Goal: Task Accomplishment & Management: Use online tool/utility

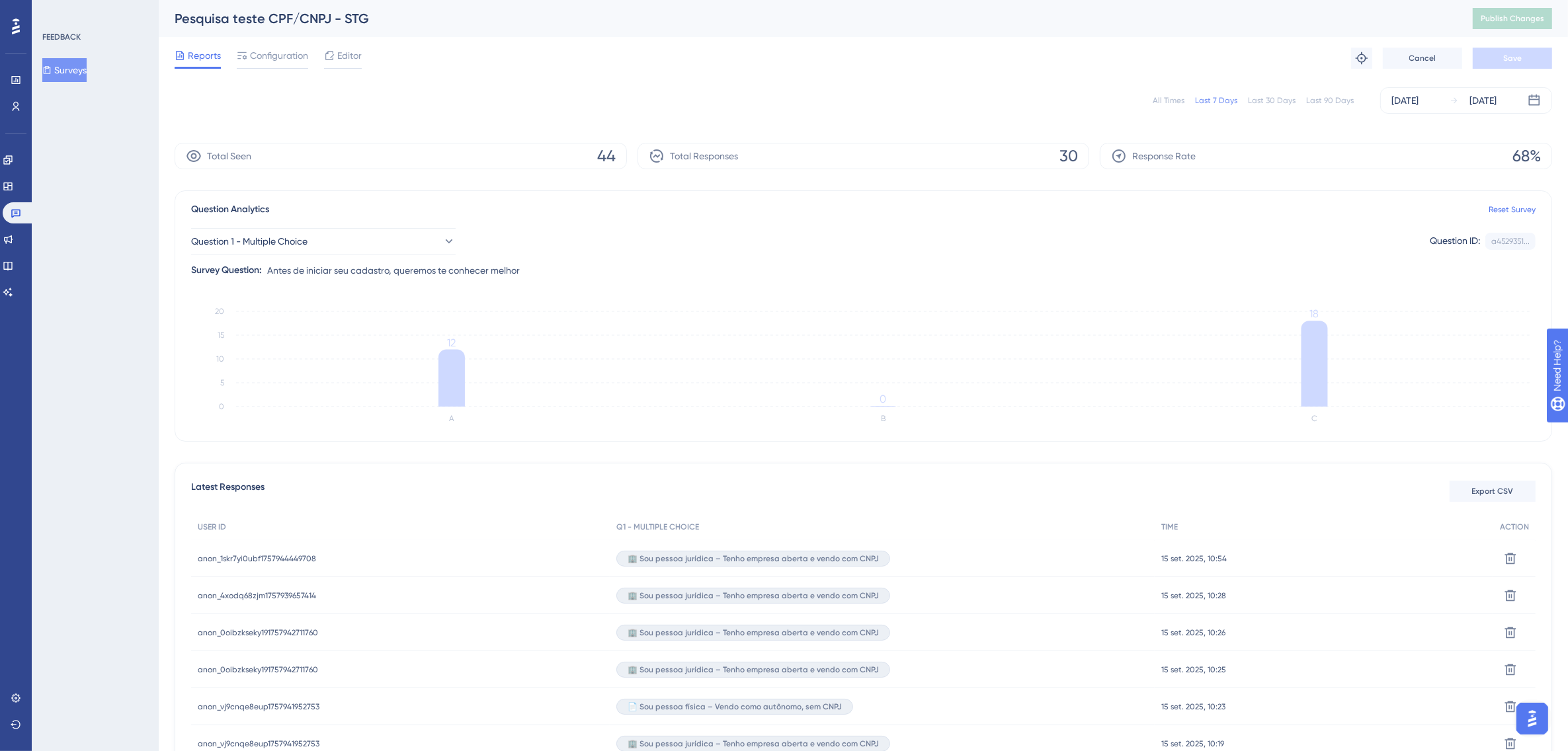
click at [77, 70] on button "Surveys" at bounding box center [64, 70] width 44 height 24
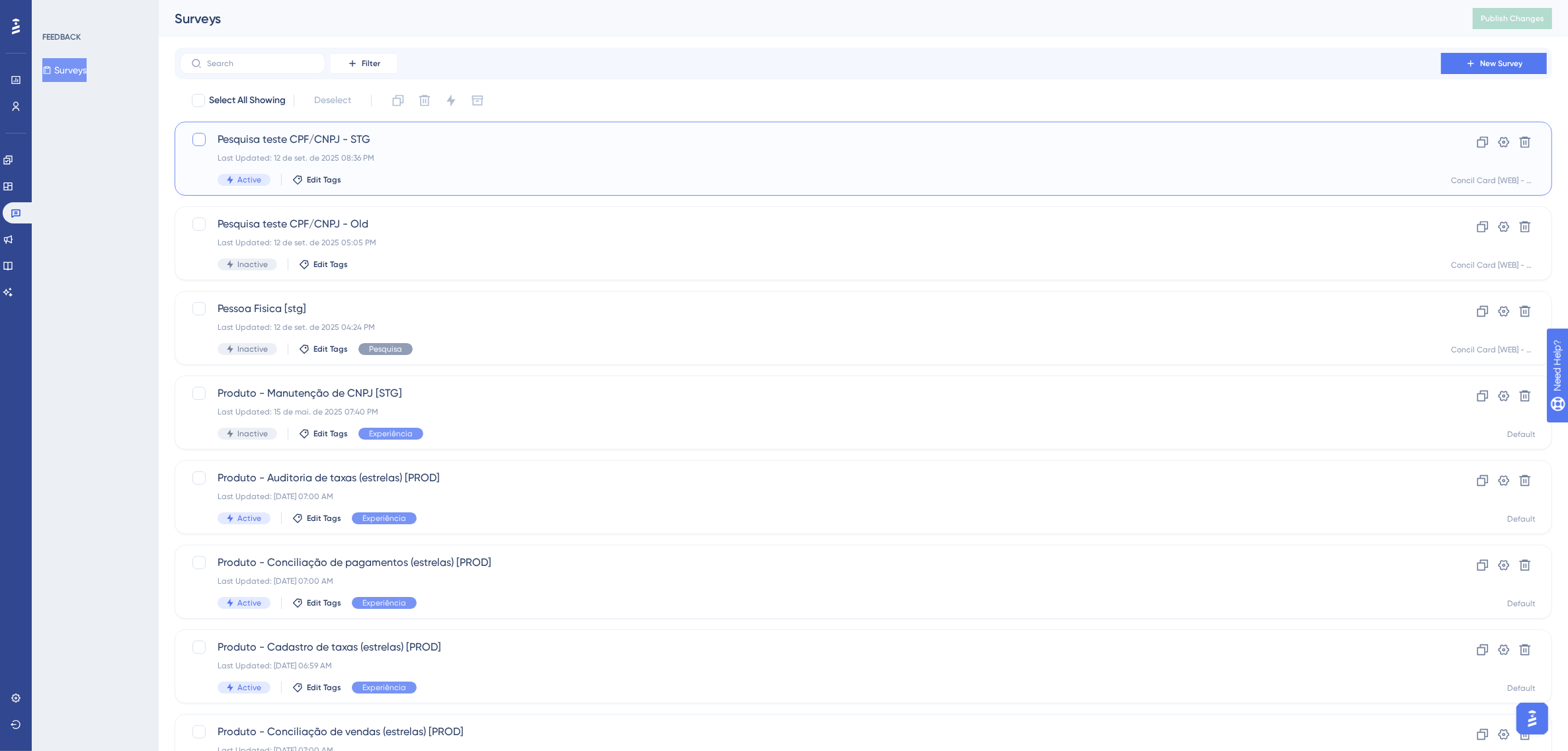
click at [199, 140] on div at bounding box center [199, 139] width 13 height 13
checkbox input "true"
click at [1482, 143] on icon at bounding box center [1483, 142] width 13 height 13
checkbox input "false"
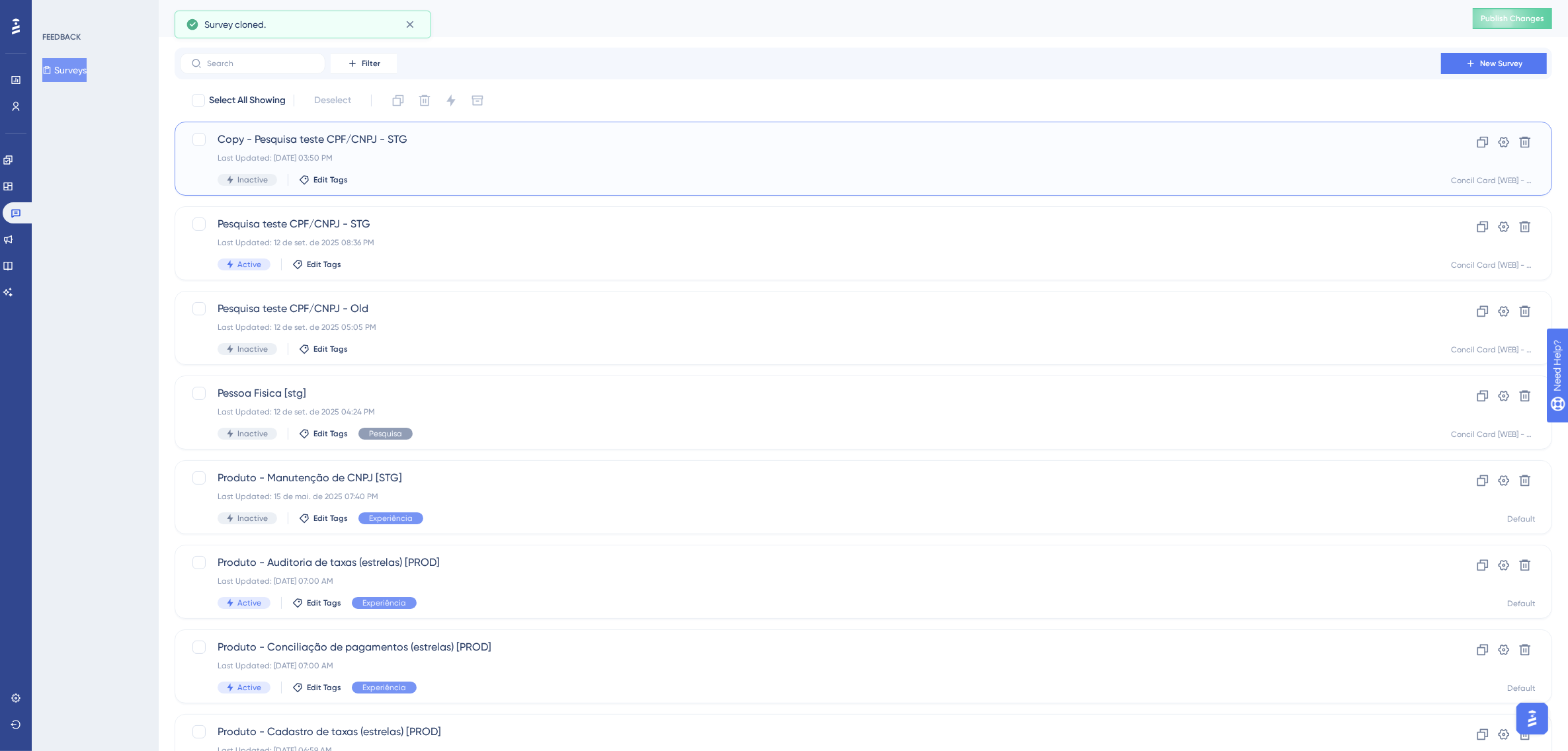
click at [404, 145] on span "Copy - Pesquisa teste CPF/CNPJ - STG" at bounding box center [811, 139] width 1186 height 16
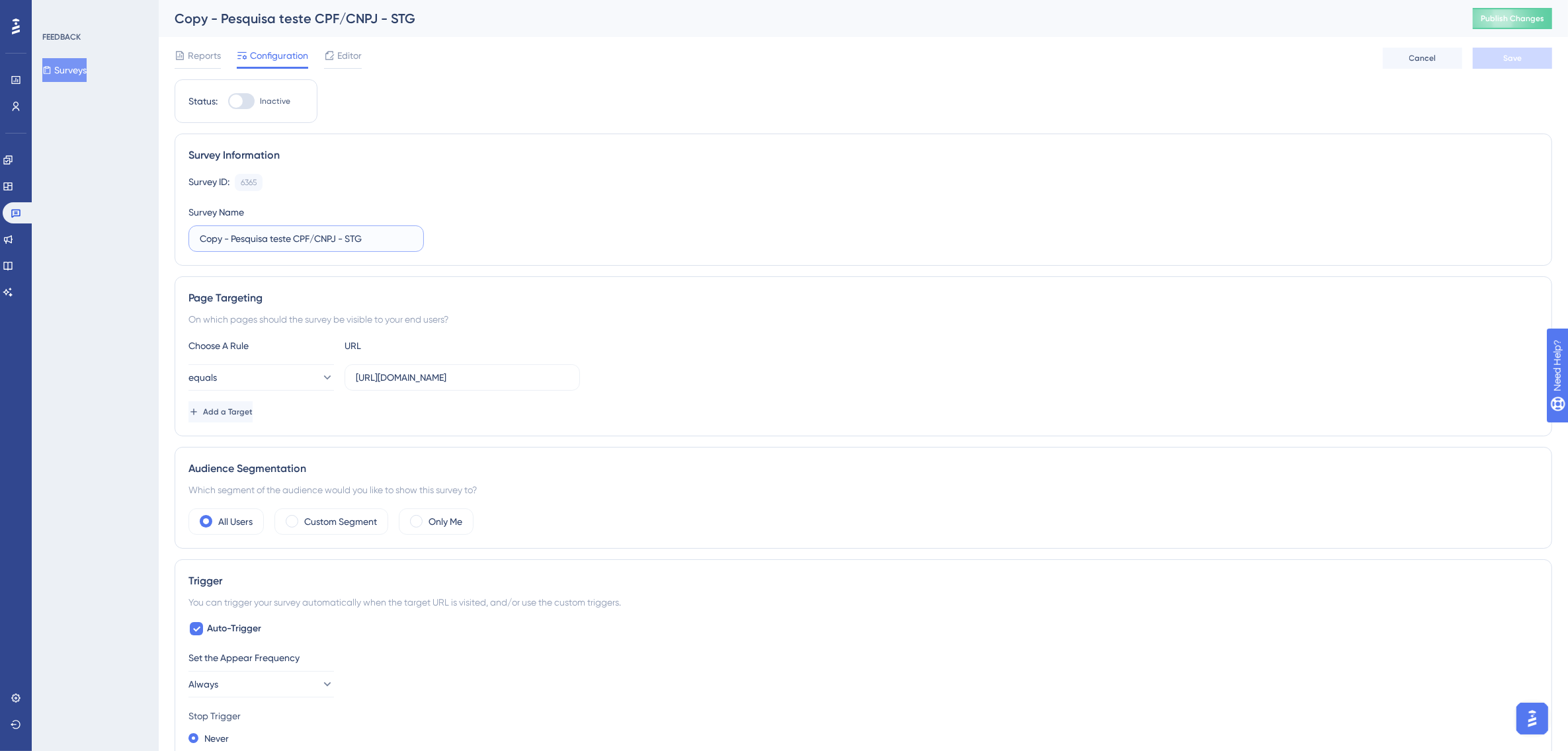
click at [230, 235] on input "Copy - Pesquisa teste CPF/CNPJ - STG" at bounding box center [306, 239] width 213 height 15
type input "Pesquisa teste CPF/CNPJ. V2 - STG"
click at [342, 57] on span "Editor" at bounding box center [349, 56] width 25 height 16
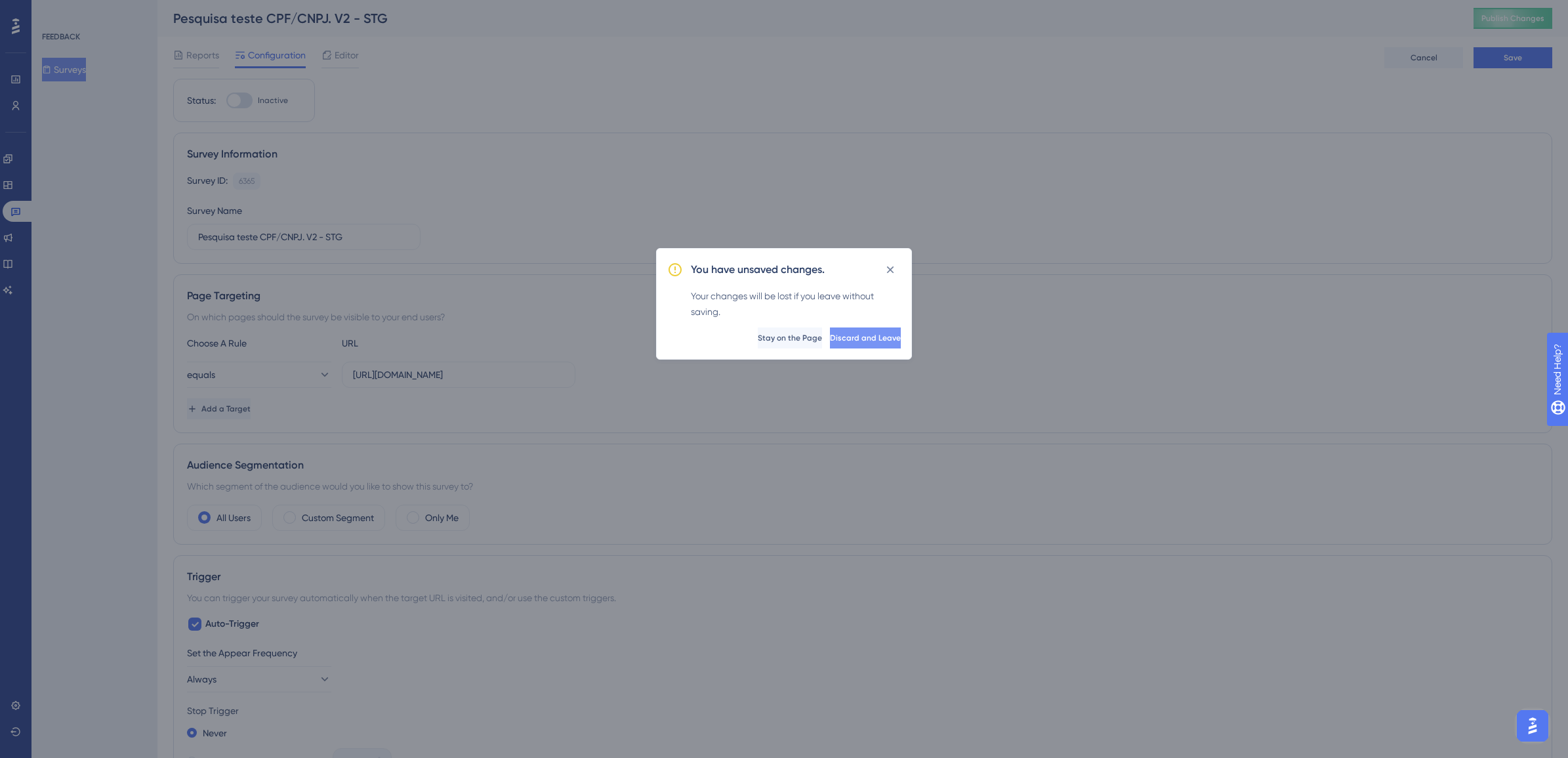
click at [843, 333] on span "Discard and Leave" at bounding box center [866, 338] width 71 height 11
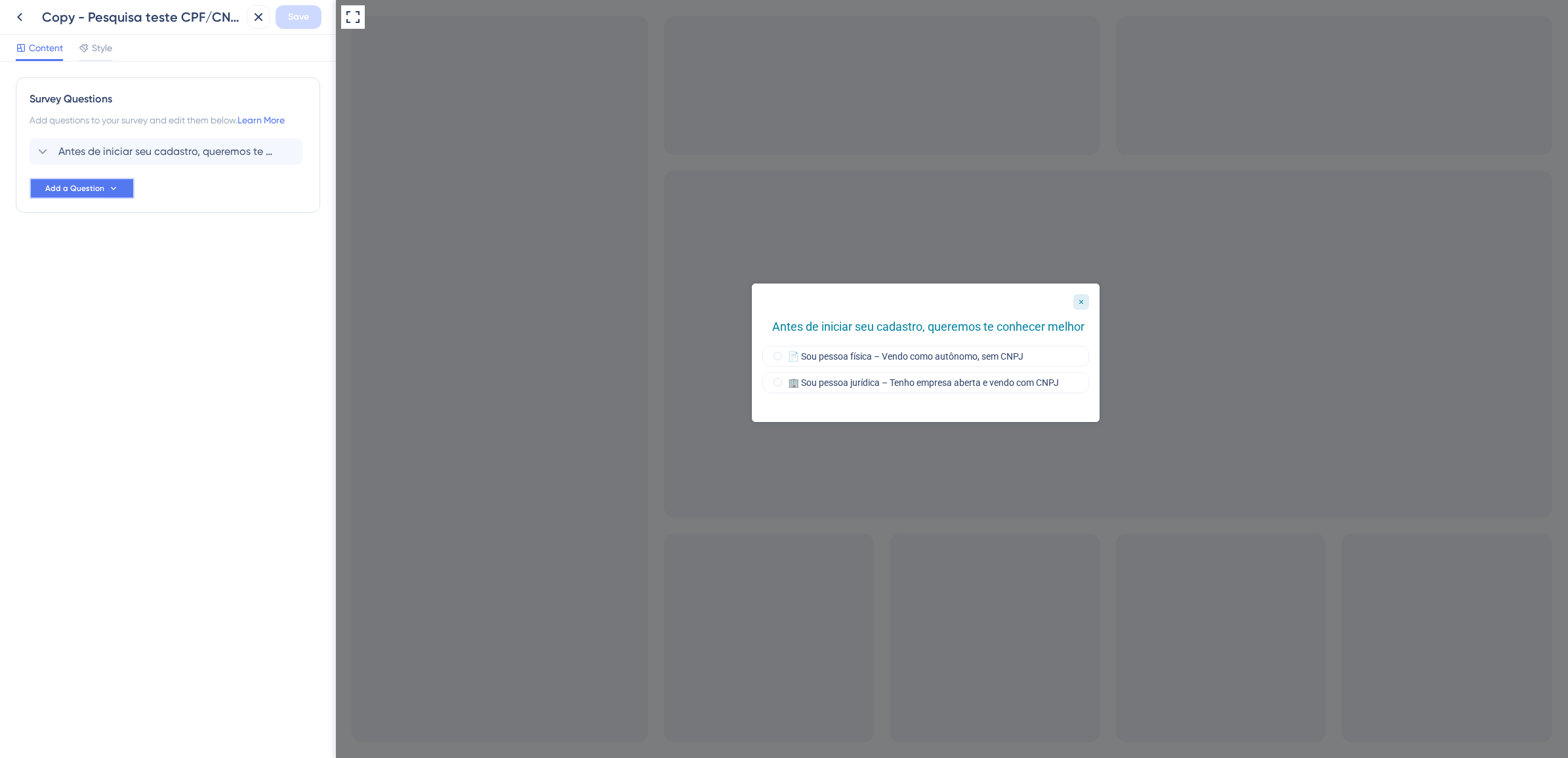
click at [109, 192] on icon at bounding box center [113, 189] width 11 height 11
click at [102, 388] on span "Multiple Choice" at bounding box center [70, 384] width 65 height 16
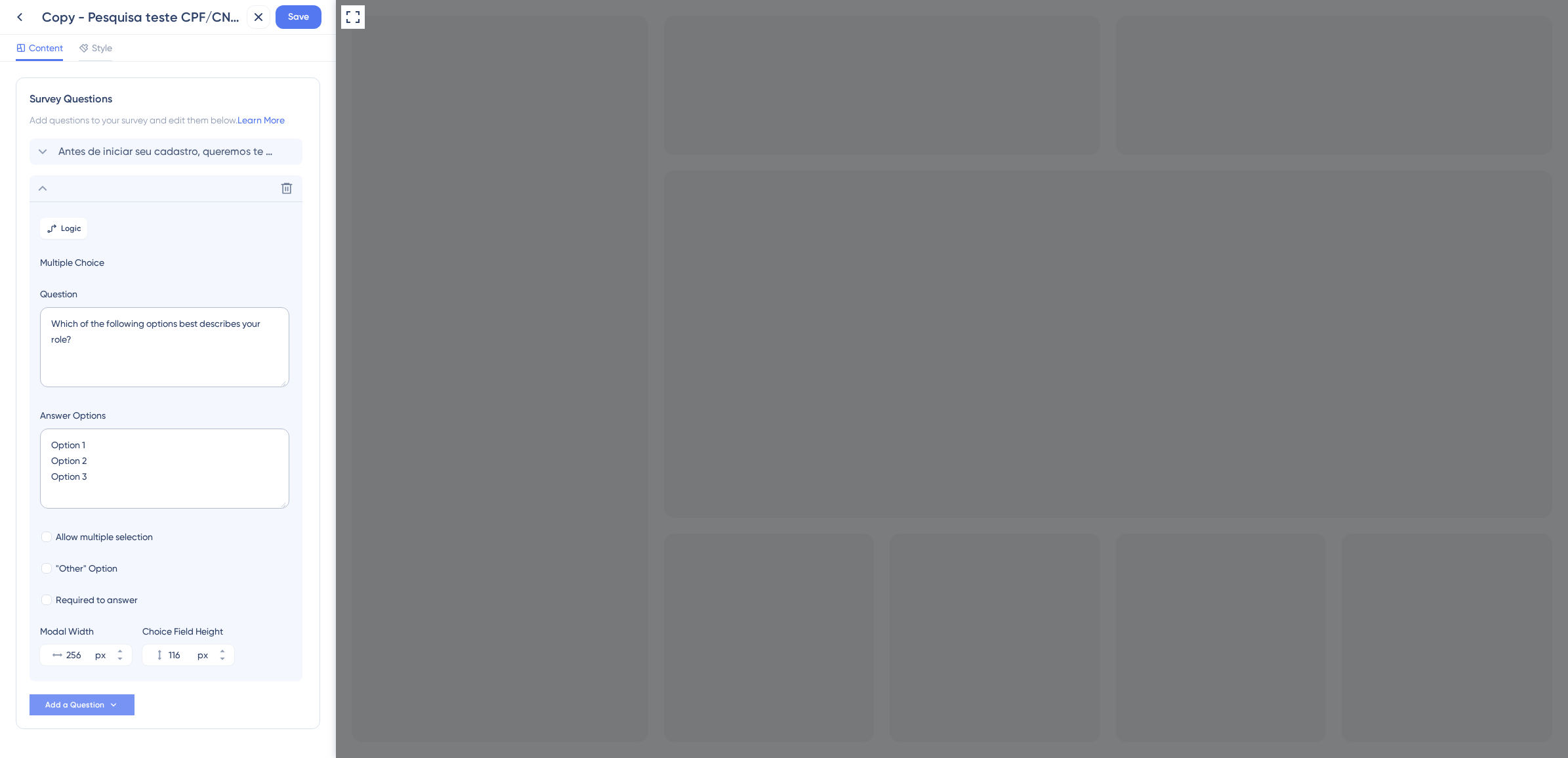
scroll to position [41, 0]
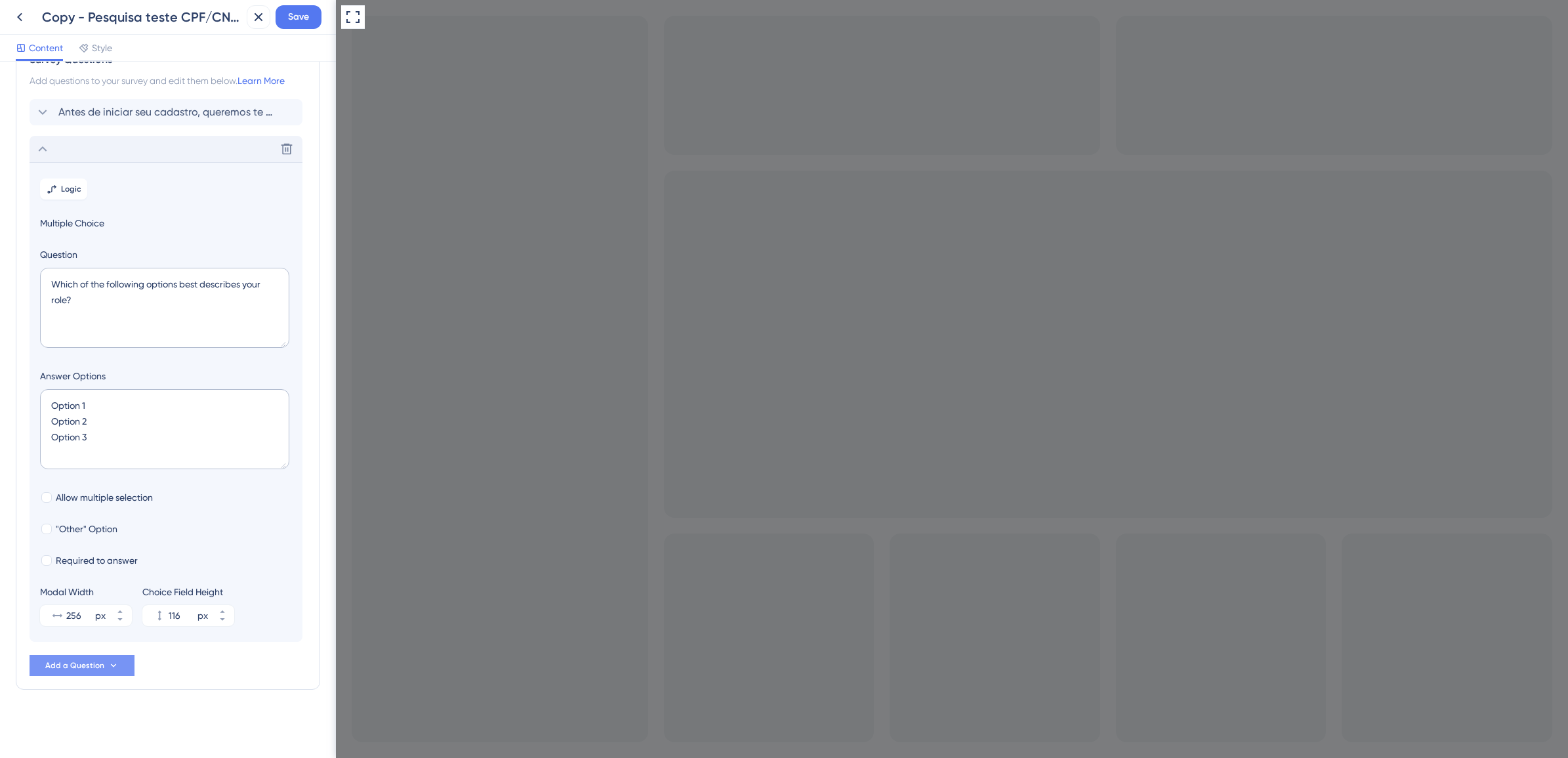
click at [46, 142] on icon at bounding box center [43, 149] width 16 height 16
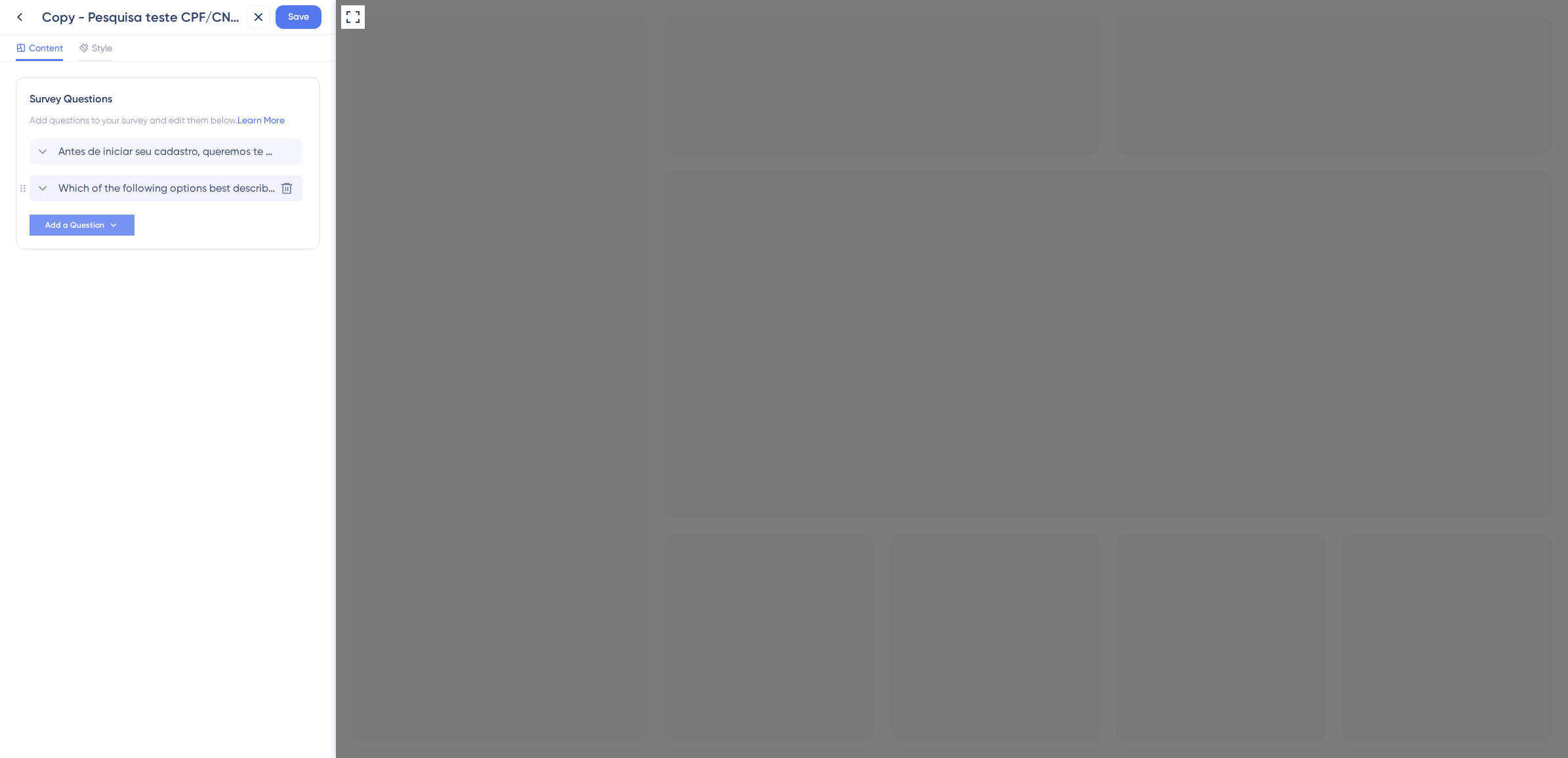
click at [43, 187] on icon at bounding box center [43, 189] width 16 height 16
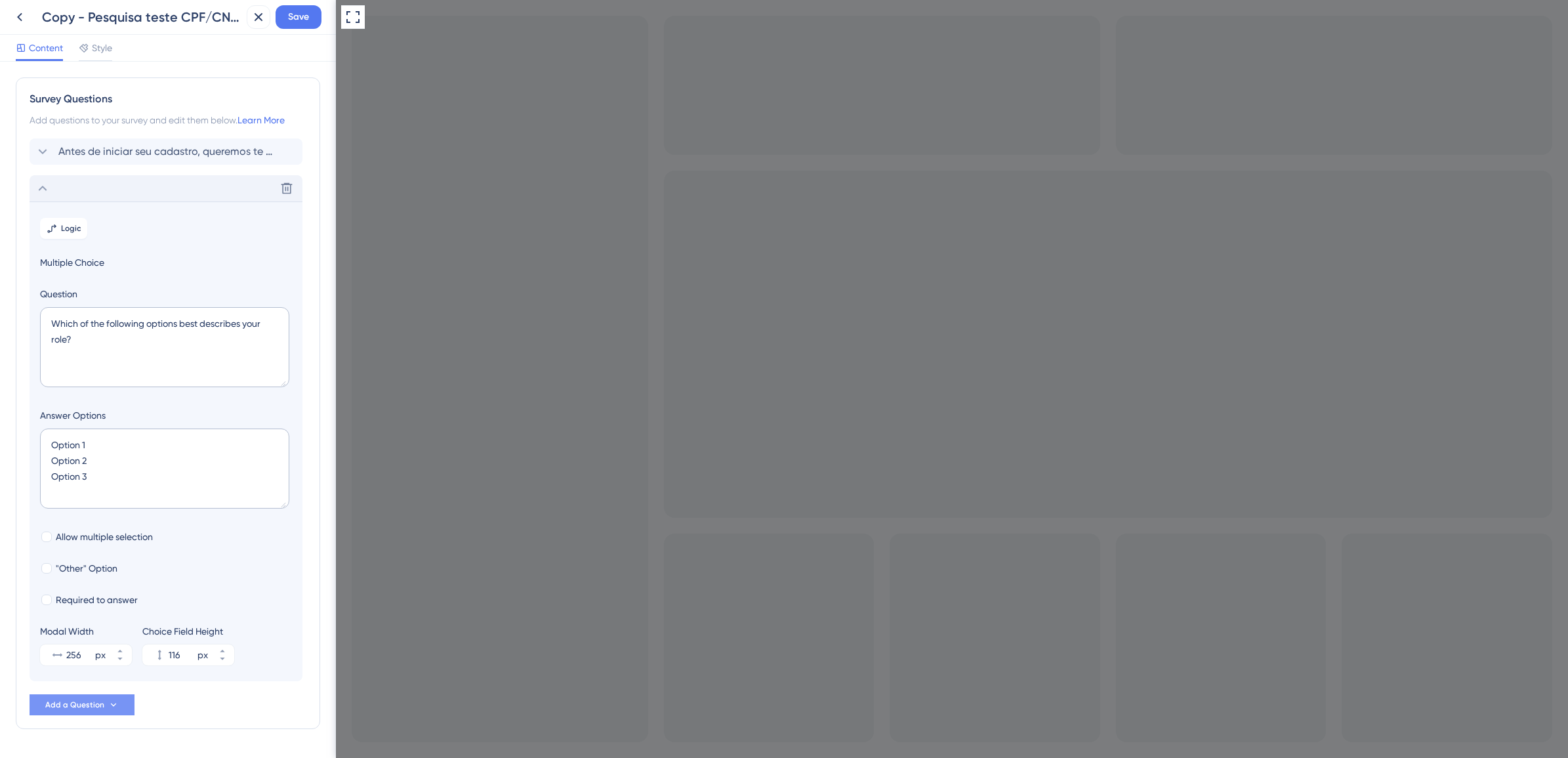
scroll to position [41, 0]
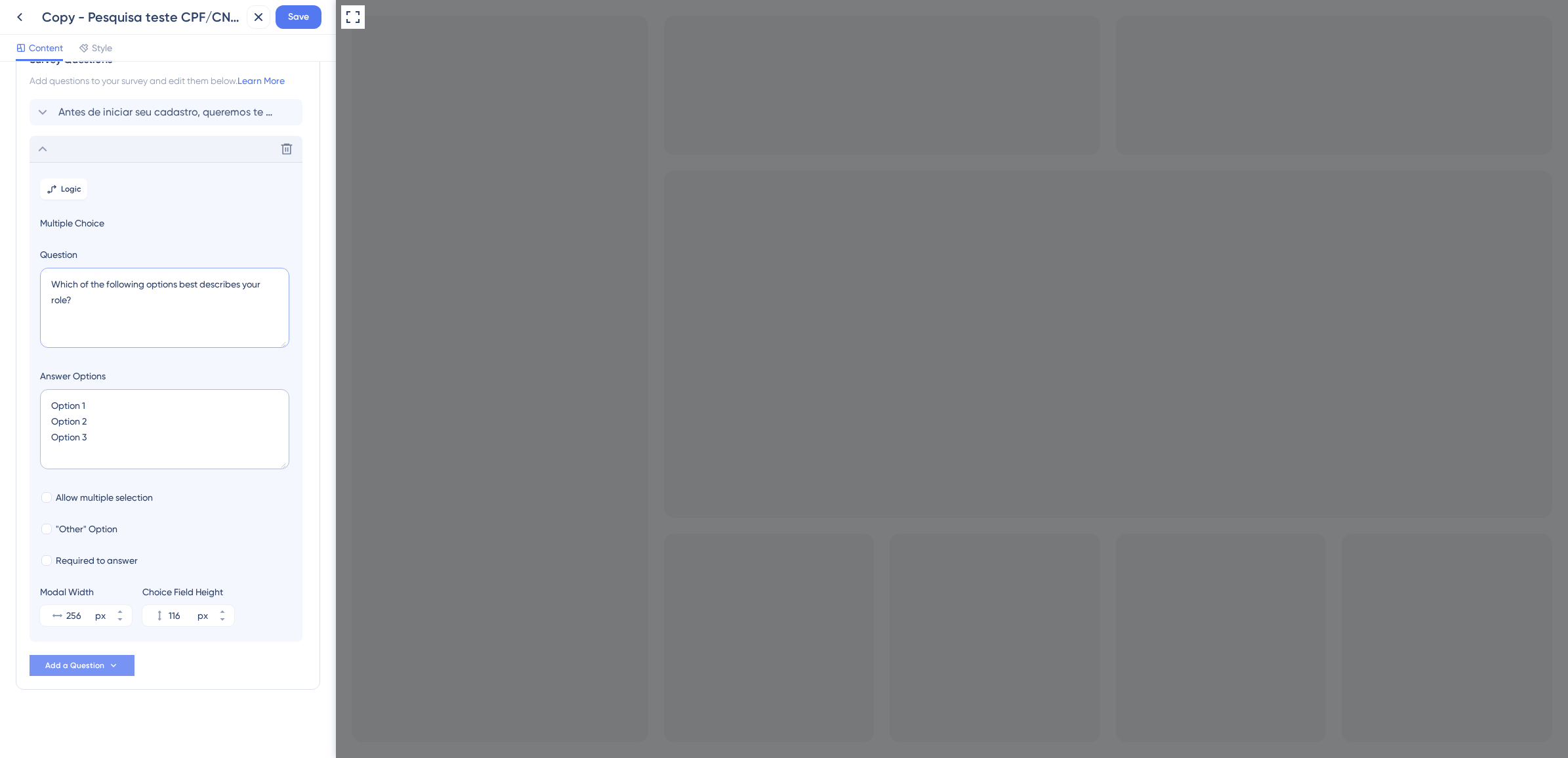
drag, startPoint x: 85, startPoint y: 299, endPoint x: 47, endPoint y: 285, distance: 40.5
click at [47, 285] on textarea "Which of the following options best describes your role?" at bounding box center [165, 308] width 249 height 80
type textarea "Quantas maquininhas você utiliza atualmente?"
drag, startPoint x: 99, startPoint y: 405, endPoint x: 35, endPoint y: 407, distance: 64.0
click at [35, 407] on section "Logic Multiple Choice Question Quantas maquininhas você utiliza atualmente? Ans…" at bounding box center [166, 402] width 273 height 480
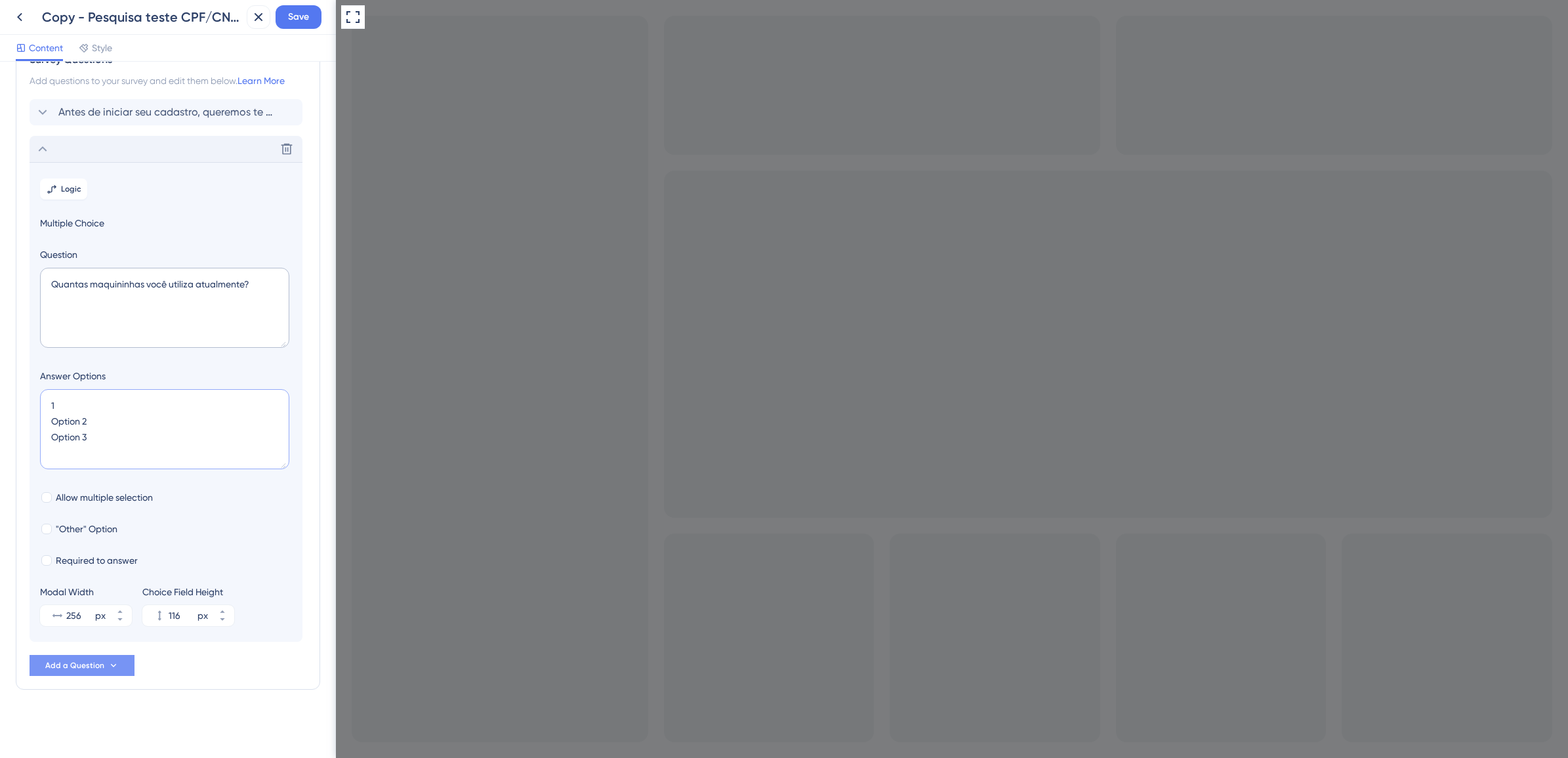
type textarea "uOption 2 Option 3"
type input "76"
type textarea "uma Option 2 Option 3"
type input "116"
type textarea "uma Duas Option 2 Option 3"
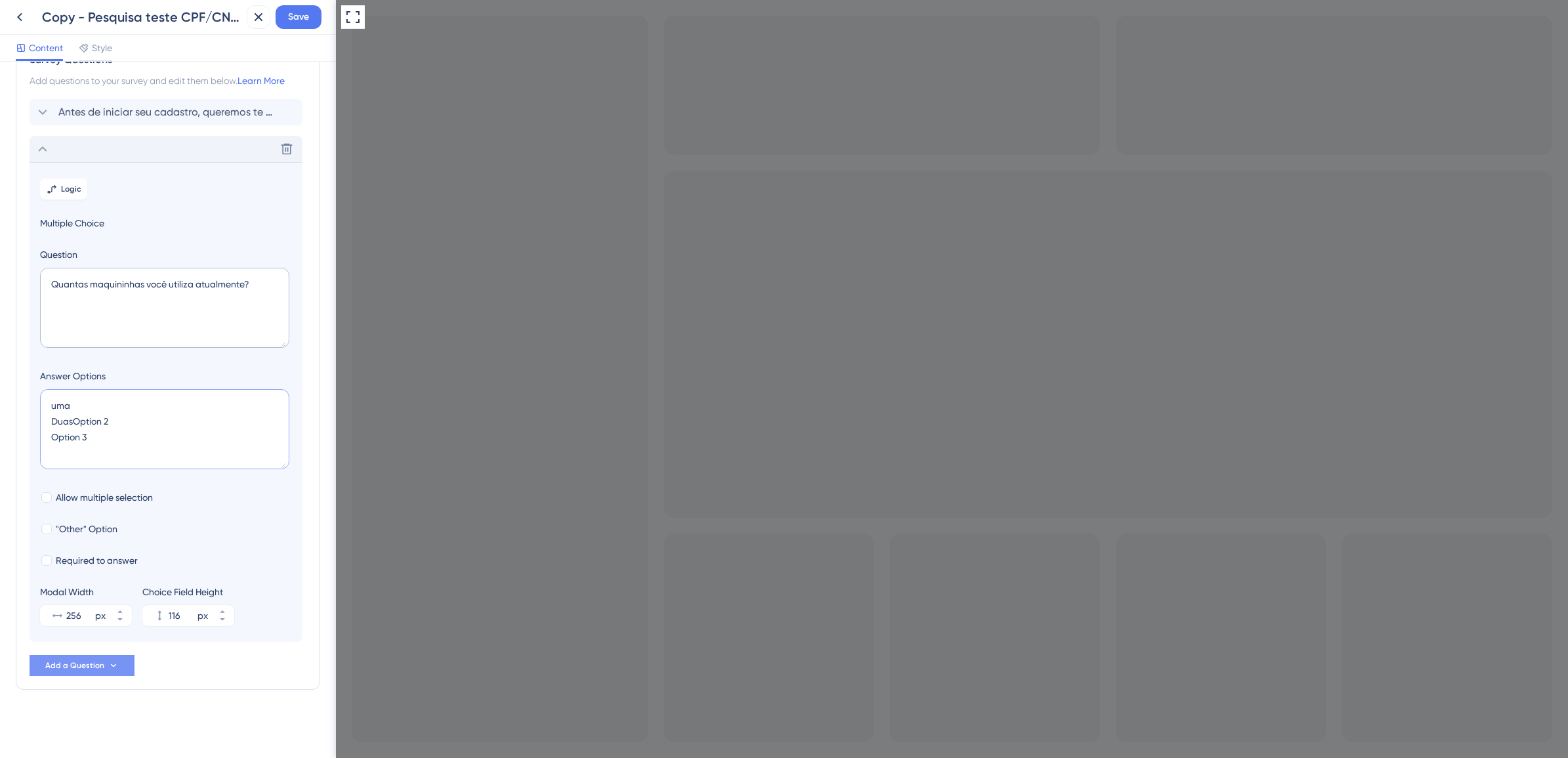
type input "156"
type textarea "uma Duas Trêsm"
type input "116"
type textarea "uma Duas Três M"
type input "156"
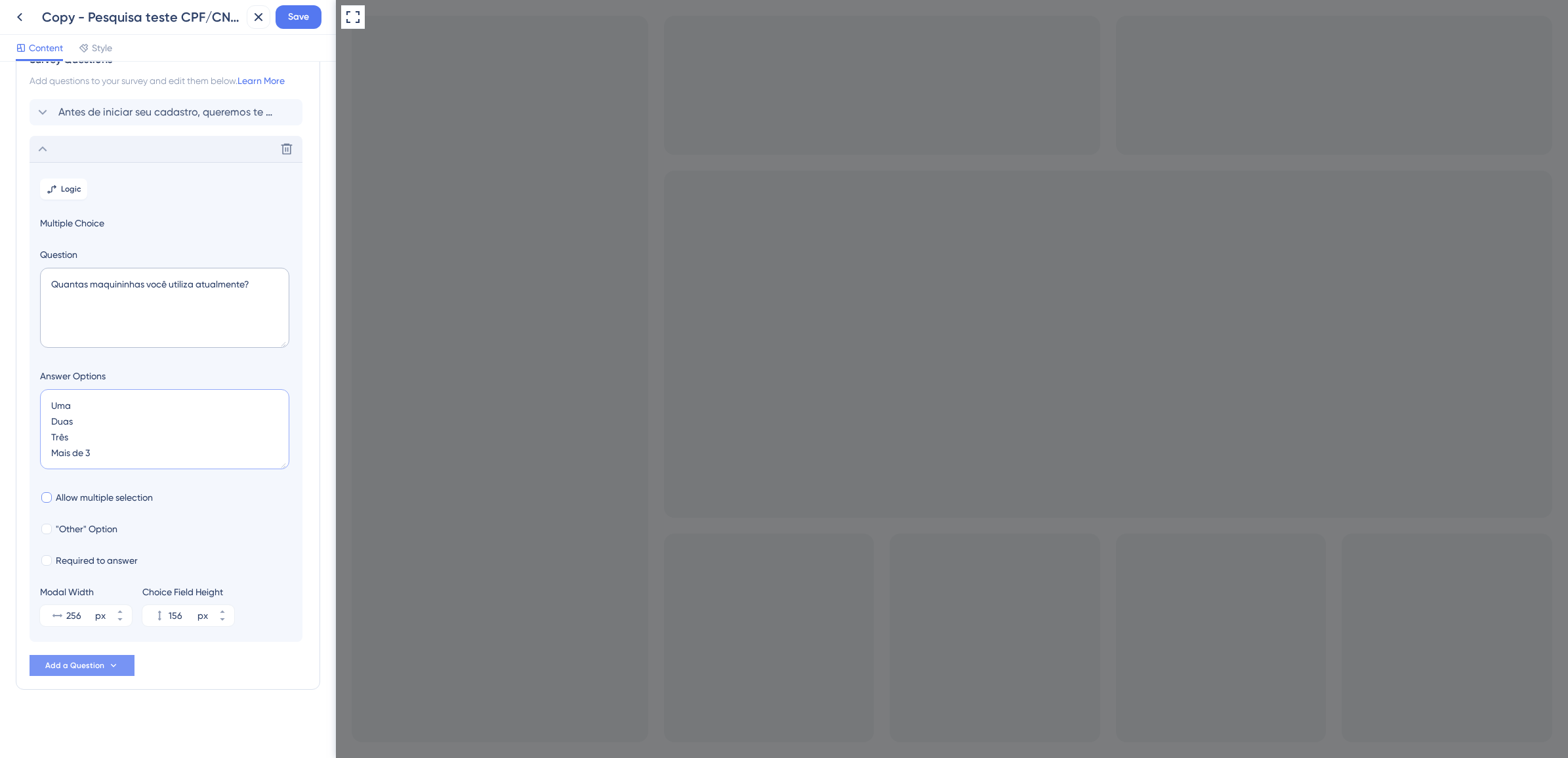
type textarea "Uma Duas Três Mais de 3"
click at [49, 500] on div at bounding box center [47, 498] width 11 height 11
click at [49, 500] on icon at bounding box center [47, 498] width 5 height 9
checkbox input "false"
click at [44, 532] on div at bounding box center [47, 529] width 11 height 11
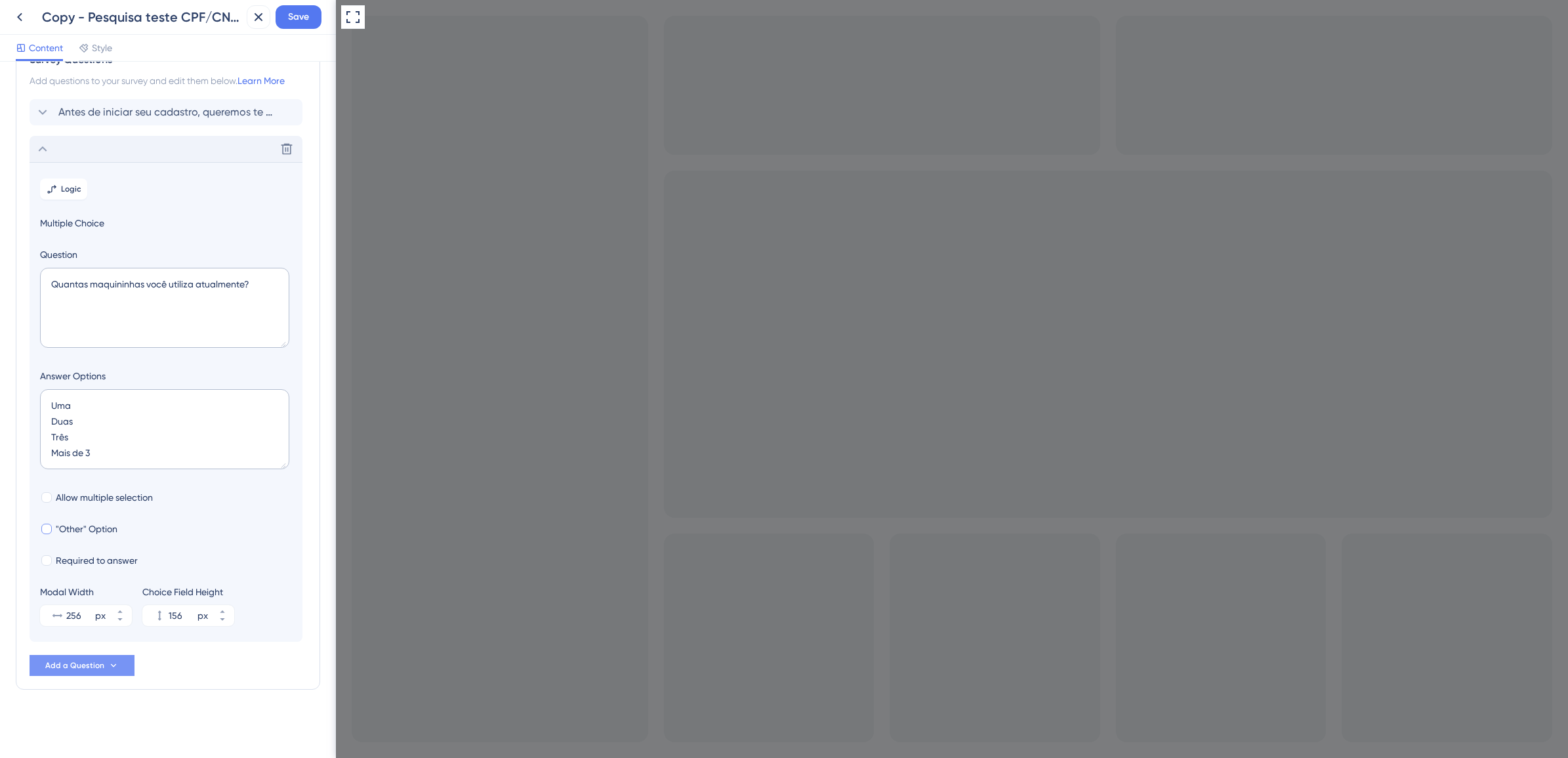
checkbox input "true"
type input "204"
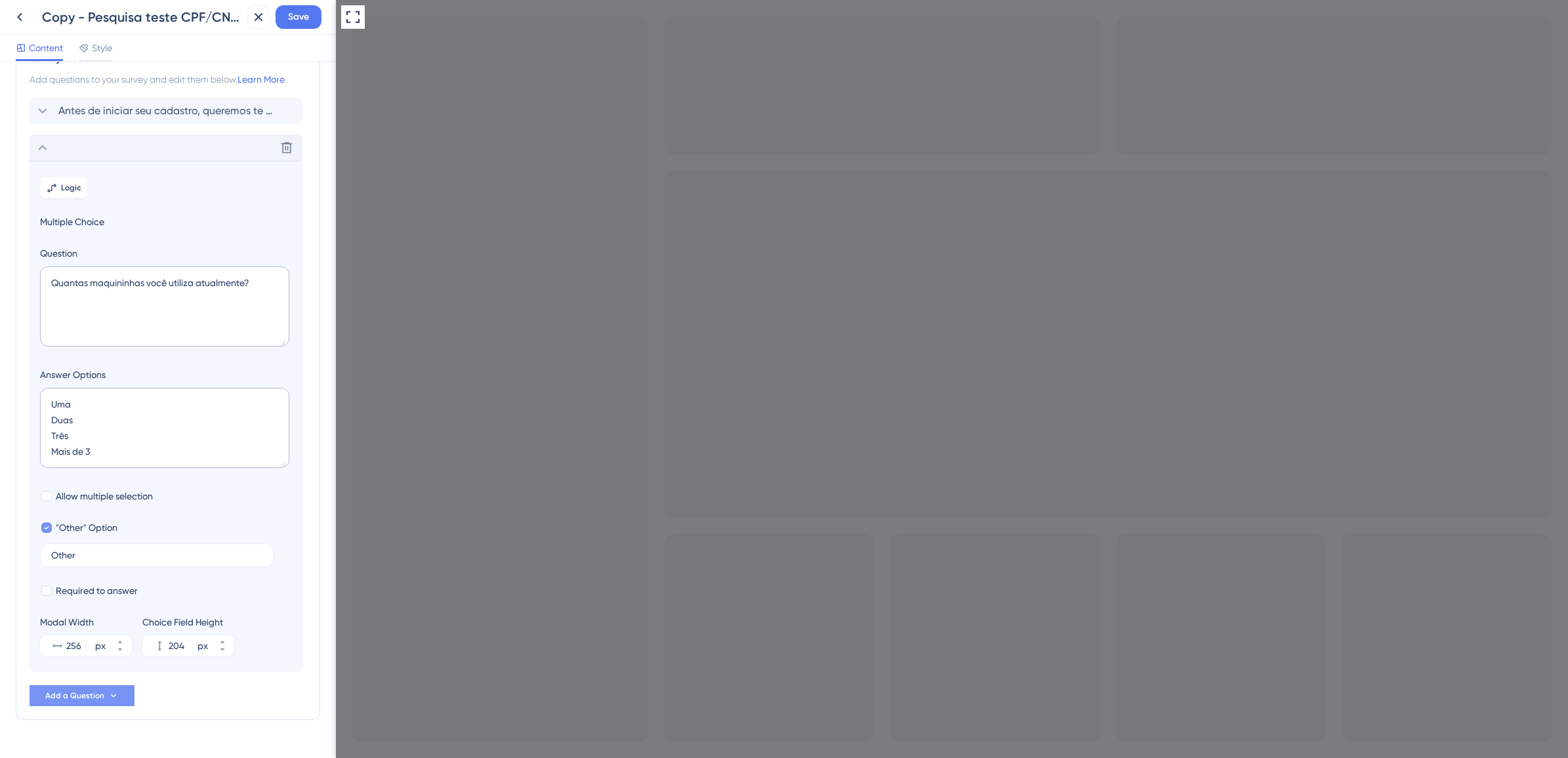
click at [44, 532] on icon at bounding box center [47, 528] width 5 height 9
checkbox input "false"
type input "156"
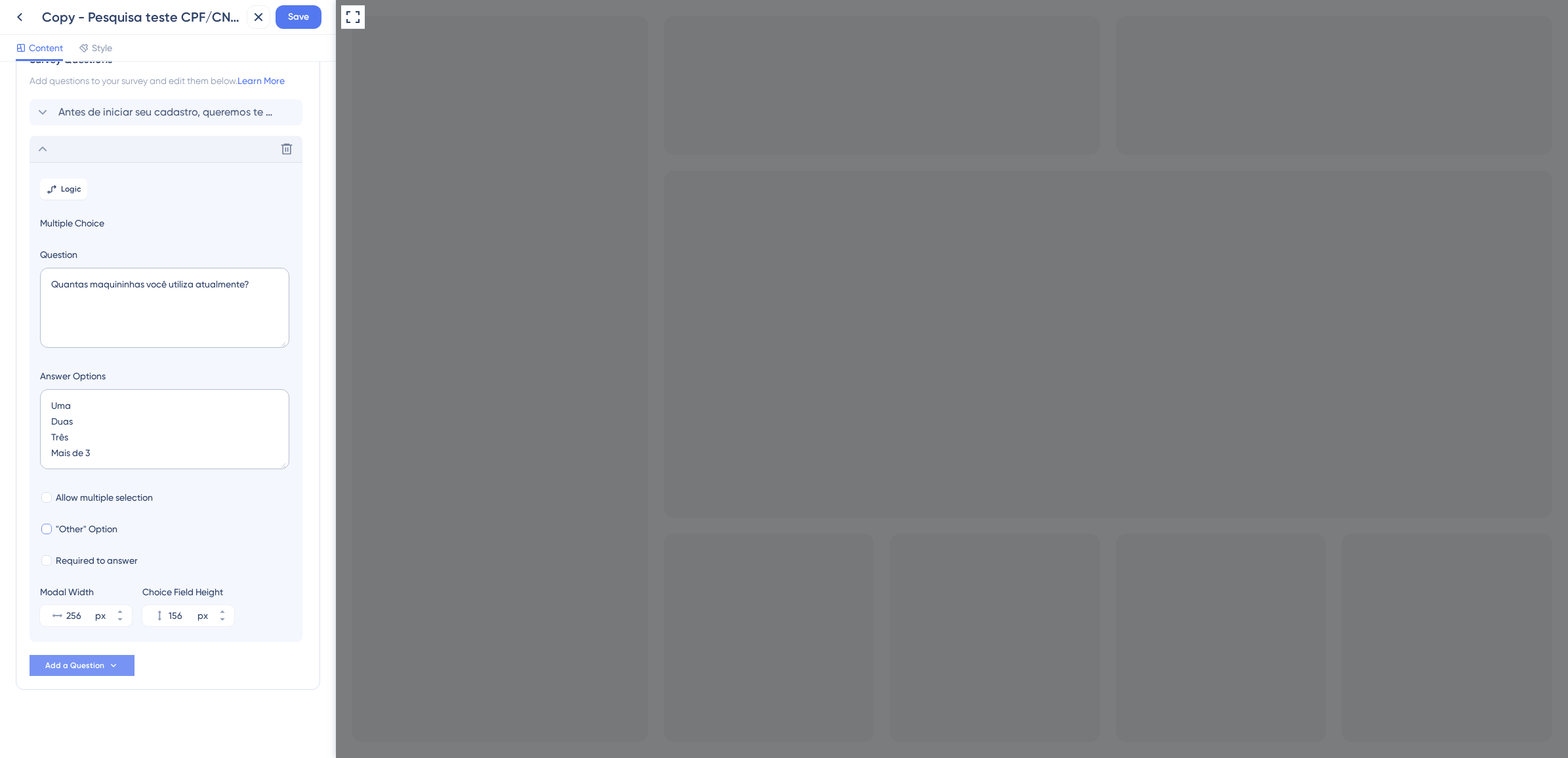
click at [44, 532] on div at bounding box center [47, 529] width 11 height 11
checkbox input "true"
type input "204"
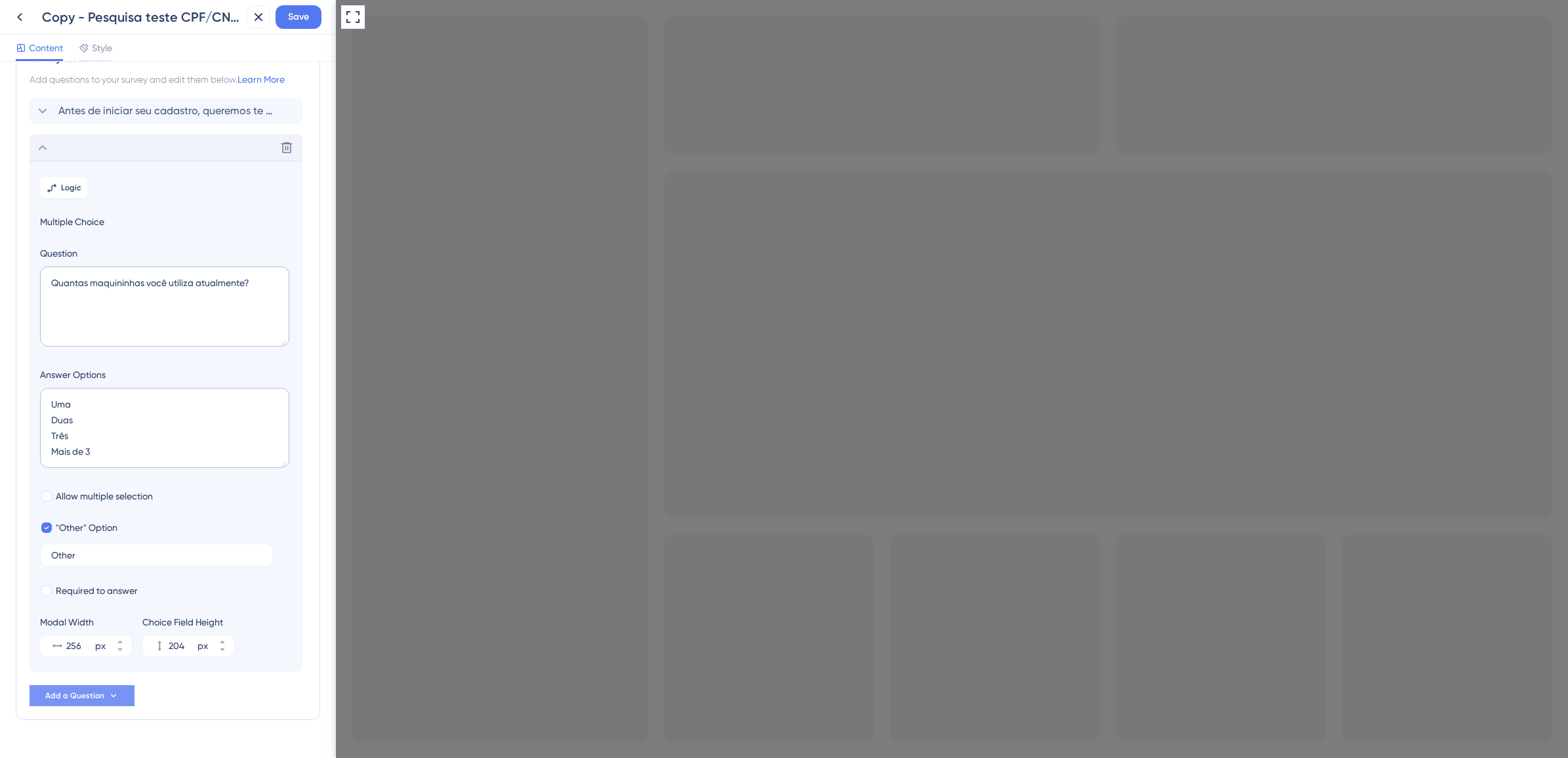
drag, startPoint x: 82, startPoint y: 553, endPoint x: 43, endPoint y: 553, distance: 39.0
click at [43, 553] on label "Other" at bounding box center [157, 556] width 234 height 24
click at [51, 553] on input "Other" at bounding box center [157, 556] width 211 height 9
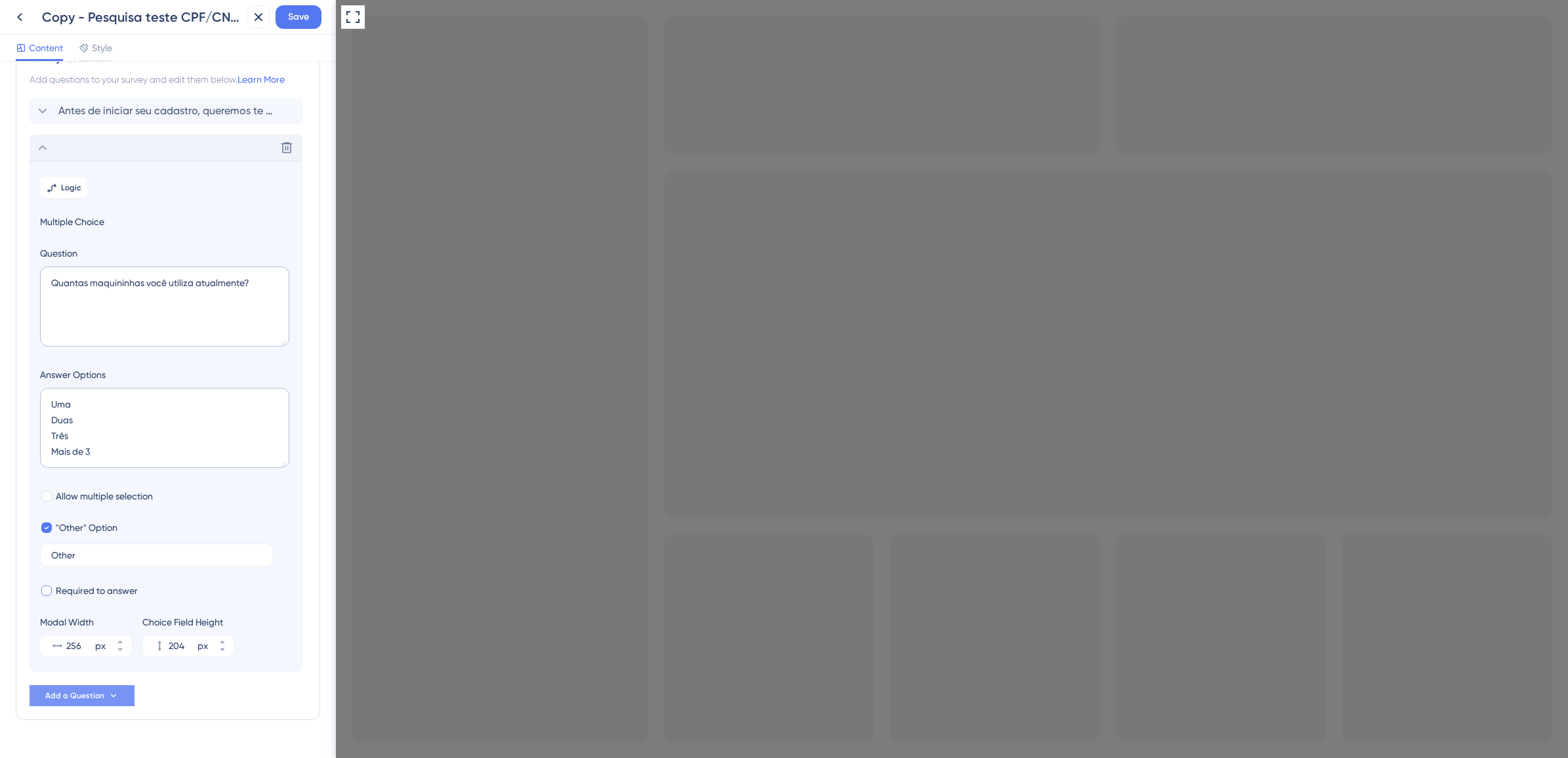
click at [115, 589] on span "Required to answer" at bounding box center [97, 591] width 82 height 16
checkbox input "false"
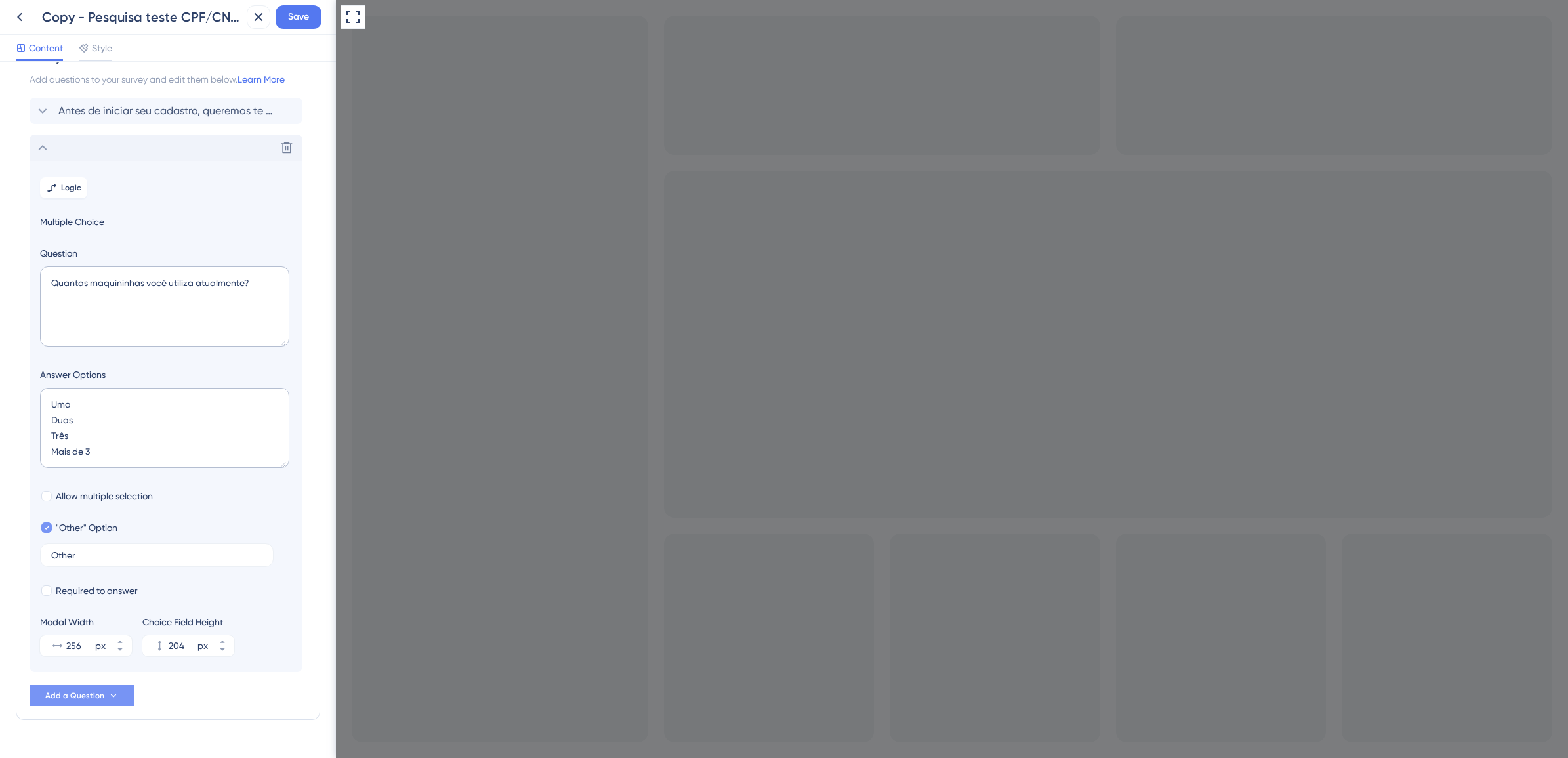
click at [49, 533] on icon at bounding box center [47, 528] width 5 height 9
checkbox input "false"
type input "156"
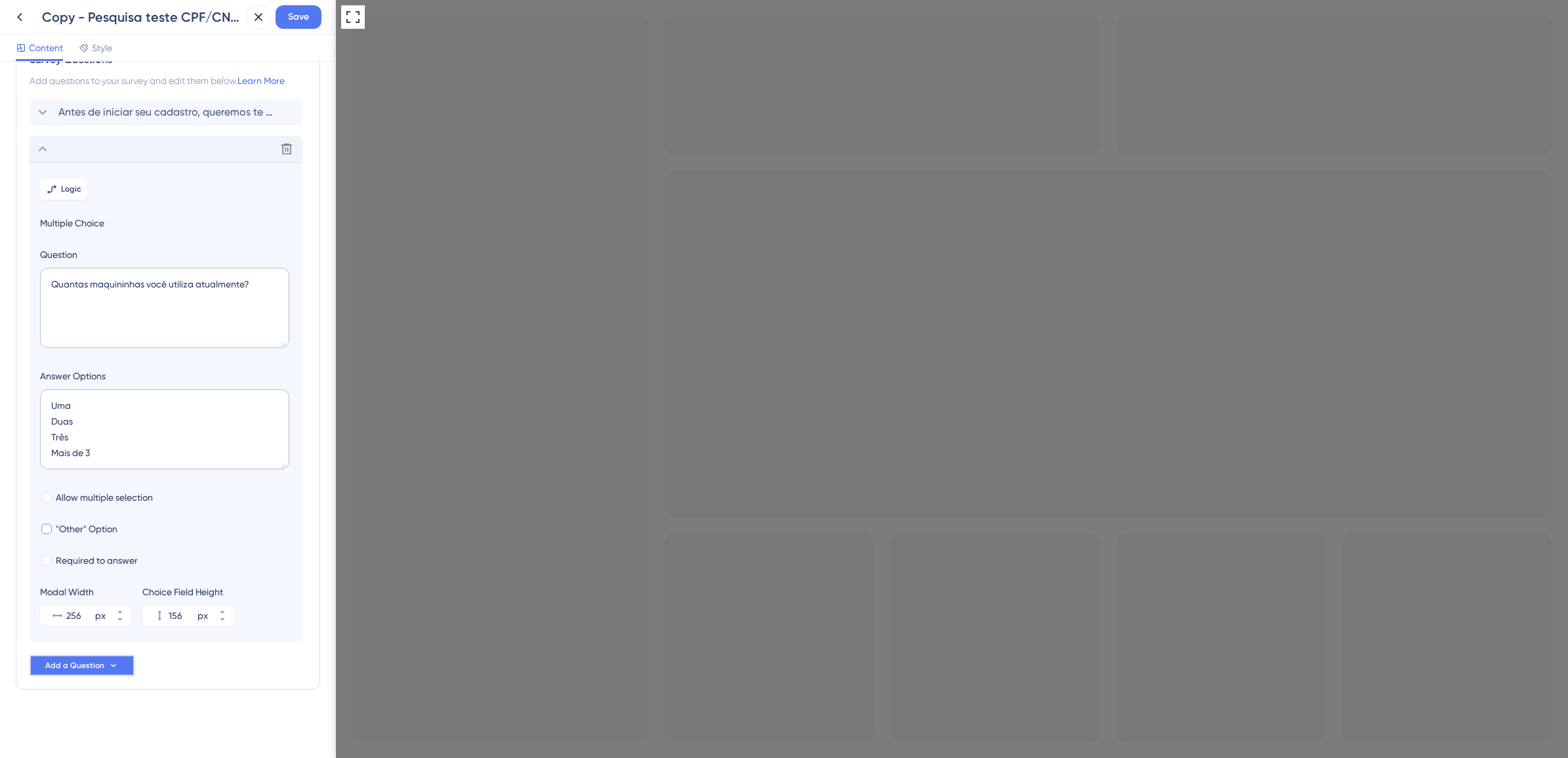
click at [120, 667] on button "Add a Question" at bounding box center [82, 666] width 105 height 21
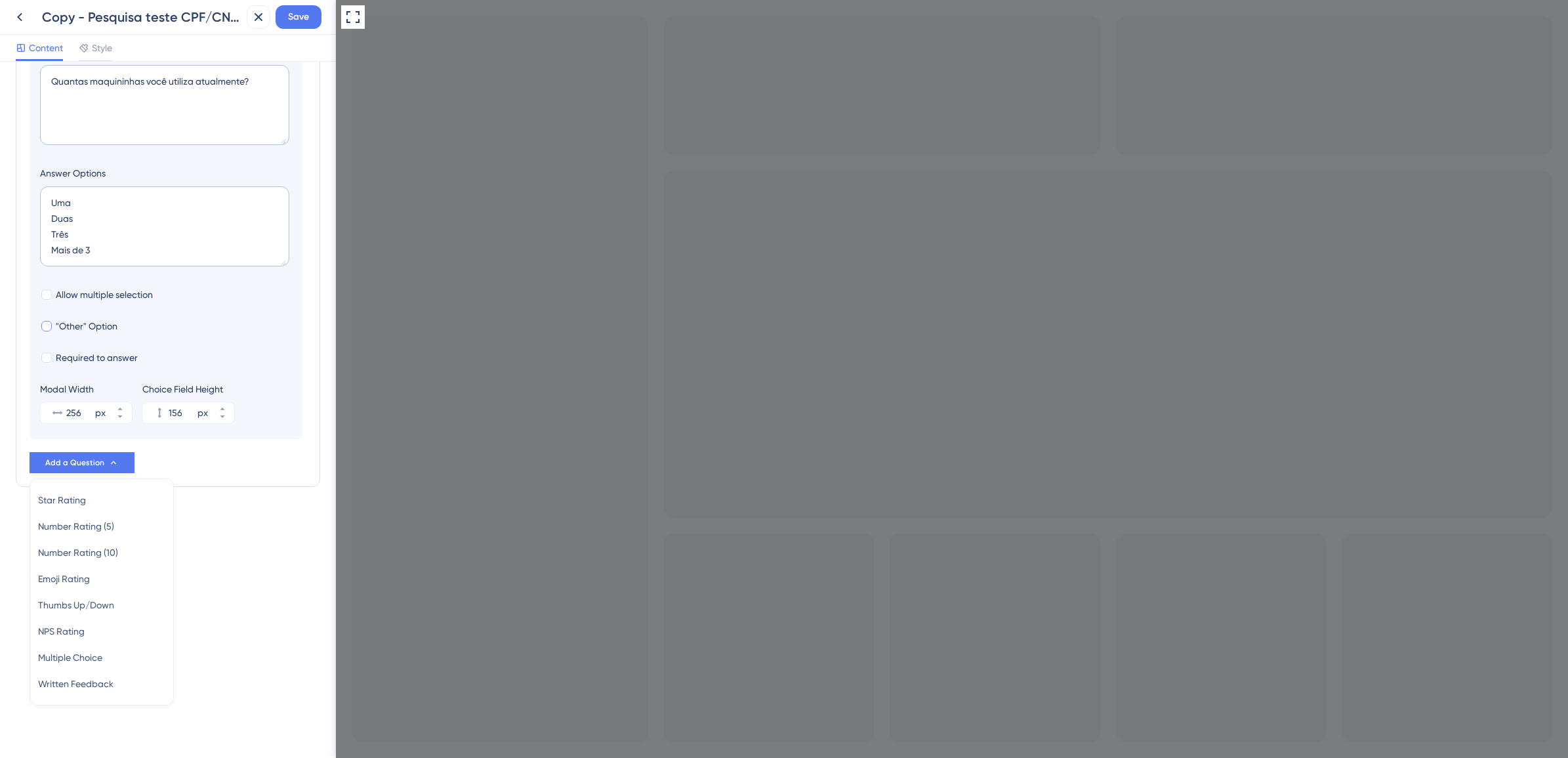
click at [237, 576] on div "Survey Questions Add questions to your survey and edit them below. Learn More A…" at bounding box center [168, 410] width 336 height 697
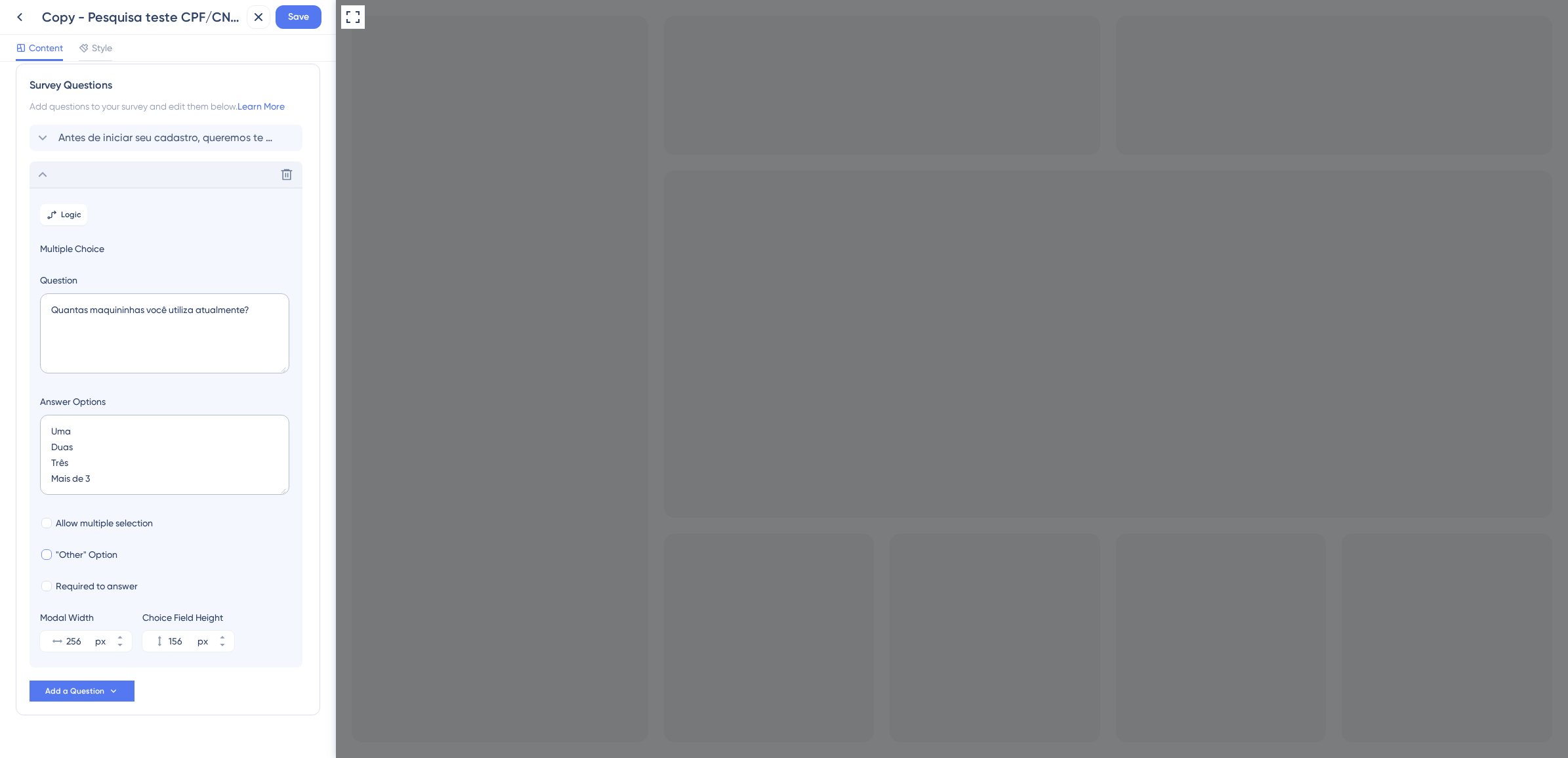
scroll to position [0, 0]
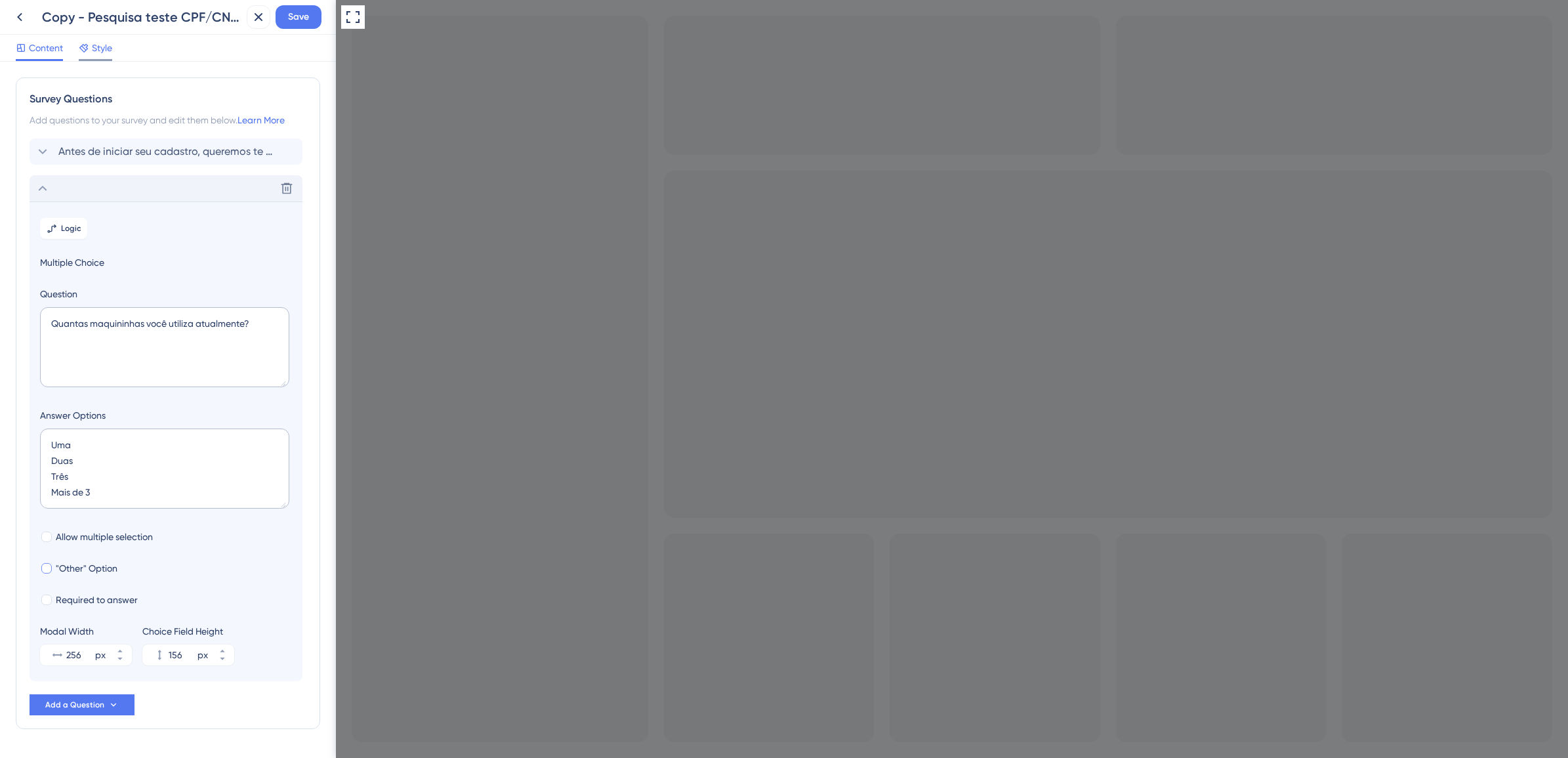
click at [103, 50] on span "Style" at bounding box center [101, 48] width 20 height 16
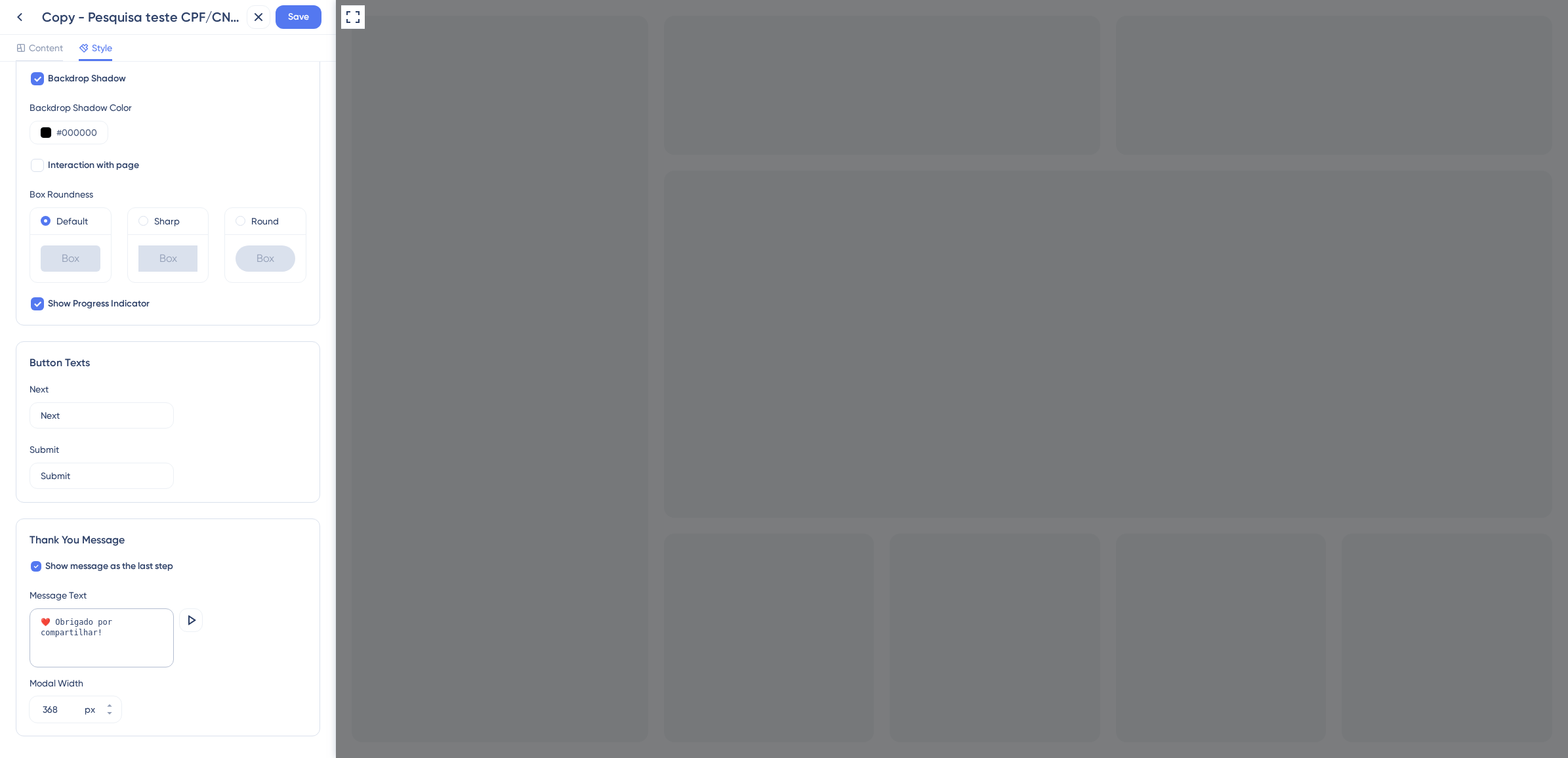
scroll to position [574, 0]
drag, startPoint x: 79, startPoint y: 468, endPoint x: 28, endPoint y: 469, distance: 51.0
click at [28, 469] on div "Button Texts Next Next Submit Submit" at bounding box center [168, 415] width 304 height 161
type input "Enviar"
click at [303, 17] on span "Save" at bounding box center [298, 17] width 21 height 16
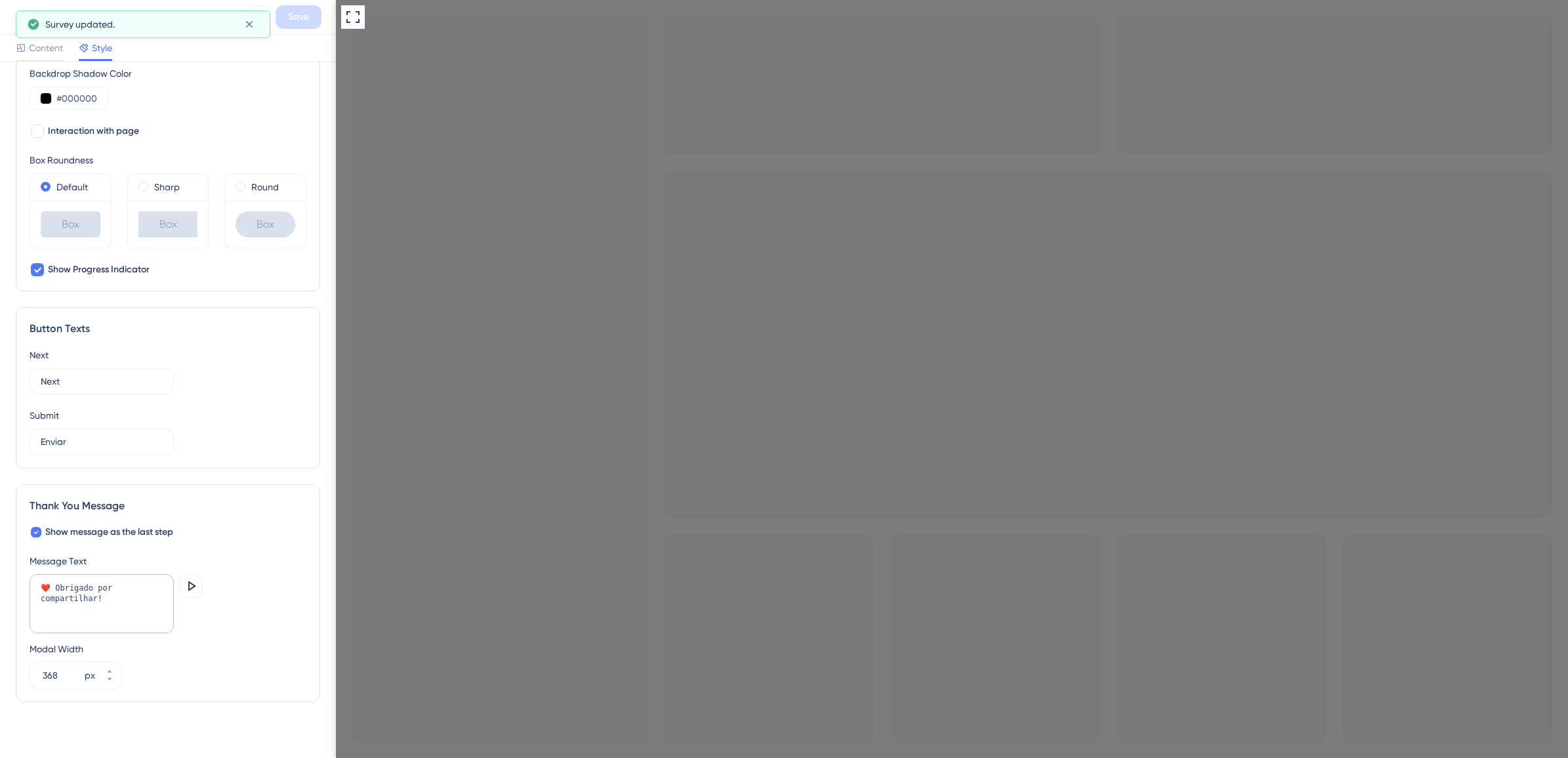
scroll to position [617, 0]
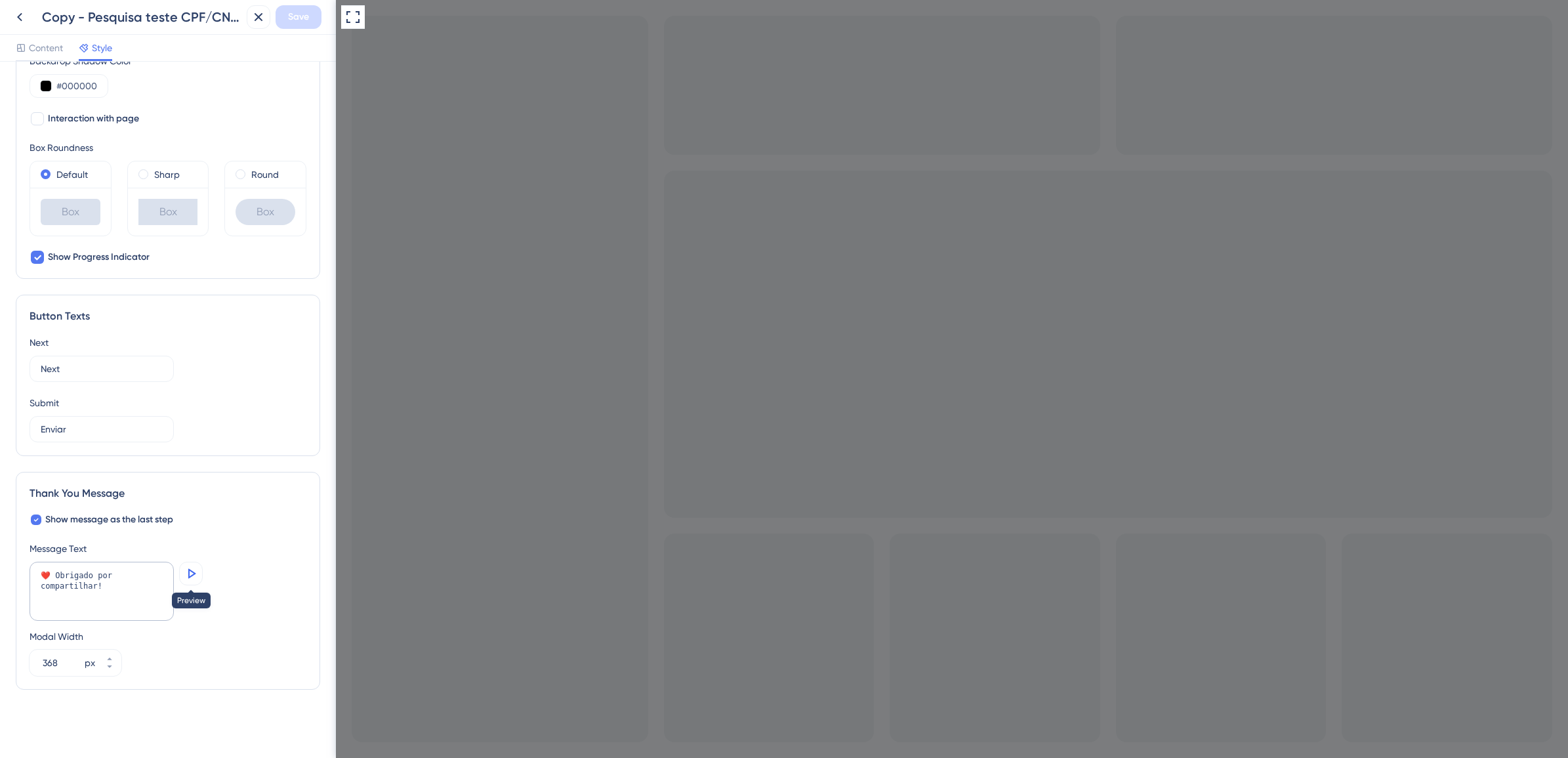
click at [186, 578] on icon at bounding box center [191, 573] width 16 height 16
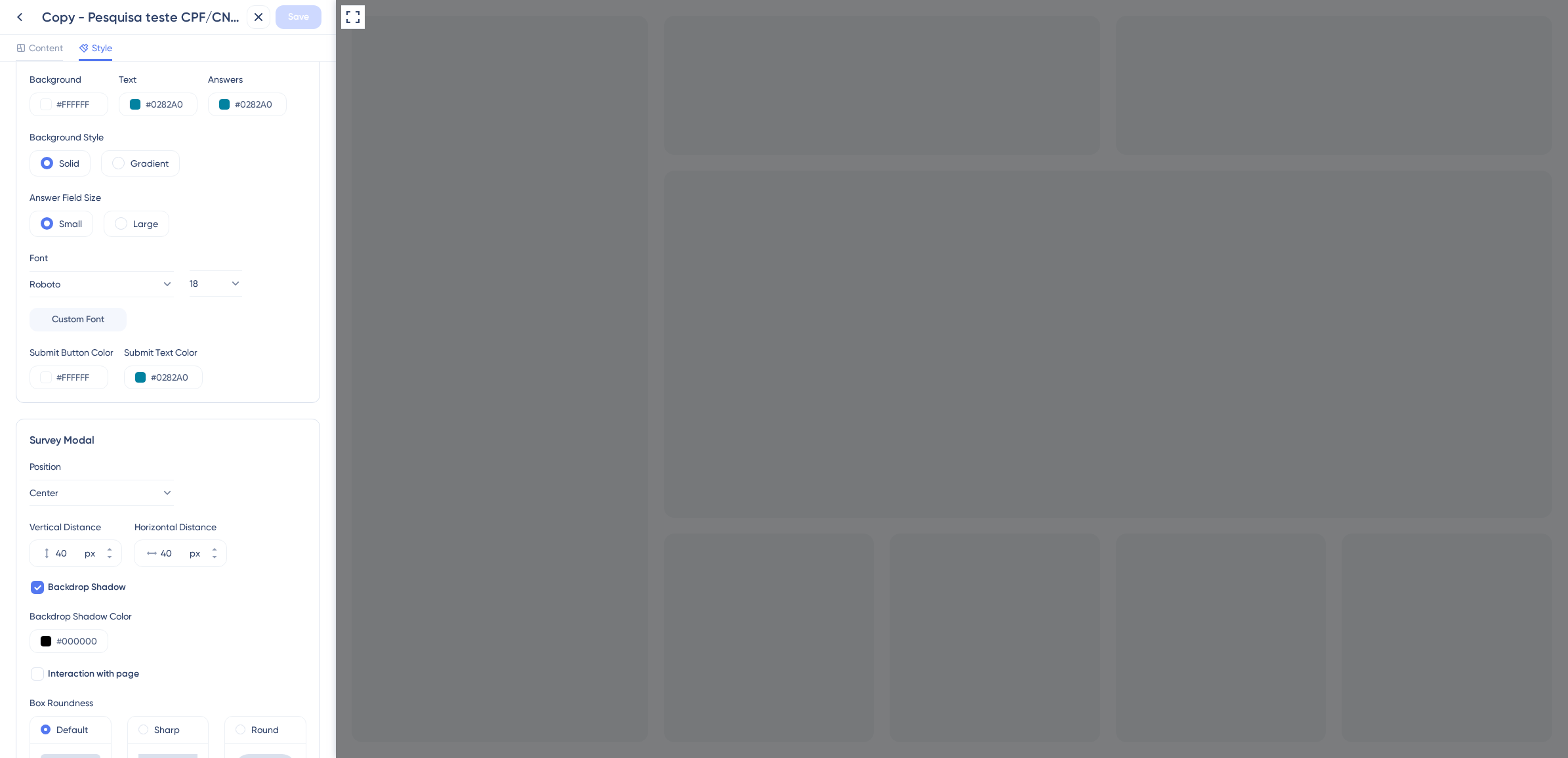
scroll to position [43, 0]
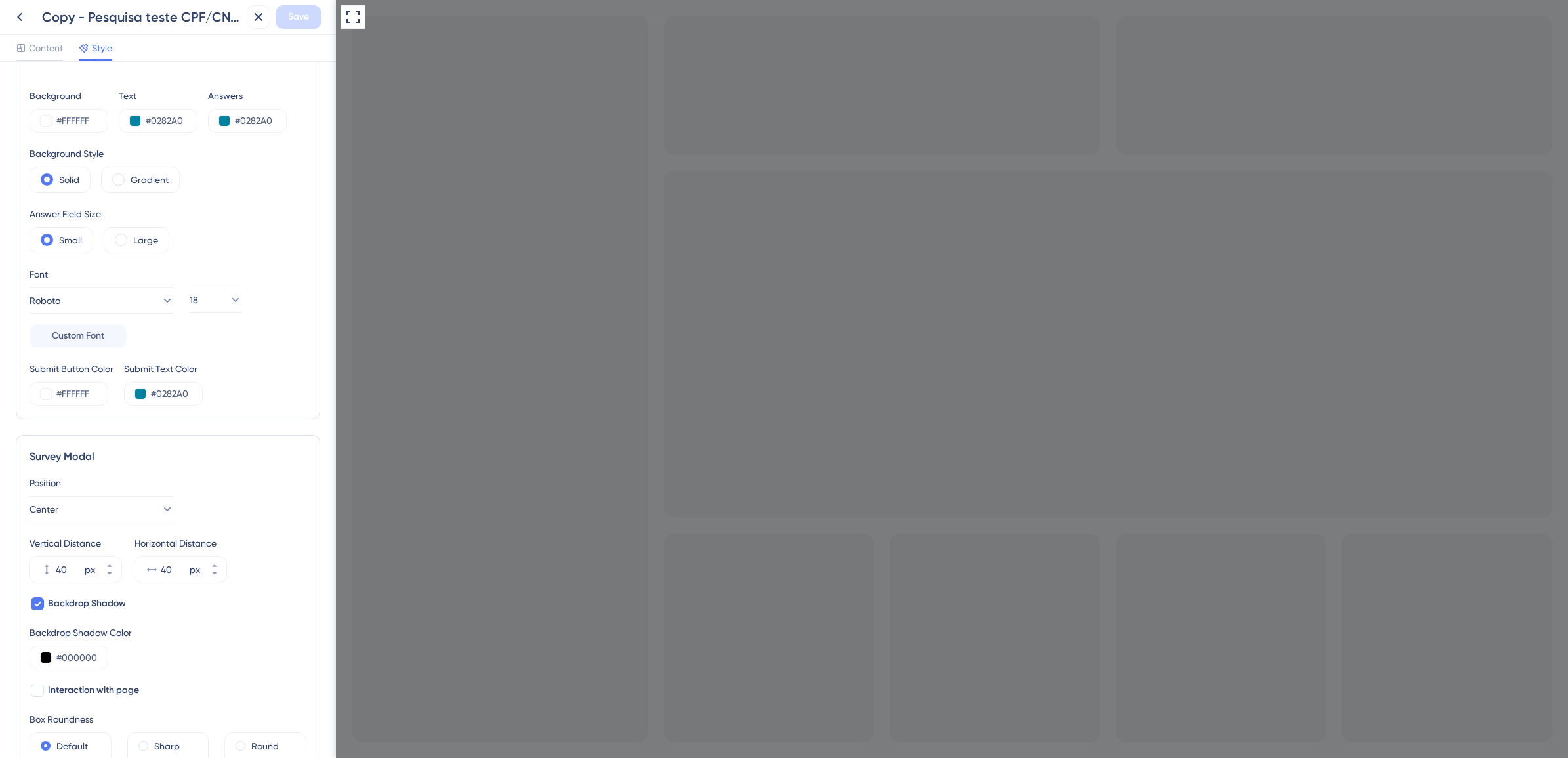
click at [349, 745] on icon "Go to Question 1" at bounding box center [344, 766] width 11 height 11
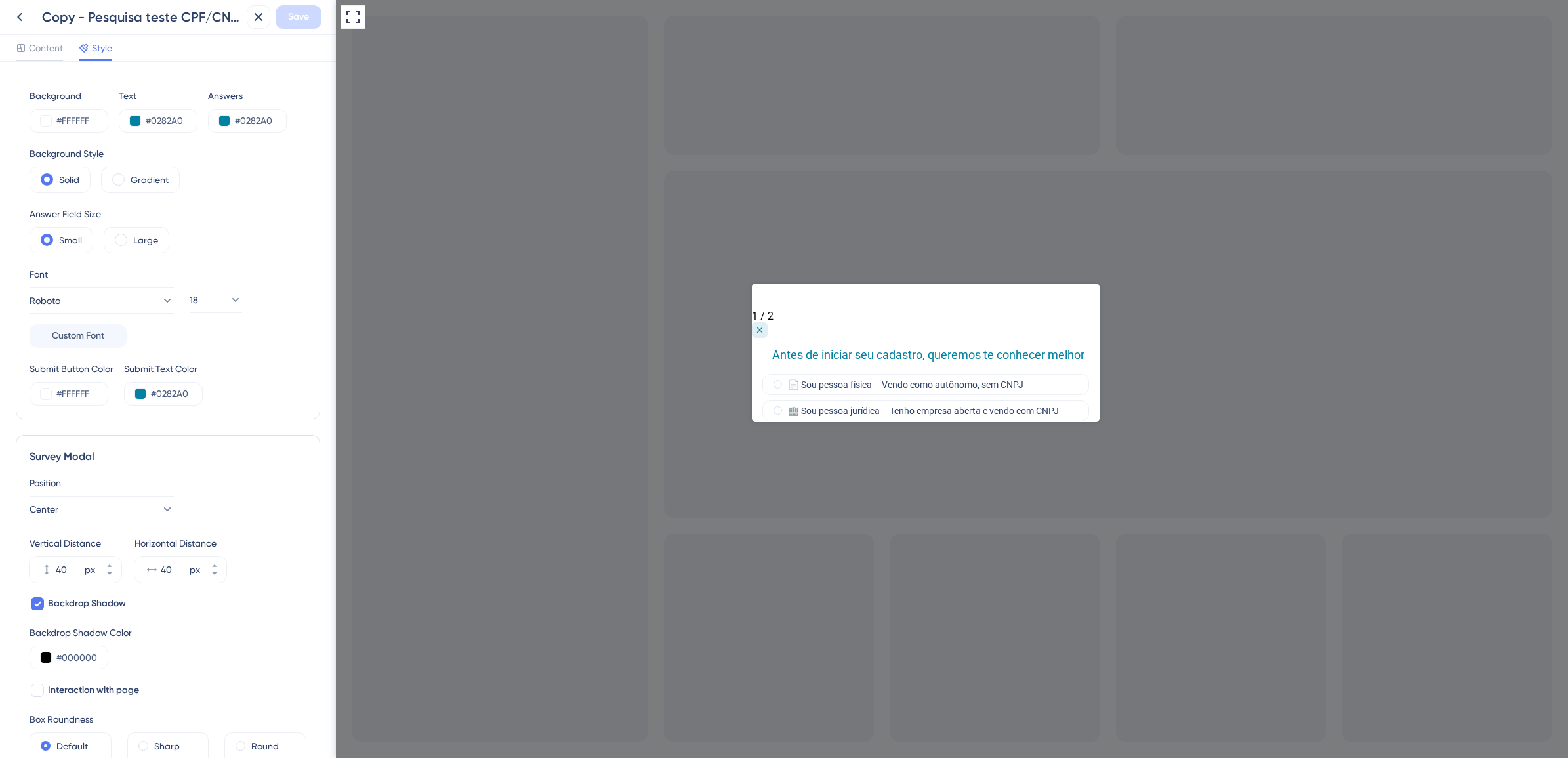
click at [795, 304] on div at bounding box center [926, 297] width 348 height 26
click at [791, 303] on div at bounding box center [926, 297] width 348 height 26
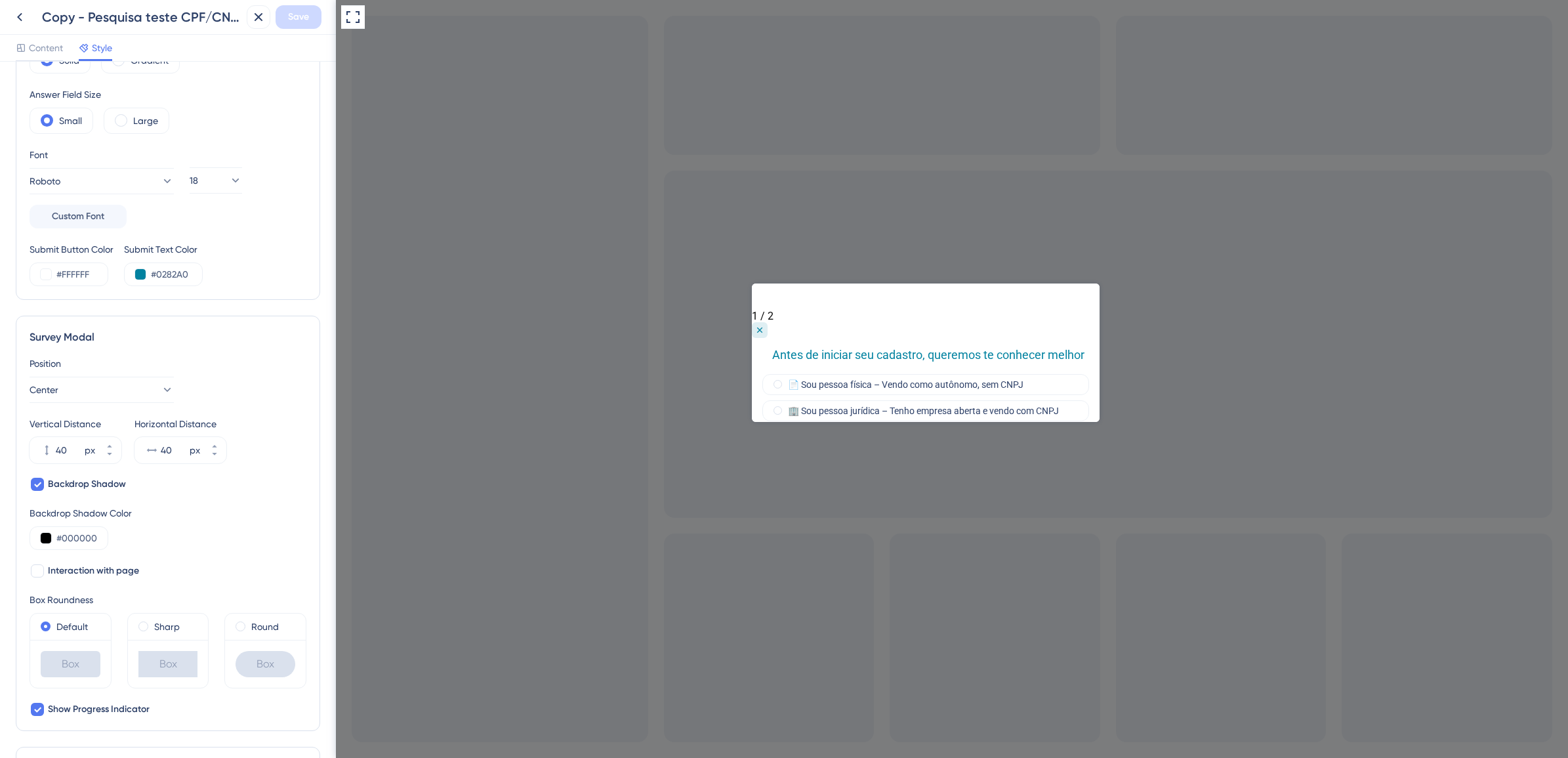
scroll to position [289, 0]
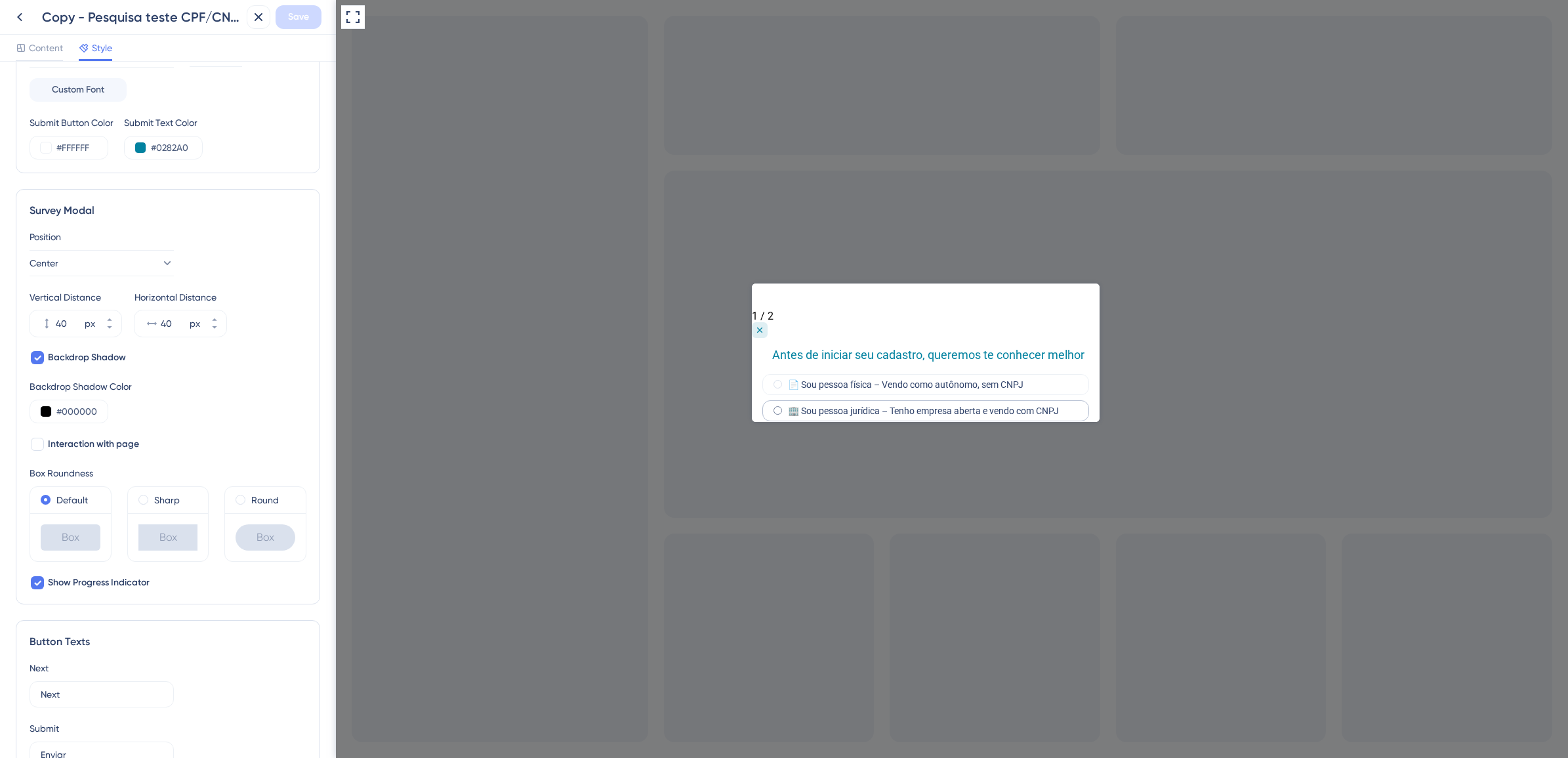
click at [779, 406] on span "radio group" at bounding box center [777, 410] width 9 height 9
click at [786, 408] on input "radio group" at bounding box center [786, 408] width 0 height 0
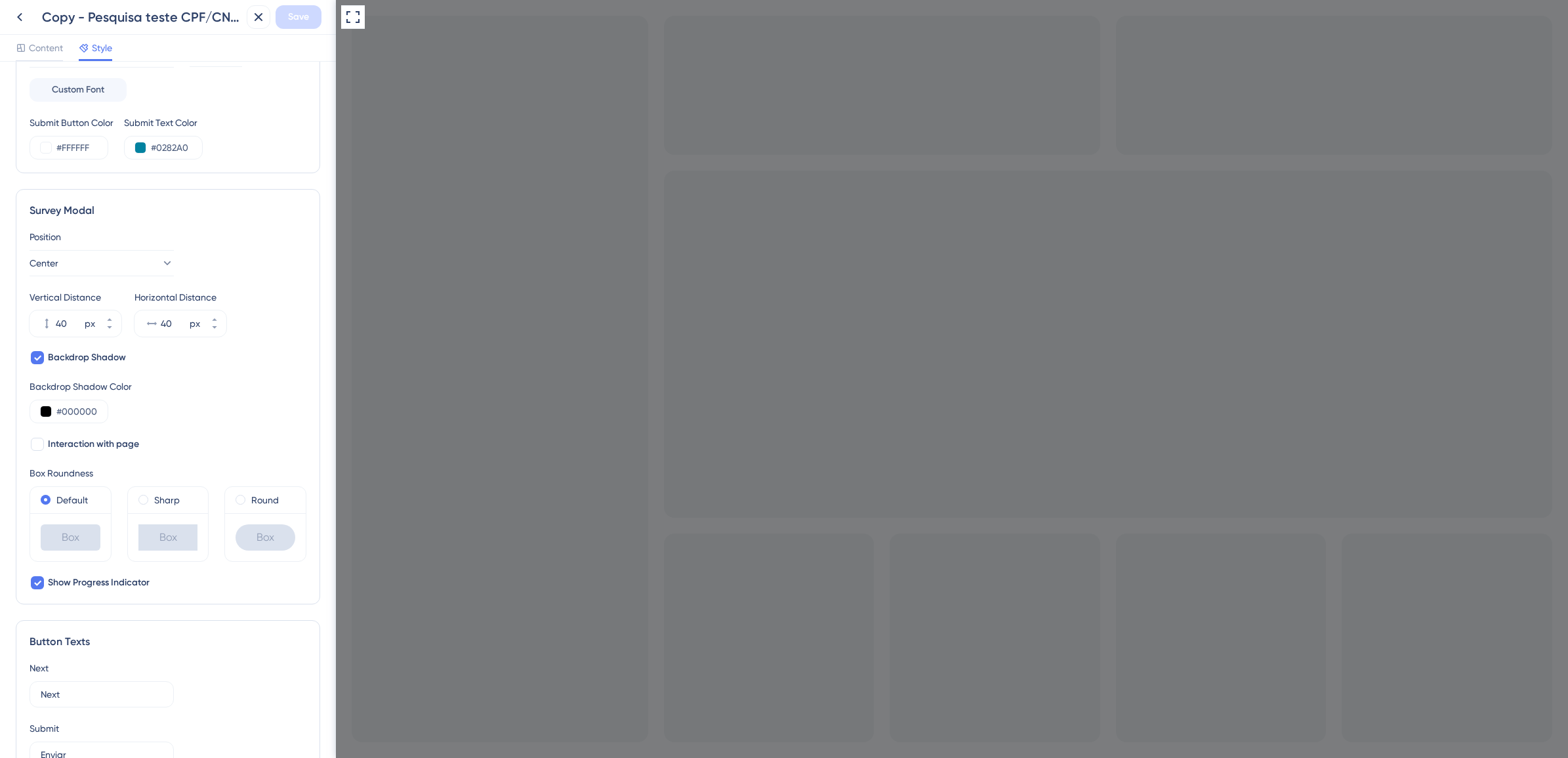
click at [349, 745] on icon "Go to Question 1" at bounding box center [344, 766] width 11 height 11
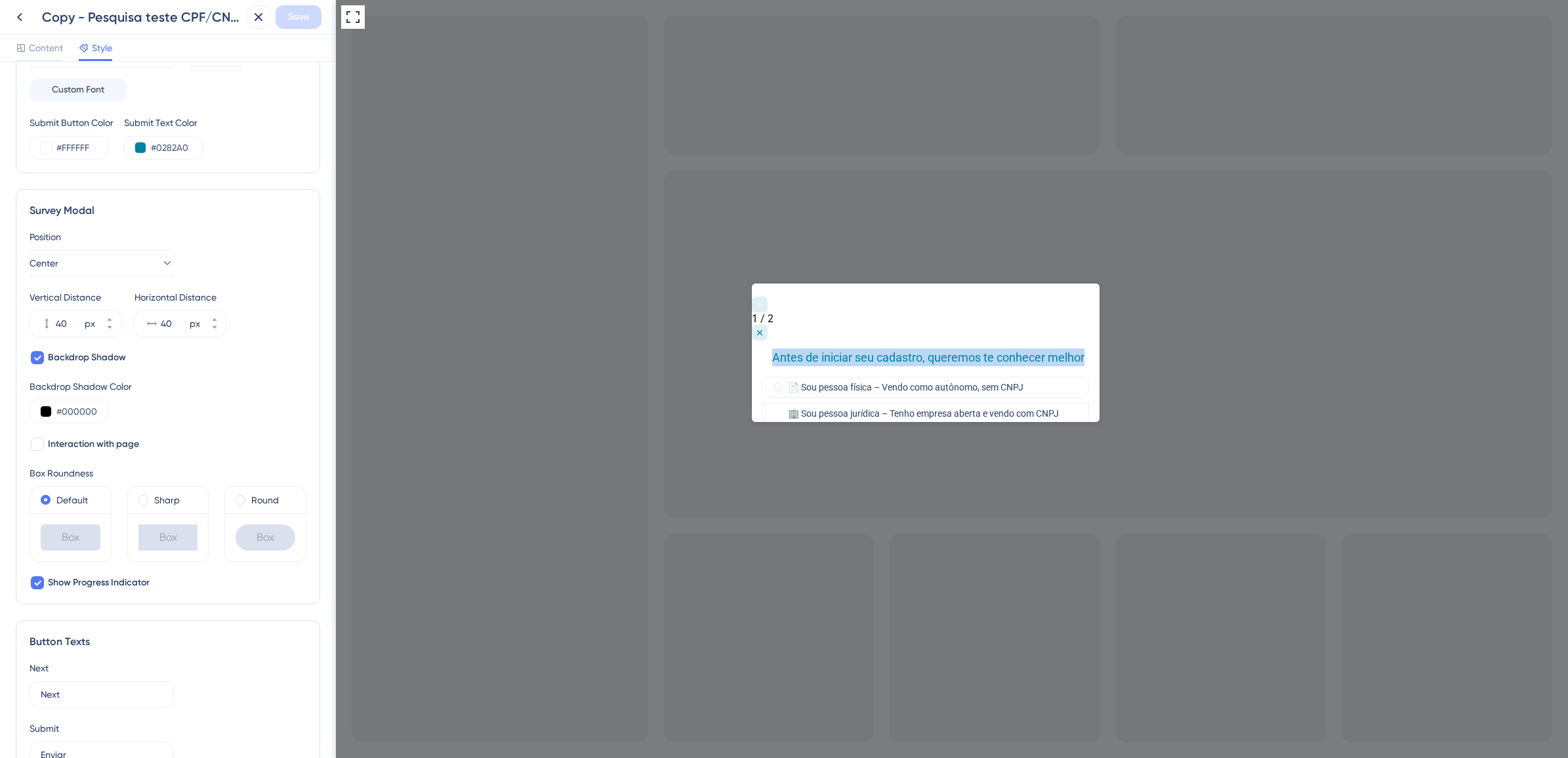
drag, startPoint x: 772, startPoint y: 329, endPoint x: 1089, endPoint y: 330, distance: 317.0
click at [1089, 330] on div "1 / 2 Antes de iniciar seu cadastro, queremos te conhecer melhor" at bounding box center [926, 330] width 348 height 93
copy div "Antes de iniciar seu cadastro, queremos te conhecer melhor"
drag, startPoint x: 1036, startPoint y: 357, endPoint x: 764, endPoint y: 356, distance: 272.0
click at [764, 377] on div "📄 Sou pessoa física – Vendo como autônomo, sem CNPJ" at bounding box center [926, 388] width 327 height 21
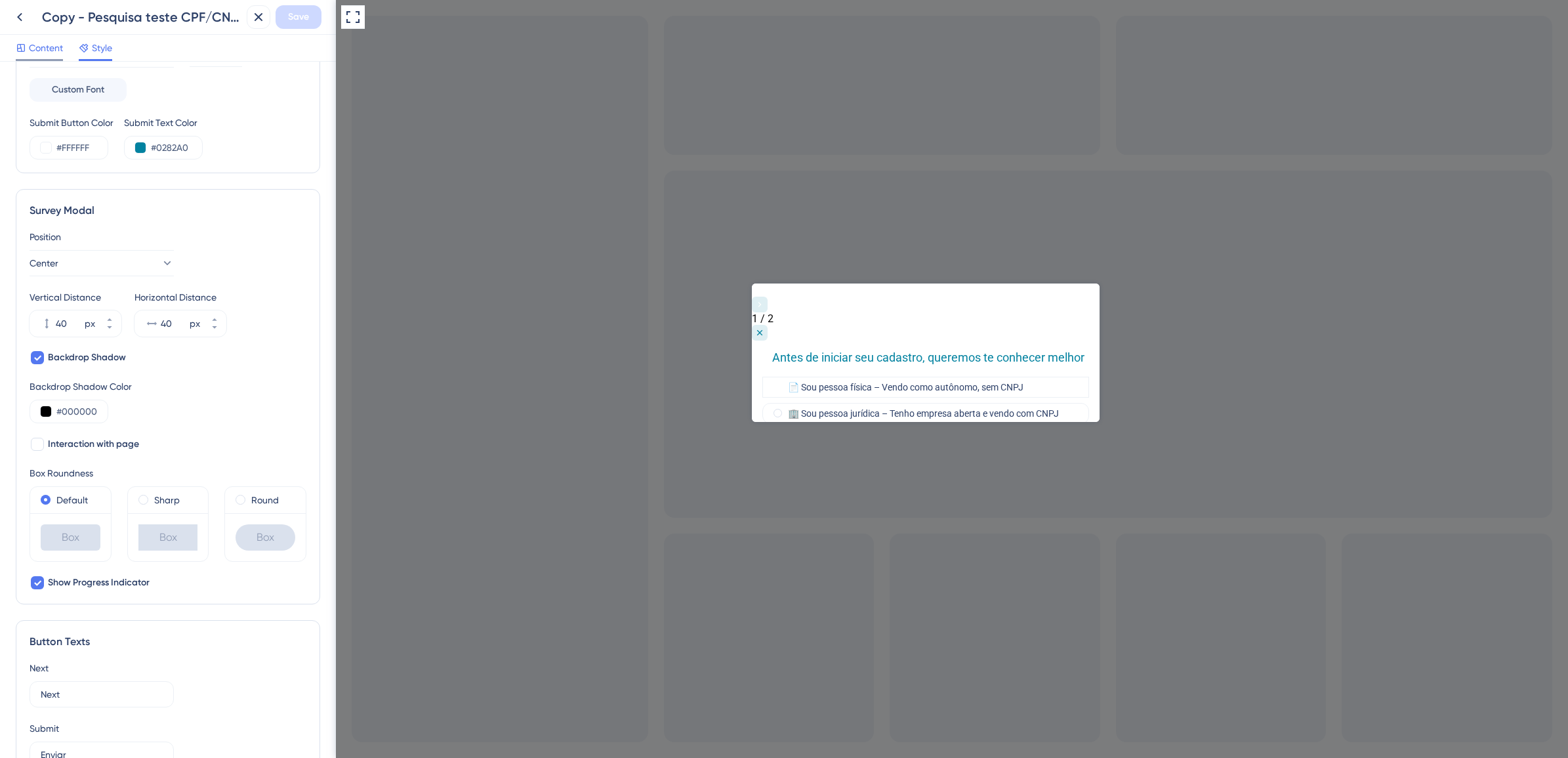
click at [50, 53] on span "Content" at bounding box center [46, 48] width 34 height 16
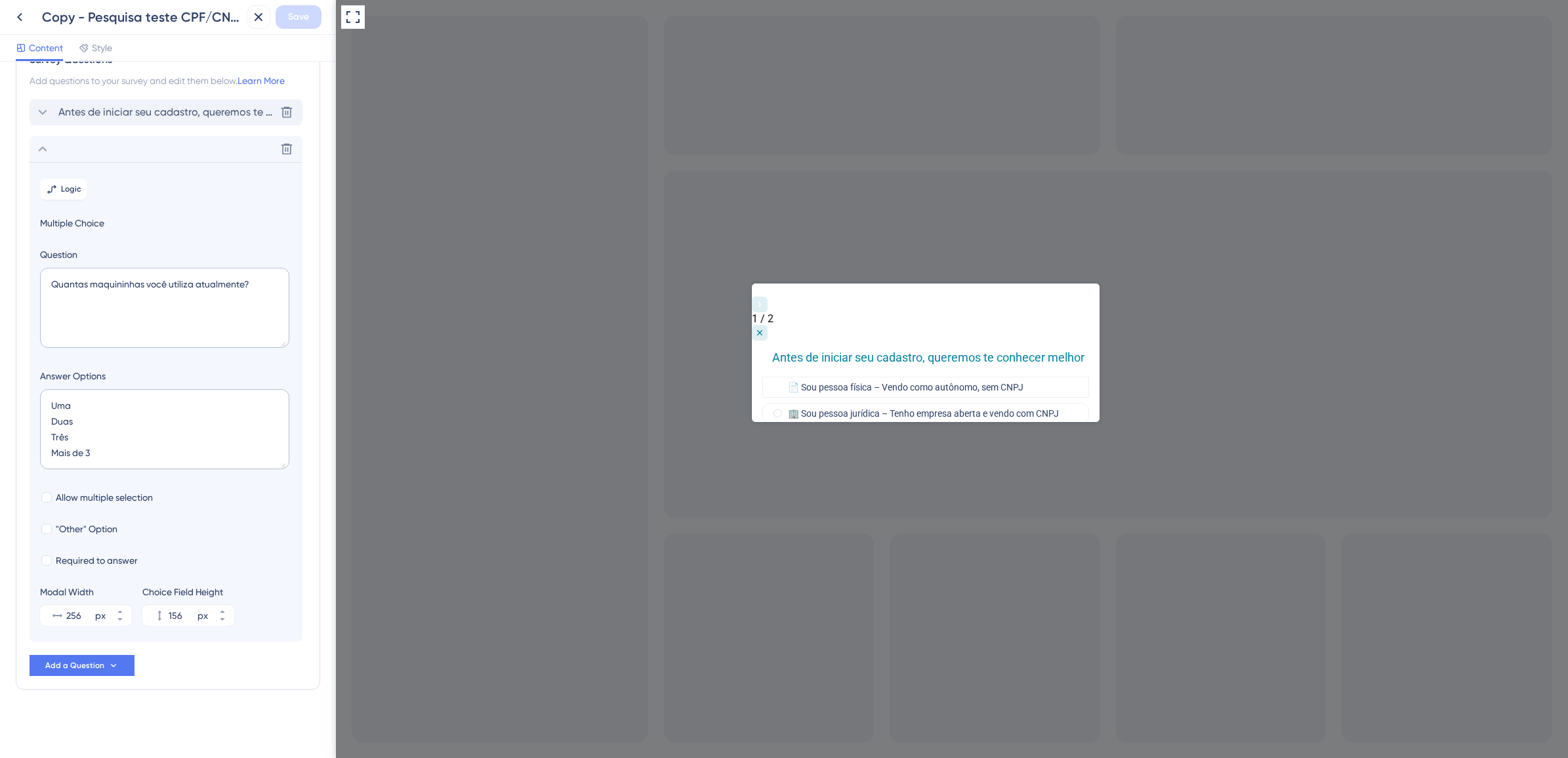
click at [74, 116] on span "Antes de iniciar seu cadastro, queremos te conhecer melhor" at bounding box center [167, 112] width 217 height 16
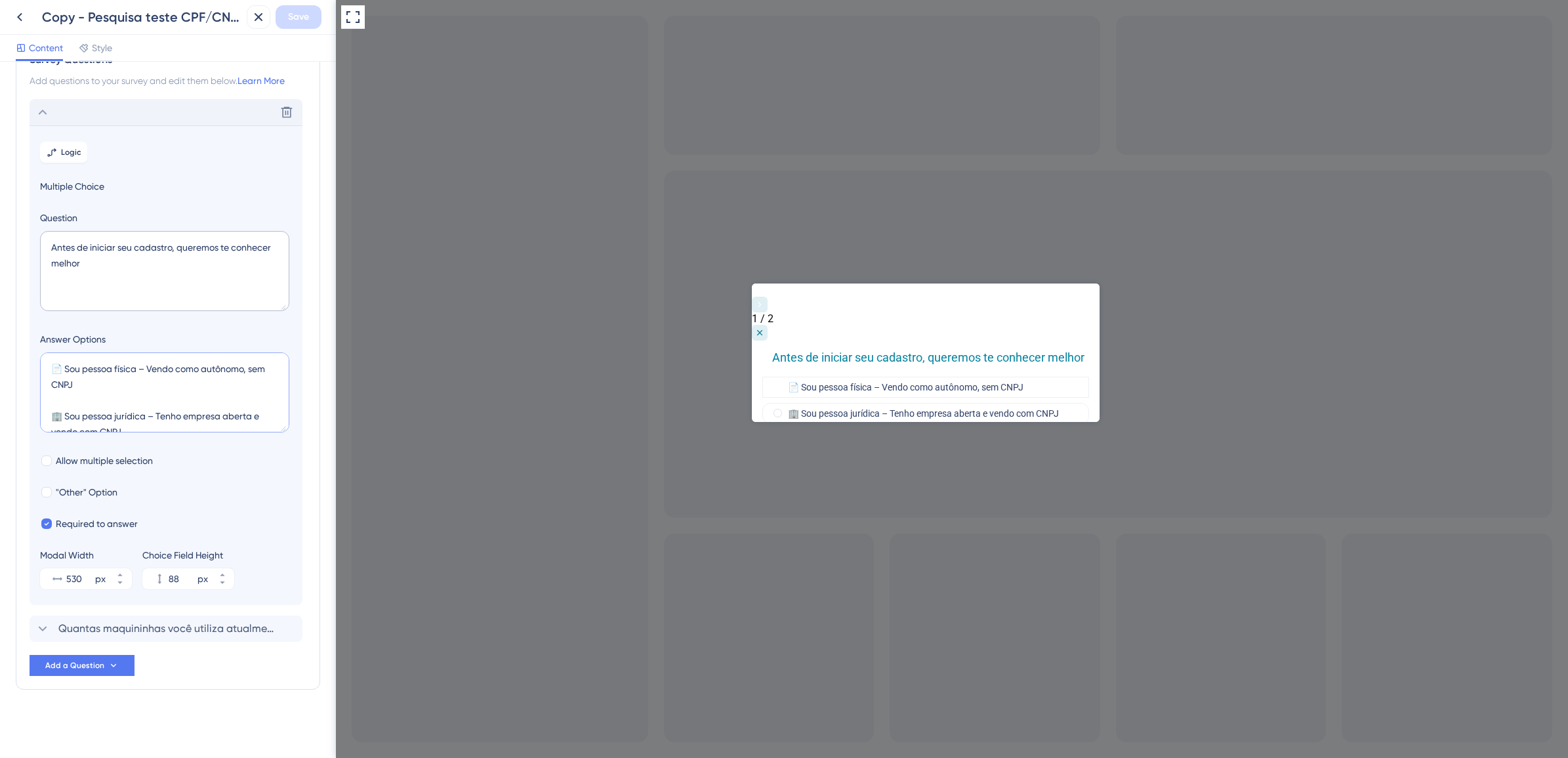
drag, startPoint x: 102, startPoint y: 390, endPoint x: 51, endPoint y: 365, distance: 56.8
click at [51, 365] on textarea "📄 Sou pessoa física – Vendo como autônomo, sem CNPJ 🏢 Sou pessoa jurídica – Ten…" at bounding box center [165, 393] width 249 height 80
click at [119, 399] on textarea "📄 Sou pessoa física – Vendo como autônomo, sem CNPJ 🏢 Sou pessoa jurídica – Ten…" at bounding box center [165, 393] width 249 height 80
drag, startPoint x: 56, startPoint y: 411, endPoint x: 136, endPoint y: 425, distance: 81.2
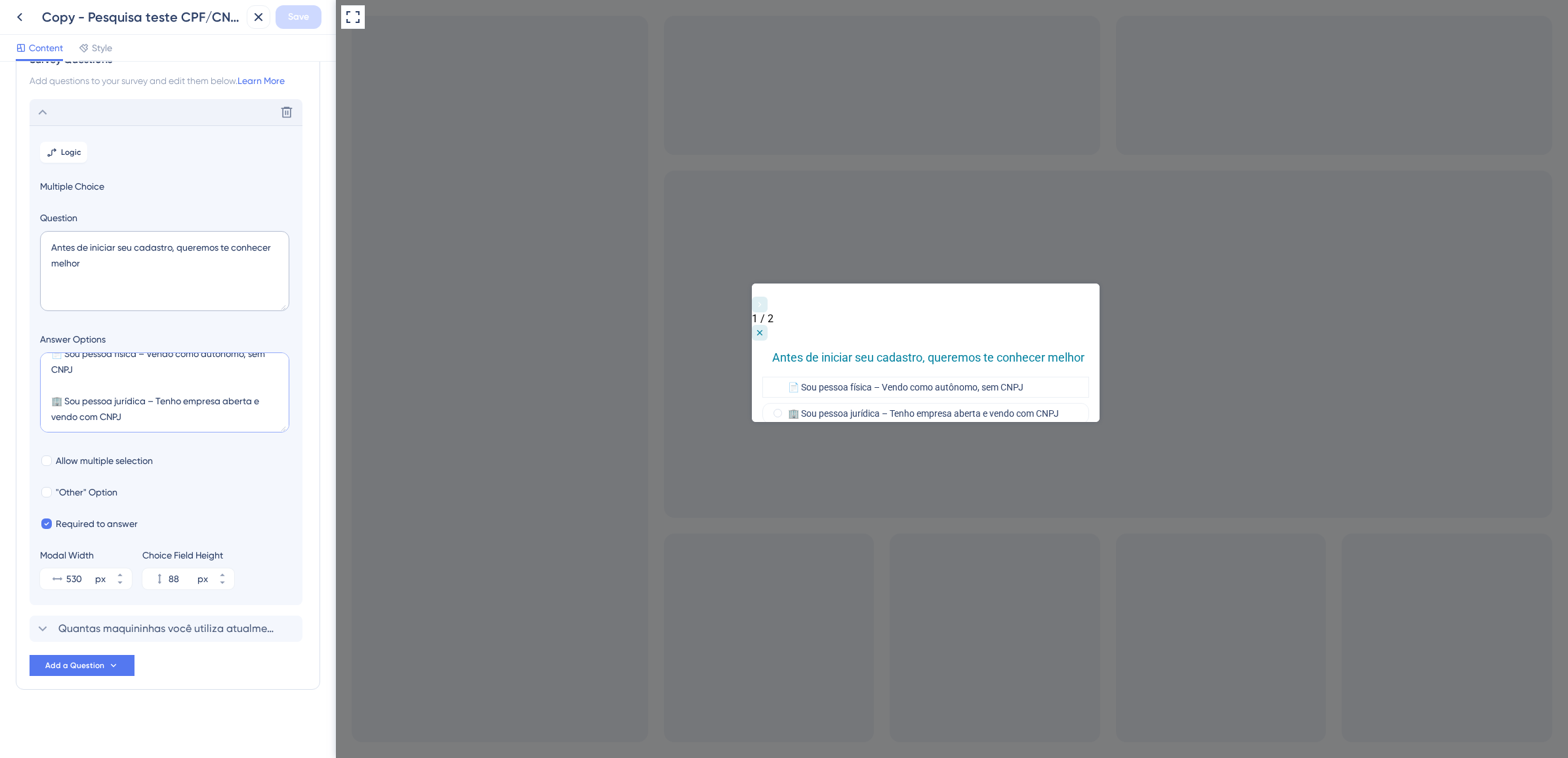
click at [136, 425] on textarea "📄 Sou pessoa física – Vendo como autônomo, sem CNPJ 🏢 Sou pessoa jurídica – Ten…" at bounding box center [165, 393] width 249 height 80
click at [45, 110] on icon at bounding box center [43, 112] width 9 height 5
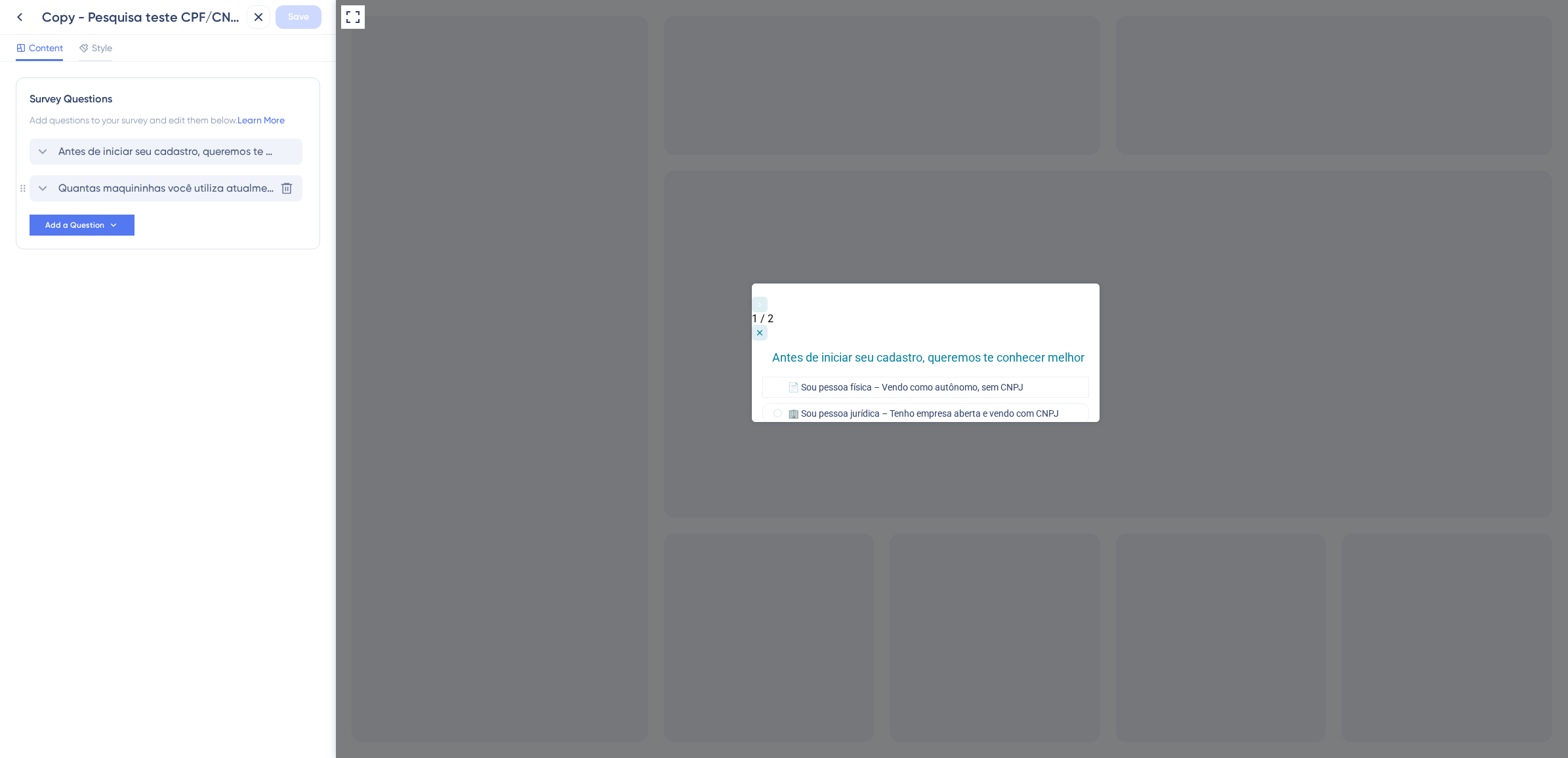
click at [113, 185] on span "Quantas maquininhas você utiliza atualmente?" at bounding box center [167, 189] width 217 height 16
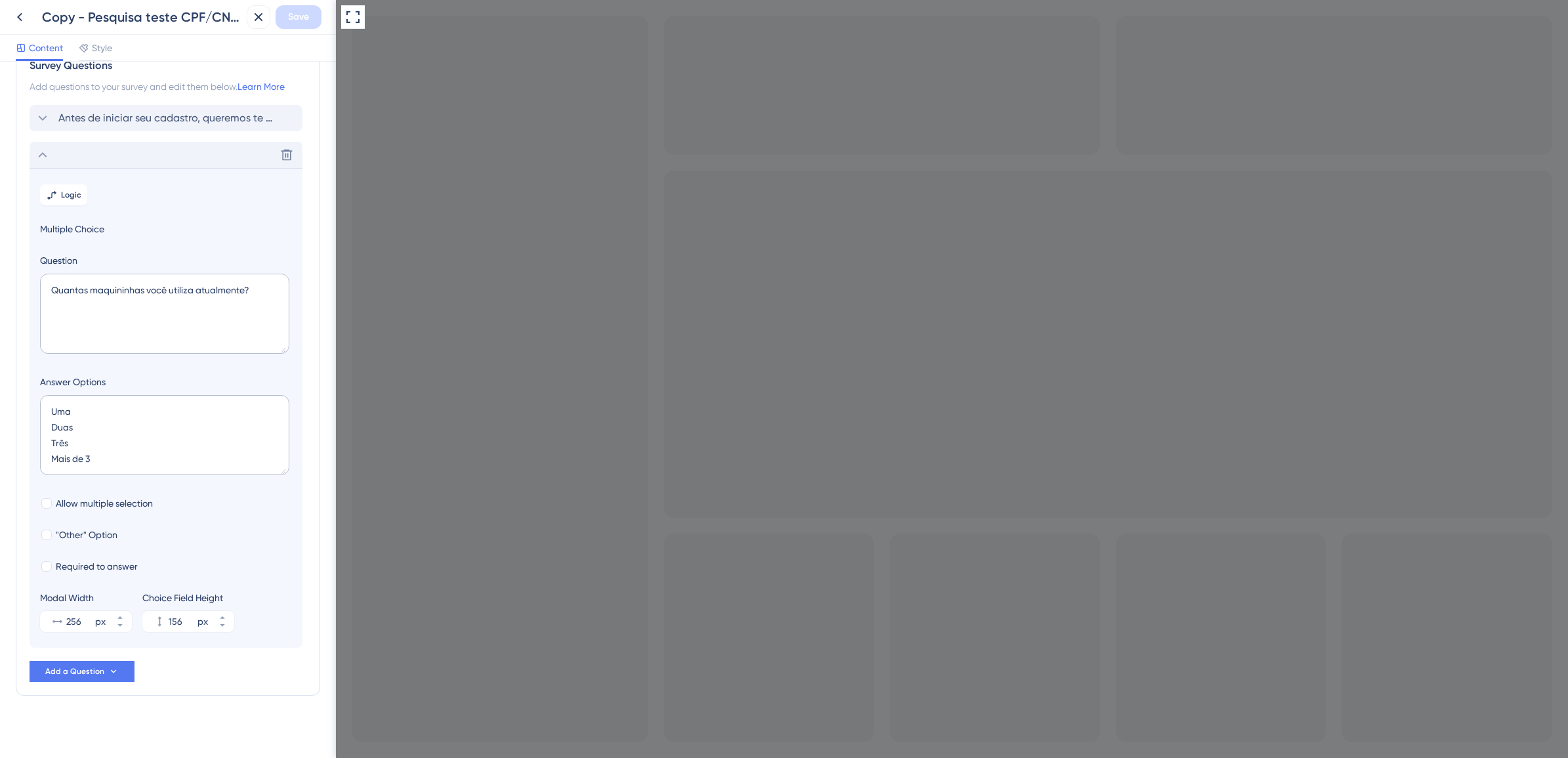
scroll to position [41, 0]
drag, startPoint x: 53, startPoint y: 283, endPoint x: 262, endPoint y: 293, distance: 209.2
click at [262, 293] on textarea "Quantas maquininhas você utiliza atualmente?" at bounding box center [165, 308] width 249 height 80
drag, startPoint x: 119, startPoint y: 448, endPoint x: 41, endPoint y: 403, distance: 90.0
click at [41, 403] on textarea "Uma Duas Três Mais de 3" at bounding box center [165, 430] width 249 height 80
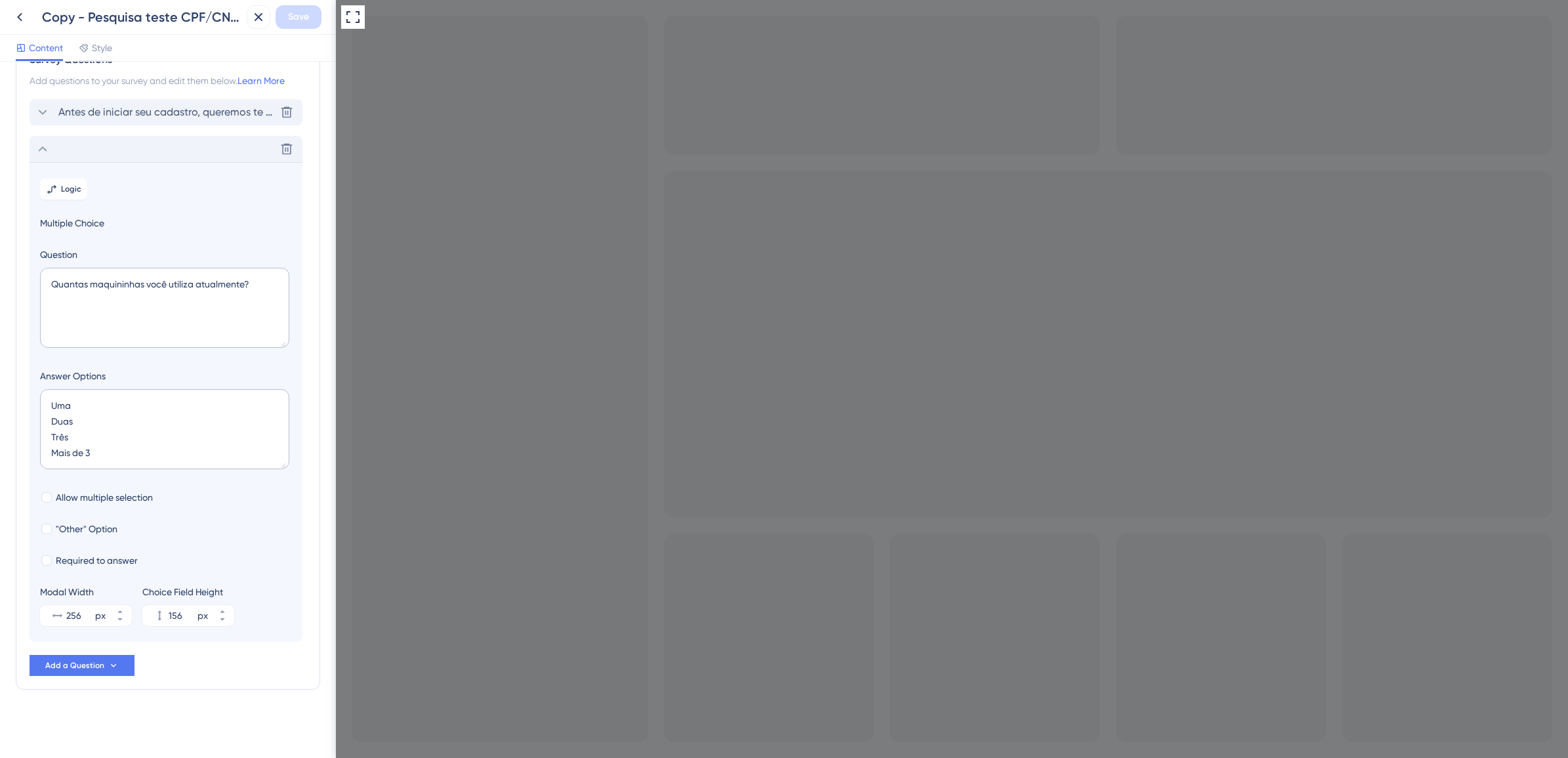
click at [113, 112] on span "Antes de iniciar seu cadastro, queremos te conhecer melhor" at bounding box center [167, 112] width 217 height 16
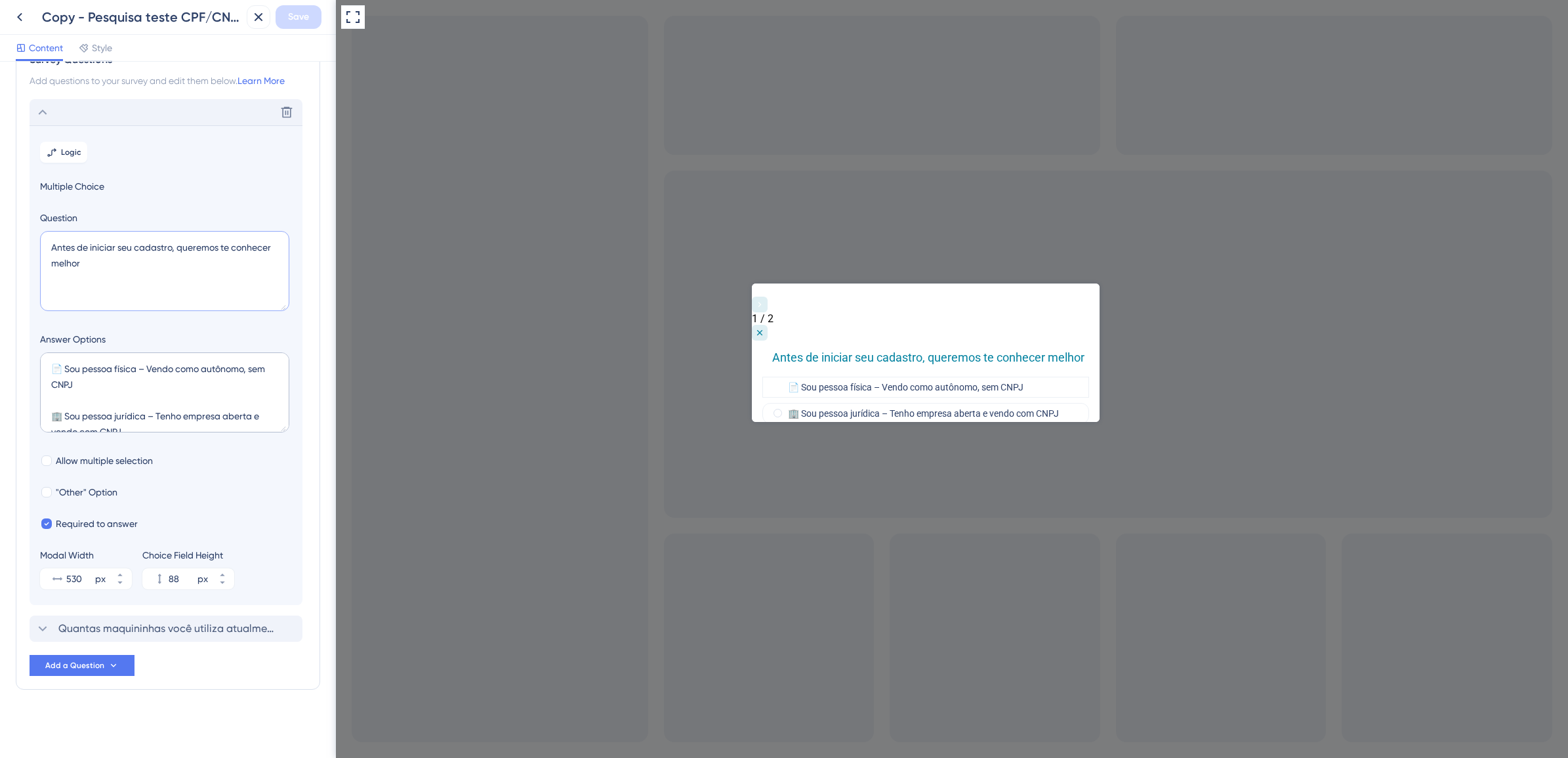
drag, startPoint x: 103, startPoint y: 260, endPoint x: 47, endPoint y: 243, distance: 58.5
click at [47, 243] on textarea "Antes de iniciar seu cadastro, queremos te conhecer melhor" at bounding box center [165, 272] width 249 height 80
paste textarea "📝 Queremos te conhecer melhor!"
click at [243, 250] on textarea "📝 Queremos te conhecer melhor!" at bounding box center [165, 272] width 249 height 80
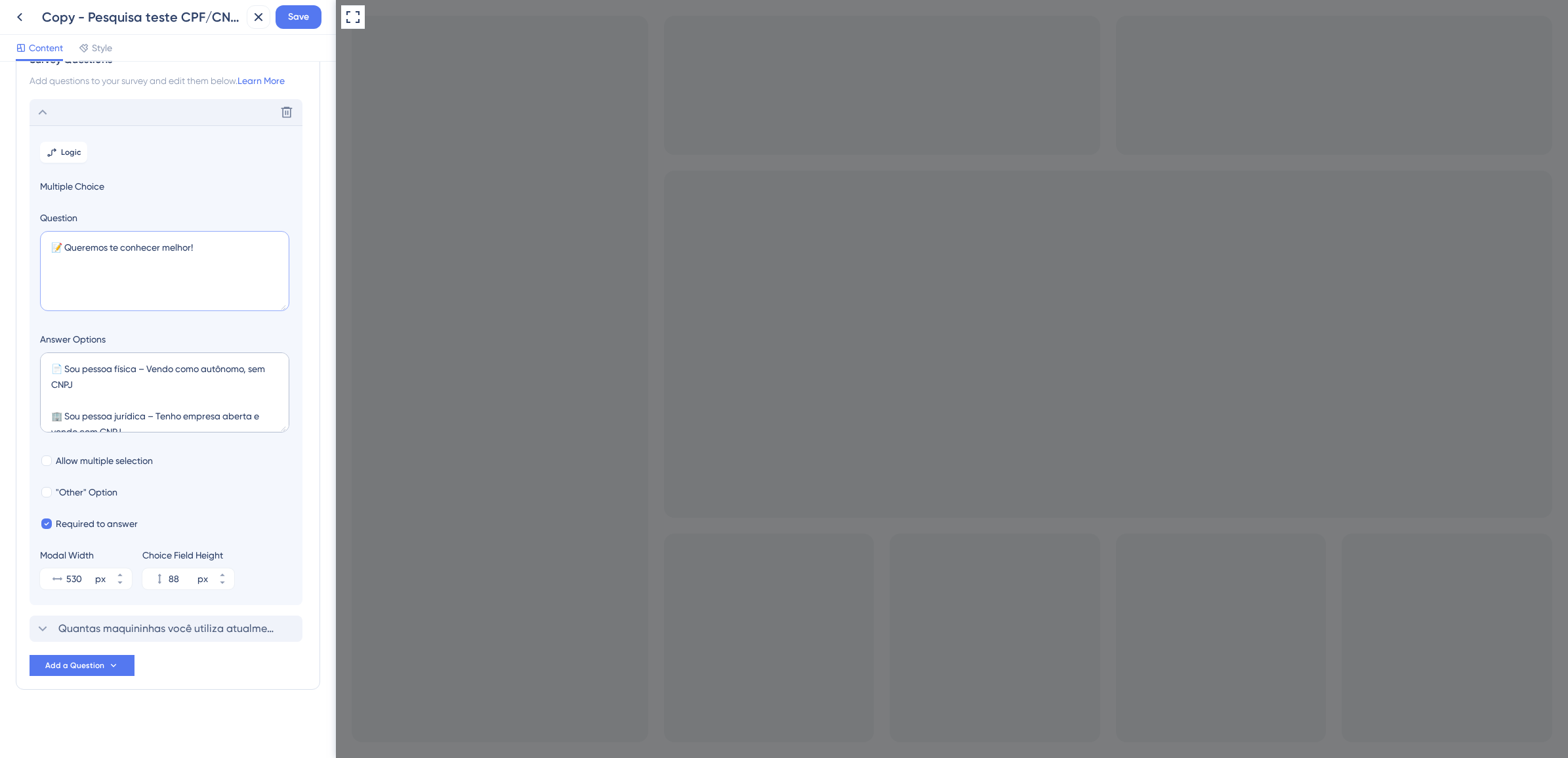
paste textarea "1️⃣ Antes de iniciar seu cadastro, selecione uma opção:"
click at [151, 300] on textarea "📝 Queremos te conhecer melhor! 1️⃣ Antes de iniciar seu cadastro, selecione uma…" at bounding box center [165, 272] width 249 height 80
drag, startPoint x: 215, startPoint y: 239, endPoint x: 41, endPoint y: 232, distance: 174.1
click at [41, 232] on textarea "📝 Queremos te conhecer melhor! 1️⃣ Antes de iniciar seu cadastro, selecione uma…" at bounding box center [165, 272] width 249 height 80
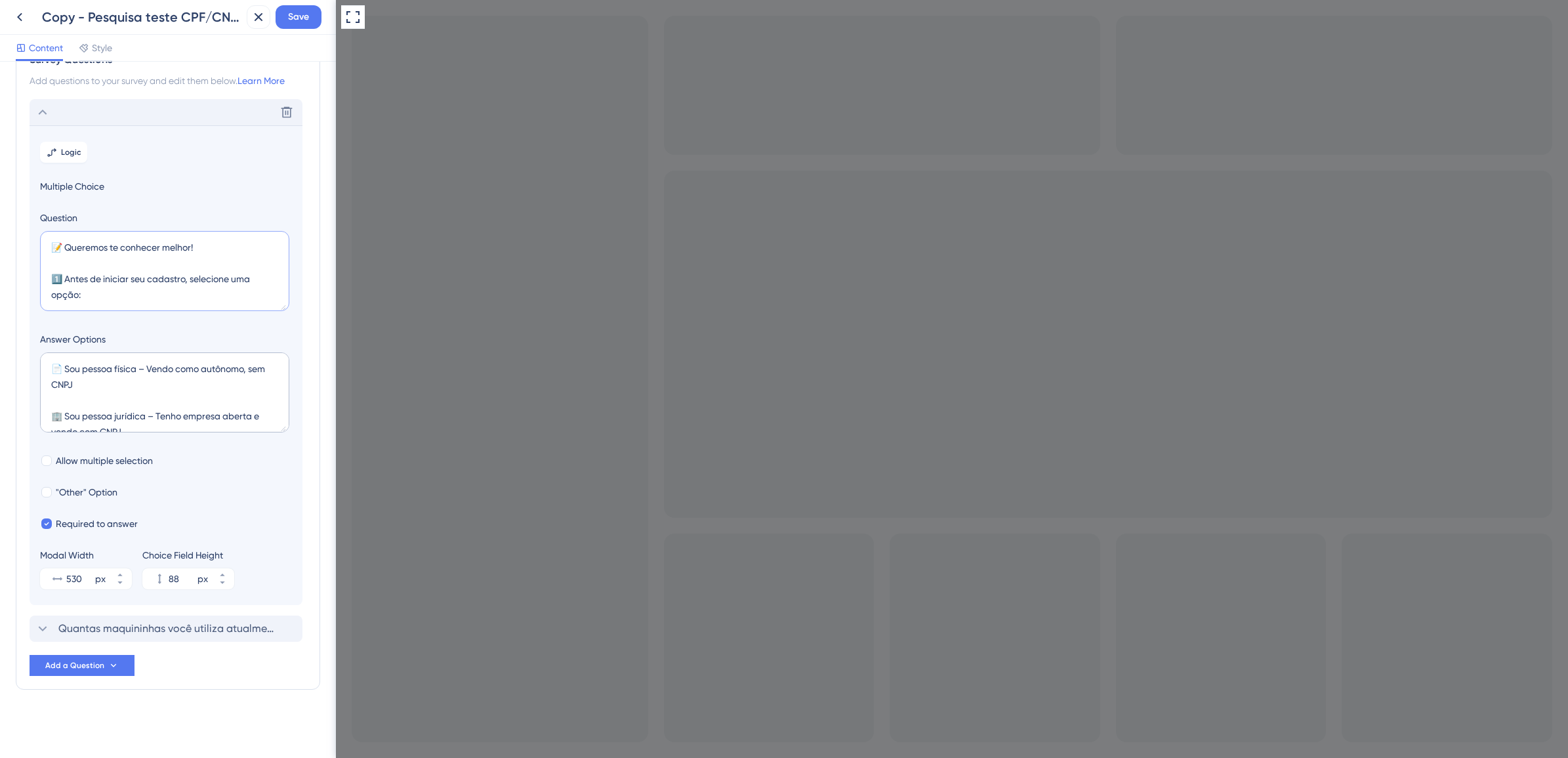
type textarea "📝 Queremos te conhecer melhor! 1️⃣ Antes de iniciar seu cadastro, selecione uma…"
click at [111, 397] on textarea "📄 Sou pessoa física – Vendo como autônomo, sem CNPJ 🏢 Sou pessoa jurídica – Ten…" at bounding box center [165, 393] width 249 height 80
type textarea "📄 Sou pessoa física – Vendo como autônomo, sem CNPJ 🏢 Sou pessoa jurídica – Ten…"
click at [310, 488] on div "Survey Questions Add questions to your survey and edit them below. Learn More D…" at bounding box center [168, 410] width 336 height 697
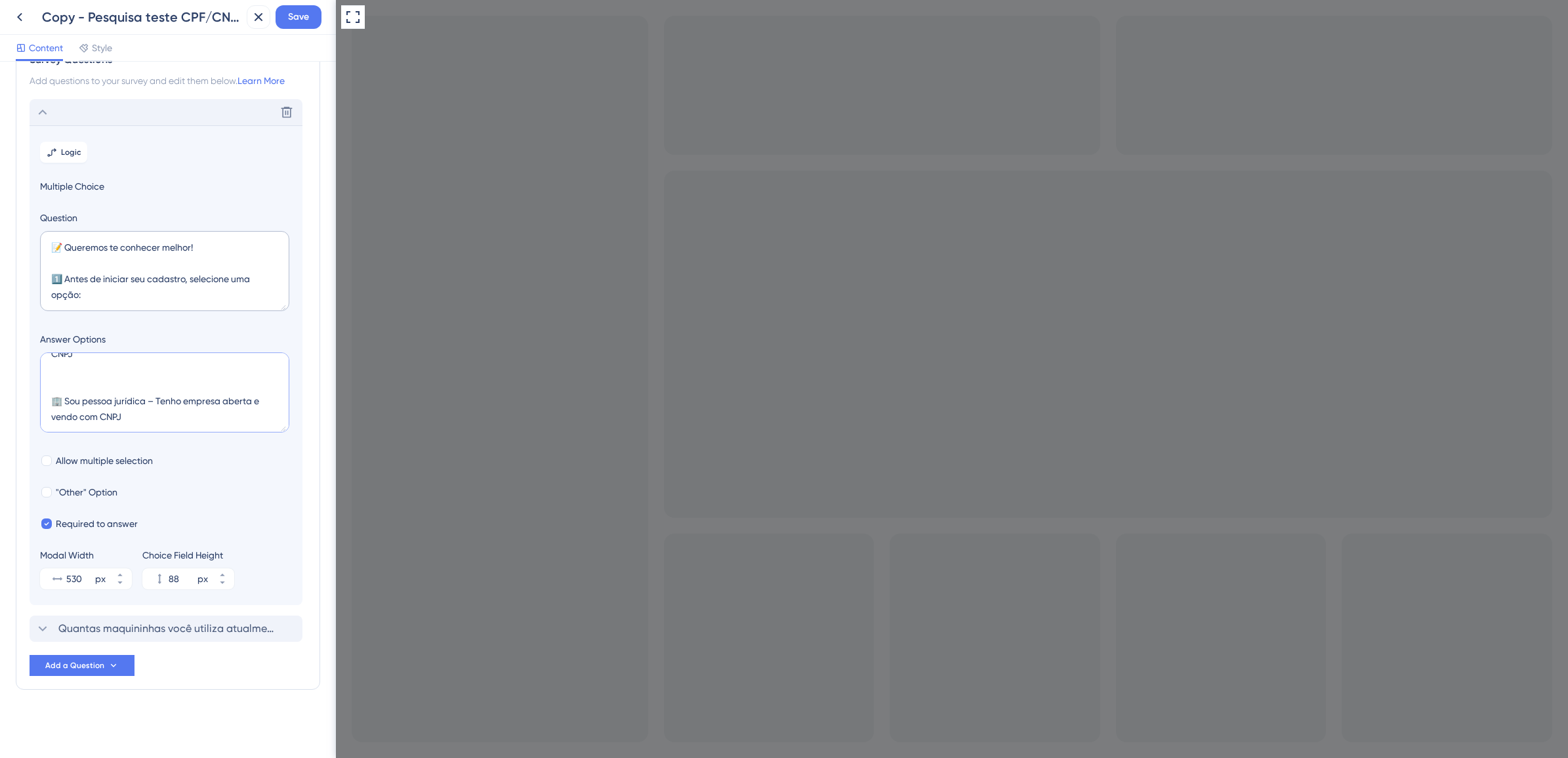
click at [192, 423] on textarea "📄 Sou pessoa física – Vendo como autônomo, sem CNPJ 🏢 Sou pessoa jurídica – Ten…" at bounding box center [165, 393] width 249 height 80
click at [71, 523] on span "Required to answer" at bounding box center [97, 524] width 82 height 16
click at [76, 525] on span "Required to answer" at bounding box center [97, 524] width 82 height 16
checkbox input "true"
click at [123, 624] on span "Quantas maquininhas você utiliza atualmente?" at bounding box center [167, 629] width 217 height 16
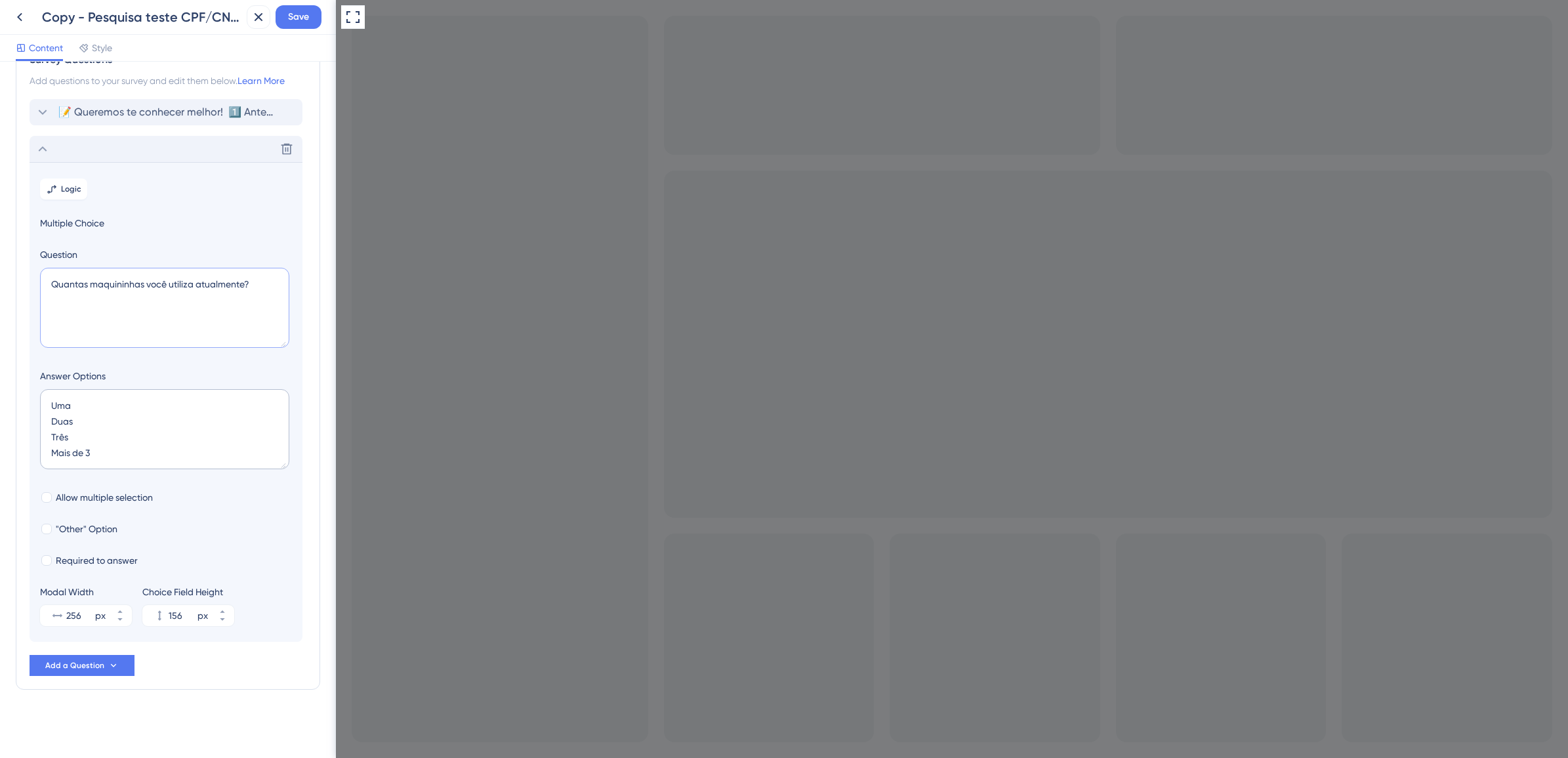
drag, startPoint x: 260, startPoint y: 277, endPoint x: -5, endPoint y: 277, distance: 265.0
click at [0, 0] on html "Copy - Pesquisa teste CPF/CNPJ - STG Save Content Style Survey Questions Add qu…" at bounding box center [784, 0] width 1568 height 0
paste textarea "2️⃣"
type textarea "2️⃣ Quantas maquininhas você utiliza atualmente?"
click at [292, 17] on span "Save" at bounding box center [298, 17] width 21 height 16
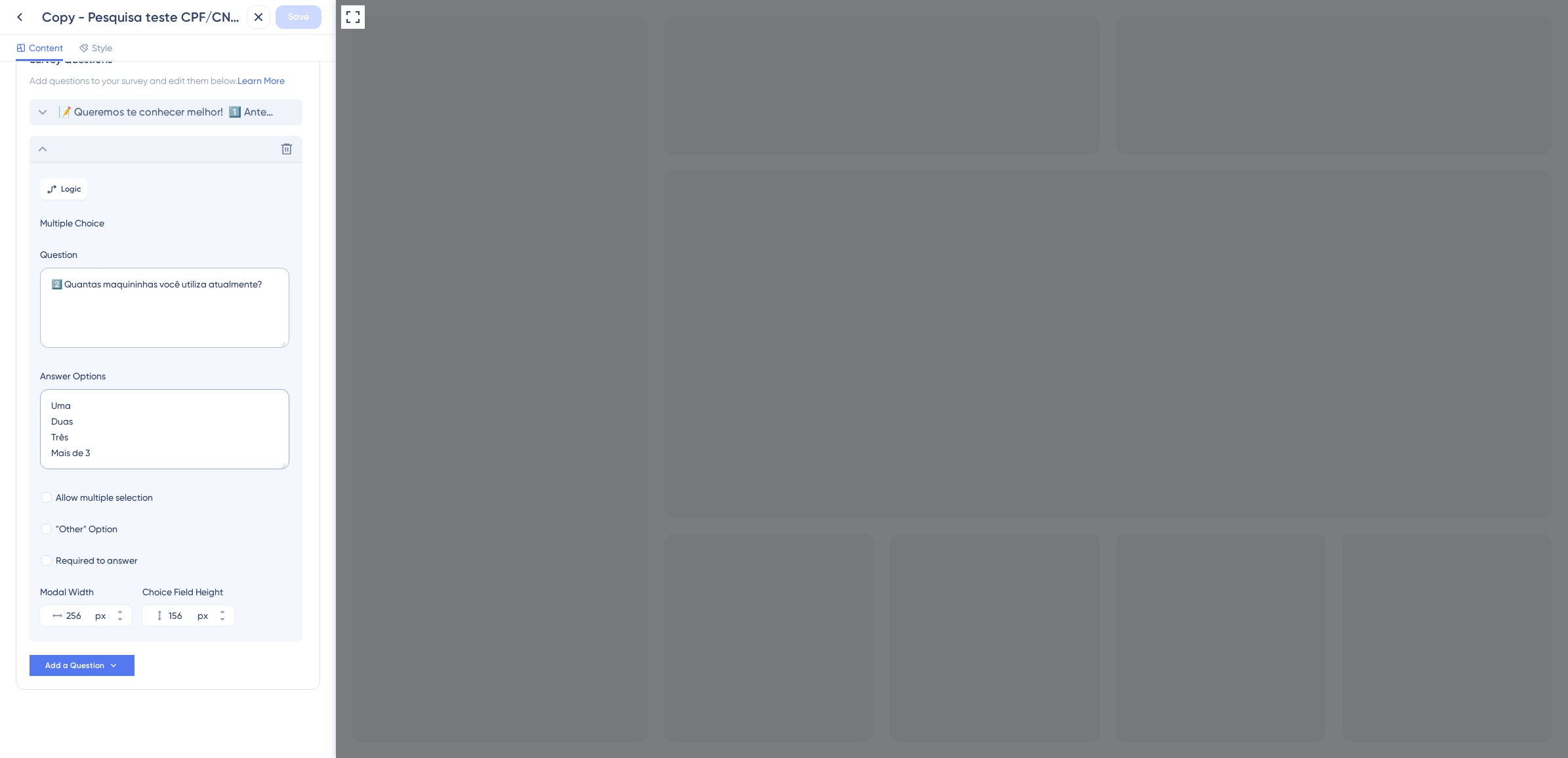
click at [142, 456] on textarea "Uma Duas Três Mais de 3" at bounding box center [165, 430] width 249 height 80
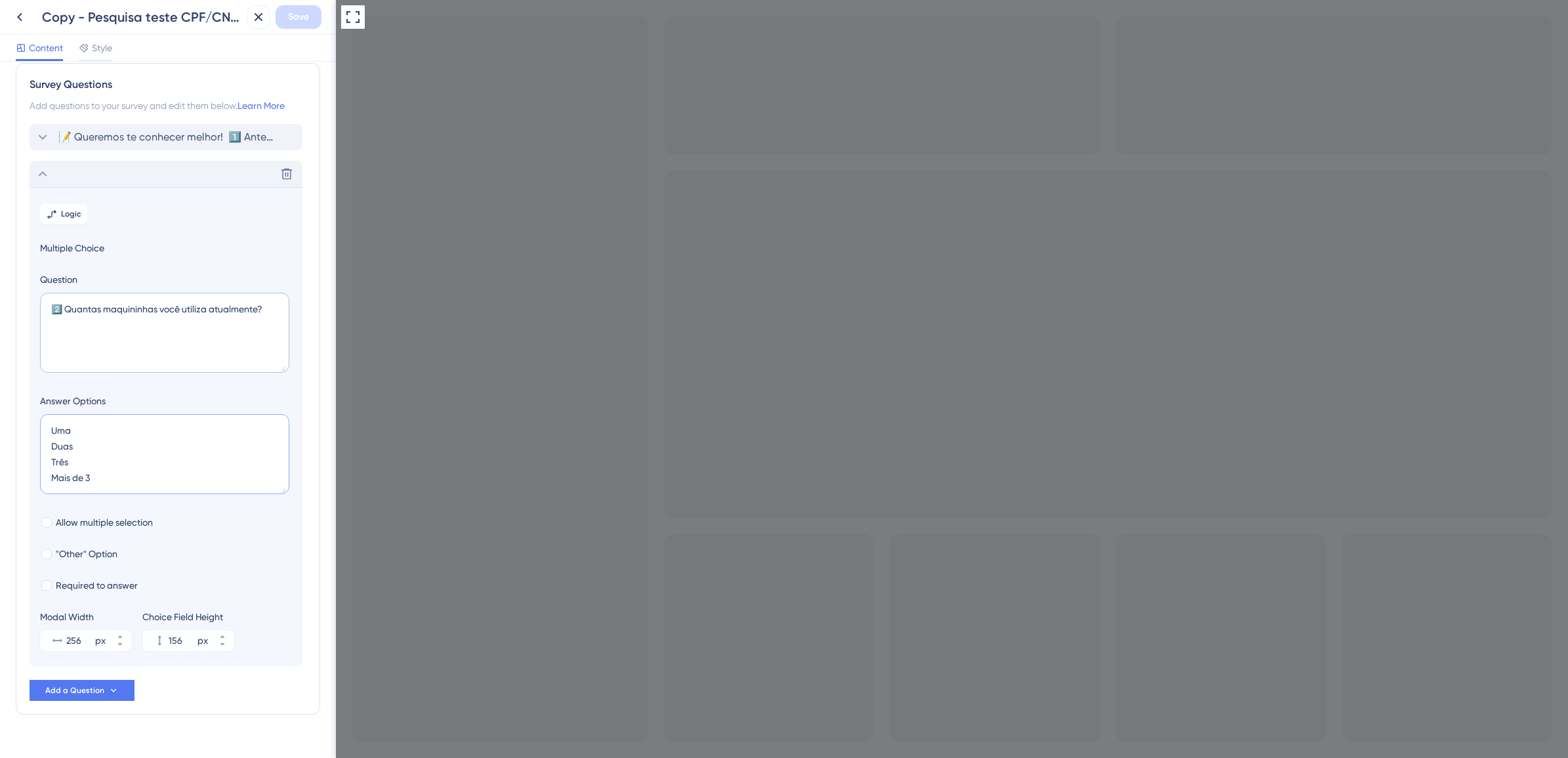
scroll to position [0, 0]
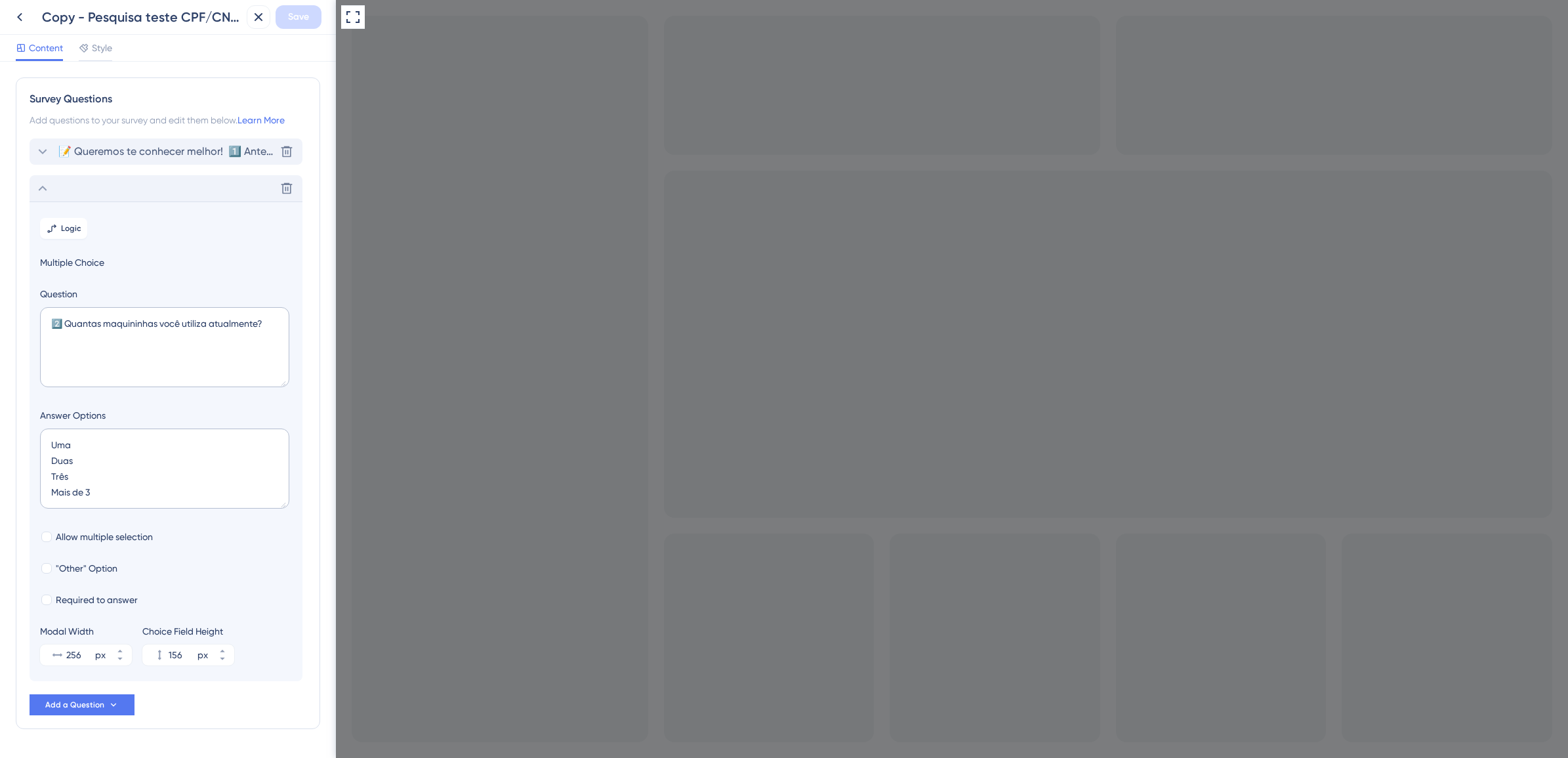
click at [103, 146] on span "📝 Queremos te conhecer melhor! 1️⃣ Antes de iniciar seu cadastro, selecione uma…" at bounding box center [167, 152] width 217 height 16
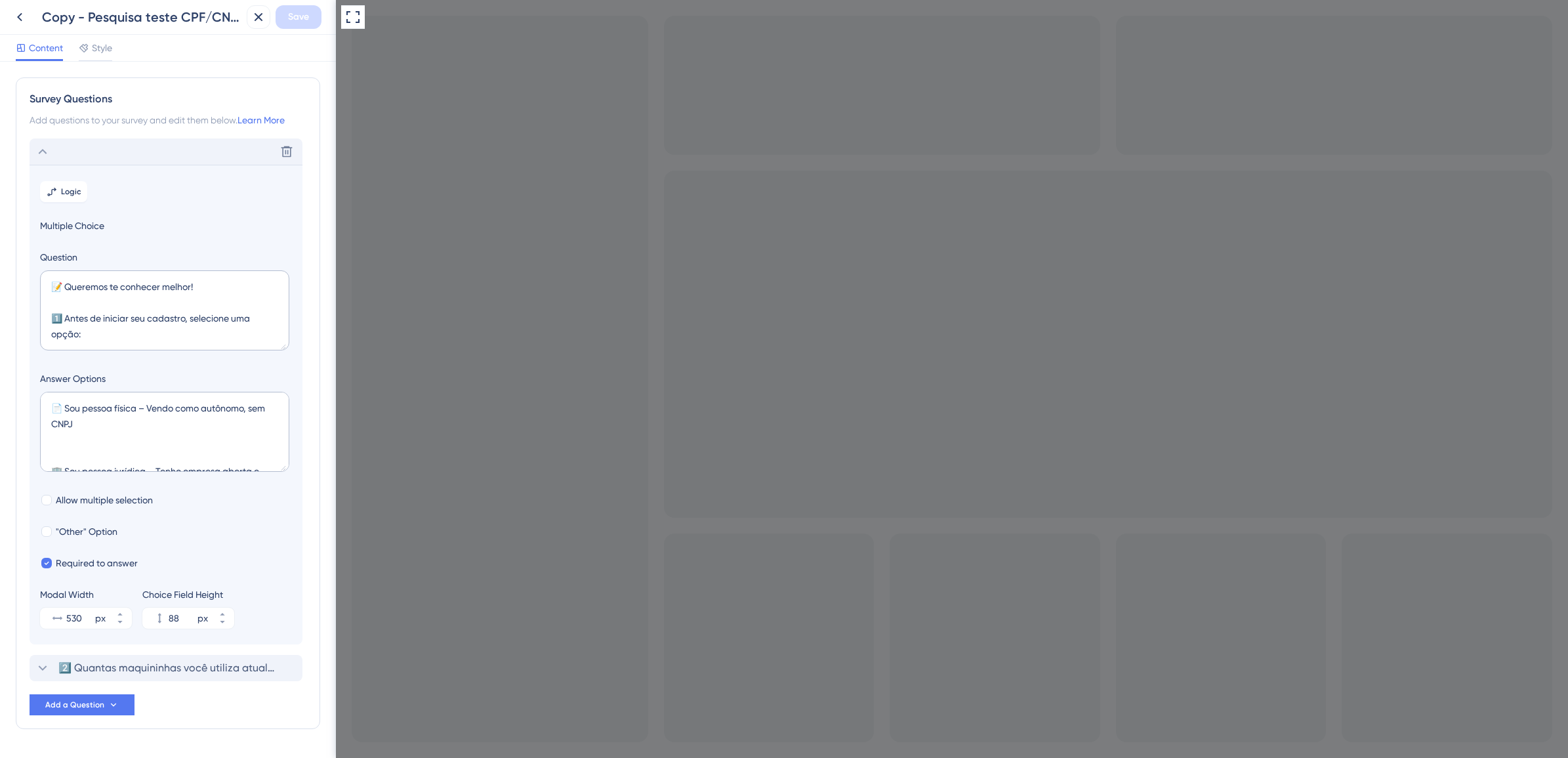
scroll to position [41, 0]
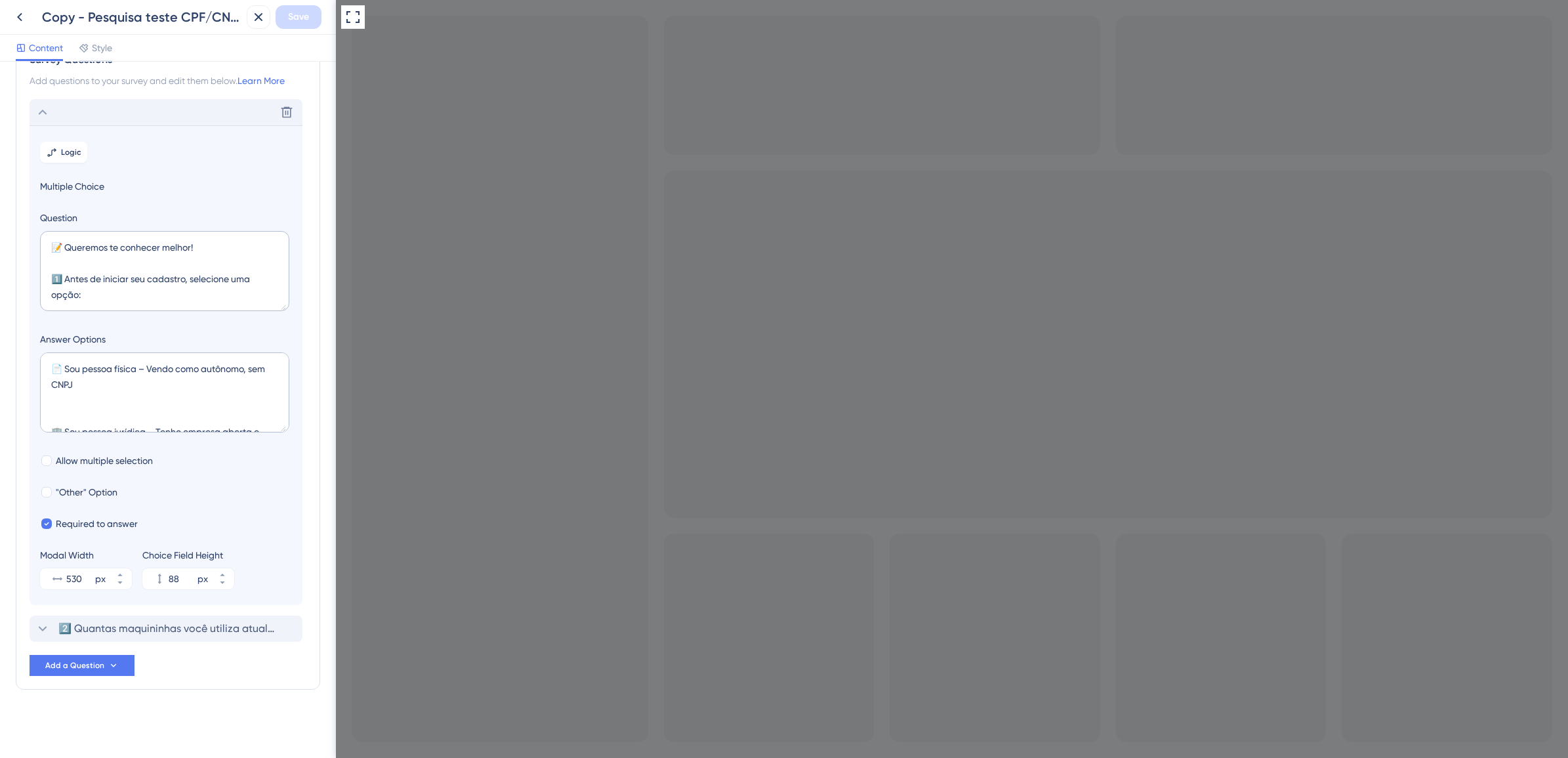
drag, startPoint x: 211, startPoint y: 246, endPoint x: 70, endPoint y: 247, distance: 141.0
click at [70, 247] on textarea "📝 Queremos te conhecer melhor! 1️⃣ Antes de iniciar seu cadastro, selecione uma…" at bounding box center [165, 272] width 249 height 80
drag, startPoint x: 90, startPoint y: 293, endPoint x: 65, endPoint y: 281, distance: 27.7
click at [65, 281] on textarea "📝 Queremos te conhecer melhor! 1️⃣ Antes de iniciar seu cadastro, selecione uma…" at bounding box center [165, 272] width 249 height 80
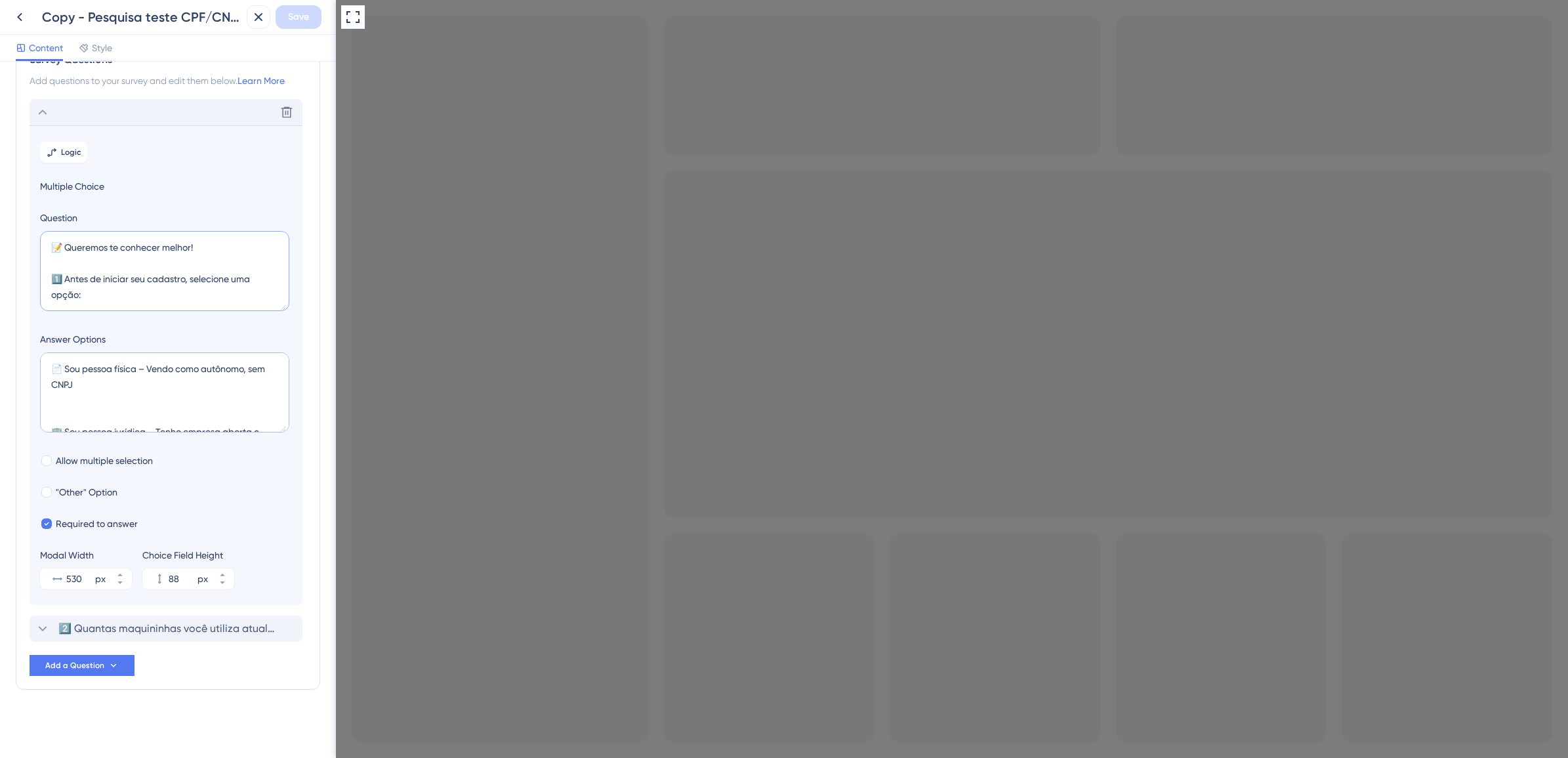
click at [99, 297] on textarea "📝 Queremos te conhecer melhor! 1️⃣ Antes de iniciar seu cadastro, selecione uma…" at bounding box center [165, 272] width 249 height 80
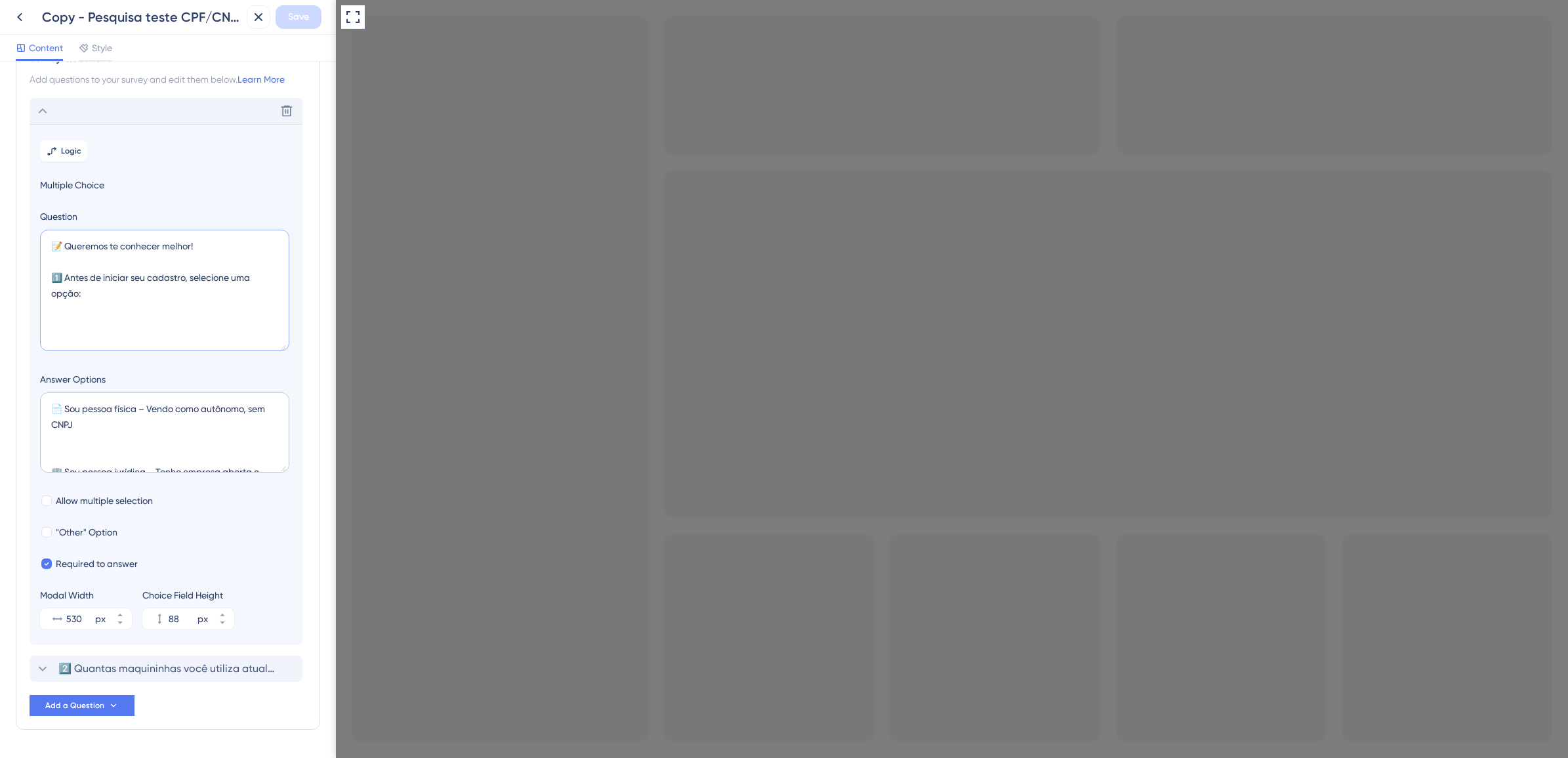
scroll to position [0, 0]
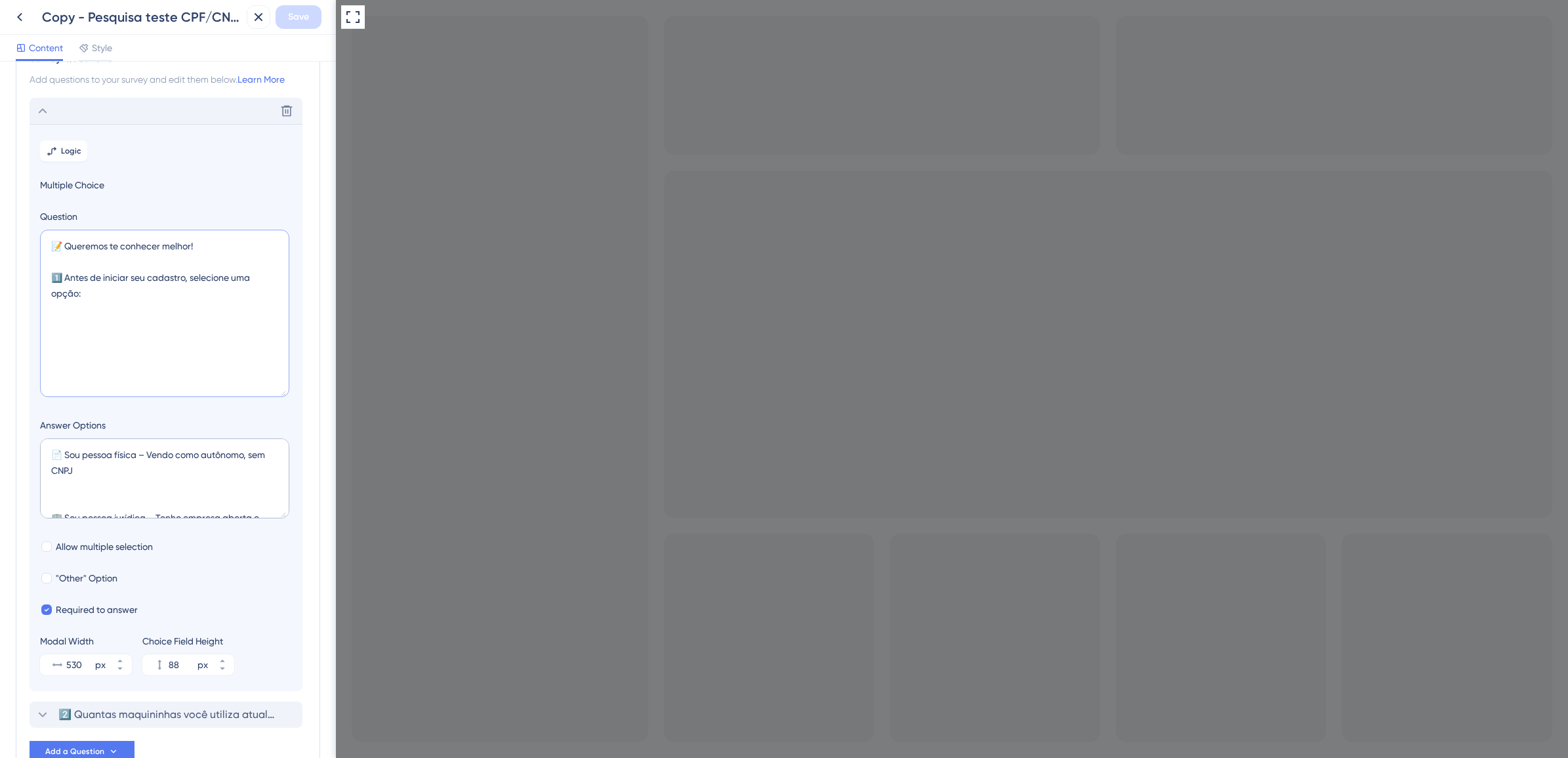
drag, startPoint x: 283, startPoint y: 305, endPoint x: 282, endPoint y: 392, distance: 87.0
click at [282, 392] on textarea "📝 Queremos te conhecer melhor! 1️⃣ Antes de iniciar seu cadastro, selecione uma…" at bounding box center [165, 314] width 249 height 167
drag, startPoint x: 208, startPoint y: 243, endPoint x: 41, endPoint y: 241, distance: 167.0
click at [41, 241] on textarea "📝 Queremos te conhecer melhor! 1️⃣ Antes de iniciar seu cadastro, selecione uma…" at bounding box center [165, 314] width 249 height 167
paste textarea "Descrição: Antes de seguir com o seu cadastro, precisamos entender um pouco mai…"
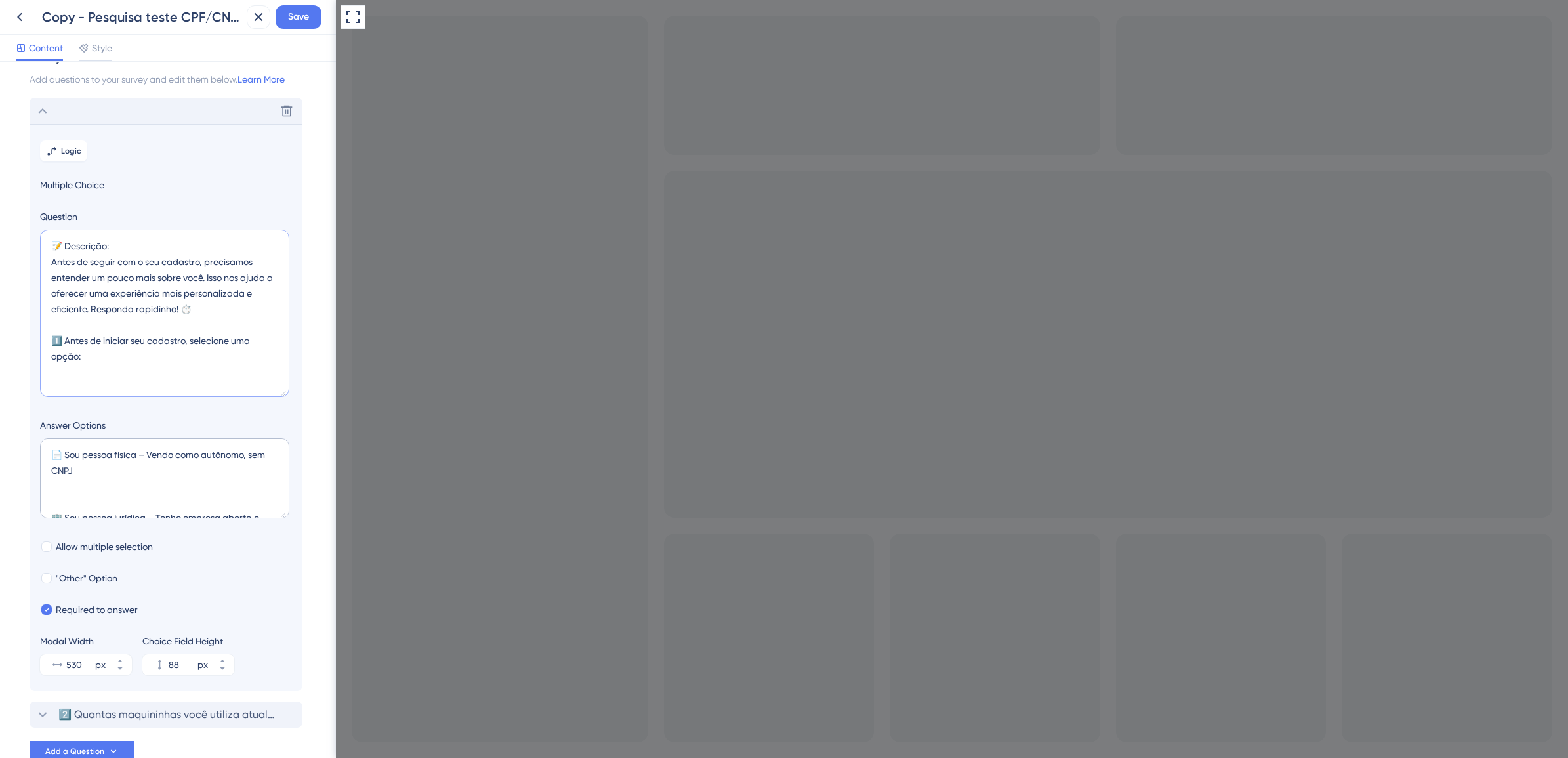
drag, startPoint x: 128, startPoint y: 246, endPoint x: 63, endPoint y: 246, distance: 65.0
click at [63, 246] on textarea "📝 Descrição: Antes de seguir com o seu cadastro, precisamos entender um pouco m…" at bounding box center [165, 314] width 249 height 167
click at [186, 339] on textarea "📝Antes de seguir com o seu cadastro, precisamos entender um pouco mais sobre vo…" at bounding box center [165, 314] width 249 height 167
drag, startPoint x: 138, startPoint y: 343, endPoint x: 68, endPoint y: 328, distance: 71.6
click at [68, 328] on textarea "📝Antes de seguir com o seu cadastro, precisamos entender um pouco mais sobre vo…" at bounding box center [165, 314] width 249 height 167
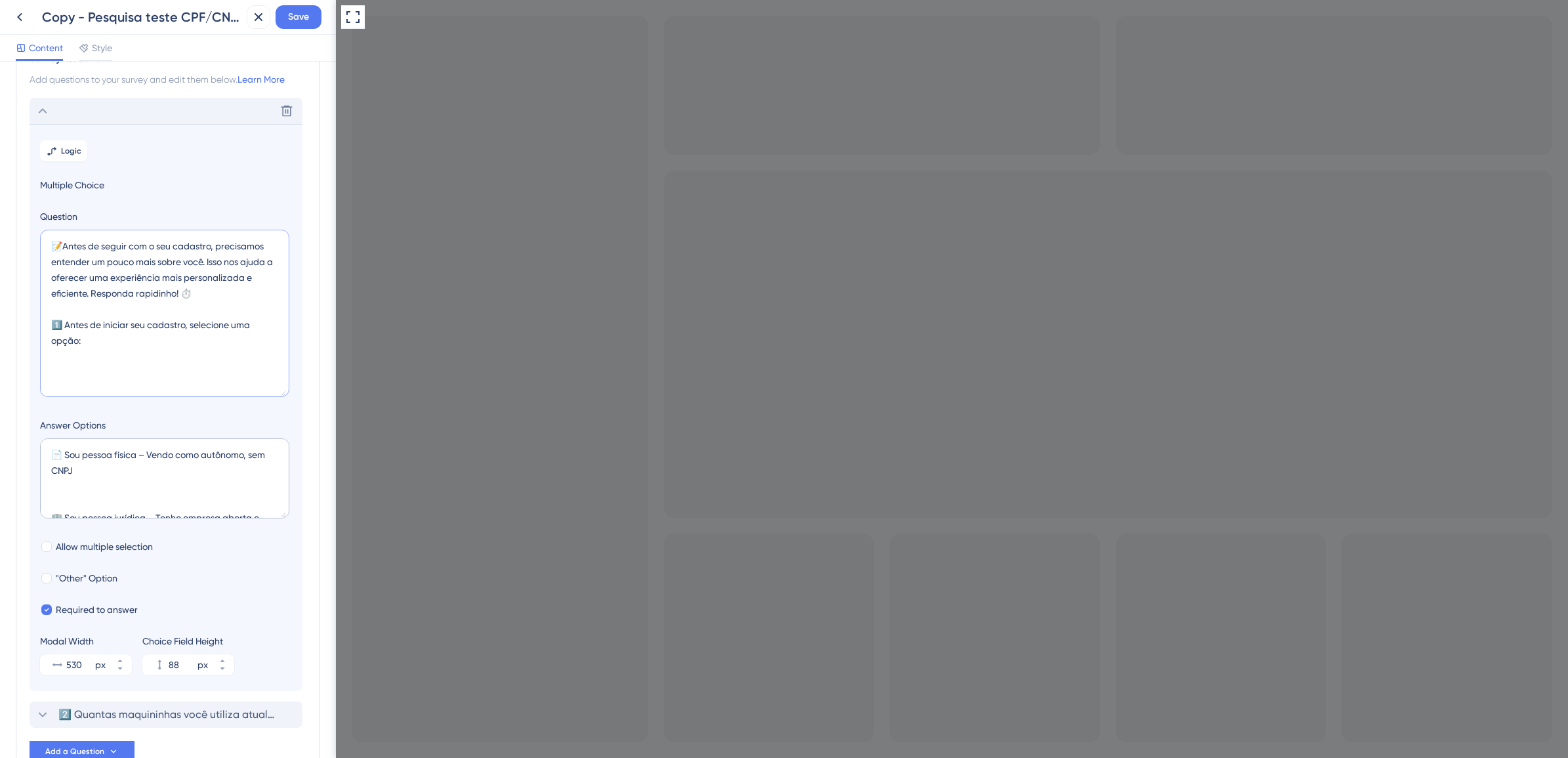
paste textarea "Qual é o seu perfil de vendedor?"
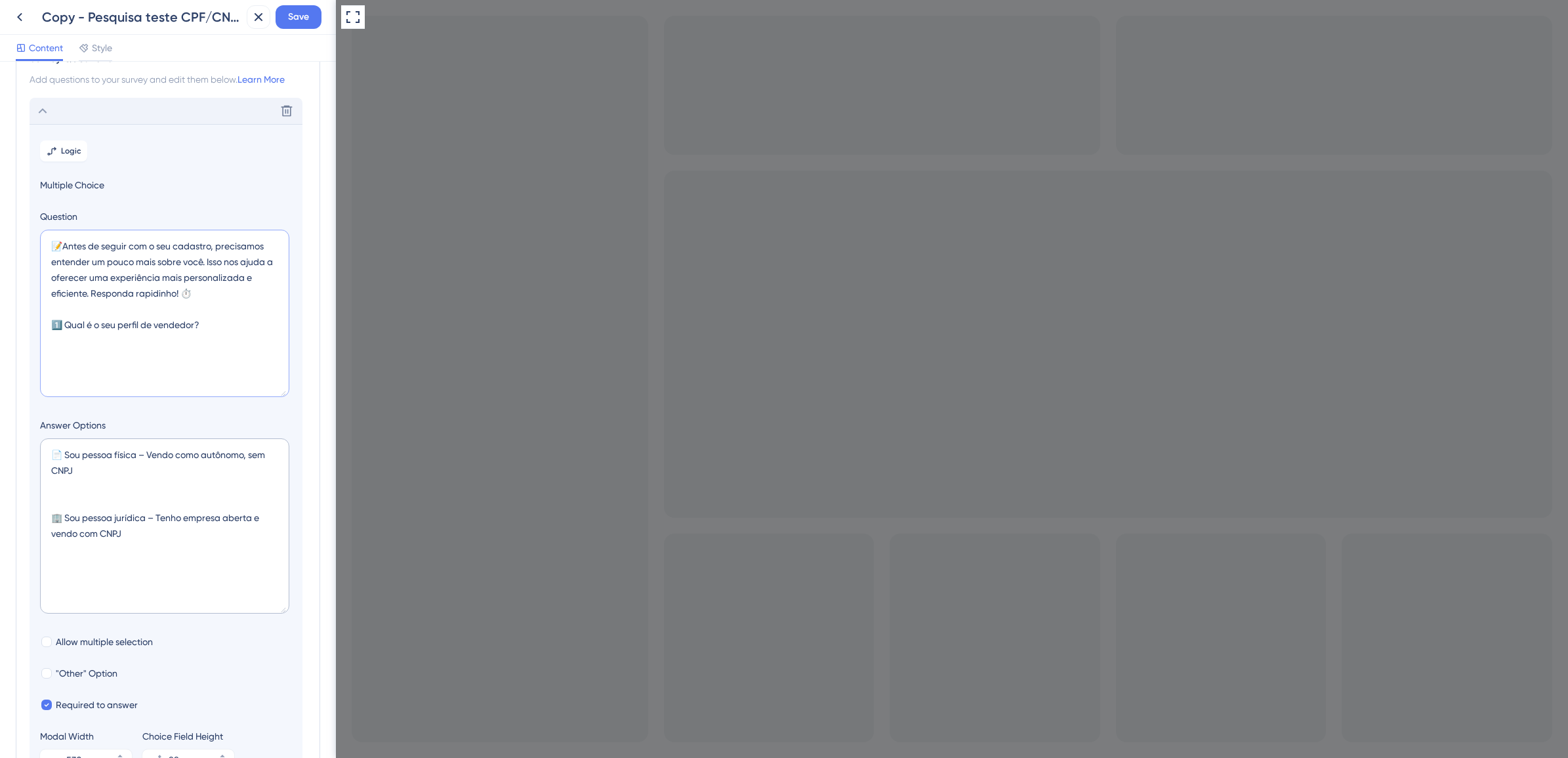
drag, startPoint x: 285, startPoint y: 515, endPoint x: 276, endPoint y: 619, distance: 104.4
click at [277, 614] on textarea "📄 Sou pessoa física – Vendo como autônomo, sem CNPJ 🏢 Sou pessoa jurídica – Ten…" at bounding box center [165, 526] width 249 height 175
type textarea "📝Antes de seguir com o seu cadastro, precisamos entender um pouco mais sobre vo…"
click at [142, 486] on textarea "📄 Sou pessoa física – Vendo como autônomo, sem CNPJ 🏢 Sou pessoa jurídica – Ten…" at bounding box center [165, 531] width 249 height 185
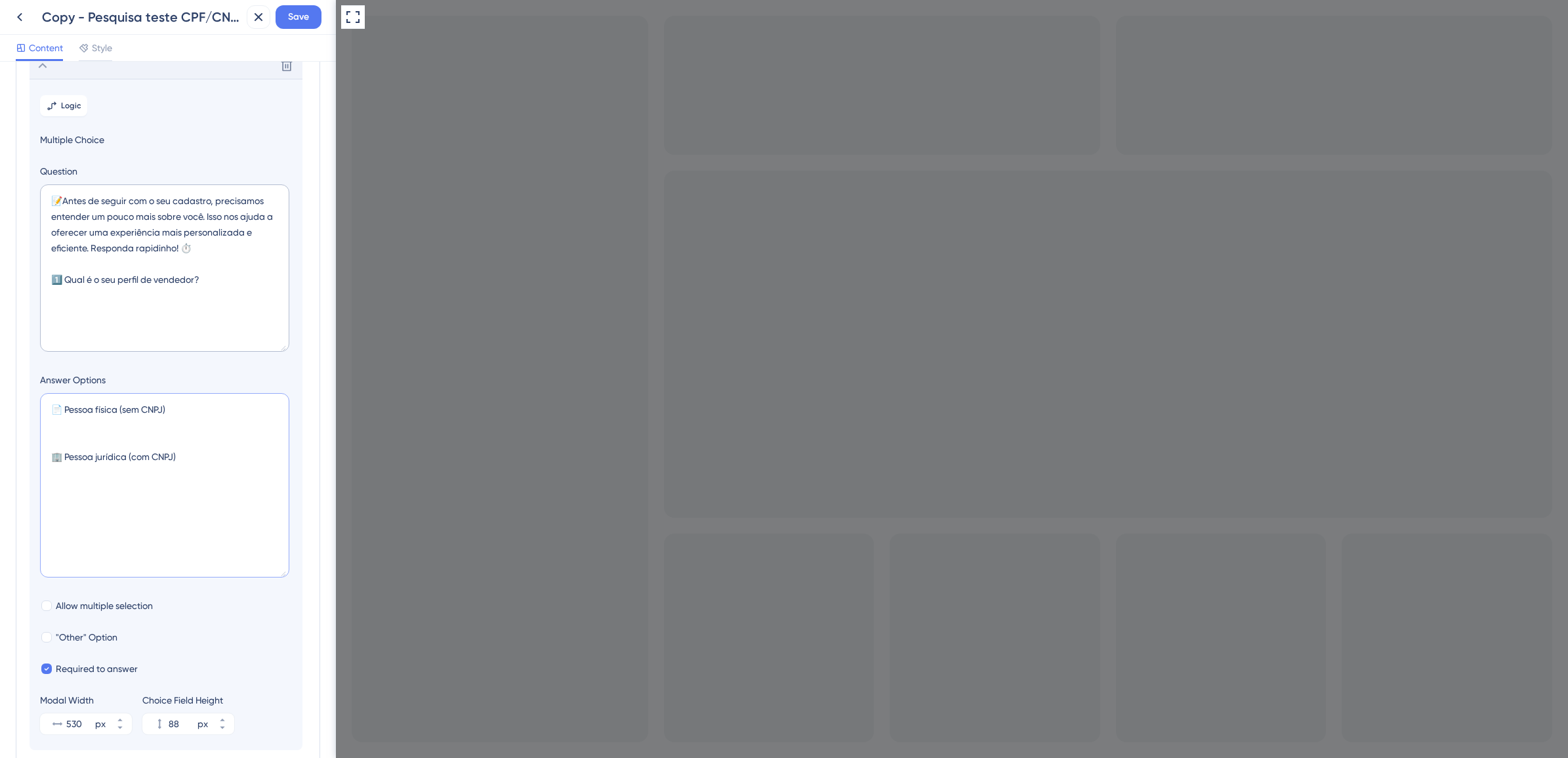
scroll to position [123, 0]
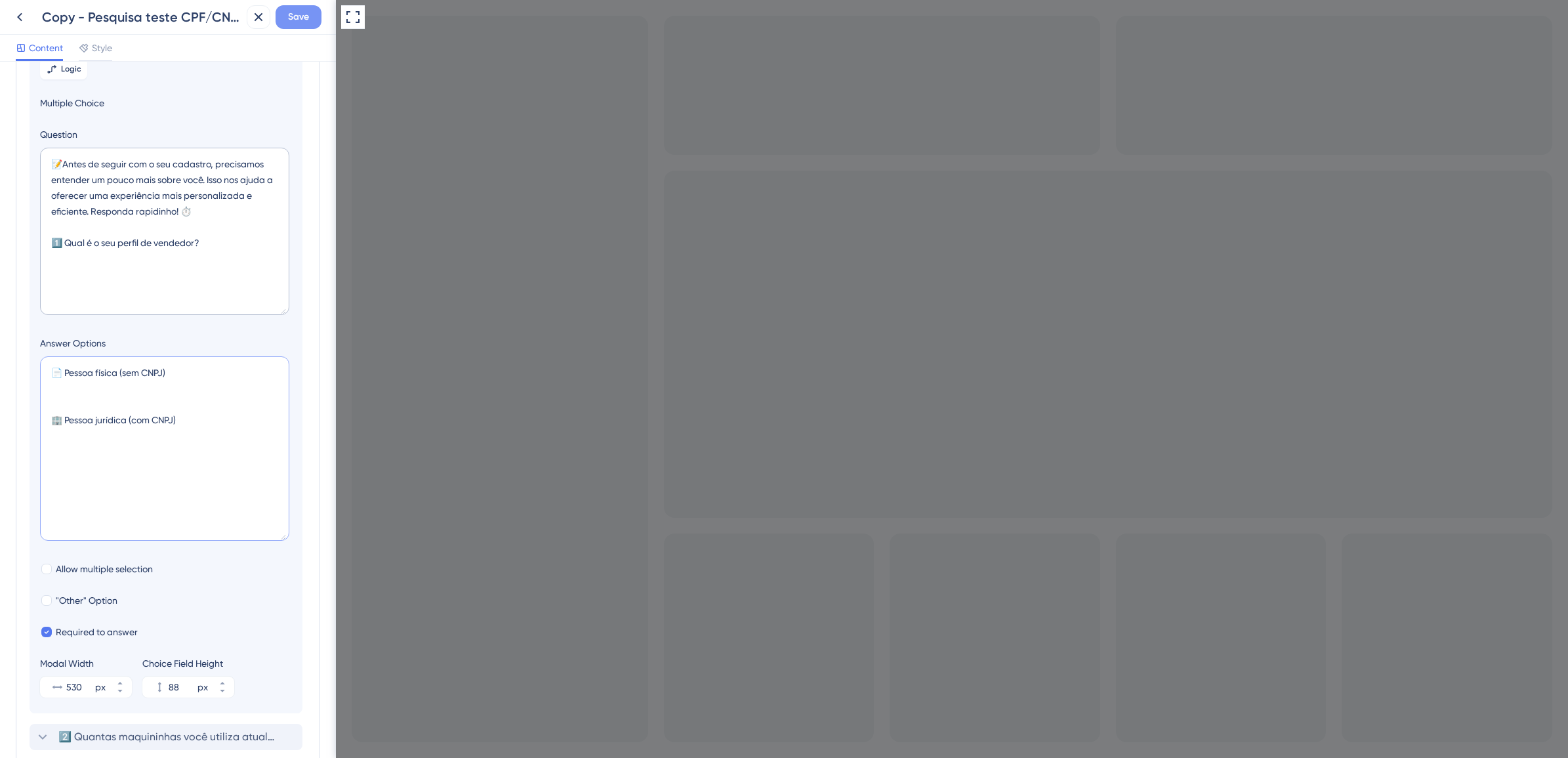
type textarea "📄 Pessoa física (sem CNPJ) 🏢 Pessoa jurídica (com CNPJ)"
click at [307, 21] on span "Save" at bounding box center [298, 17] width 21 height 16
click at [94, 212] on textarea "📝Antes de seguir com o seu cadastro, precisamos entender um pouco mais sobre vo…" at bounding box center [165, 231] width 249 height 167
click at [192, 248] on textarea "📝Antes de seguir com o seu cadastro, precisamos entender um pouco mais sobre vo…" at bounding box center [165, 231] width 249 height 167
drag, startPoint x: 177, startPoint y: 244, endPoint x: 46, endPoint y: 161, distance: 155.1
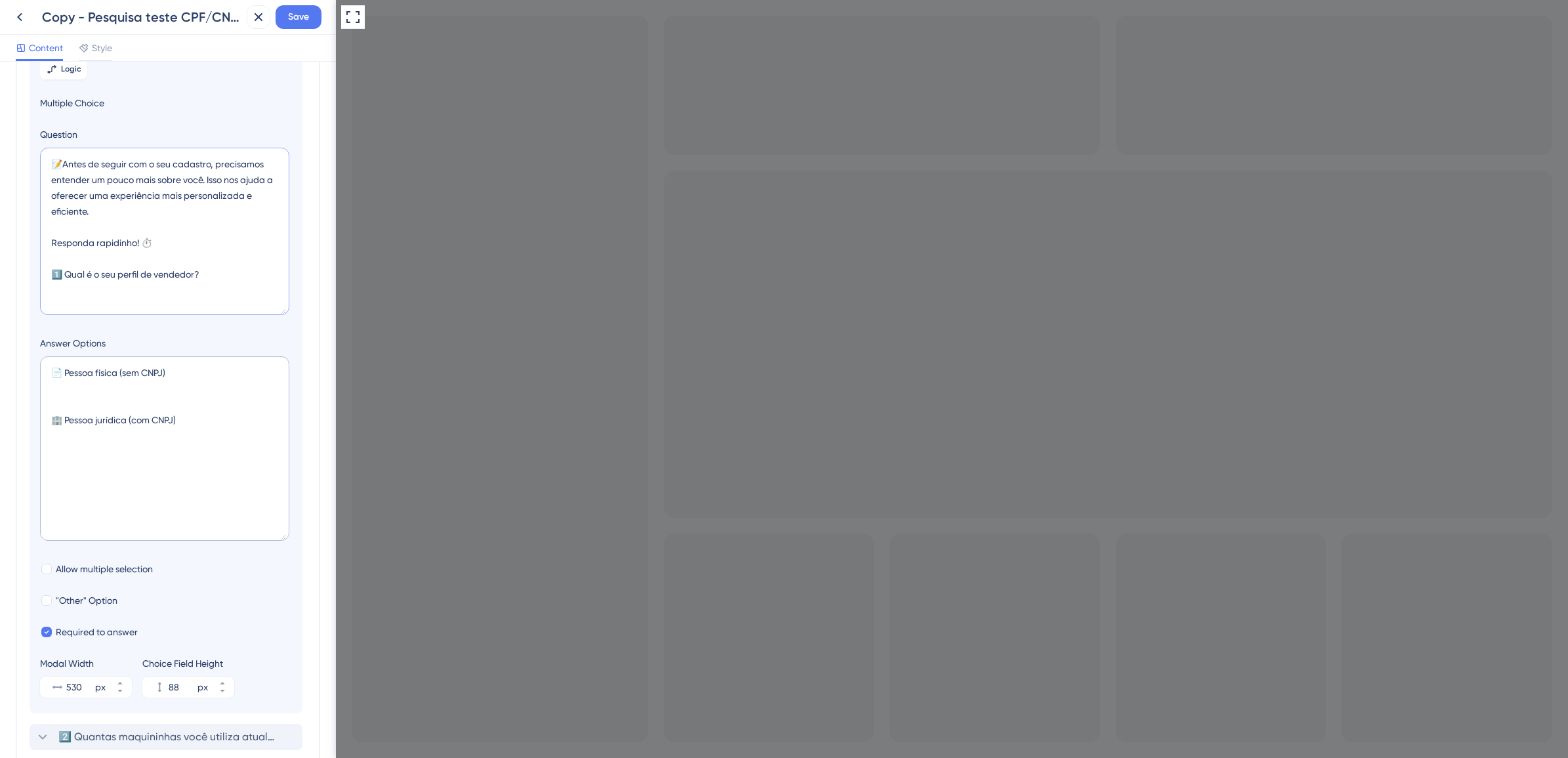
click at [46, 161] on textarea "📝Antes de seguir com o seu cadastro, precisamos entender um pouco mais sobre vo…" at bounding box center [165, 231] width 249 height 167
paste textarea "Antes de começar, conta pra gente um pouquinho sobre você! Queremos entender me…"
click at [161, 178] on textarea "📝 Antes de começar, conta pra gente um pouquinho sobre você! Queremos entender …" at bounding box center [165, 231] width 249 height 167
drag, startPoint x: 50, startPoint y: 196, endPoint x: 149, endPoint y: 167, distance: 103.2
click at [149, 167] on textarea "📝 Antes de começar, conta pra gente um pouquinho sobre você! Queremos entender …" at bounding box center [165, 231] width 249 height 167
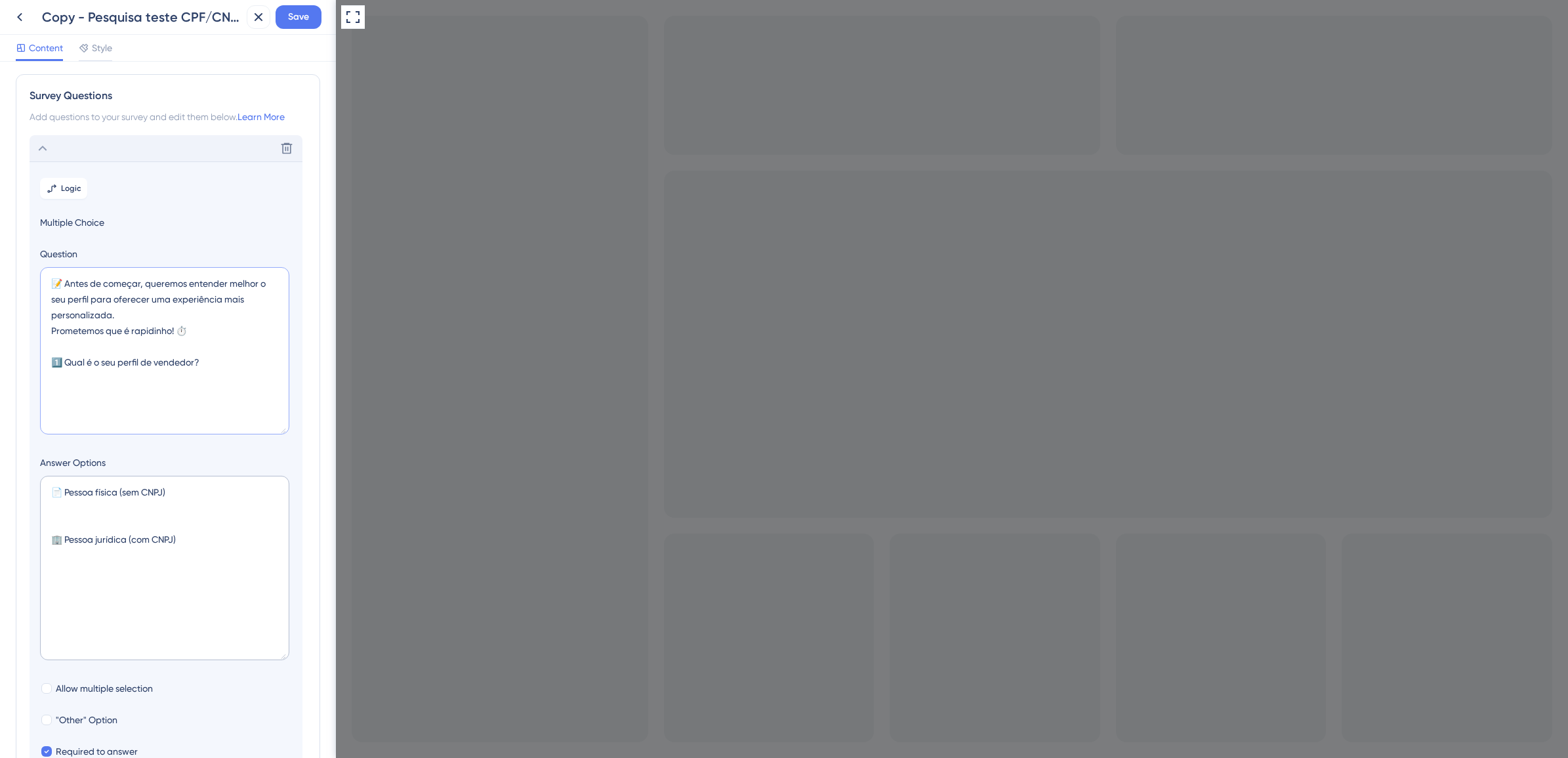
scroll to position [0, 0]
type textarea "📝 Antes de começar, queremos entender melhor o seu perfil para oferecer uma exp…"
click at [44, 156] on icon at bounding box center [43, 152] width 16 height 16
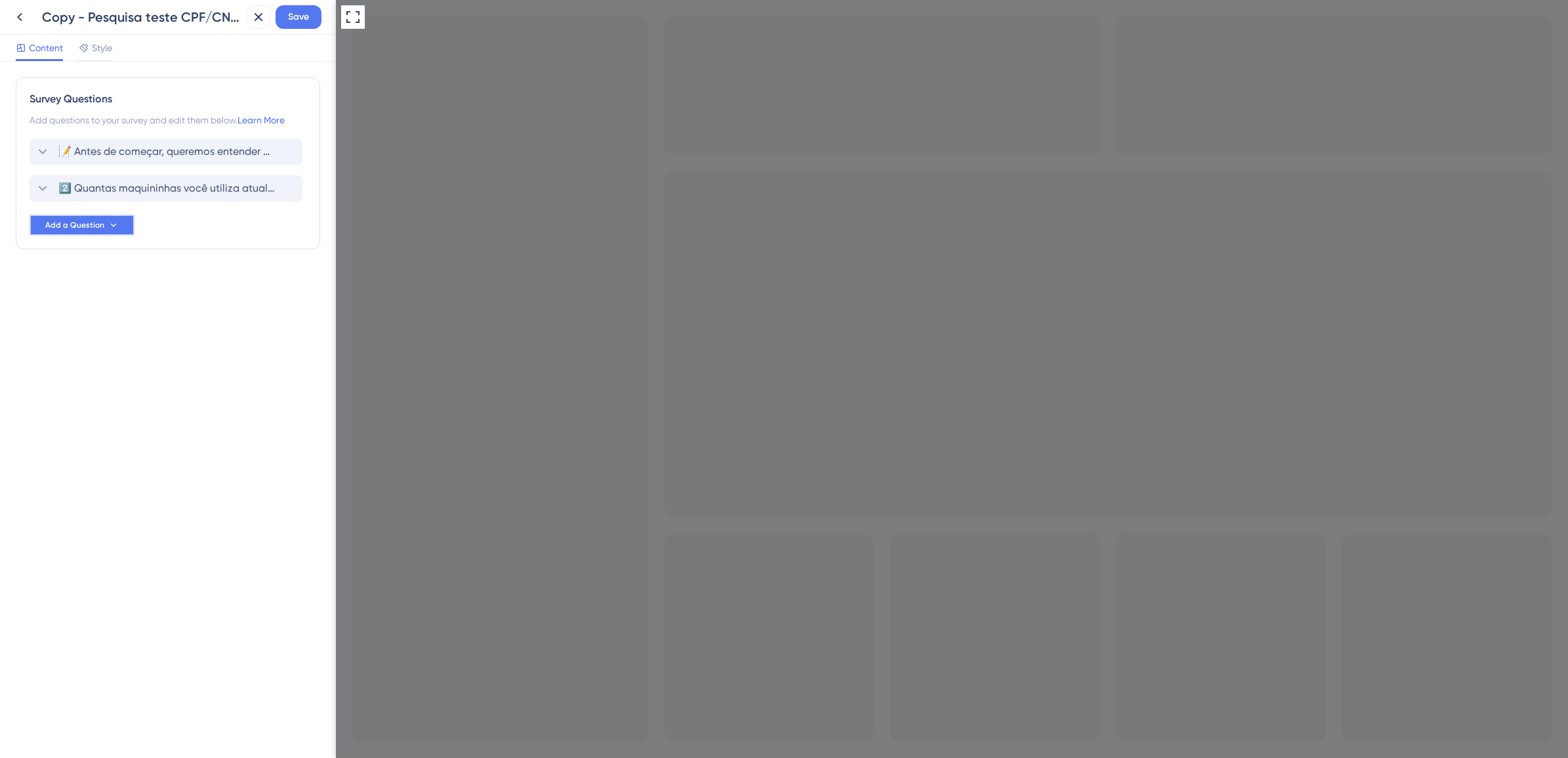
click at [95, 225] on span "Add a Question" at bounding box center [75, 225] width 59 height 11
click at [42, 192] on icon at bounding box center [43, 189] width 16 height 16
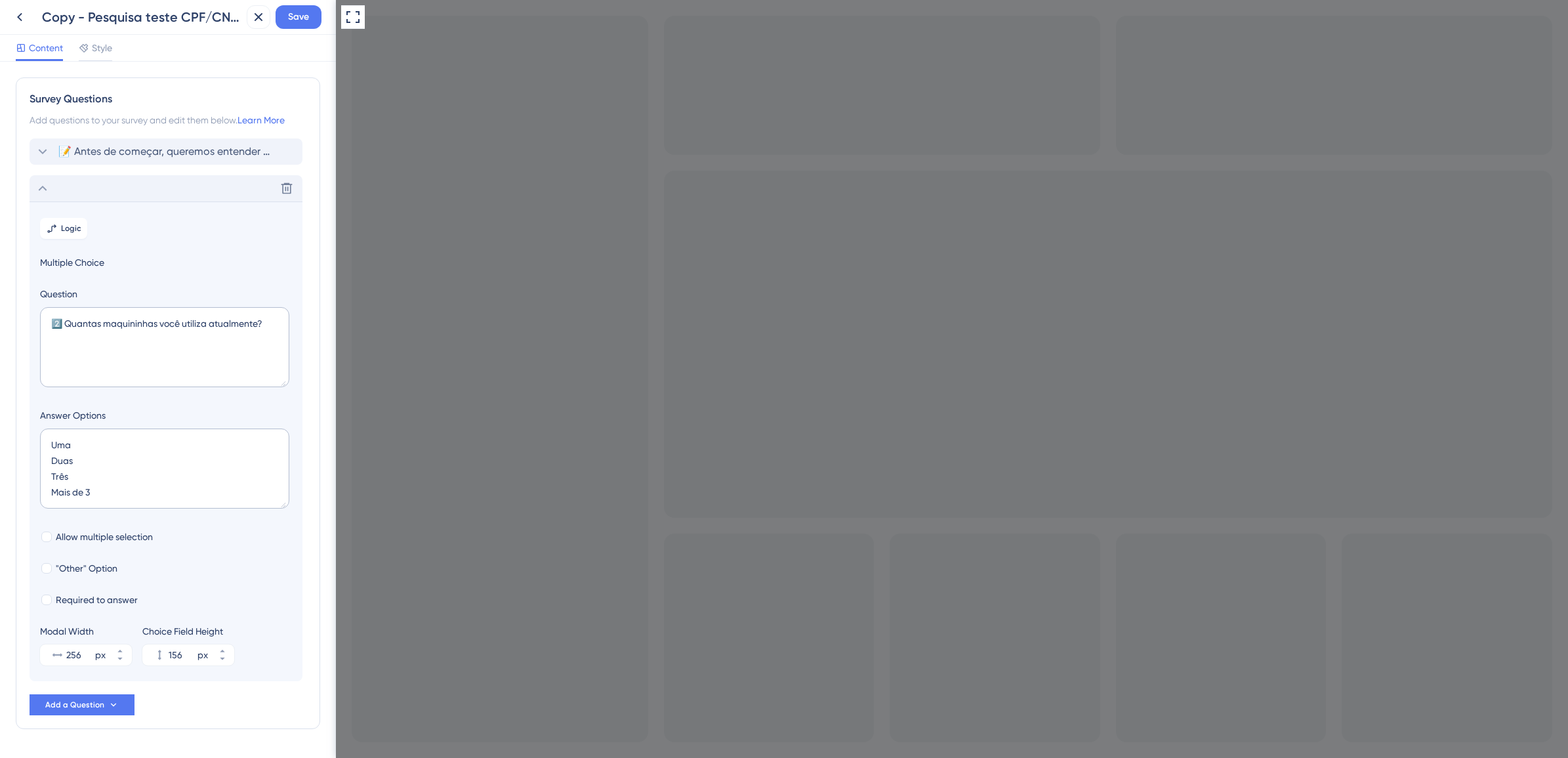
scroll to position [41, 0]
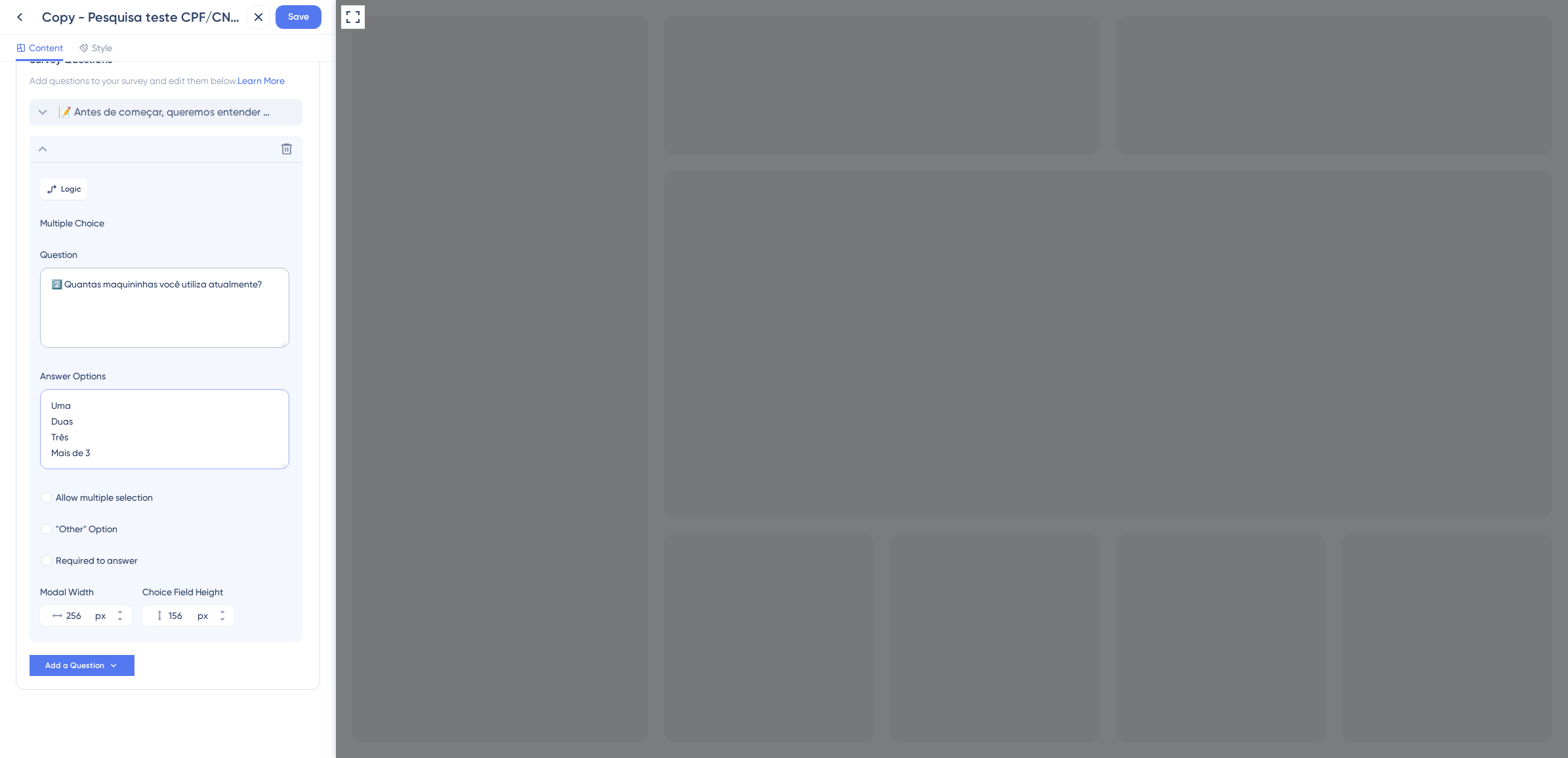
click at [145, 454] on textarea "Uma Duas Três Mais de 3" at bounding box center [165, 430] width 249 height 80
click at [99, 313] on textarea "2️⃣ Quantas maquininhas você utiliza atualmente?" at bounding box center [165, 308] width 249 height 80
click at [270, 285] on textarea "2️⃣ Quantas maquininhas você utiliza atualmente?" at bounding box center [165, 308] width 249 height 80
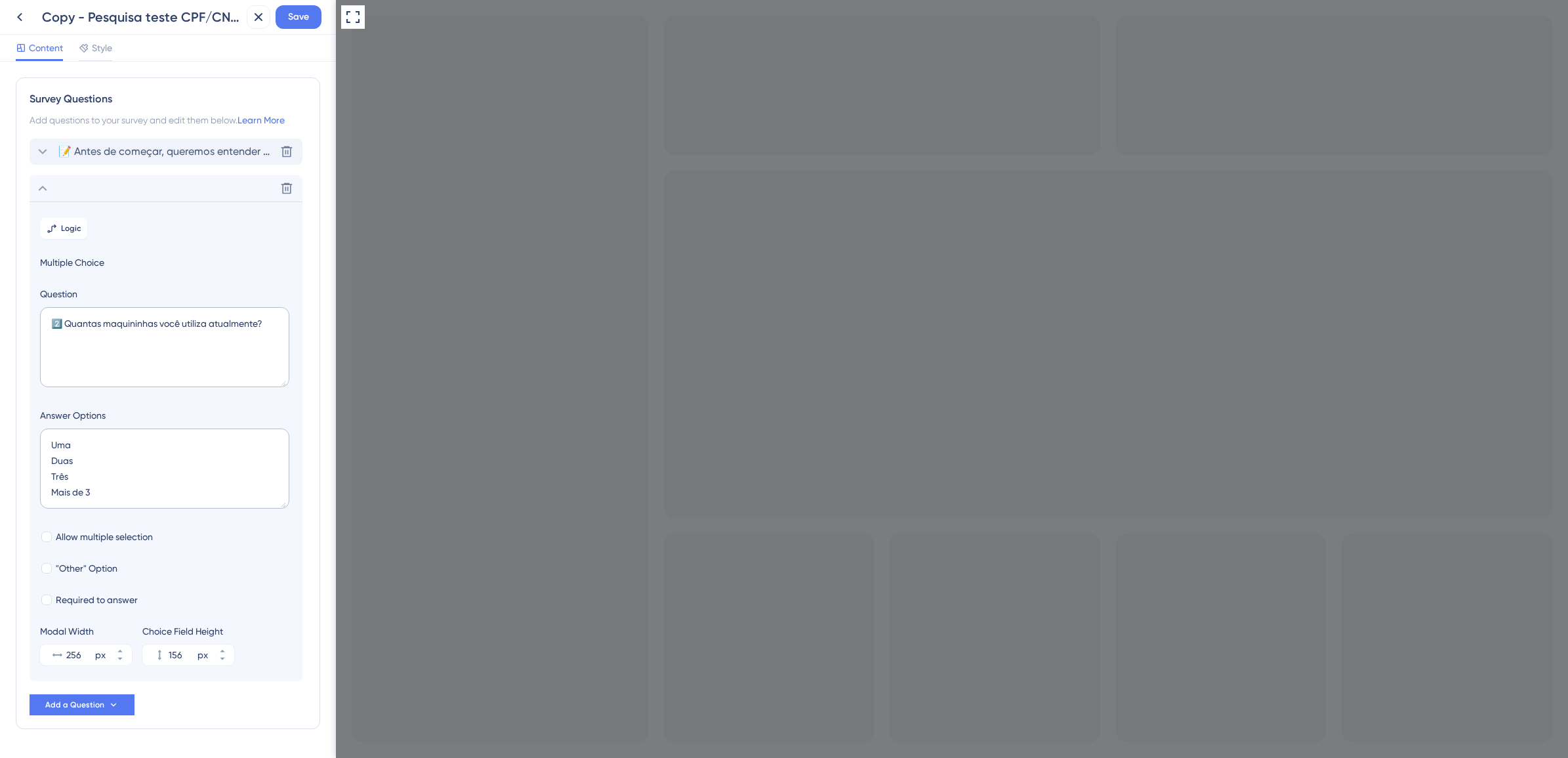
click at [41, 152] on icon at bounding box center [43, 152] width 16 height 16
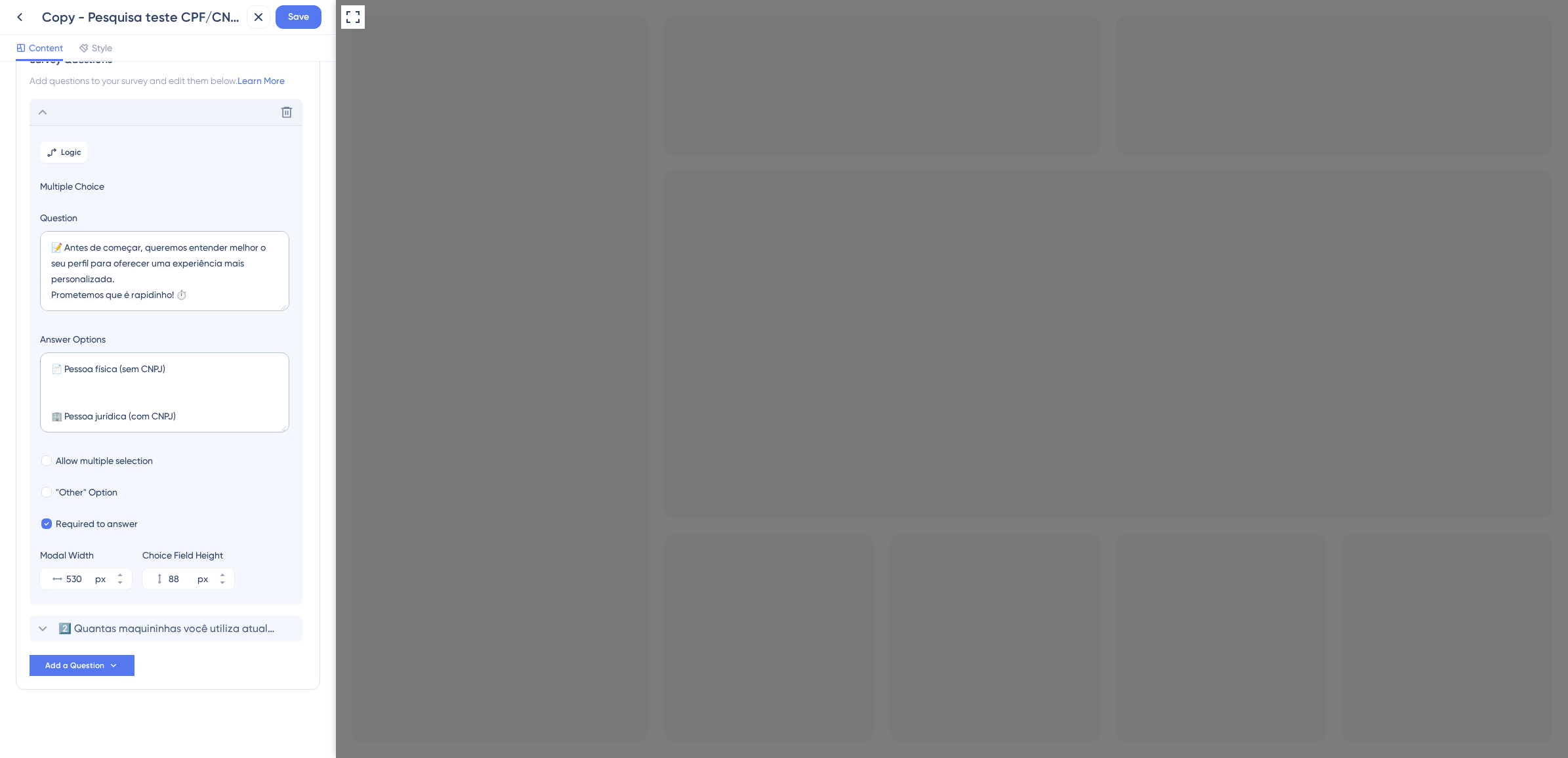
scroll to position [63, 0]
drag, startPoint x: 436, startPoint y: 848, endPoint x: 398, endPoint y: 848, distance: 38.0
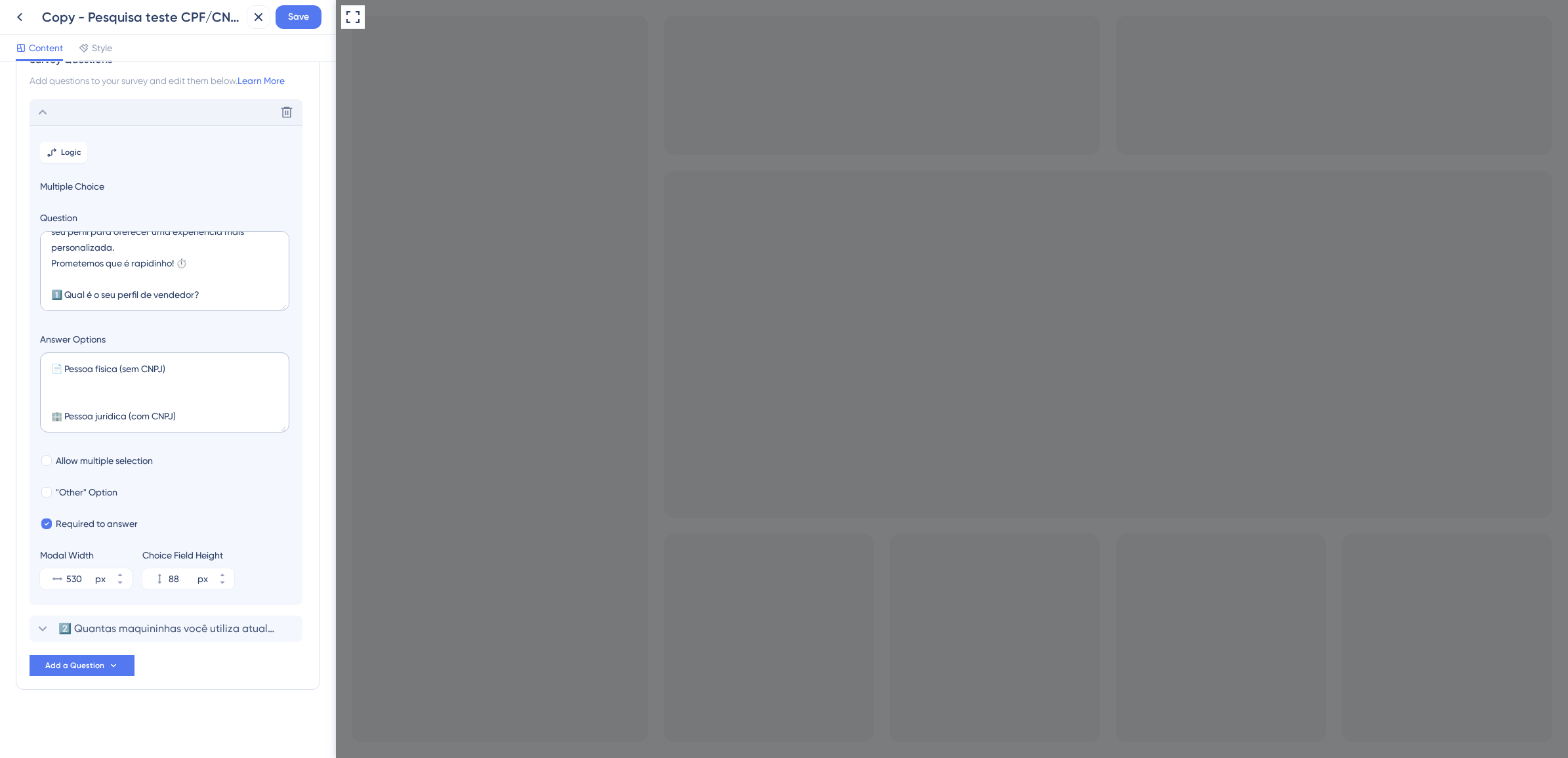
click at [238, 417] on textarea "📄 Pessoa física (sem CNPJ) 🏢 Pessoa jurídica (com CNPJ)" at bounding box center [165, 393] width 249 height 80
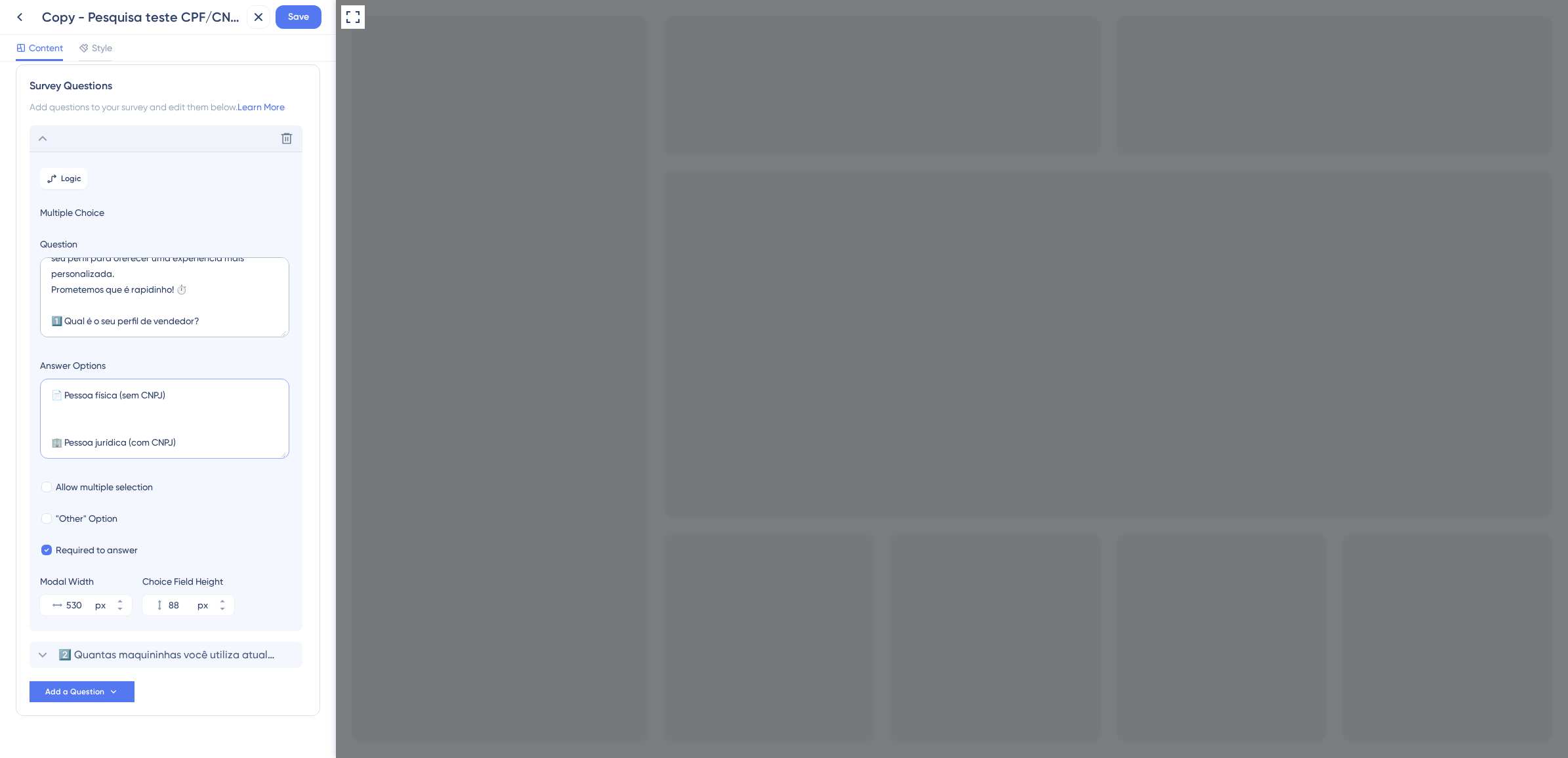
scroll to position [0, 0]
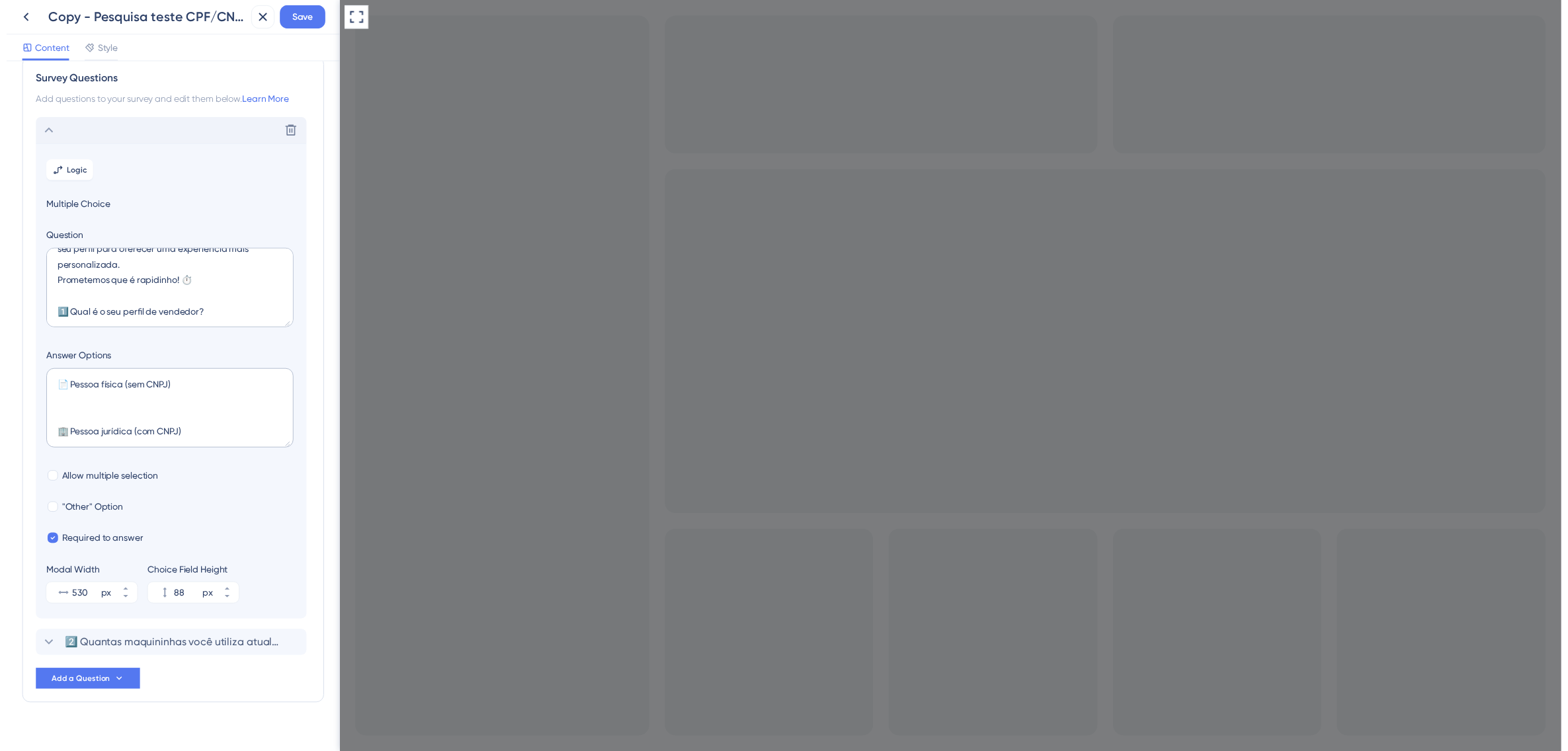
scroll to position [41, 0]
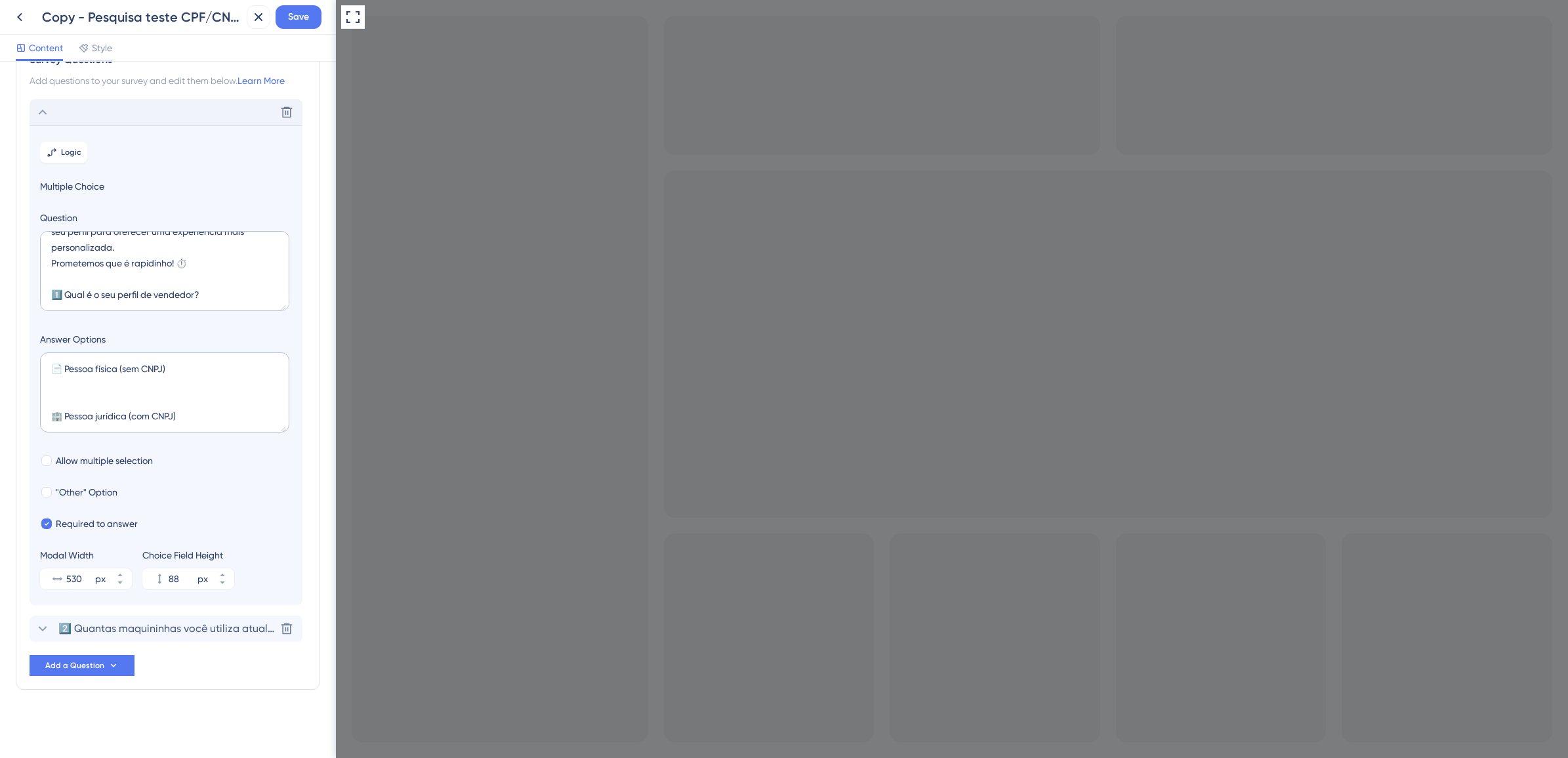
click at [179, 628] on span "2️⃣ Quantas maquininhas você utiliza atualmente?" at bounding box center [167, 629] width 217 height 16
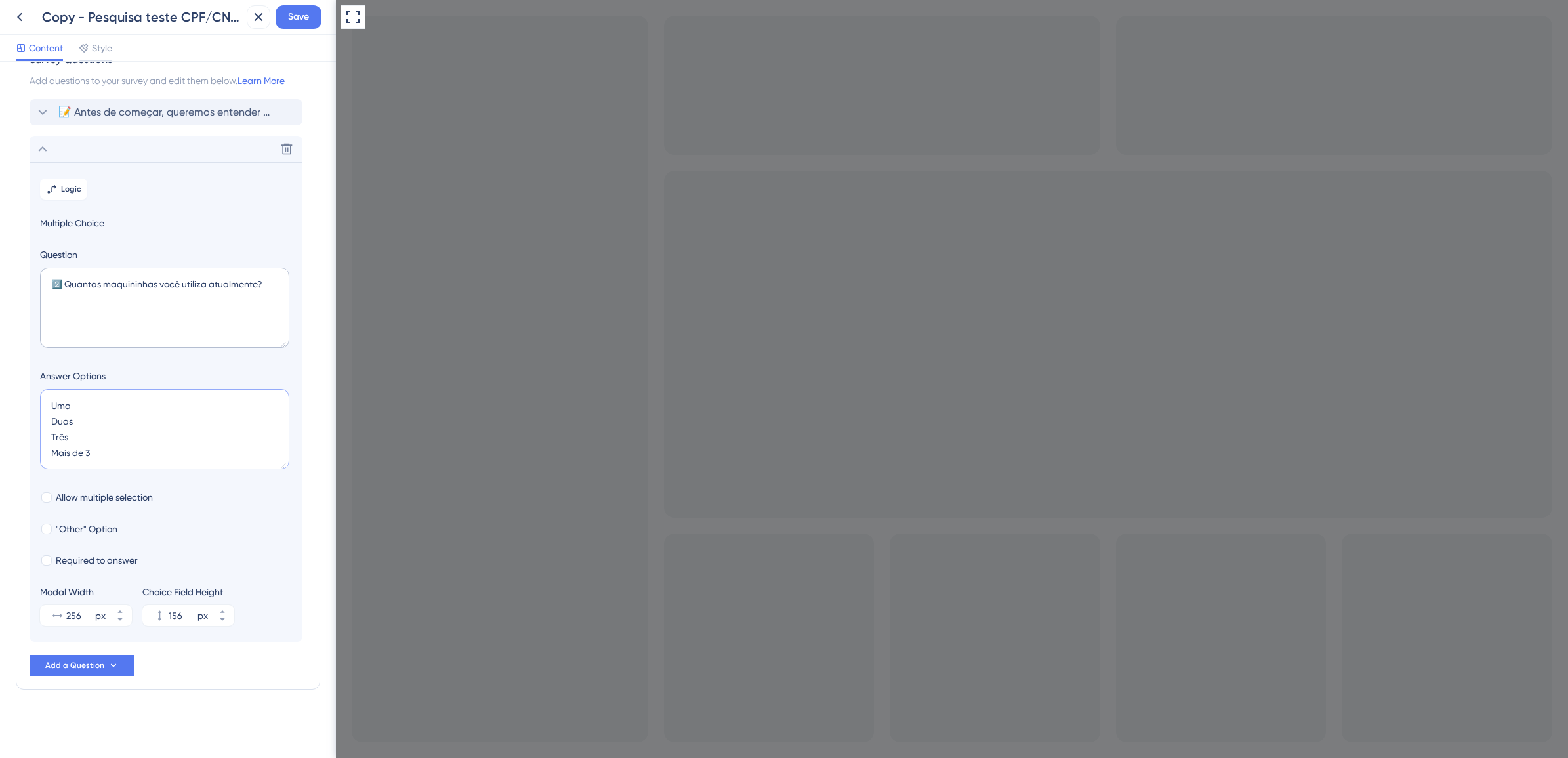
drag, startPoint x: 77, startPoint y: 401, endPoint x: 24, endPoint y: 407, distance: 53.3
click at [24, 407] on div "Survey Questions Add questions to your survey and edit them below. Learn More 📝…" at bounding box center [168, 364] width 304 height 652
click at [67, 419] on textarea "1 Duas Três Mais de 3" at bounding box center [165, 430] width 249 height 80
click at [65, 438] on textarea "1 2 Três Mais de 3" at bounding box center [165, 430] width 249 height 80
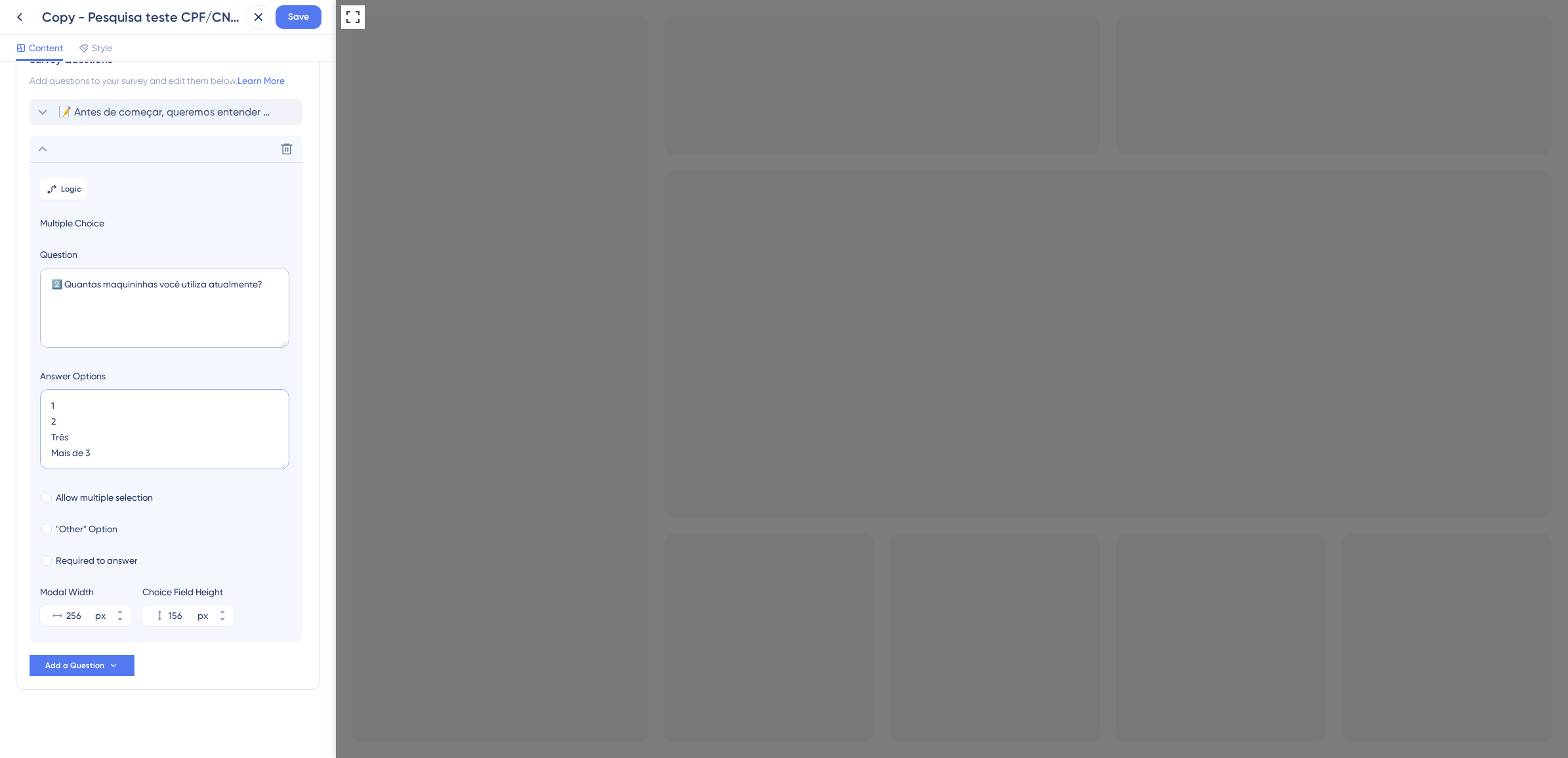
click at [65, 438] on textarea "1 2 Três Mais de 3" at bounding box center [165, 430] width 249 height 80
click at [66, 451] on textarea "1 2 3 Mais de 3" at bounding box center [165, 430] width 249 height 80
click at [109, 454] on textarea "1 2 3 Mais de 3" at bounding box center [165, 430] width 249 height 80
type textarea "1 2 3 Mais de 3"
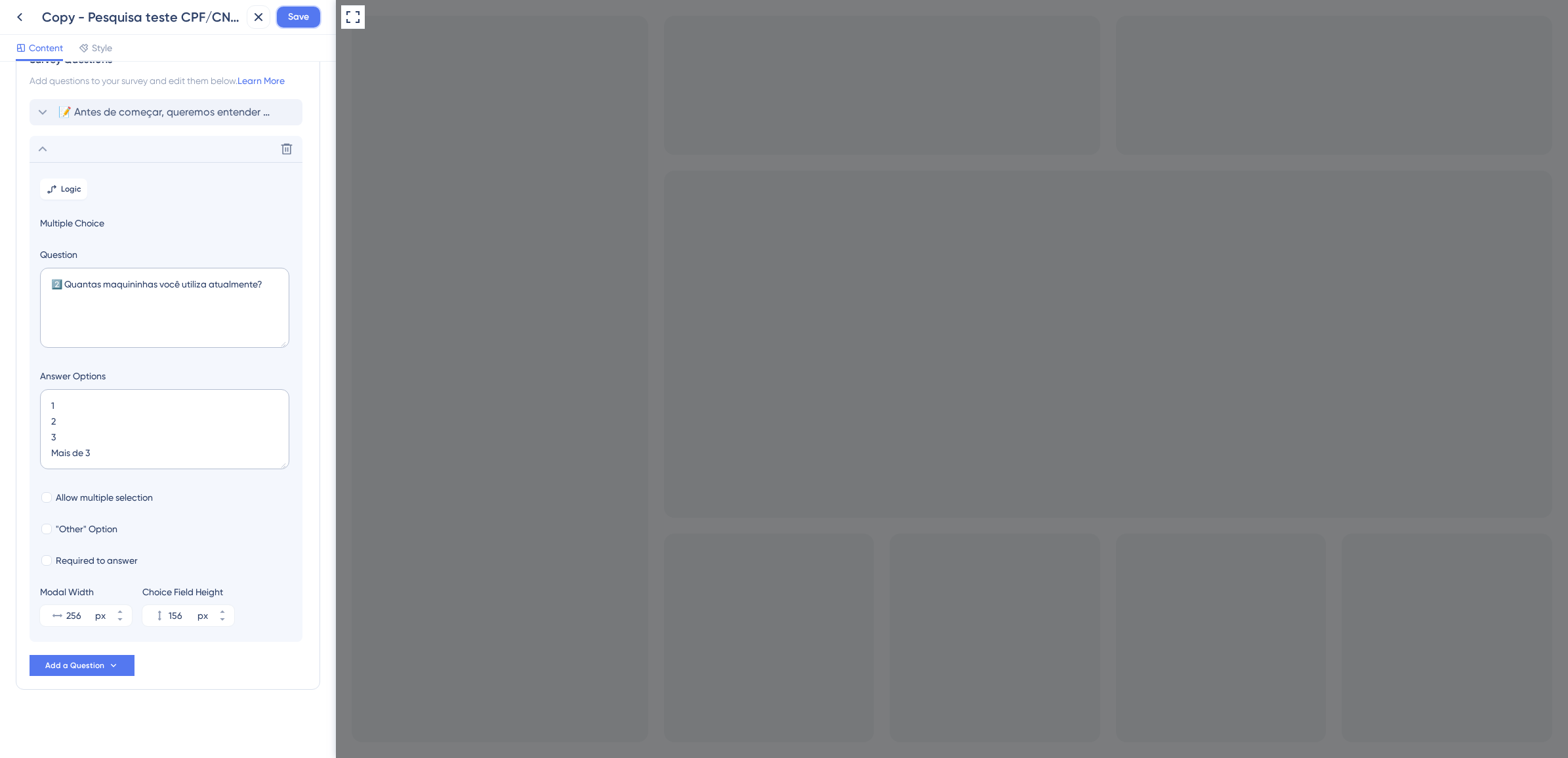
click at [302, 17] on span "Save" at bounding box center [298, 17] width 21 height 16
click at [100, 111] on span "📝 Antes de começar, queremos entender melhor o seu perfil para oferecer uma exp…" at bounding box center [167, 112] width 217 height 16
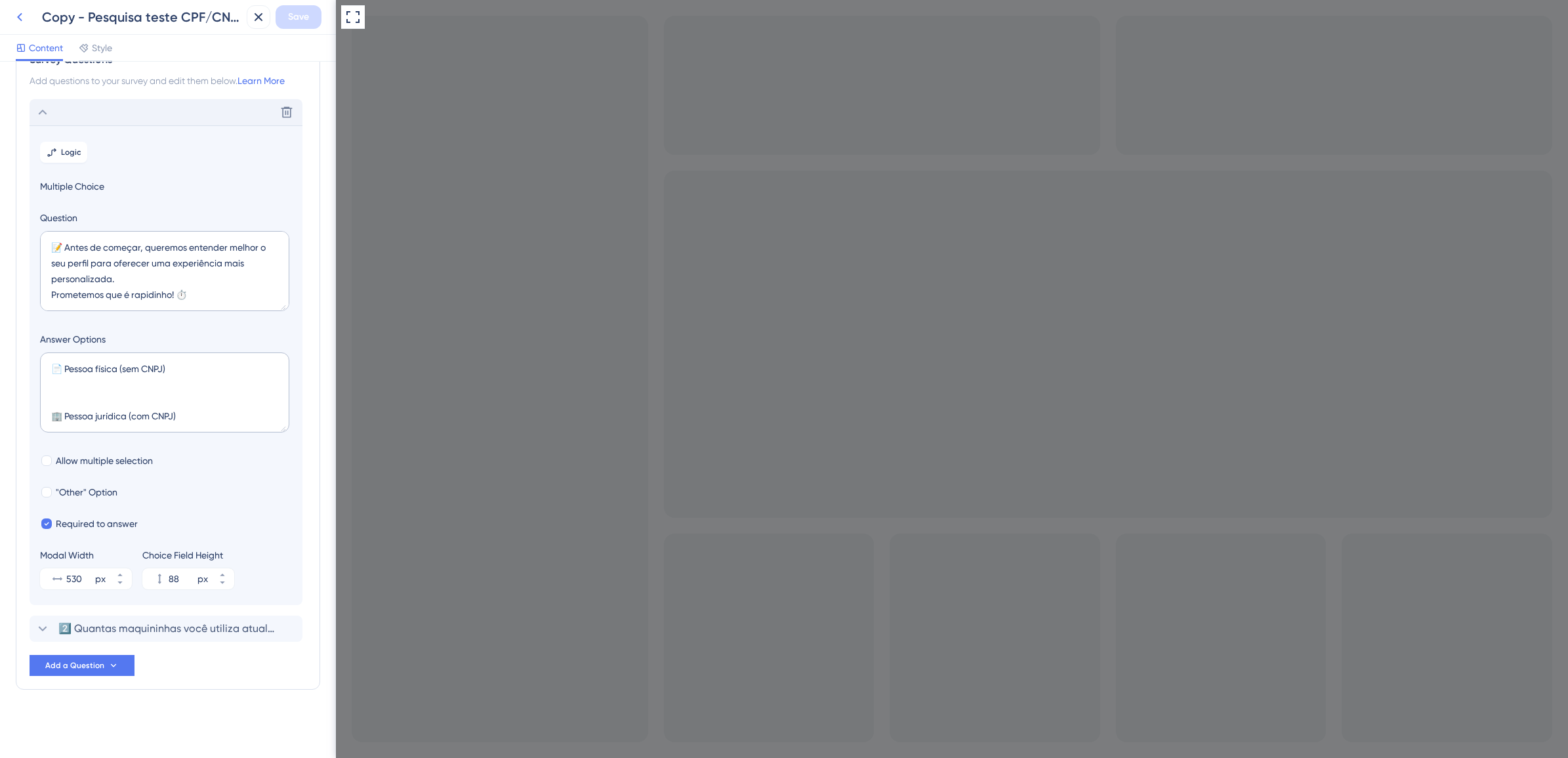
click at [17, 20] on icon at bounding box center [20, 17] width 16 height 16
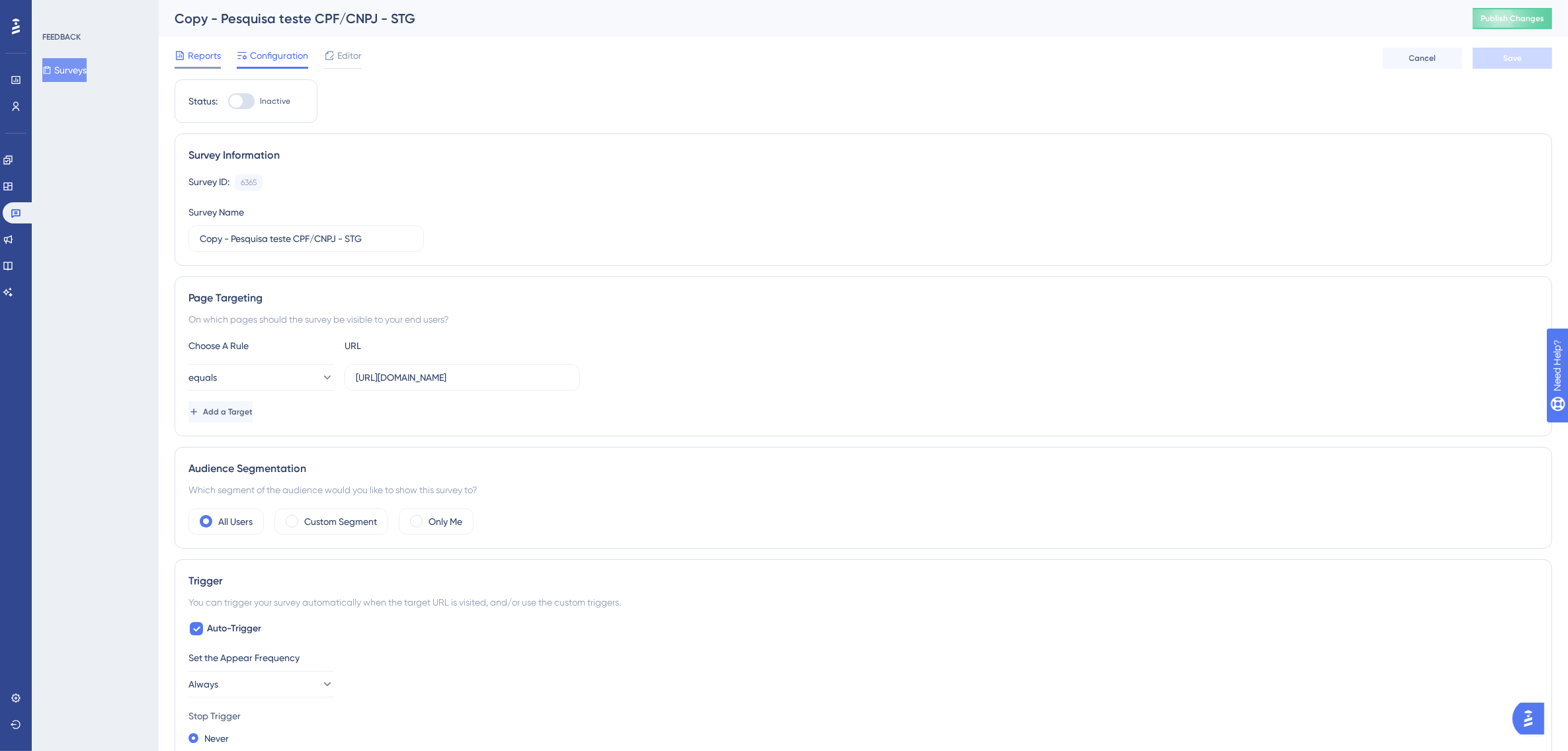
click at [209, 60] on span "Reports" at bounding box center [205, 56] width 33 height 16
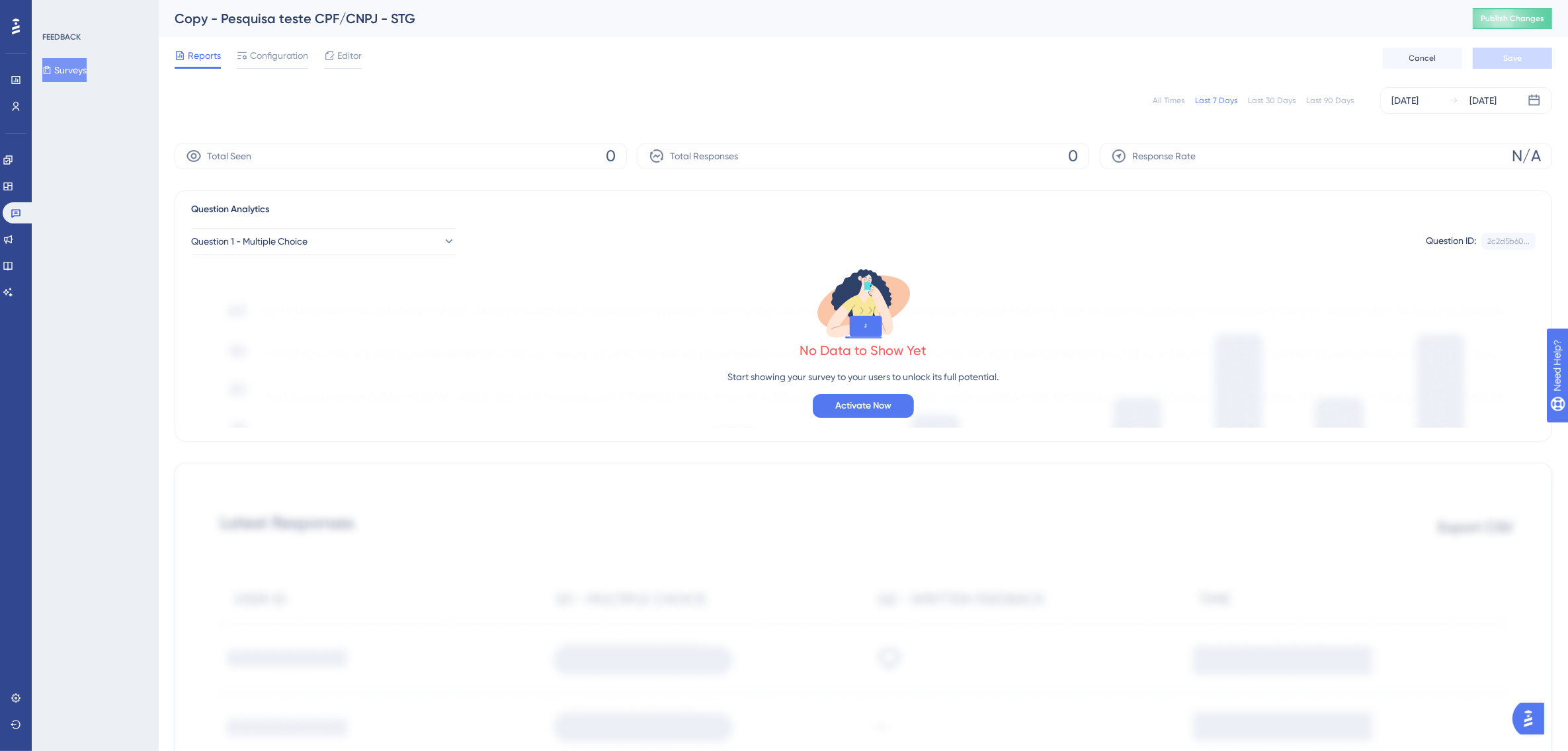
click at [279, 18] on div "Copy - Pesquisa teste CPF/CNPJ - STG" at bounding box center [807, 19] width 1265 height 19
click at [339, 19] on div "Copy - Pesquisa teste CPF/CNPJ - STG" at bounding box center [807, 19] width 1265 height 19
click at [81, 70] on button "Surveys" at bounding box center [64, 70] width 44 height 24
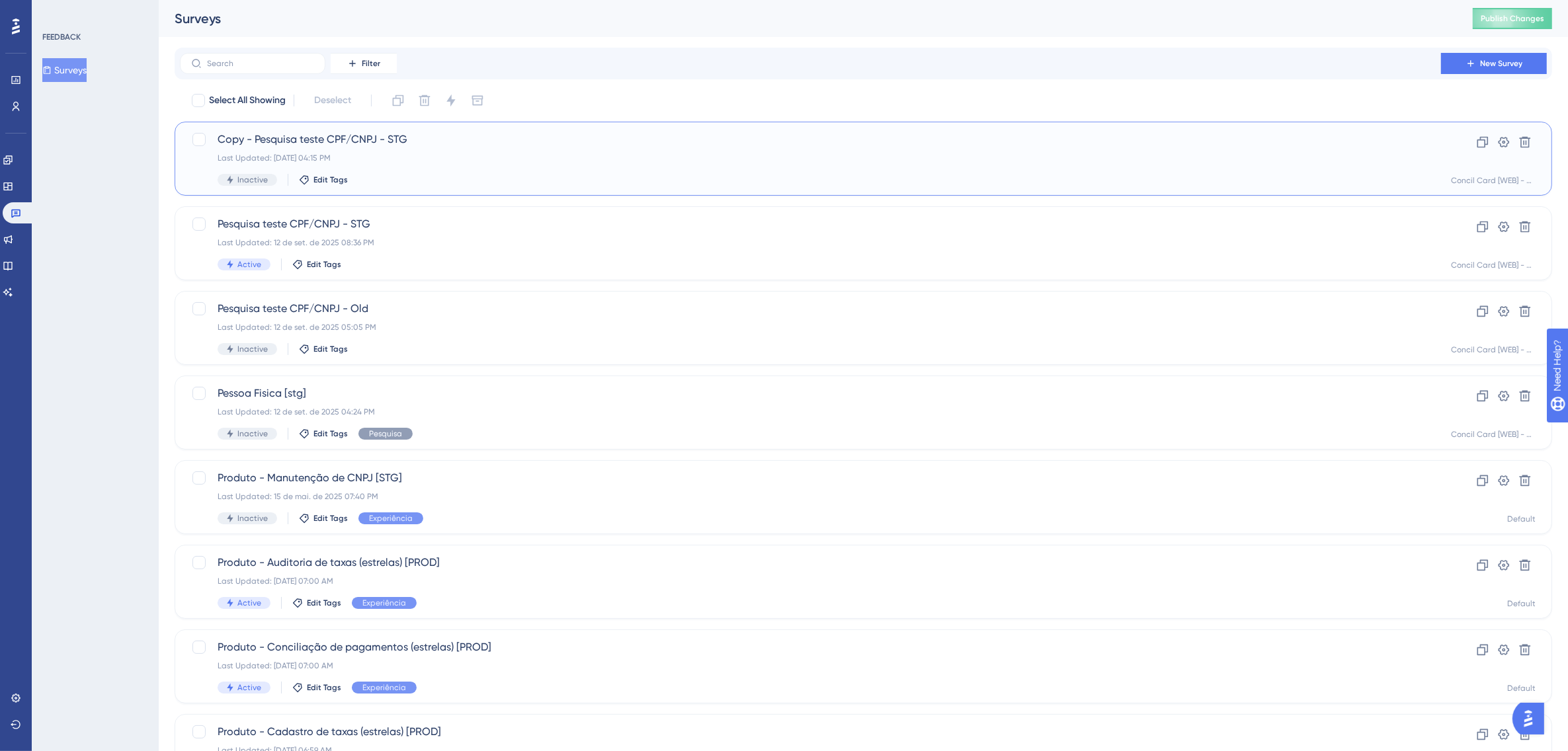
click at [398, 154] on div "Last Updated: [DATE] 04:15 PM" at bounding box center [811, 158] width 1186 height 11
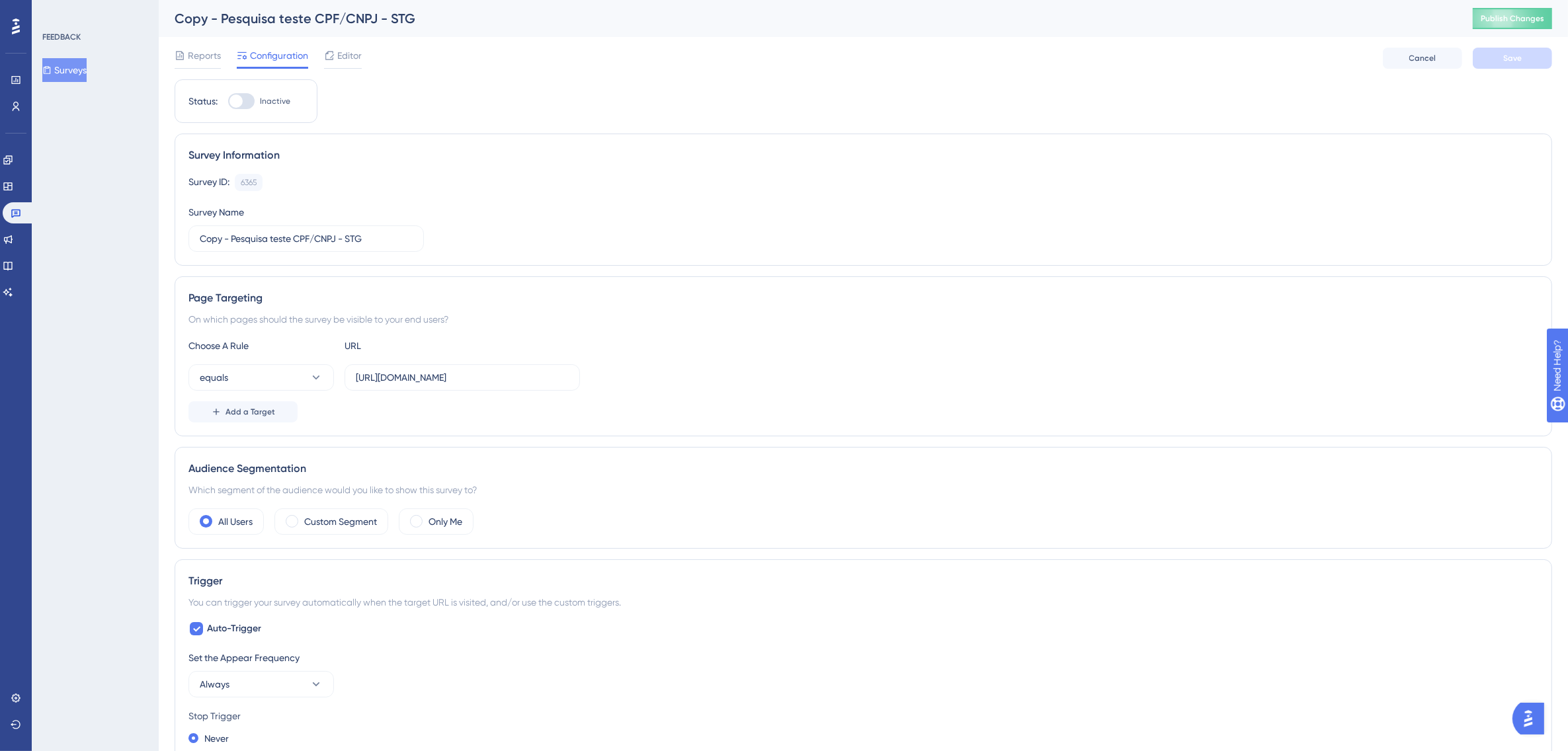
click at [218, 11] on div "Copy - Pesquisa teste CPF/CNPJ - STG" at bounding box center [807, 19] width 1265 height 19
click at [225, 19] on div "Copy - Pesquisa teste CPF/CNPJ - STG" at bounding box center [807, 19] width 1265 height 19
click at [319, 20] on div "Copy - Pesquisa teste CPF/CNPJ - STG" at bounding box center [807, 19] width 1265 height 19
click at [236, 230] on label "Copy - Pesquisa teste CPF/CNPJ - STG" at bounding box center [306, 239] width 236 height 27
click at [236, 232] on input "Copy - Pesquisa teste CPF/CNPJ - STG" at bounding box center [306, 239] width 213 height 15
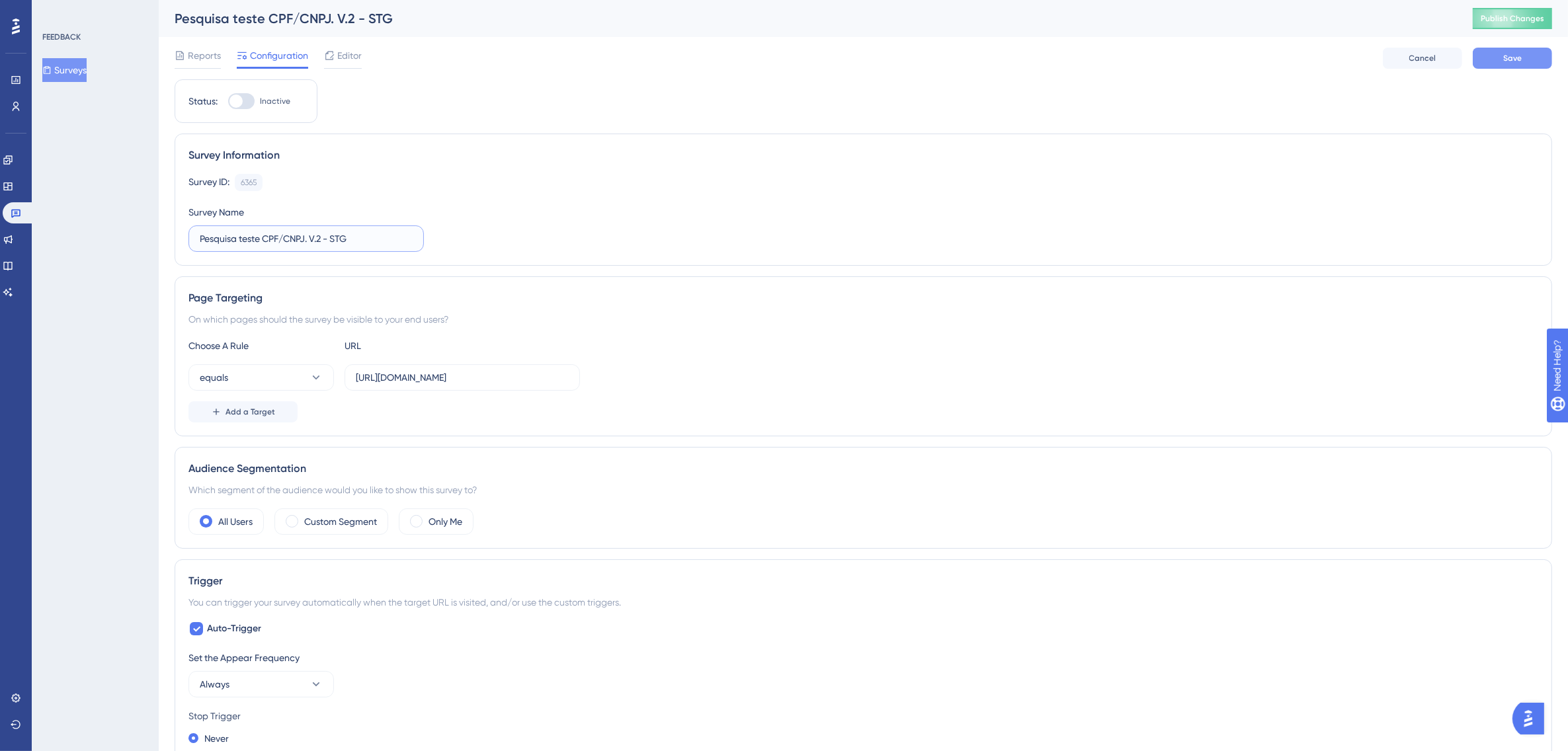
type input "Pesquisa teste CPF/CNPJ. V.2 - STG"
click at [1536, 55] on button "Save" at bounding box center [1513, 58] width 80 height 21
click at [242, 104] on div at bounding box center [236, 101] width 13 height 13
click at [228, 102] on input "Inactive" at bounding box center [228, 101] width 1 height 1
checkbox input "true"
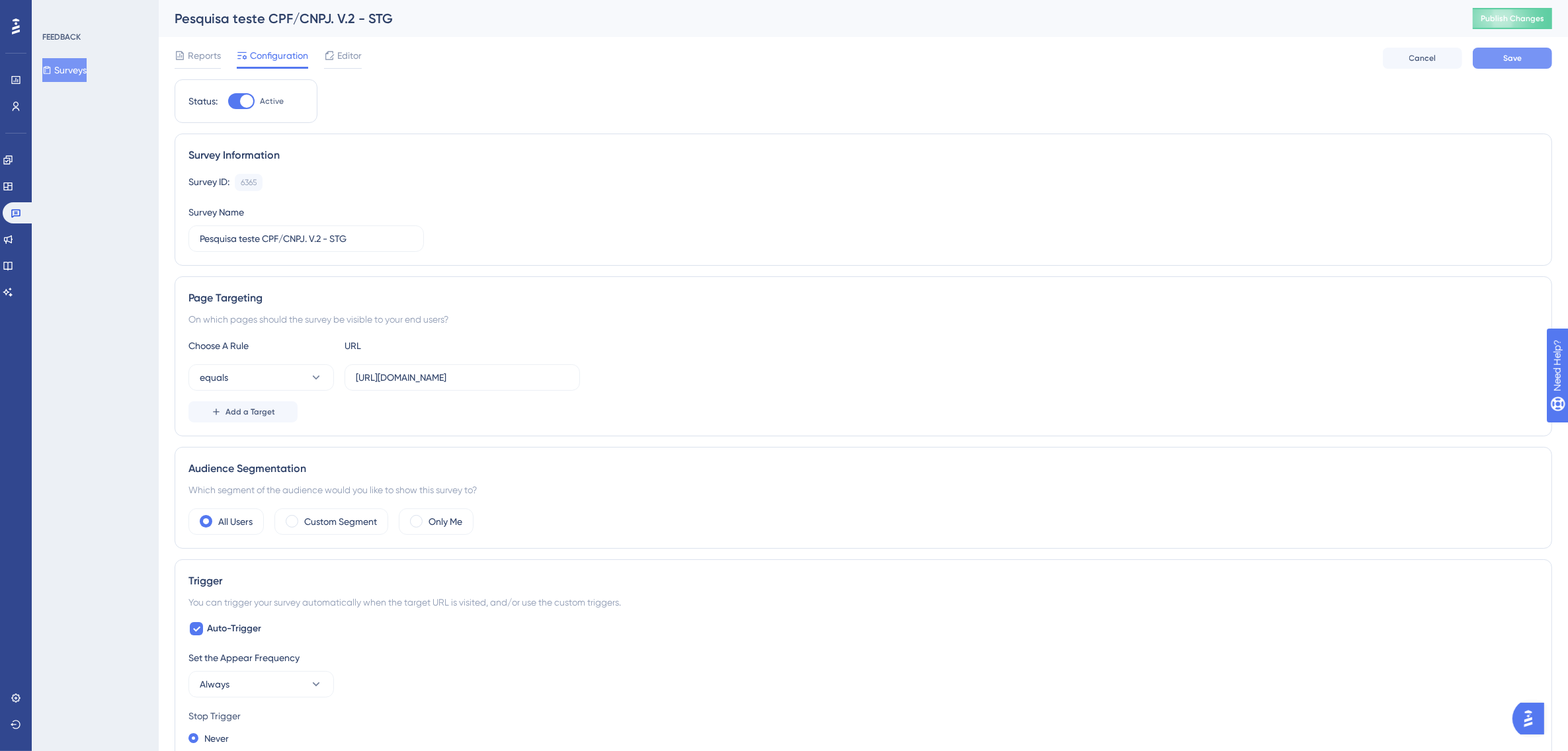
click at [1506, 63] on span "Save" at bounding box center [1513, 58] width 19 height 11
click at [1520, 21] on button "Publish Changes" at bounding box center [1513, 19] width 80 height 21
click at [211, 50] on span "Reports" at bounding box center [205, 56] width 33 height 16
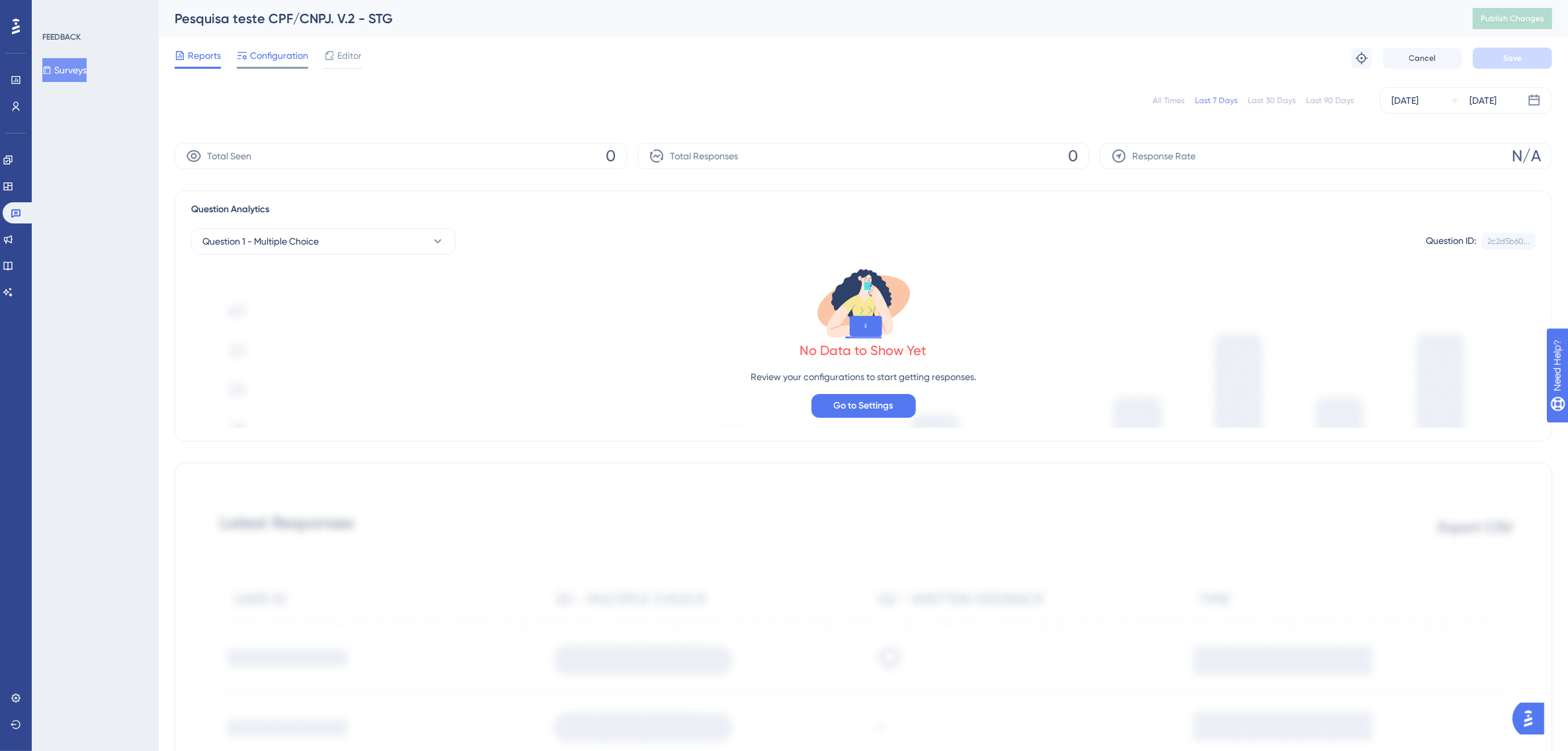
click at [281, 56] on span "Configuration" at bounding box center [279, 56] width 58 height 16
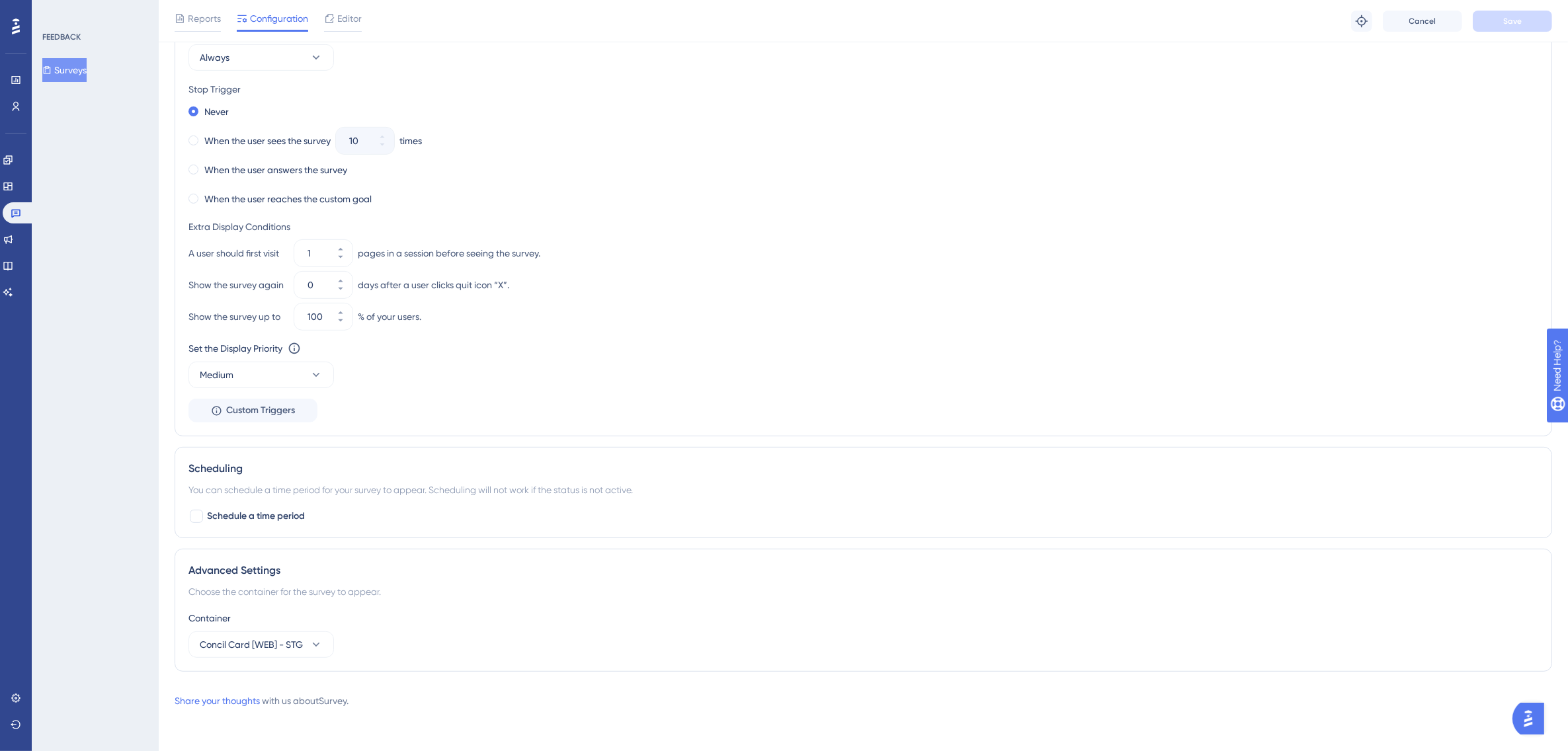
scroll to position [635, 0]
click at [205, 22] on span "Reports" at bounding box center [205, 19] width 33 height 16
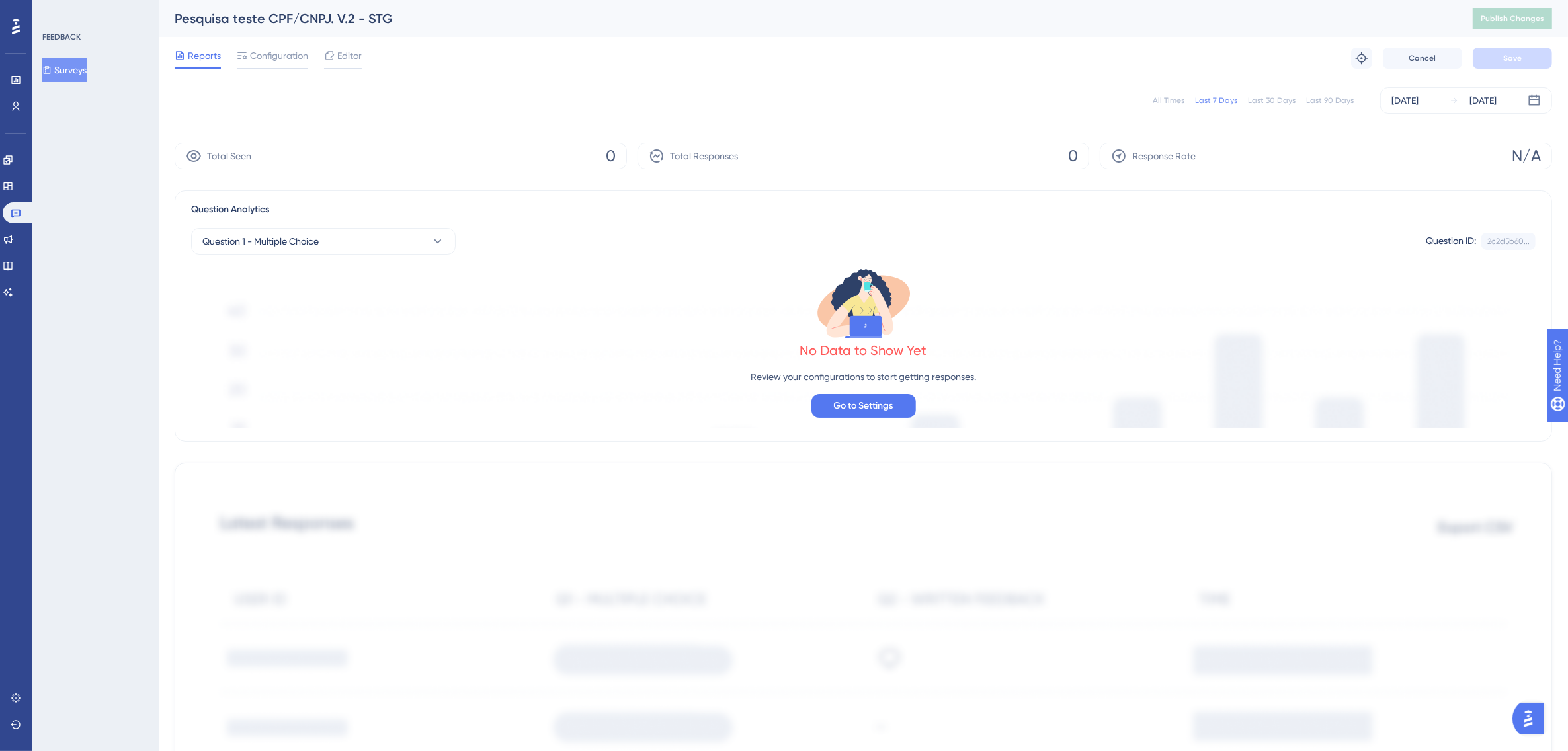
click at [83, 67] on button "Surveys" at bounding box center [64, 70] width 44 height 24
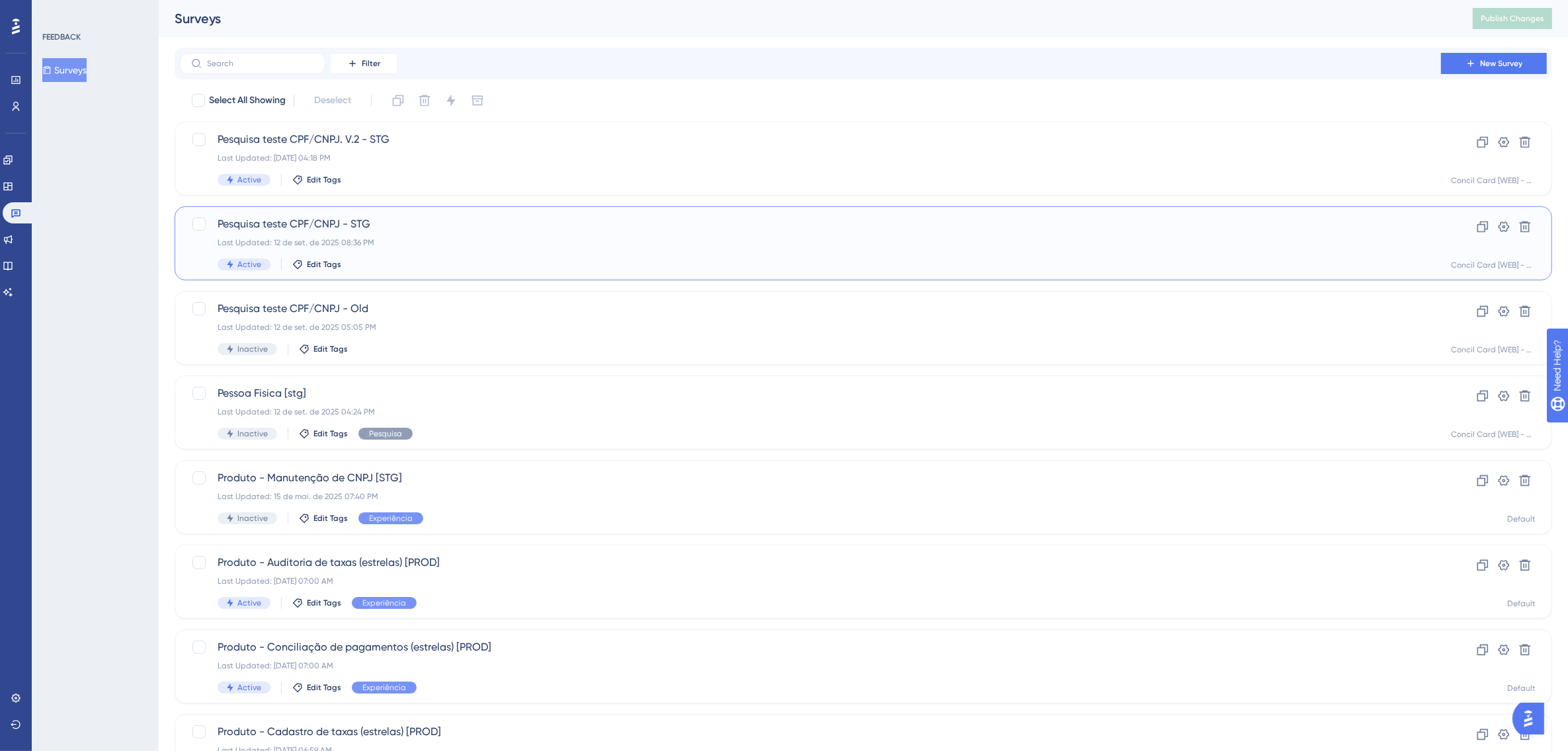
click at [378, 246] on div "Last Updated: 12 de set. de 2025 08:36 PM" at bounding box center [811, 243] width 1186 height 11
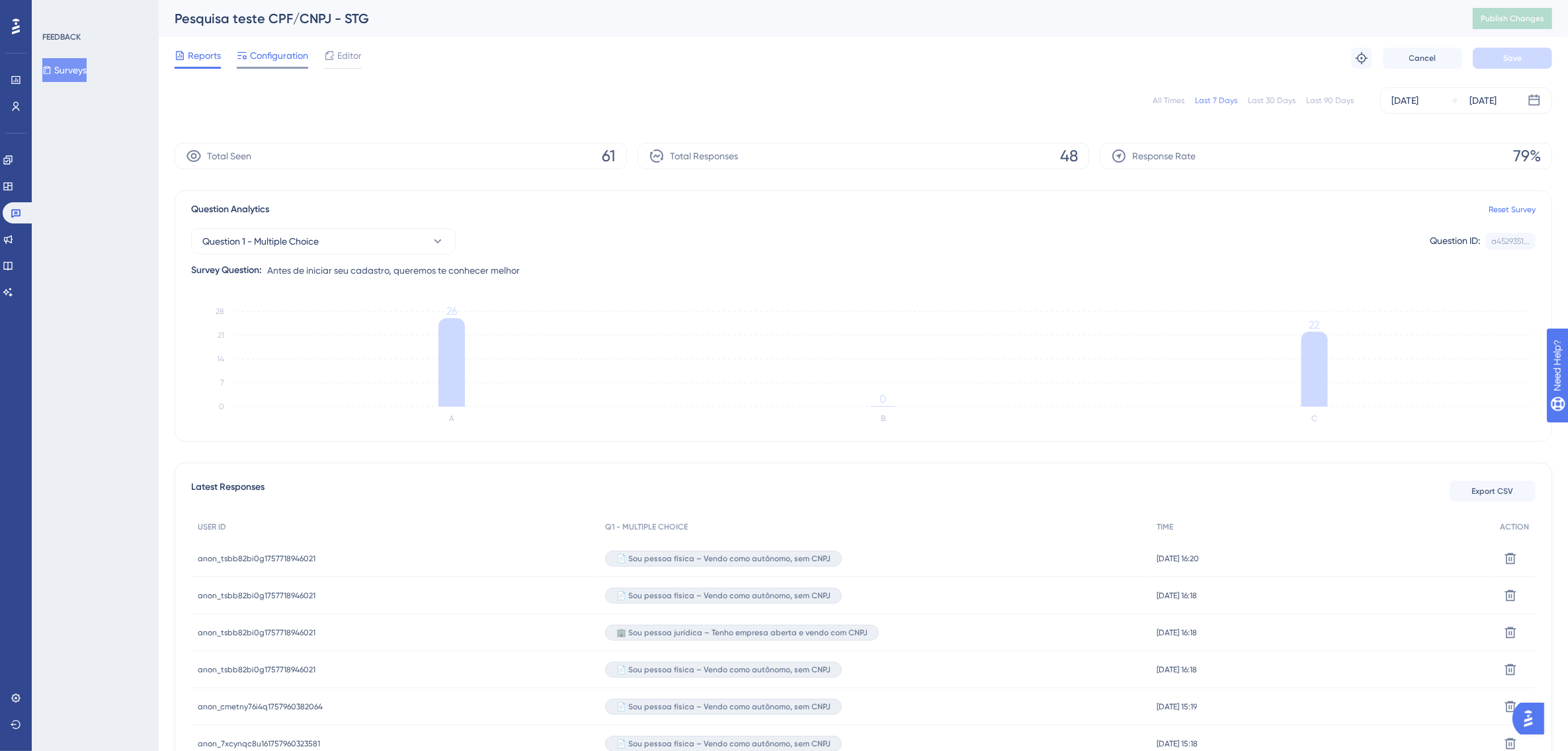
click at [281, 65] on div "Configuration" at bounding box center [273, 58] width 72 height 21
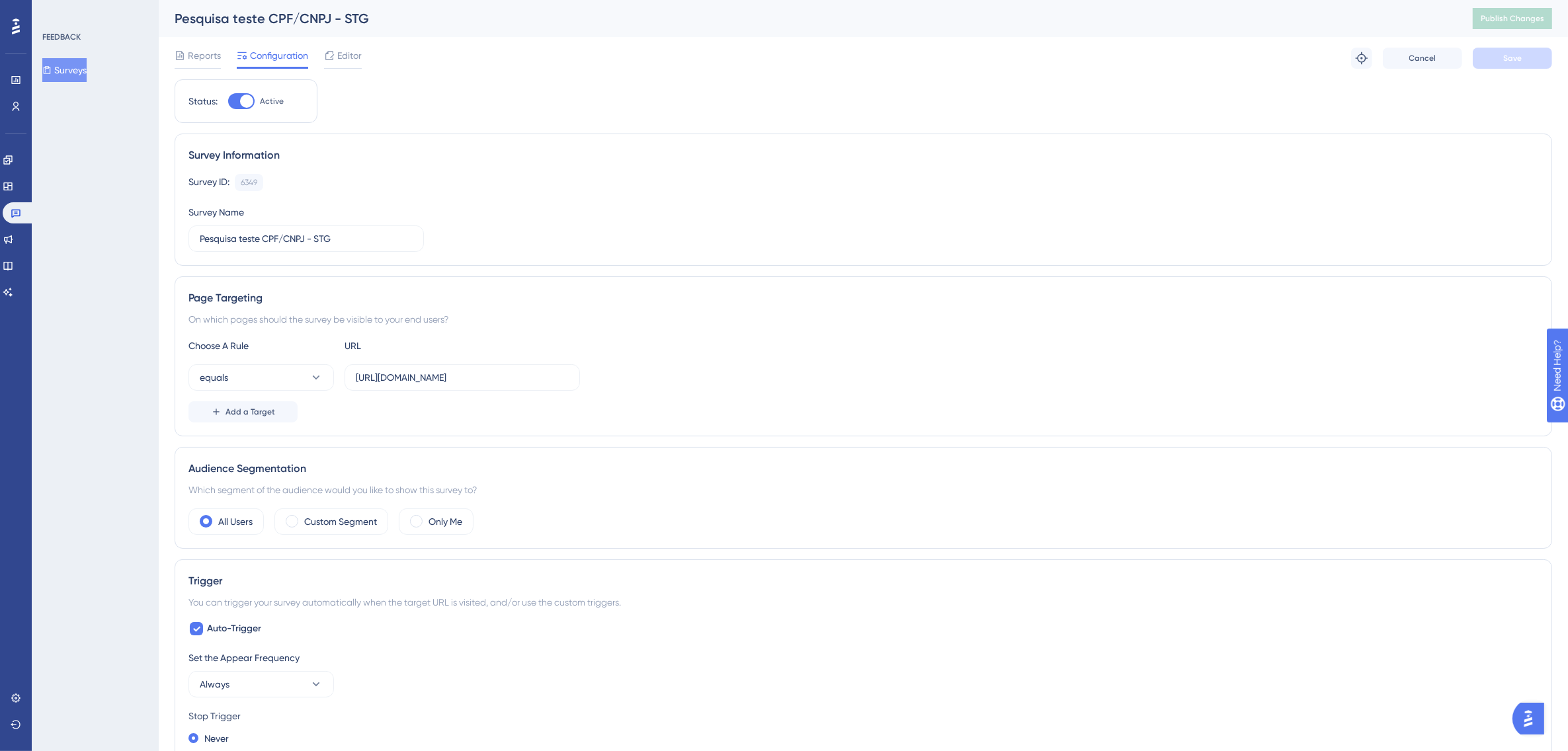
click at [249, 101] on div at bounding box center [247, 101] width 13 height 13
click at [228, 101] on input "Active" at bounding box center [228, 101] width 1 height 1
checkbox input "false"
click at [1525, 61] on button "Save" at bounding box center [1513, 58] width 80 height 21
click at [1525, 21] on span "Publish Changes" at bounding box center [1513, 19] width 64 height 11
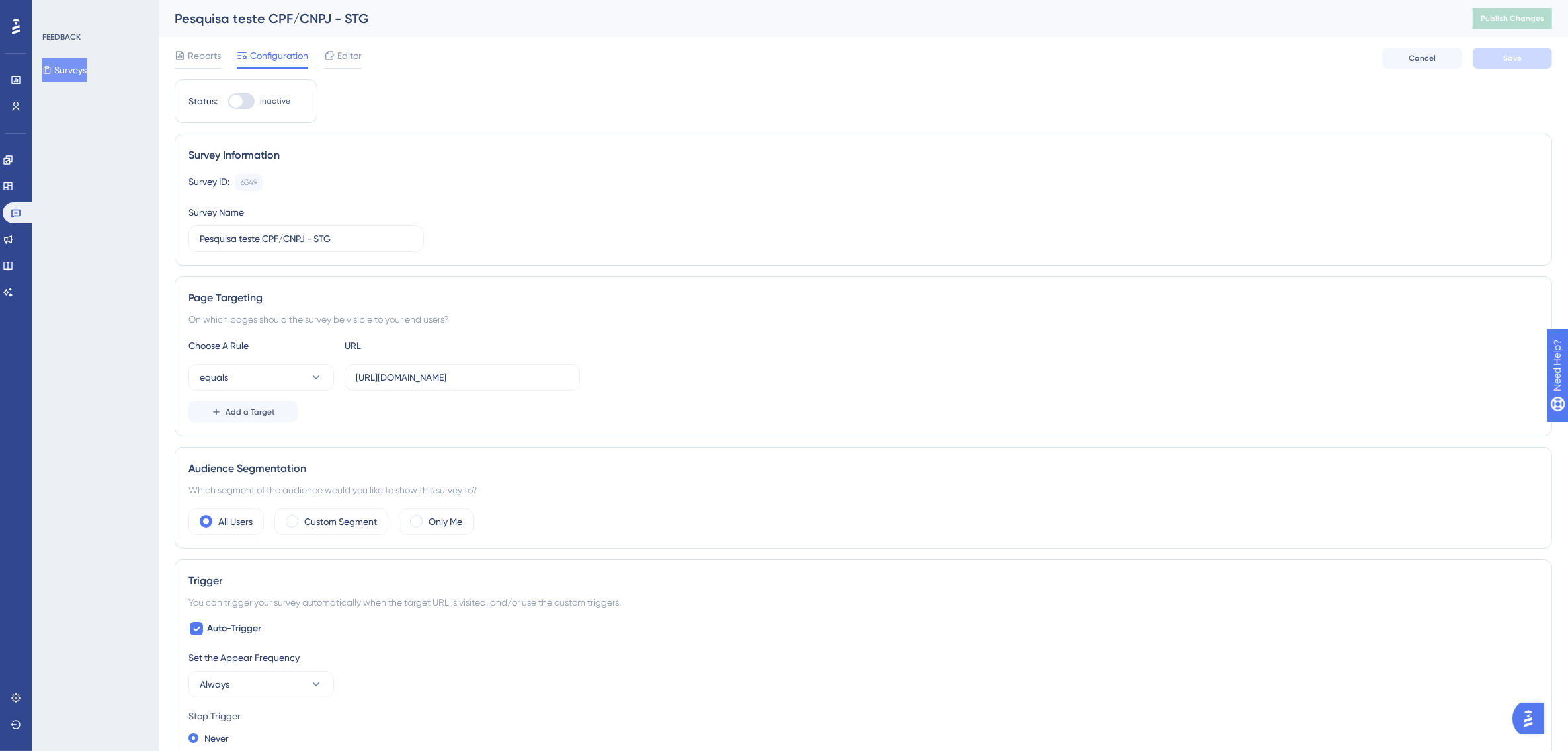
click at [77, 65] on button "Surveys" at bounding box center [64, 70] width 44 height 24
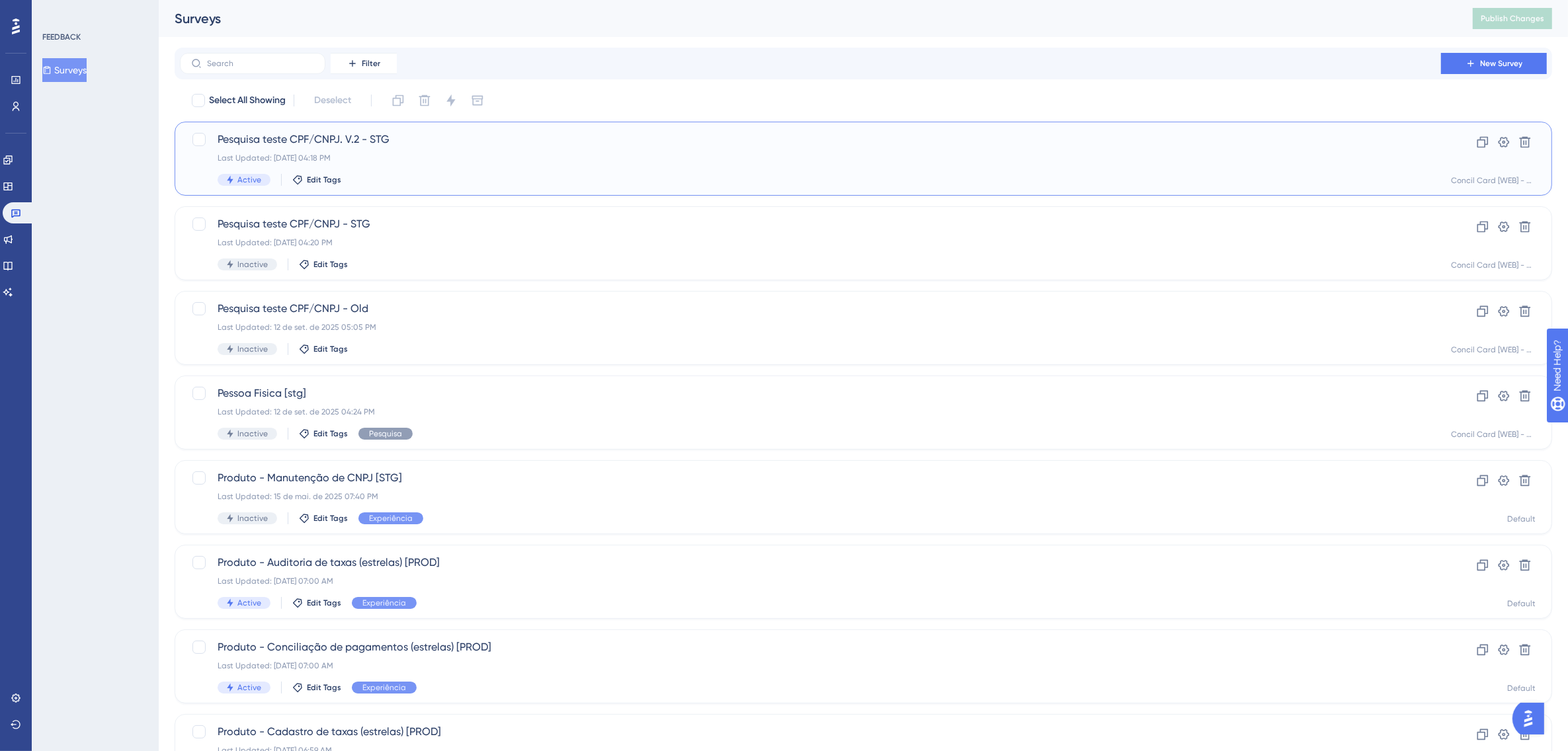
click at [415, 160] on div "Last Updated: 15 de set. de 2025 04:18 PM" at bounding box center [811, 158] width 1186 height 11
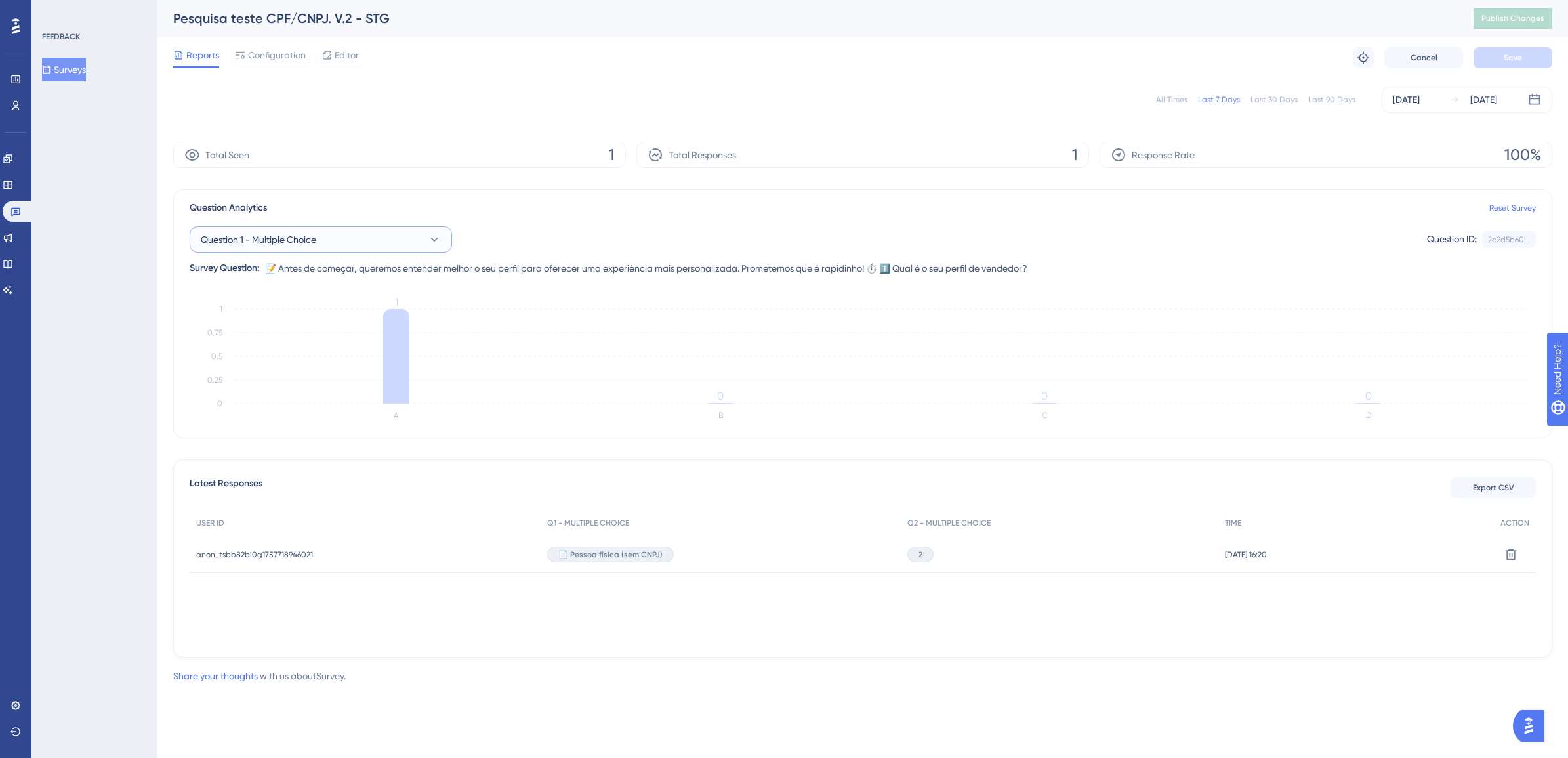
click at [430, 241] on icon at bounding box center [434, 240] width 13 height 13
click at [335, 345] on div "Question 2 - Multiple Choice Question 2 - Multiple Choice" at bounding box center [321, 346] width 225 height 26
click at [430, 235] on icon at bounding box center [434, 240] width 13 height 13
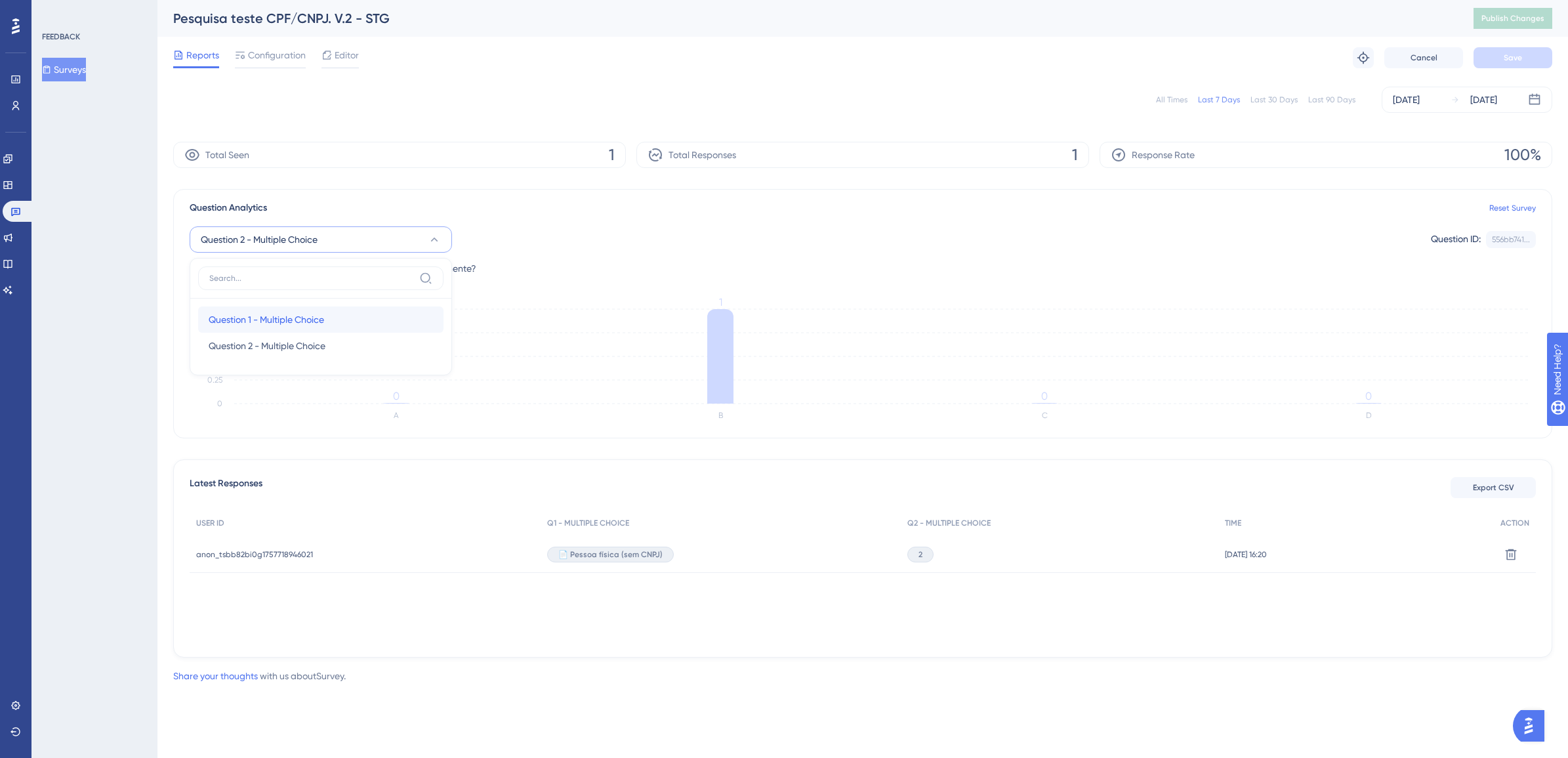
click at [324, 316] on span "Question 1 - Multiple Choice" at bounding box center [266, 320] width 115 height 16
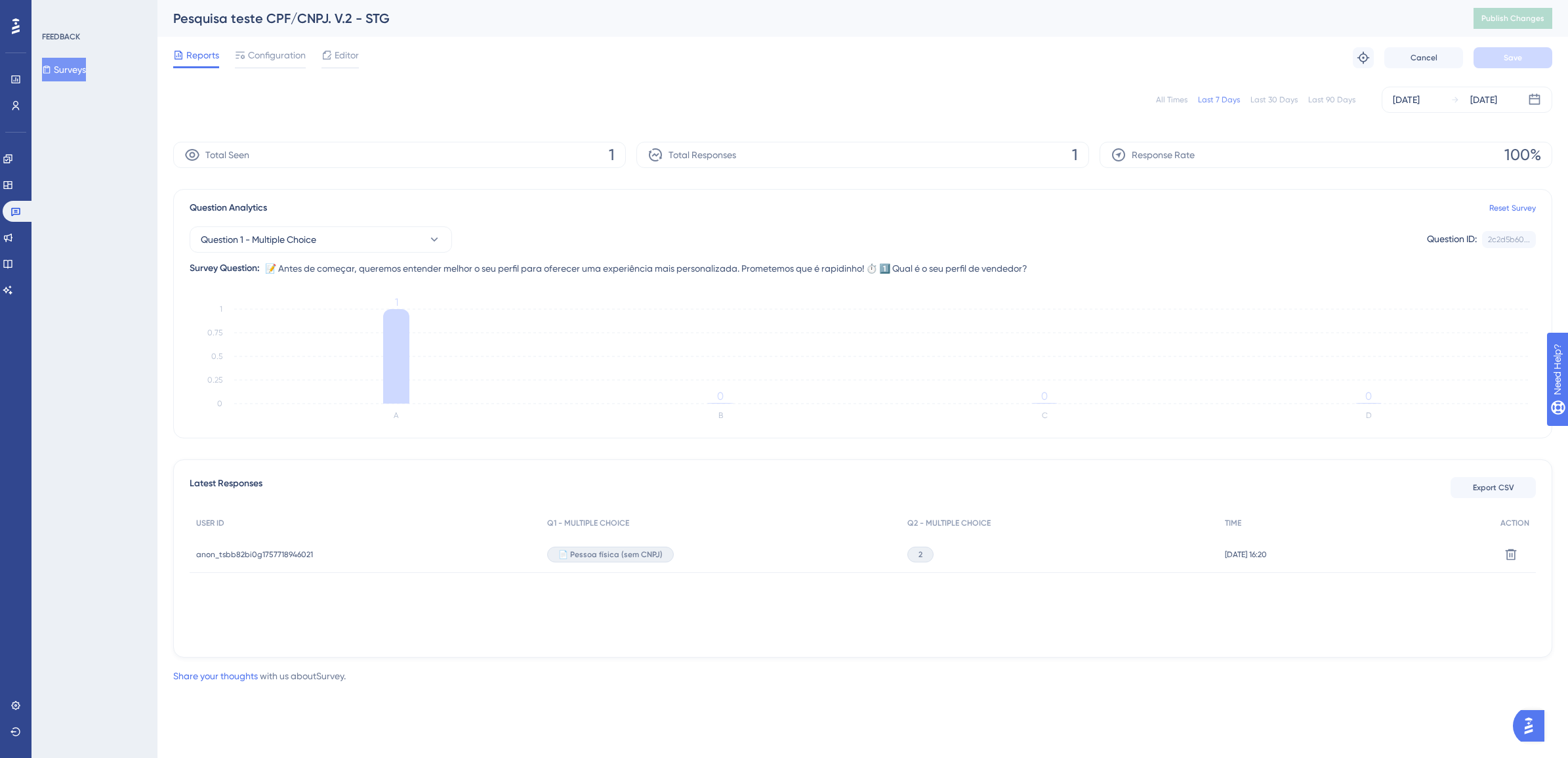
click at [488, 202] on div "Question Analytics Reset Survey" at bounding box center [863, 208] width 1347 height 16
click at [339, 57] on span "Editor" at bounding box center [347, 55] width 24 height 16
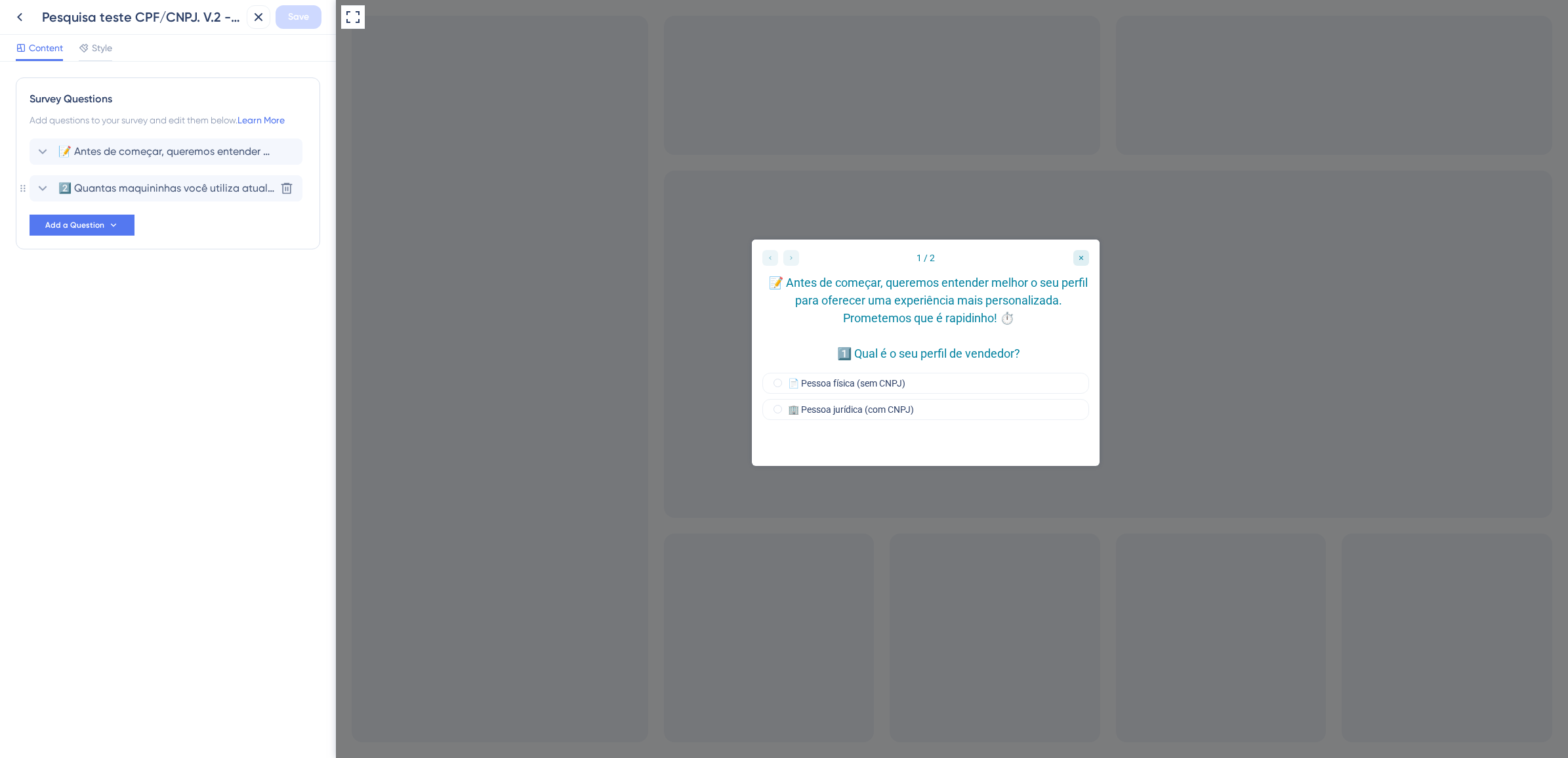
click at [154, 189] on span "2️⃣ Quantas maquininhas você utiliza atualmente?" at bounding box center [167, 189] width 217 height 16
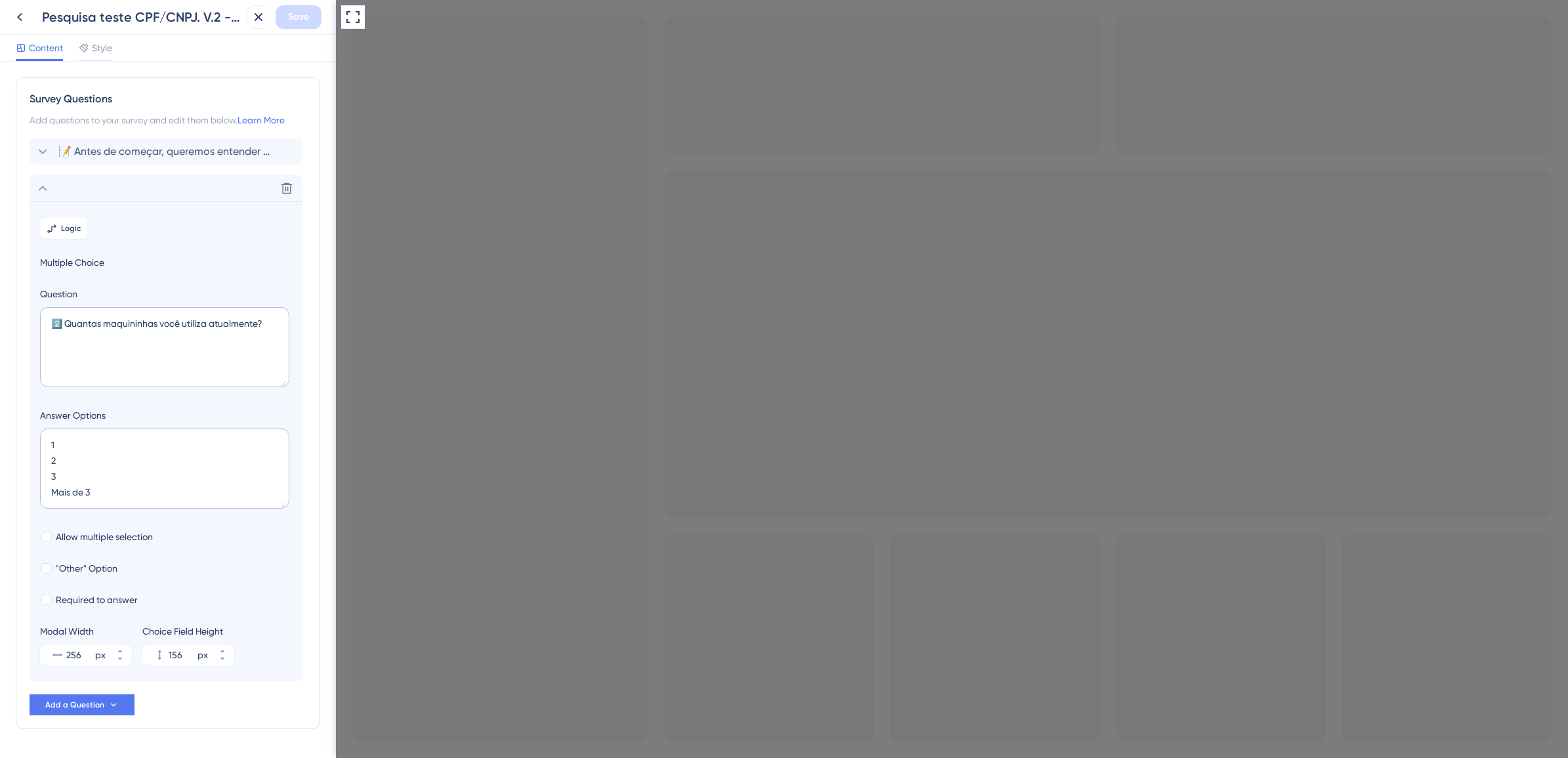
scroll to position [41, 0]
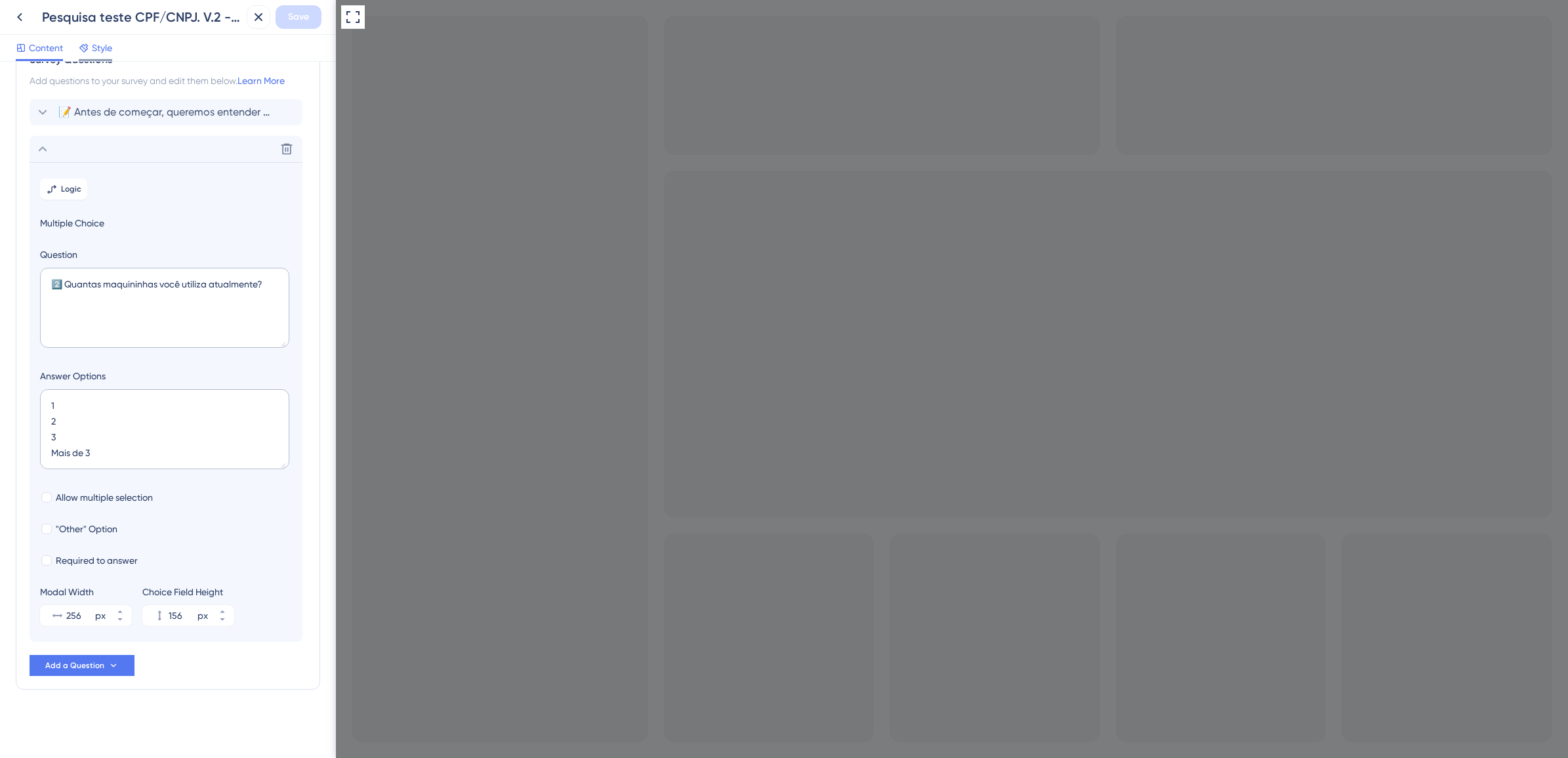
click at [105, 53] on span "Style" at bounding box center [101, 48] width 20 height 16
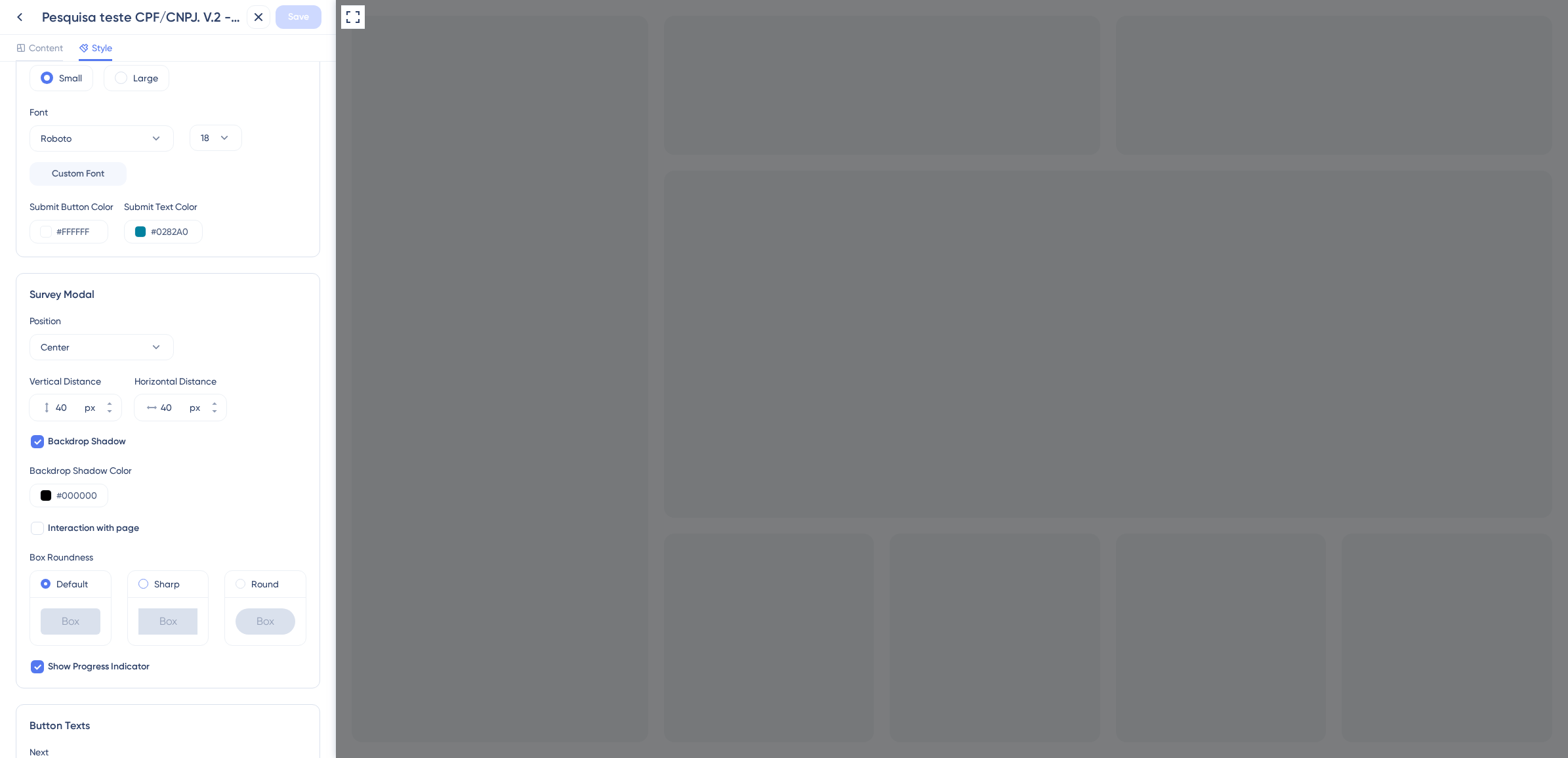
click at [164, 581] on label "Sharp" at bounding box center [167, 584] width 26 height 16
click at [236, 585] on span at bounding box center [240, 583] width 10 height 10
click at [249, 581] on input "radio" at bounding box center [249, 581] width 0 height 0
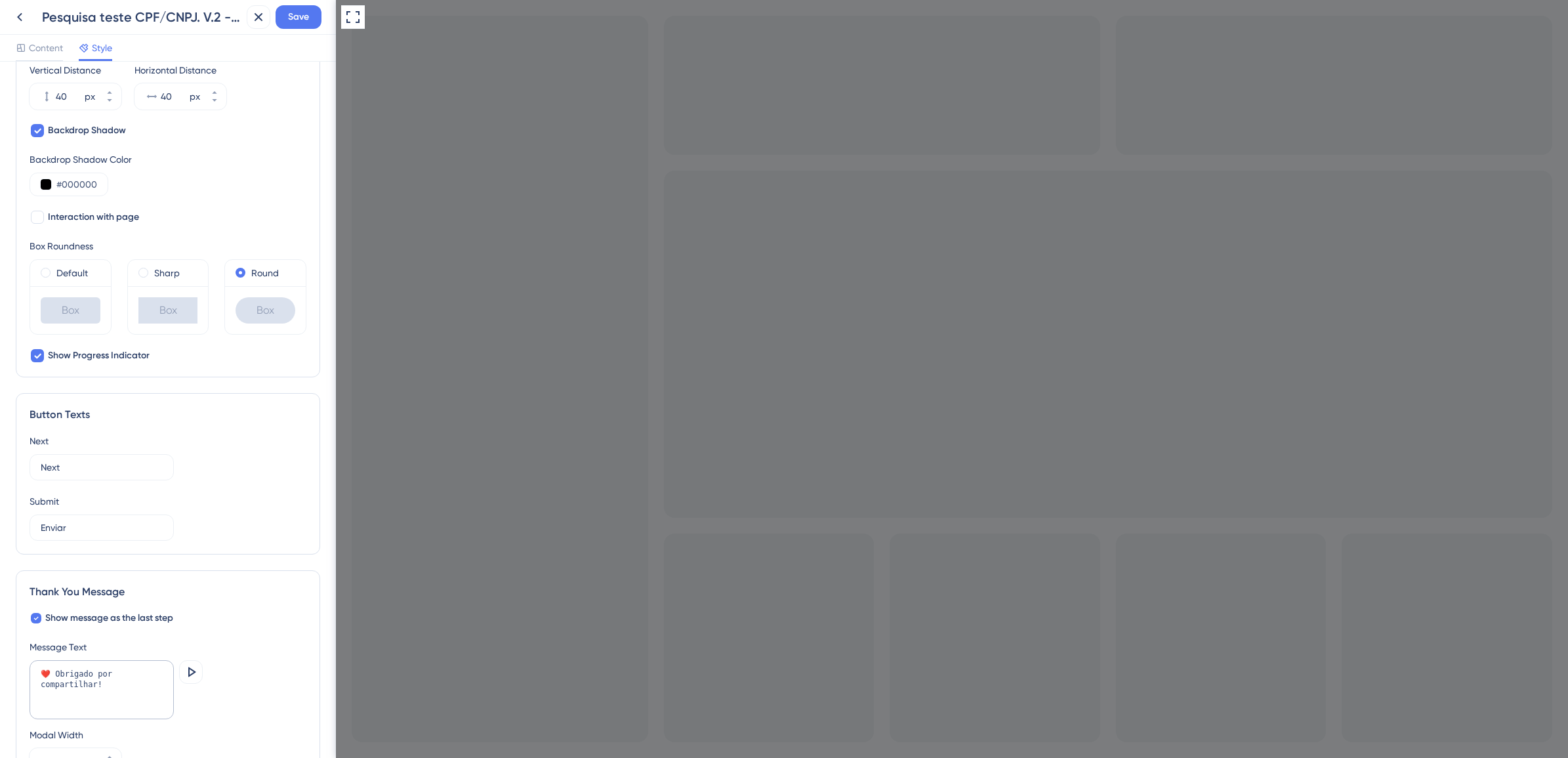
scroll to position [533, 0]
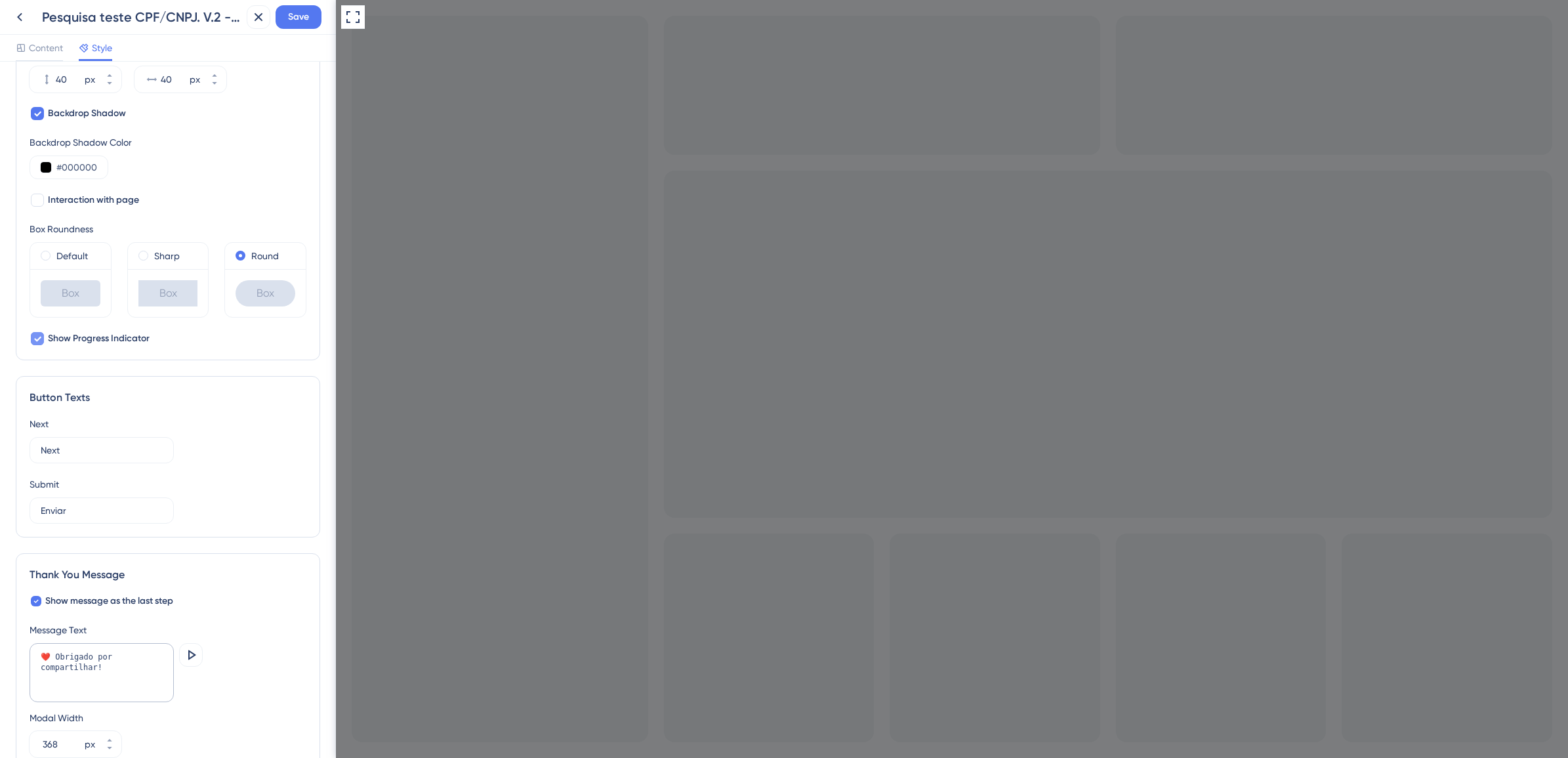
click at [37, 340] on icon at bounding box center [38, 339] width 8 height 11
click at [37, 340] on div at bounding box center [38, 339] width 13 height 13
checkbox input "true"
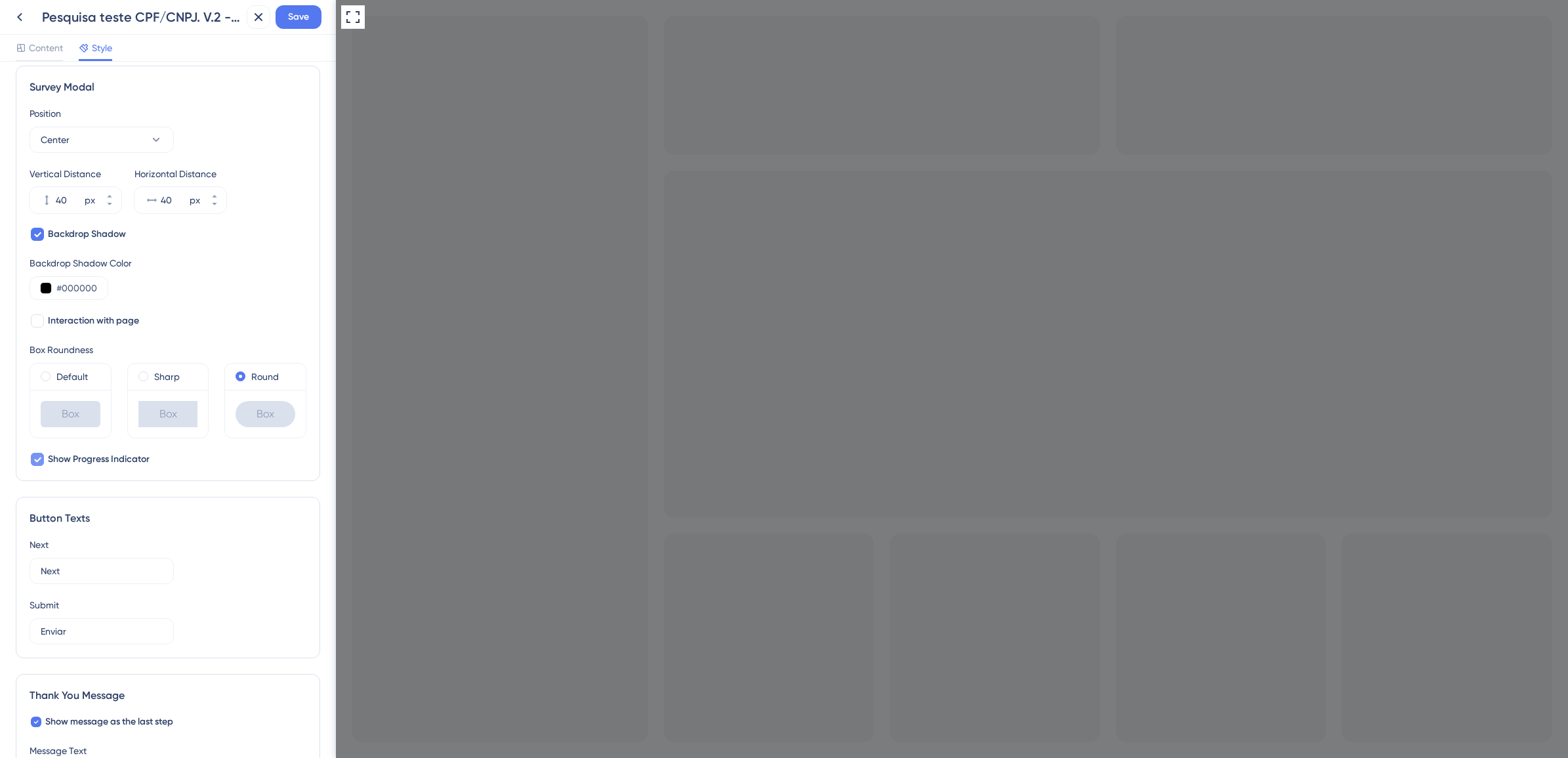
scroll to position [369, 0]
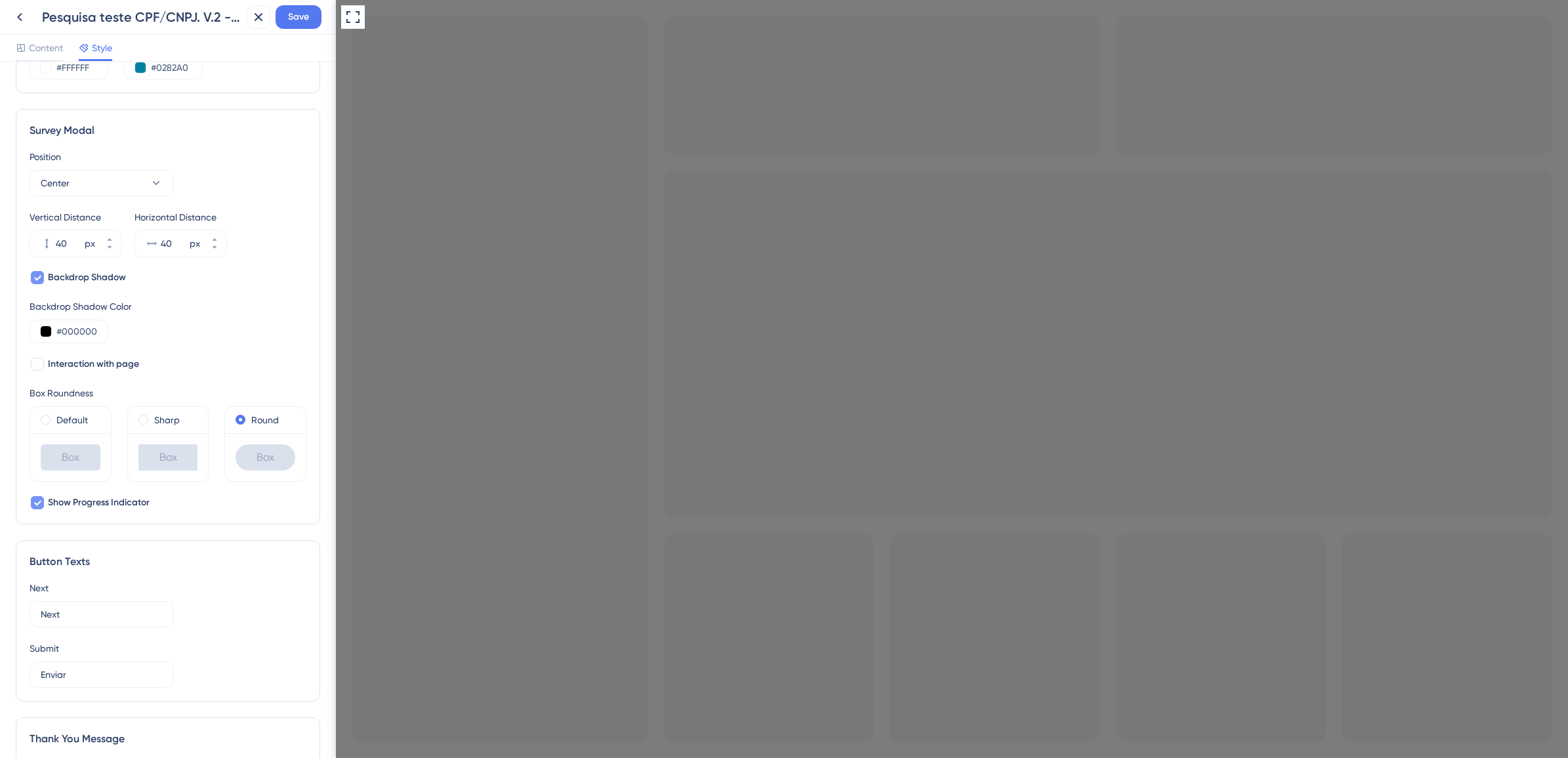
click at [38, 279] on icon at bounding box center [38, 278] width 7 height 5
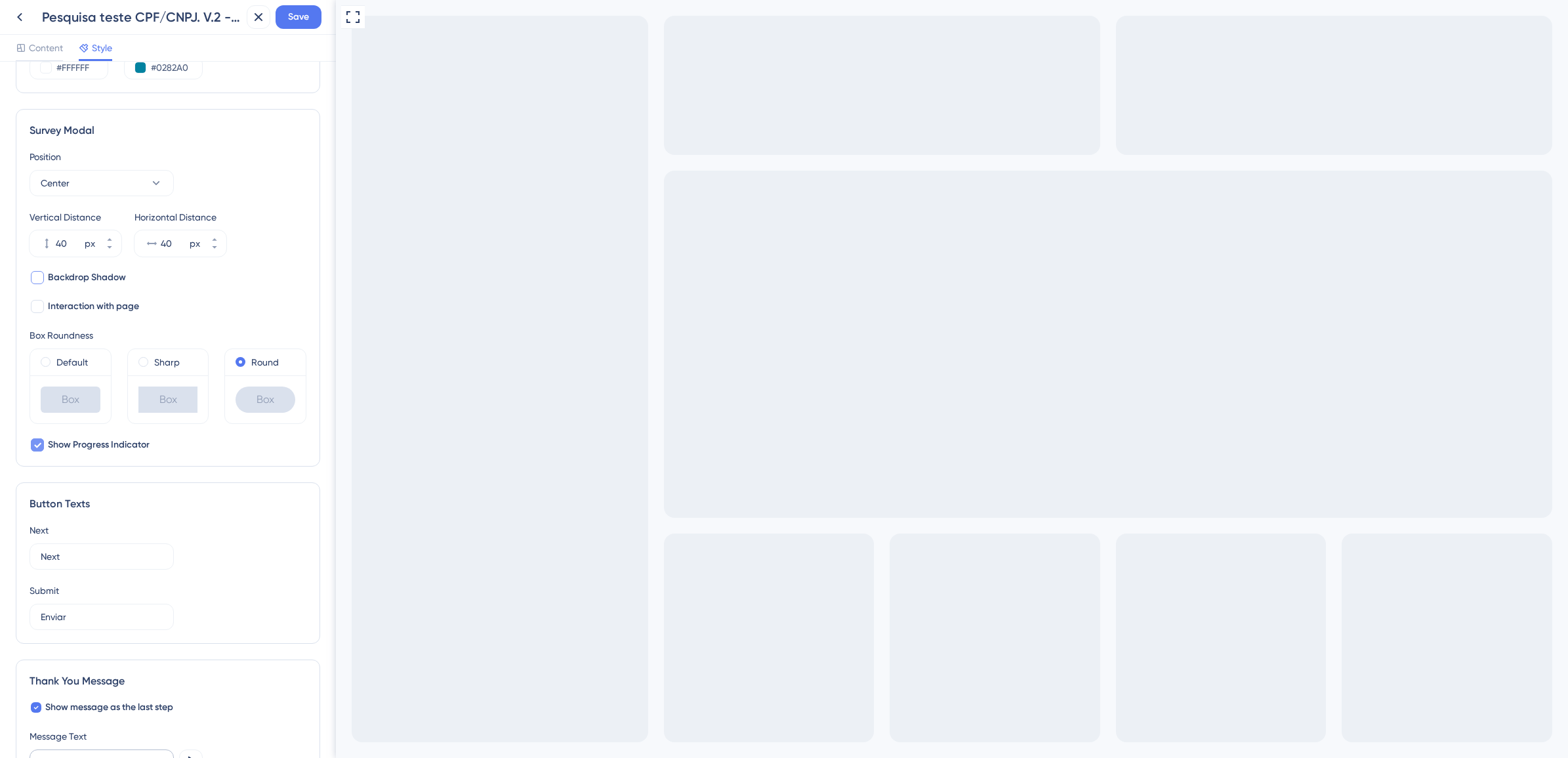
click at [38, 279] on div at bounding box center [38, 277] width 13 height 13
checkbox input "true"
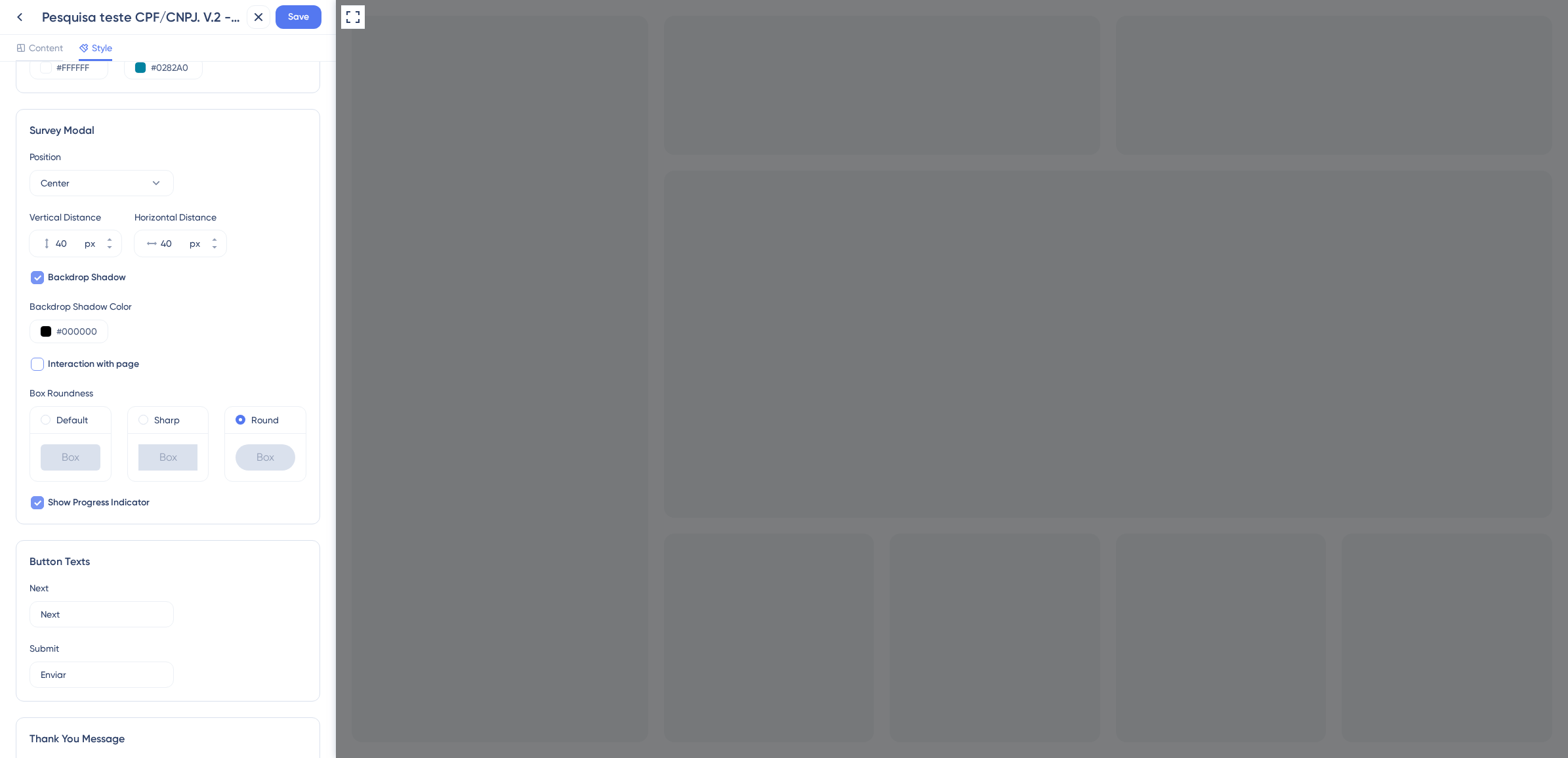
click at [42, 364] on div at bounding box center [38, 364] width 13 height 13
checkbox input "false"
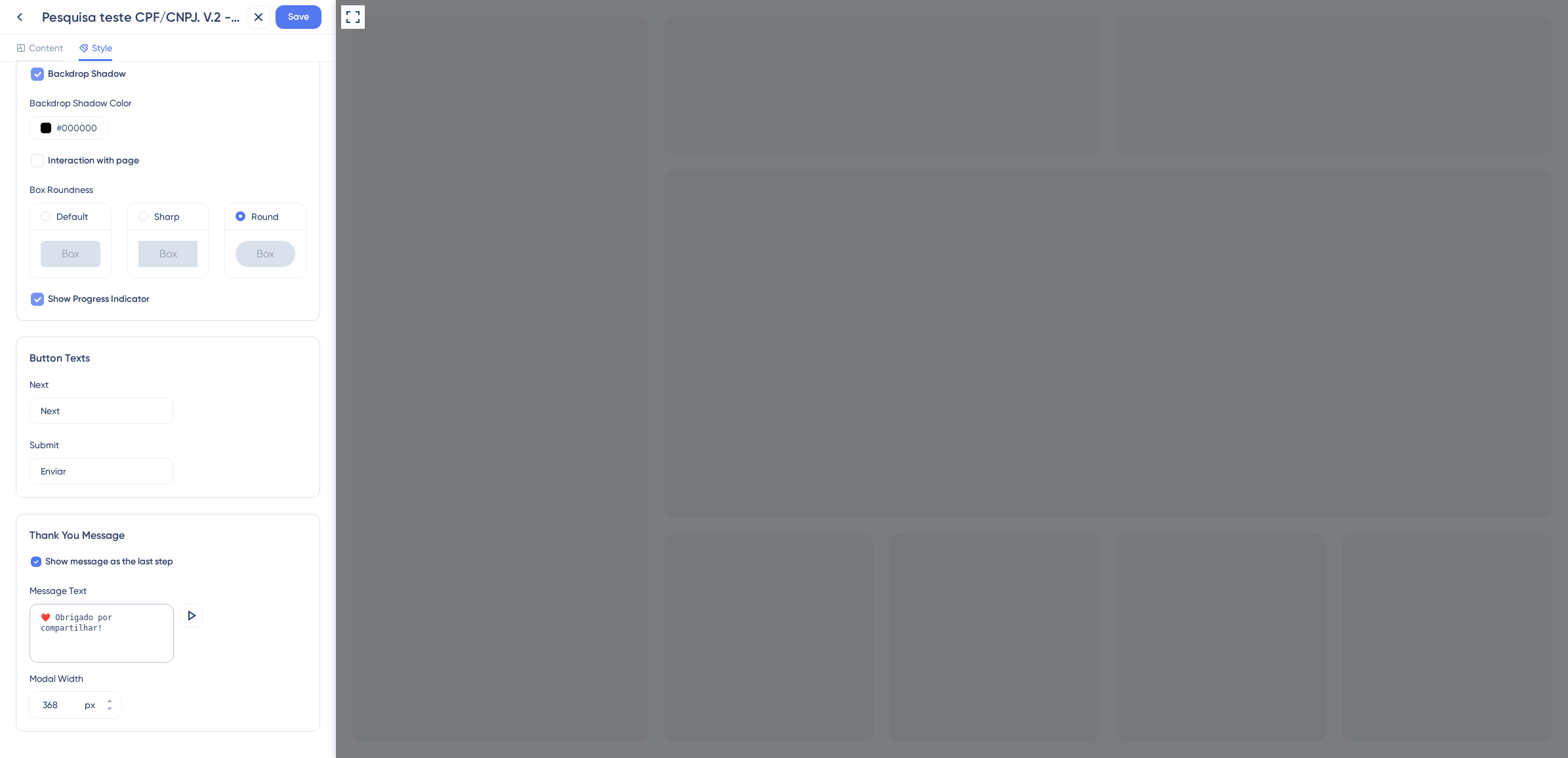
scroll to position [574, 0]
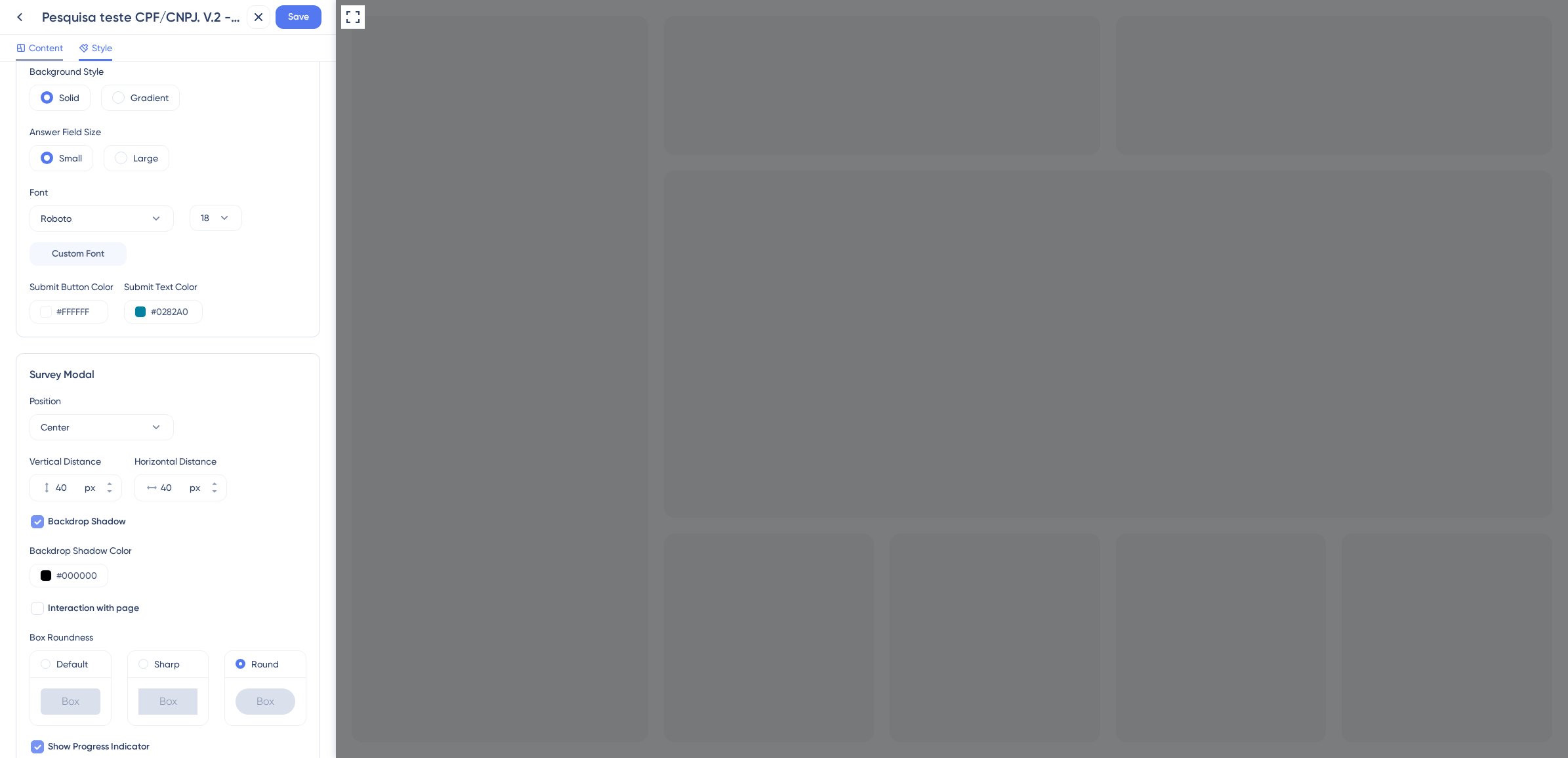
click at [49, 49] on span "Content" at bounding box center [46, 48] width 34 height 16
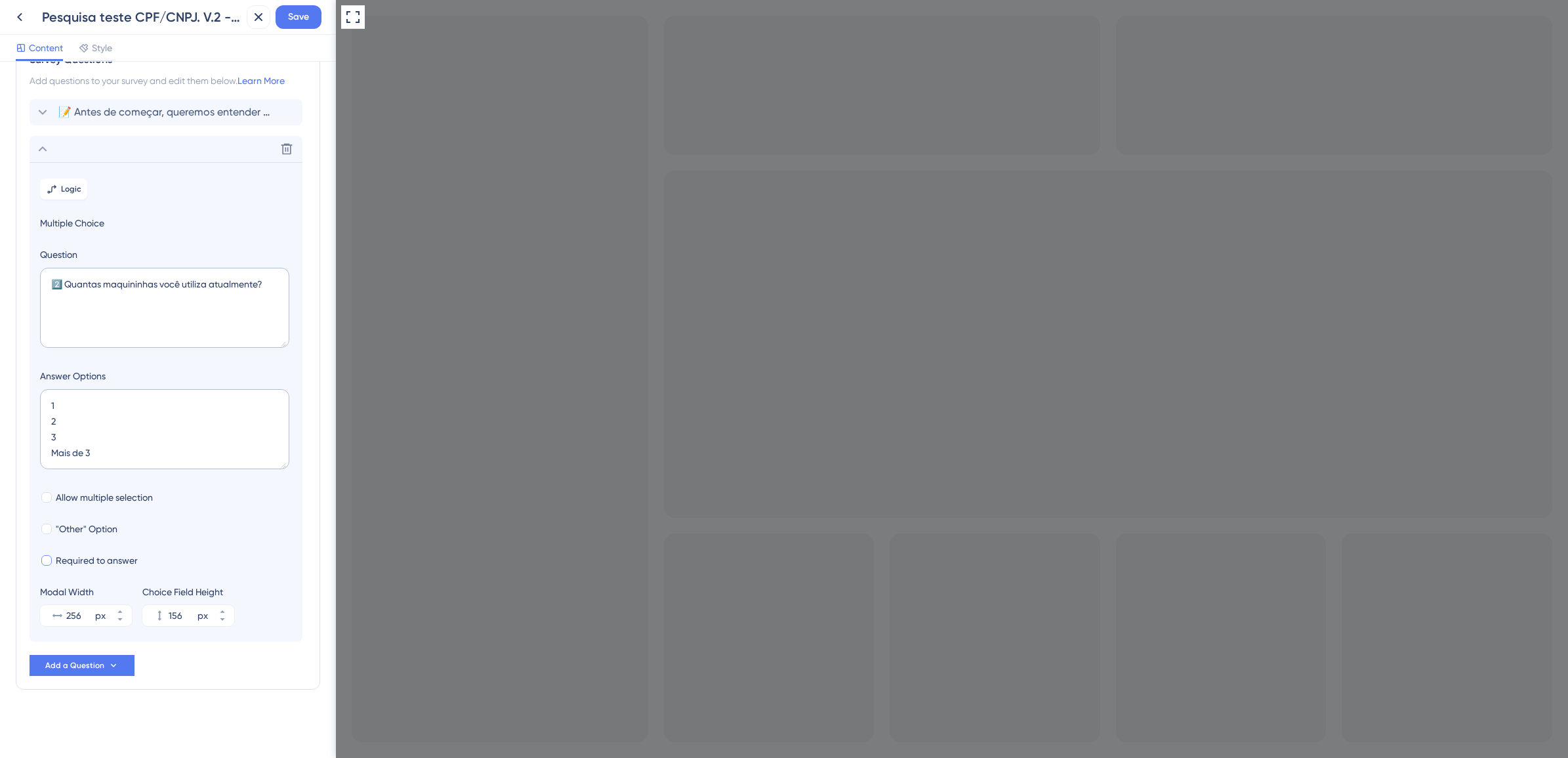
click at [112, 560] on span "Required to answer" at bounding box center [97, 561] width 82 height 16
click at [300, 21] on span "Save" at bounding box center [298, 17] width 21 height 16
click at [51, 560] on div at bounding box center [47, 561] width 11 height 11
checkbox input "true"
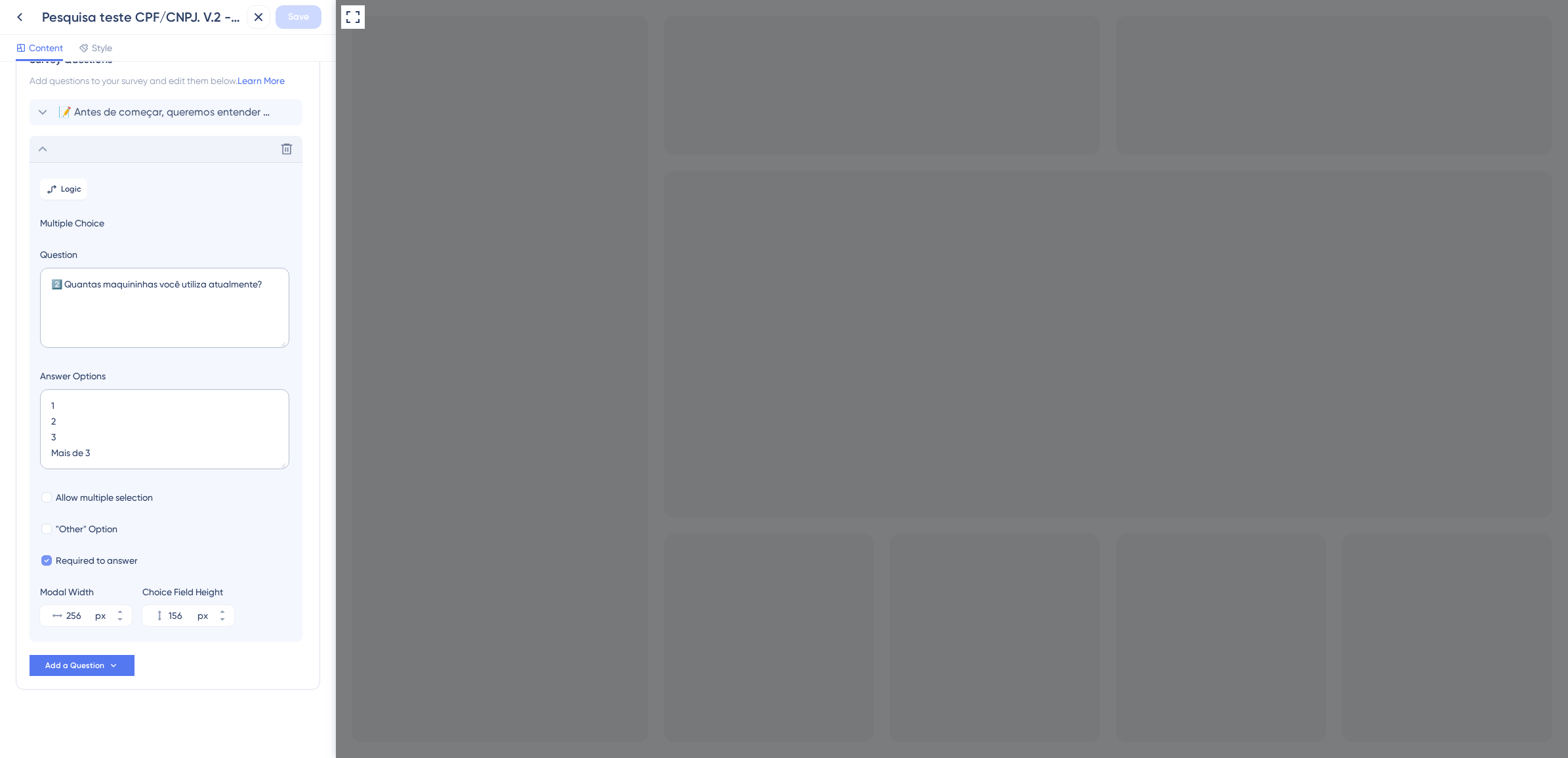
click at [49, 145] on icon at bounding box center [43, 149] width 16 height 16
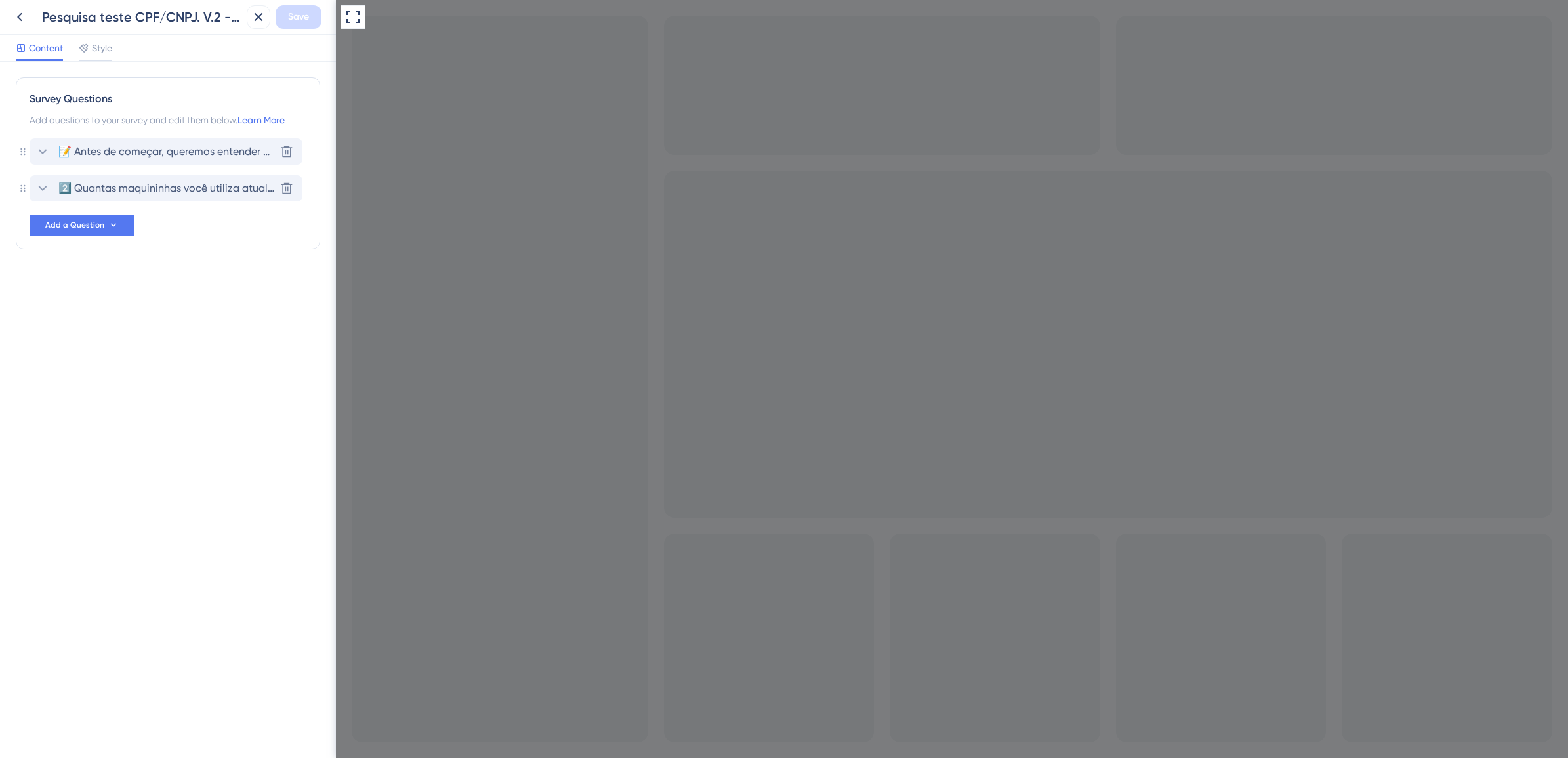
click at [68, 142] on div "📝 Antes de começar, queremos entender melhor o seu perfil para oferecer uma exp…" at bounding box center [166, 152] width 273 height 26
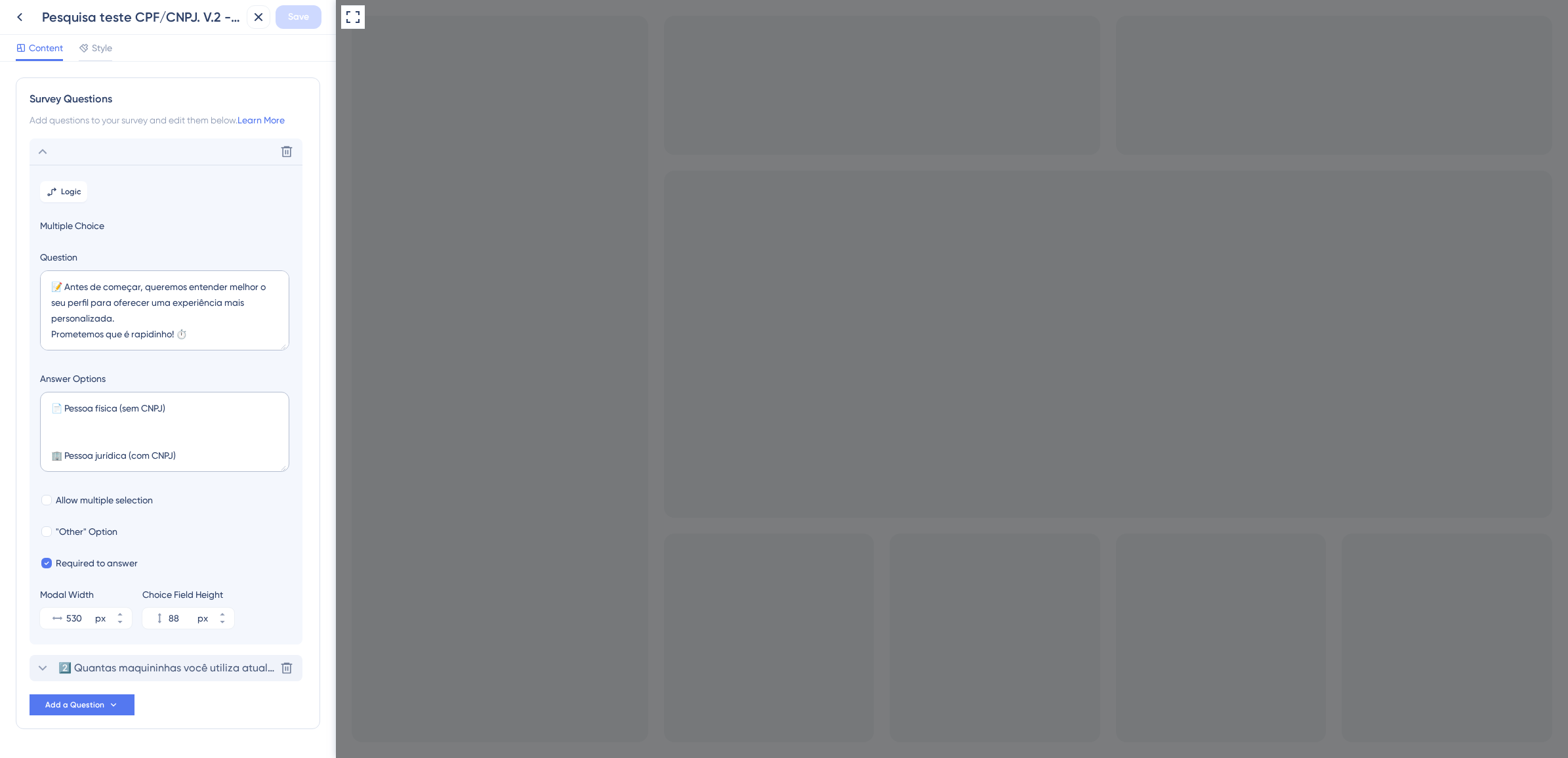
scroll to position [41, 0]
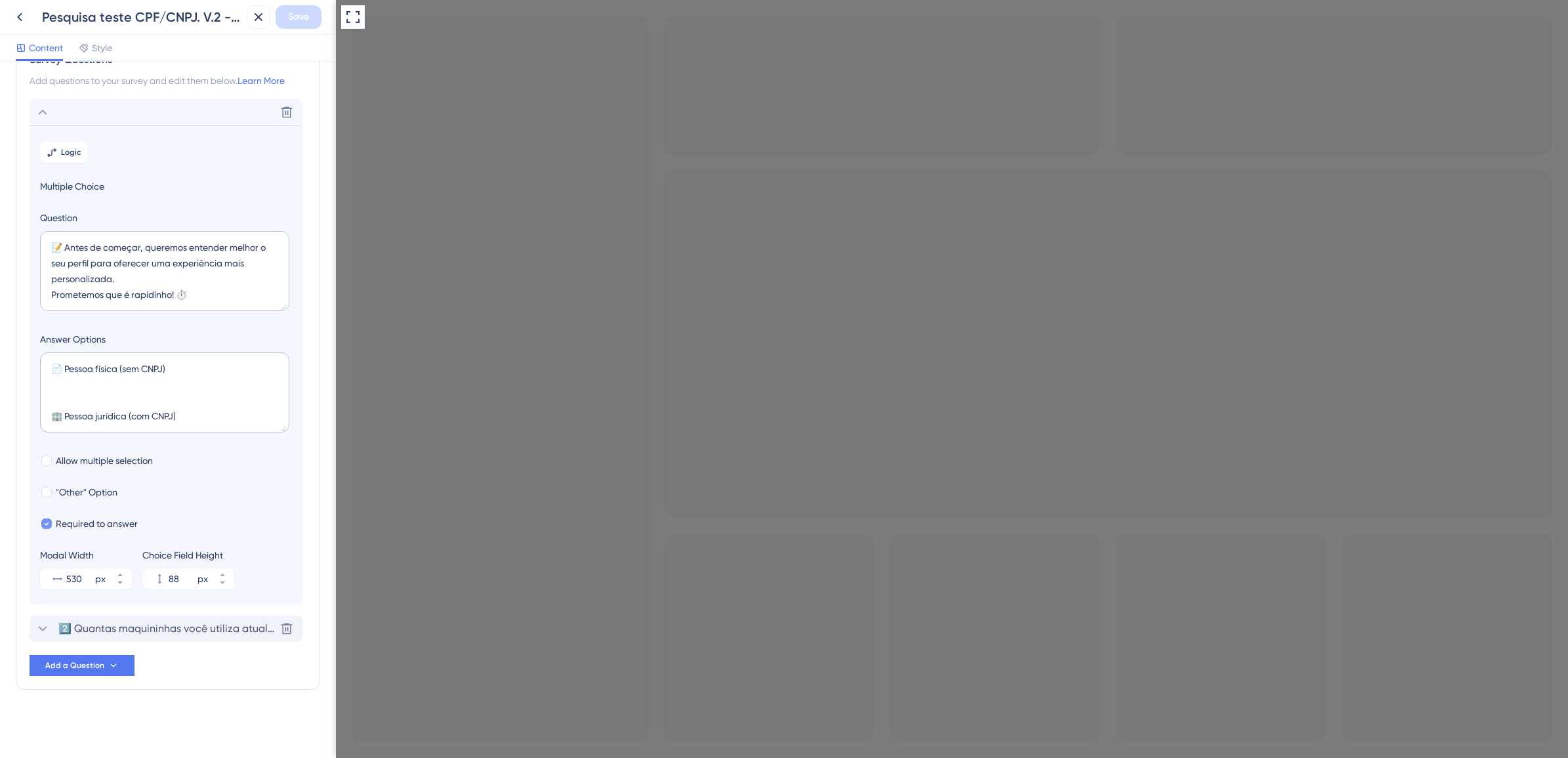
click at [103, 527] on span "Required to answer" at bounding box center [97, 524] width 82 height 16
click at [105, 523] on span "Required to answer" at bounding box center [97, 524] width 82 height 16
checkbox input "true"
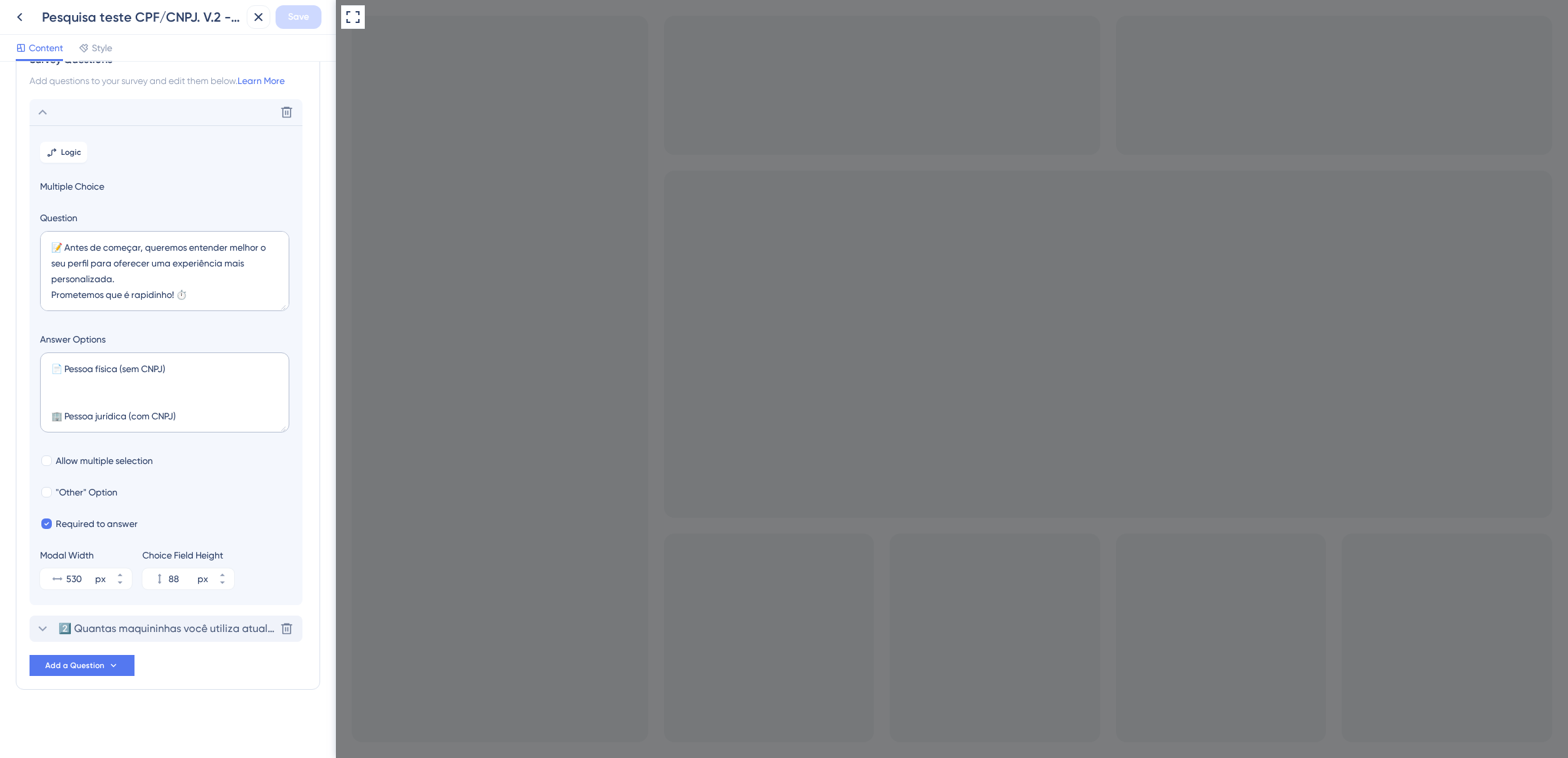
click at [139, 626] on span "2️⃣ Quantas maquininhas você utiliza atualmente?" at bounding box center [167, 629] width 217 height 16
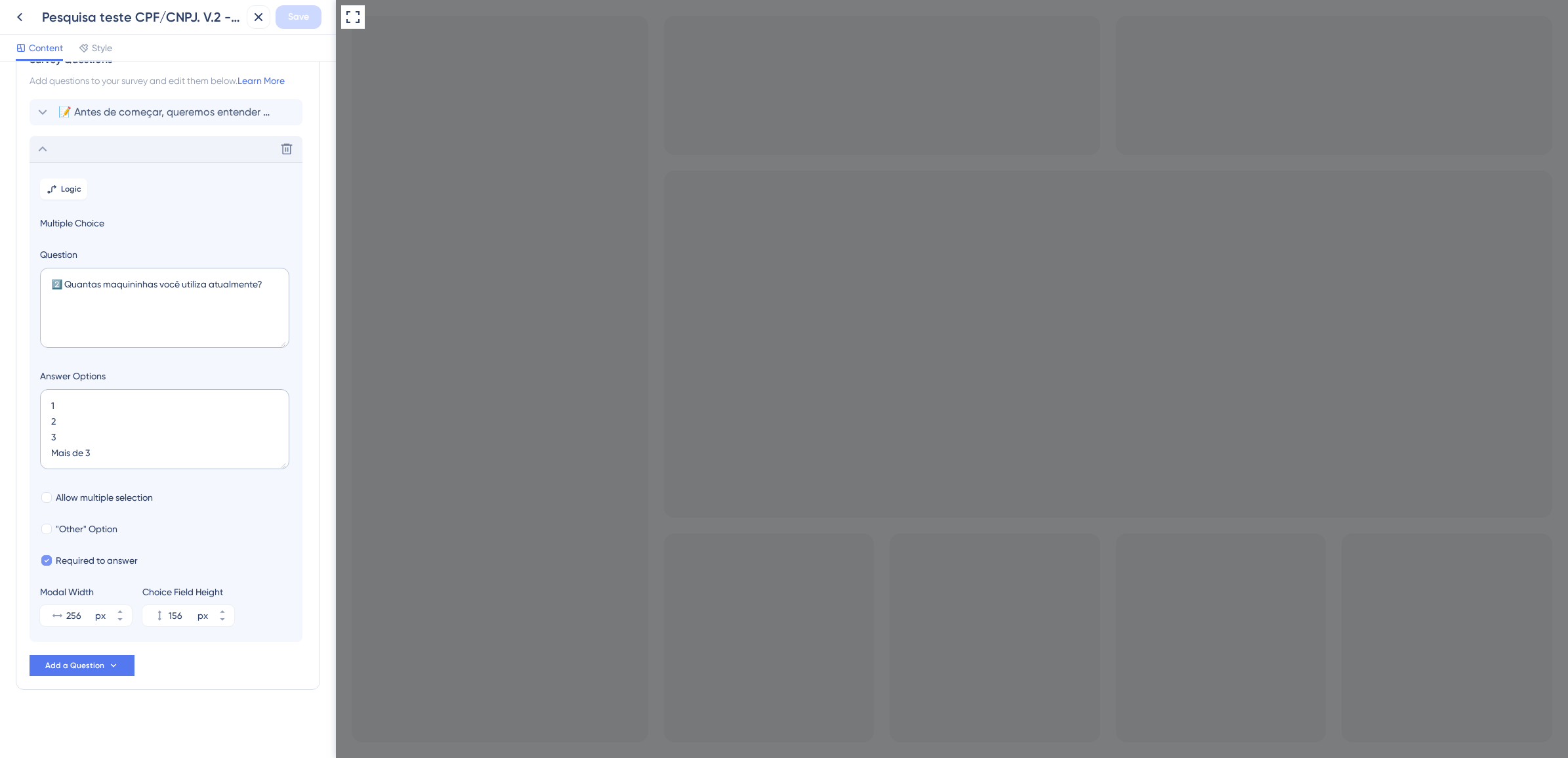
click at [93, 556] on span "Required to answer" at bounding box center [97, 561] width 82 height 16
click at [108, 560] on span "Required to answer" at bounding box center [97, 561] width 82 height 16
checkbox input "true"
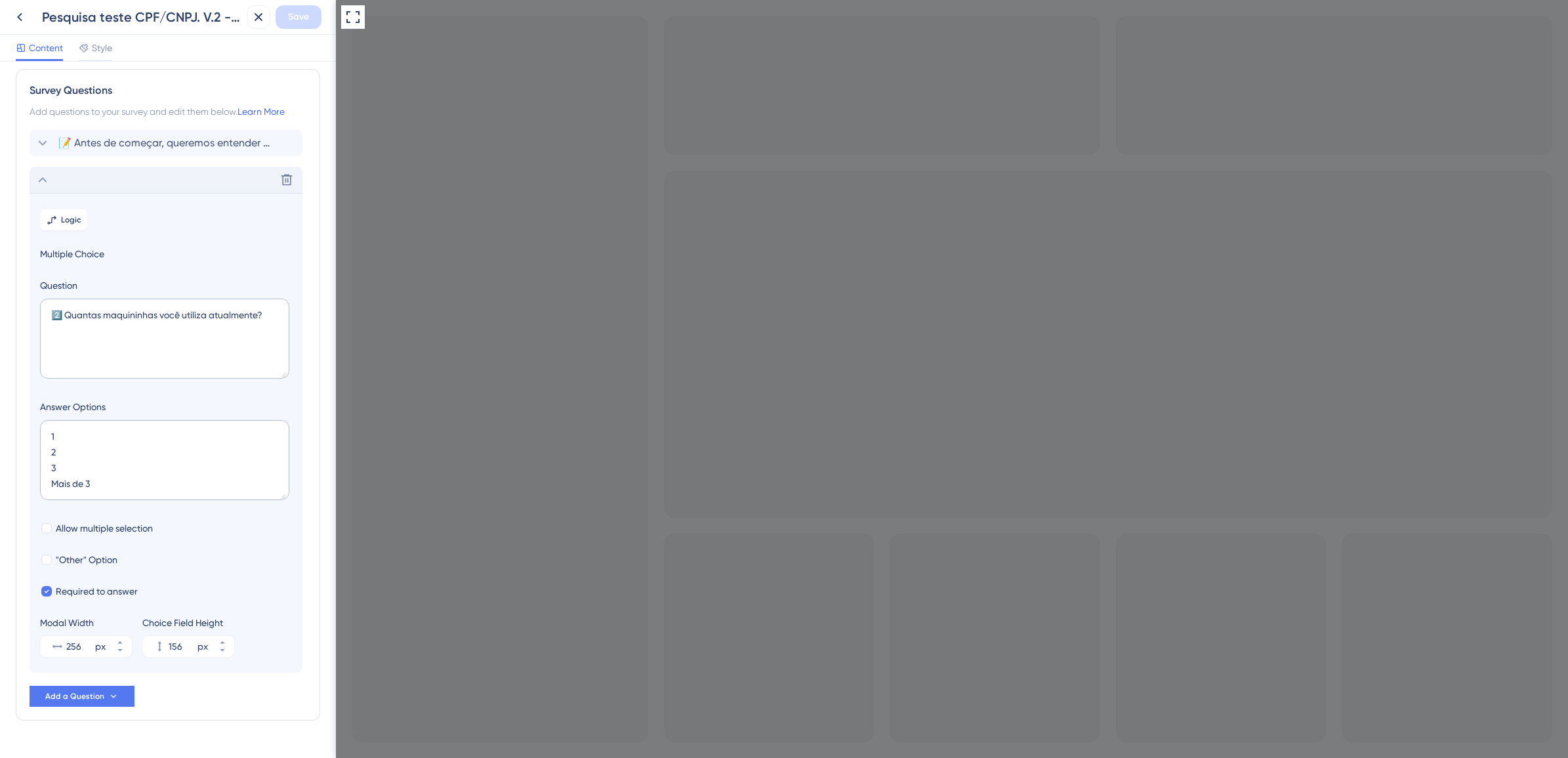
scroll to position [0, 0]
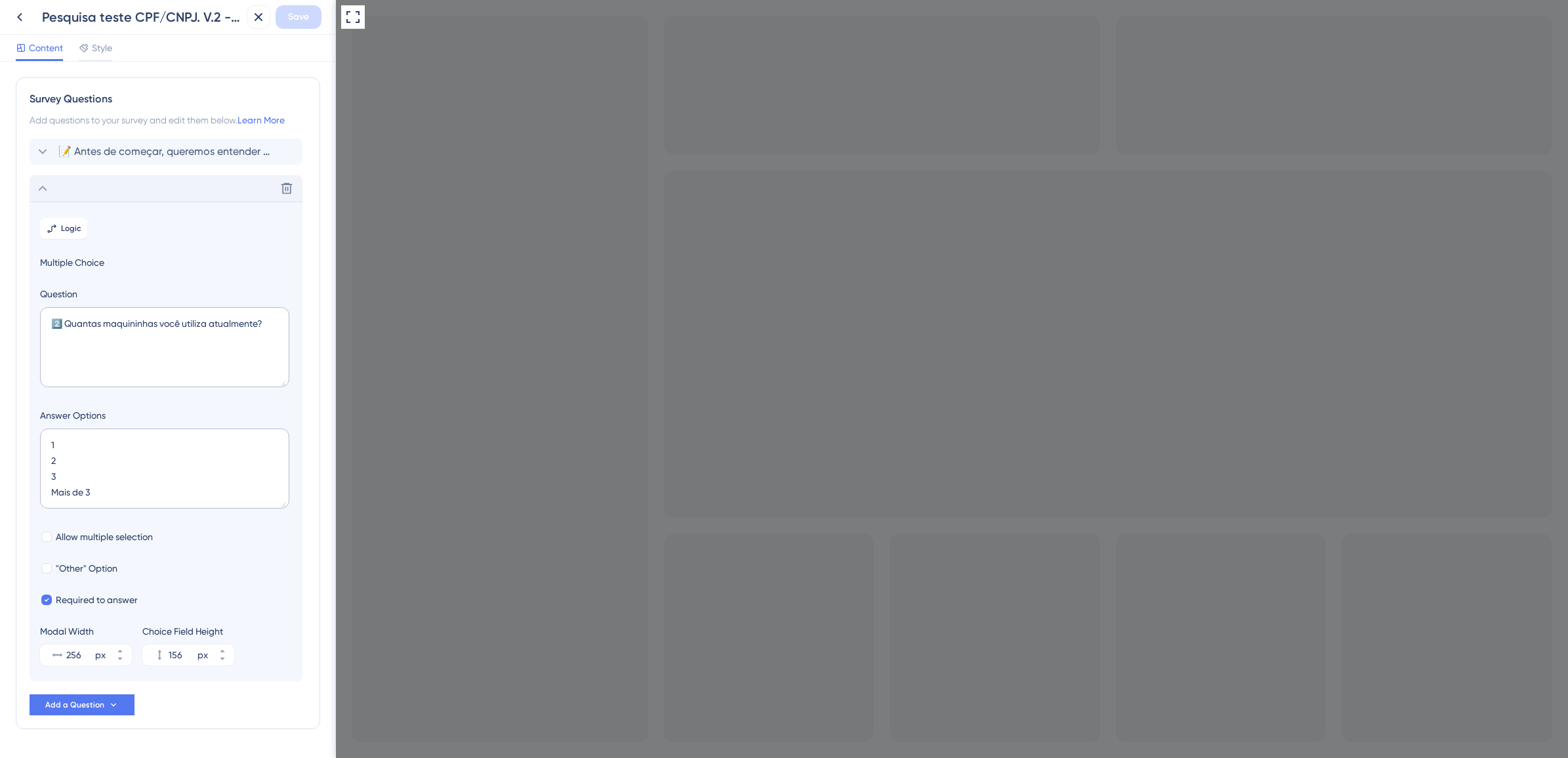
click at [107, 194] on div "Delete" at bounding box center [166, 189] width 273 height 26
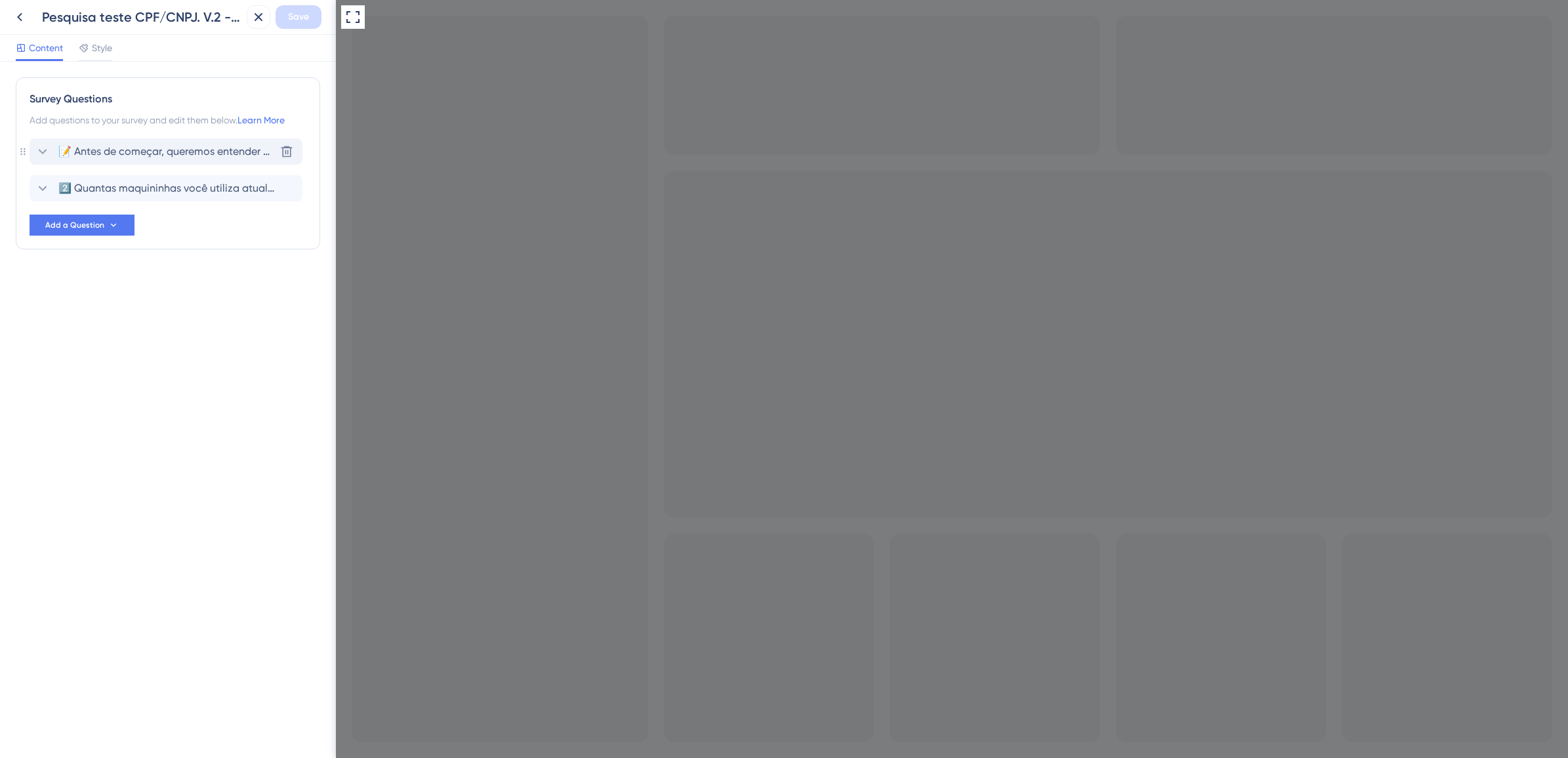
click at [110, 153] on span "📝 Antes de começar, queremos entender melhor o seu perfil para oferecer uma exp…" at bounding box center [167, 152] width 217 height 16
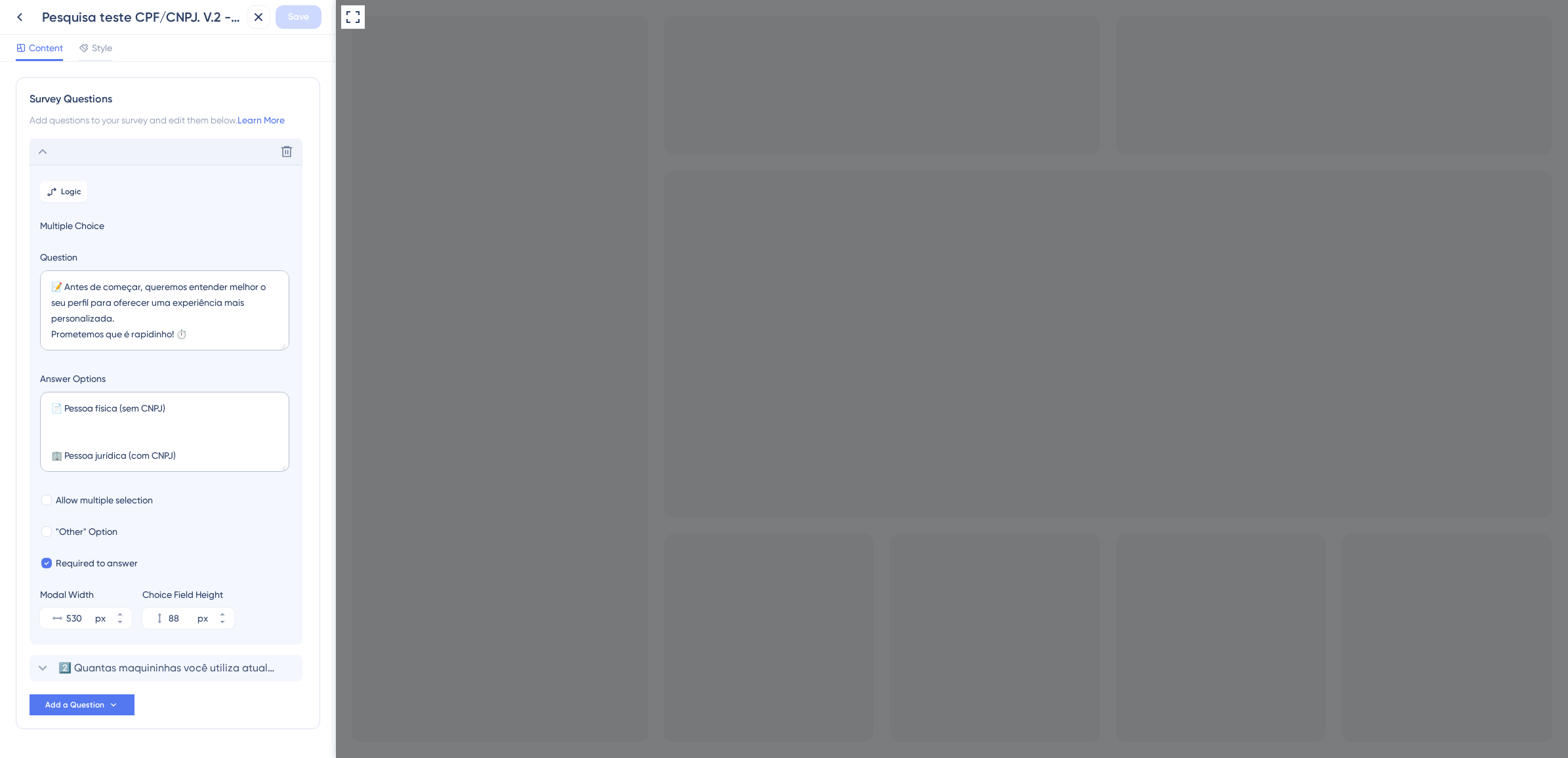
scroll to position [41, 0]
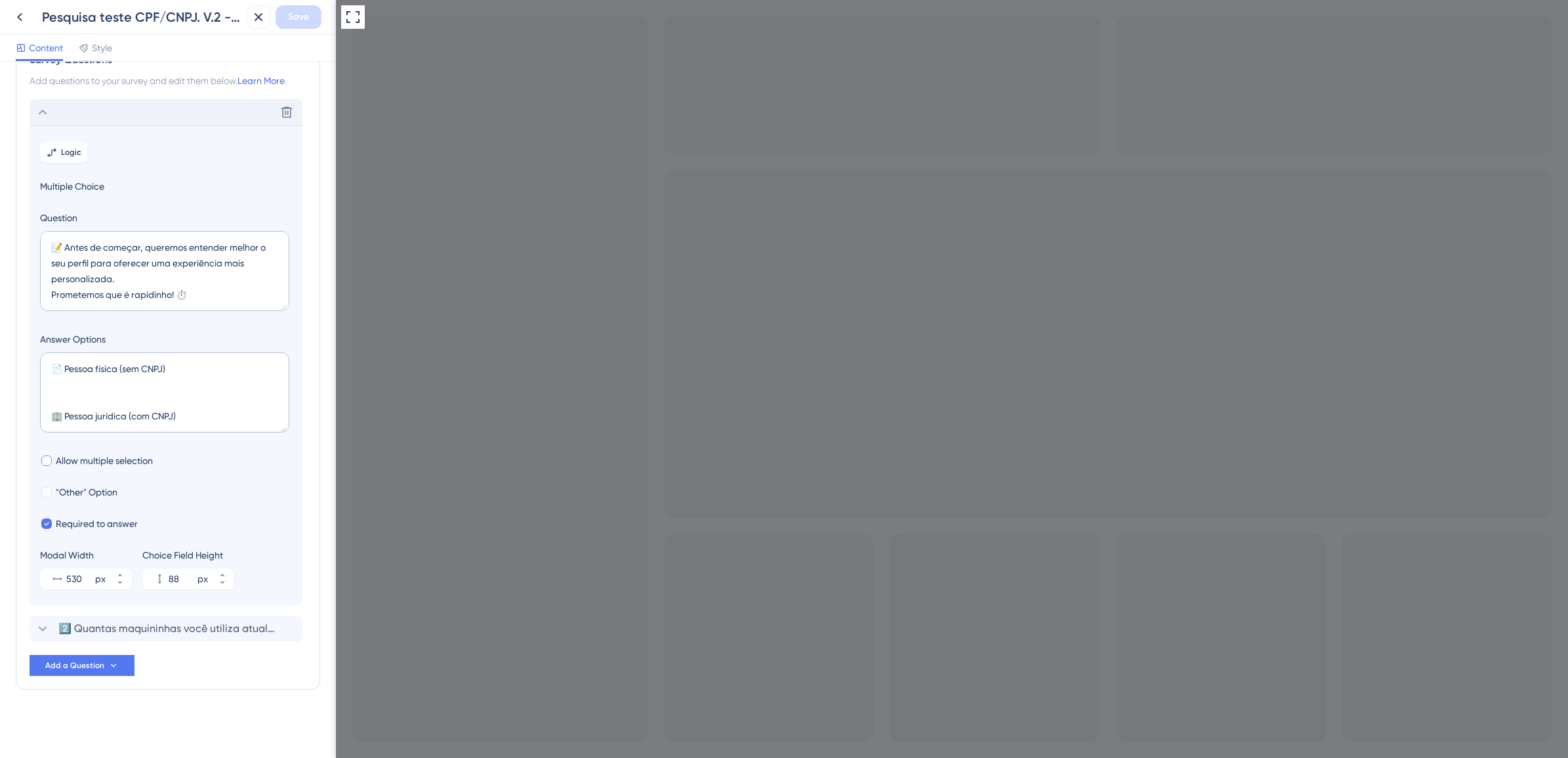
click at [120, 461] on span "Allow multiple selection" at bounding box center [104, 461] width 97 height 16
checkbox input "true"
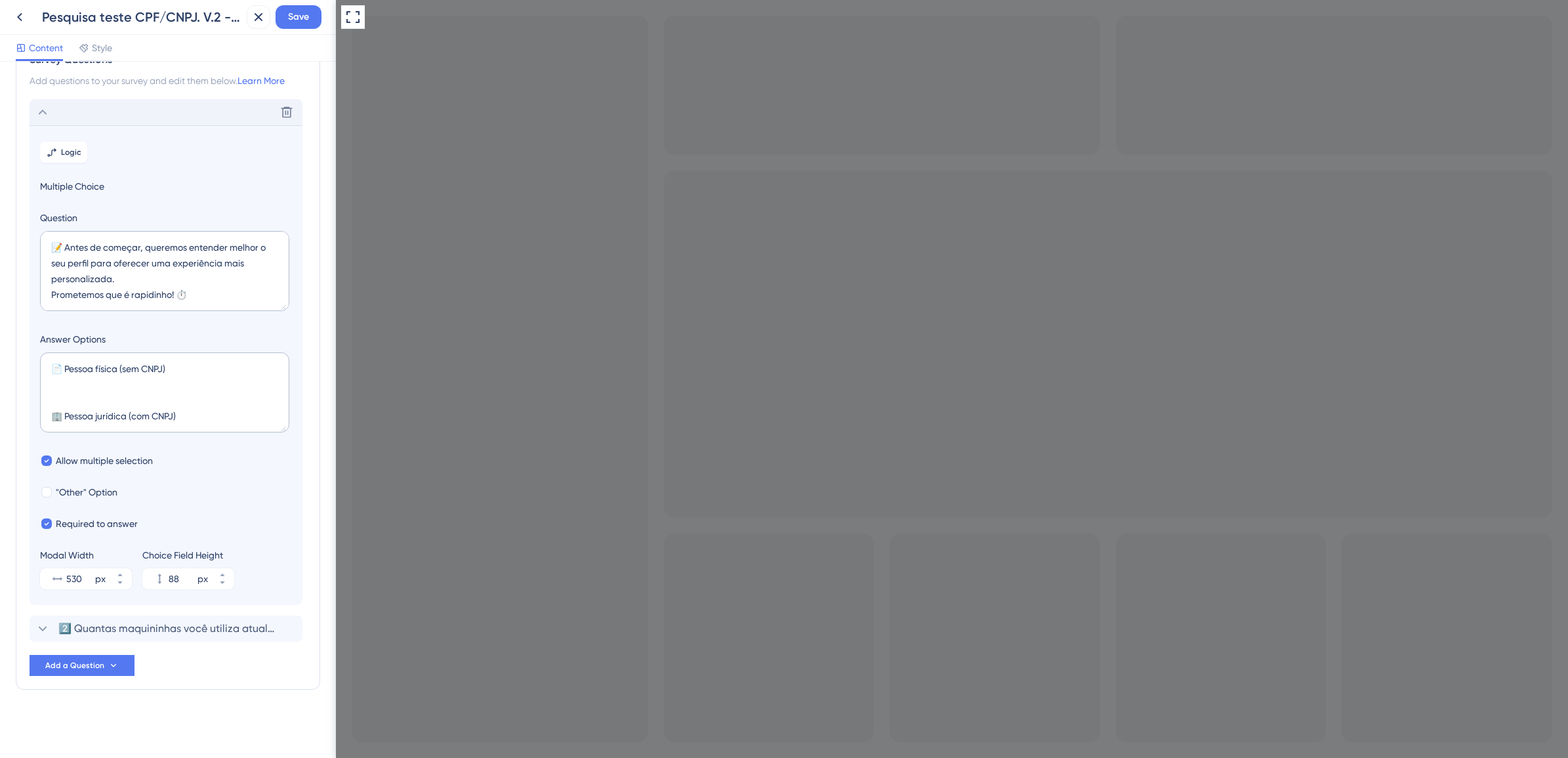
checkbox input "true"
click at [148, 461] on span "Allow multiple selection" at bounding box center [104, 461] width 97 height 16
checkbox input "false"
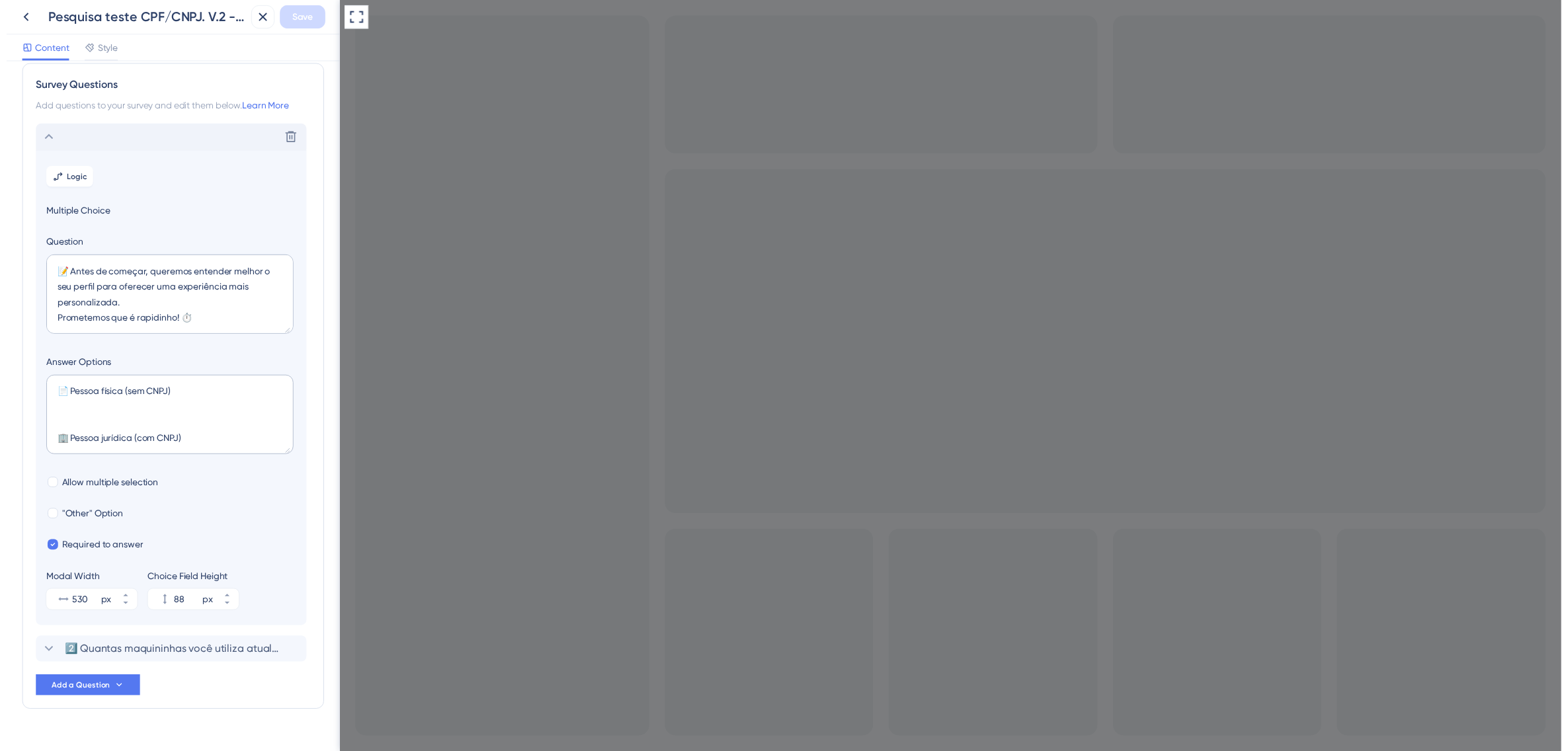
scroll to position [0, 0]
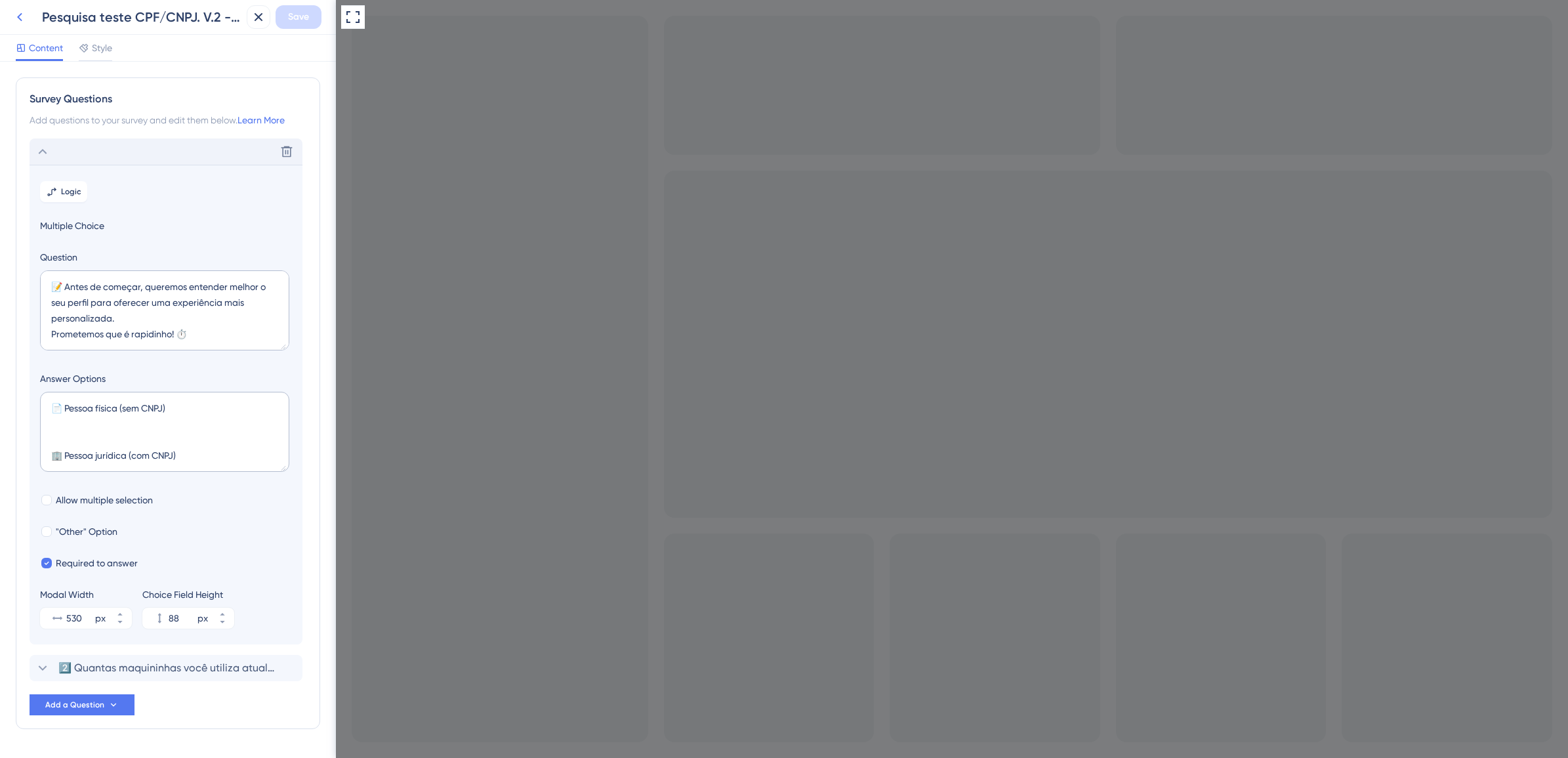
click at [20, 15] on icon at bounding box center [20, 17] width 5 height 9
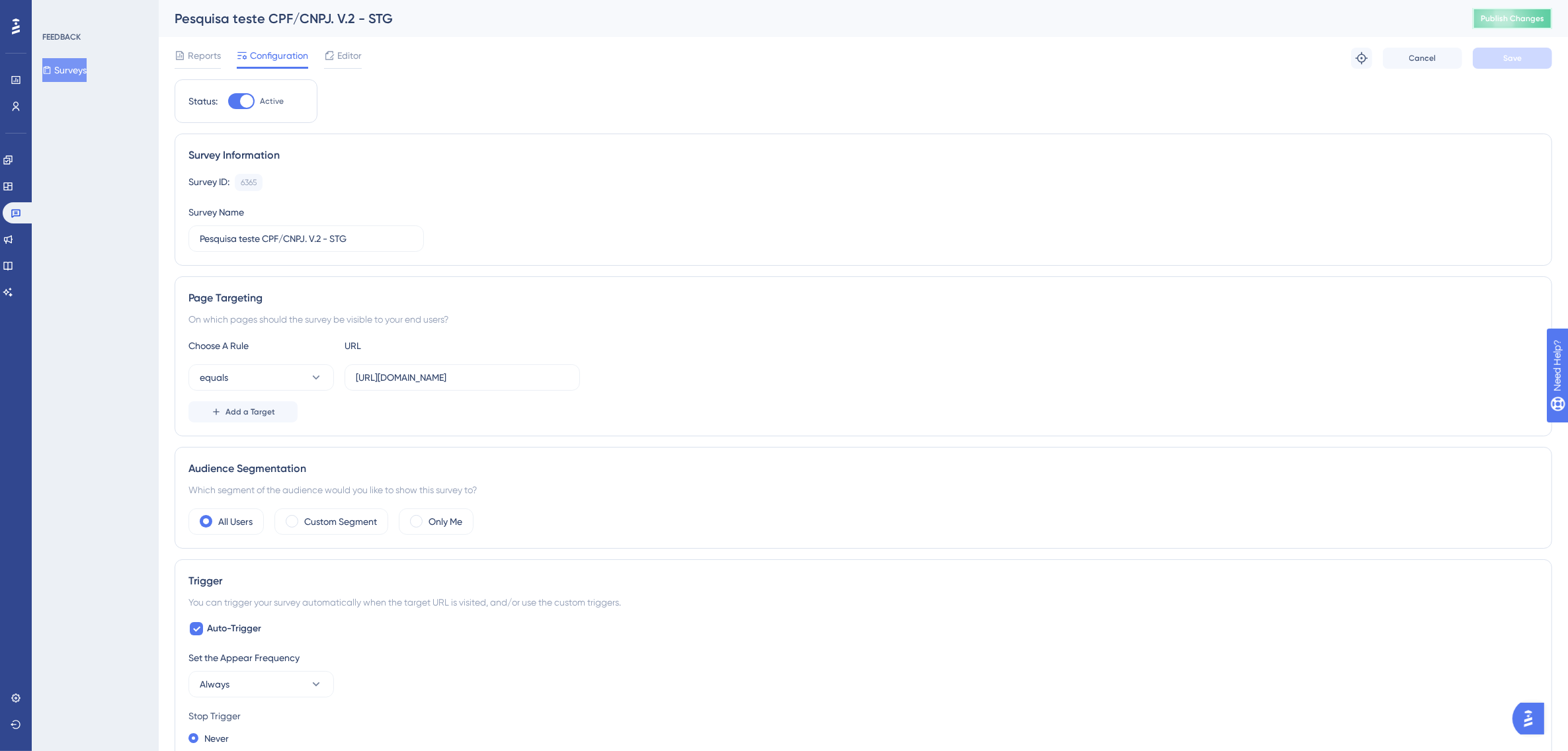
click at [1513, 17] on span "Publish Changes" at bounding box center [1513, 19] width 64 height 11
click at [213, 50] on span "Reports" at bounding box center [205, 56] width 33 height 16
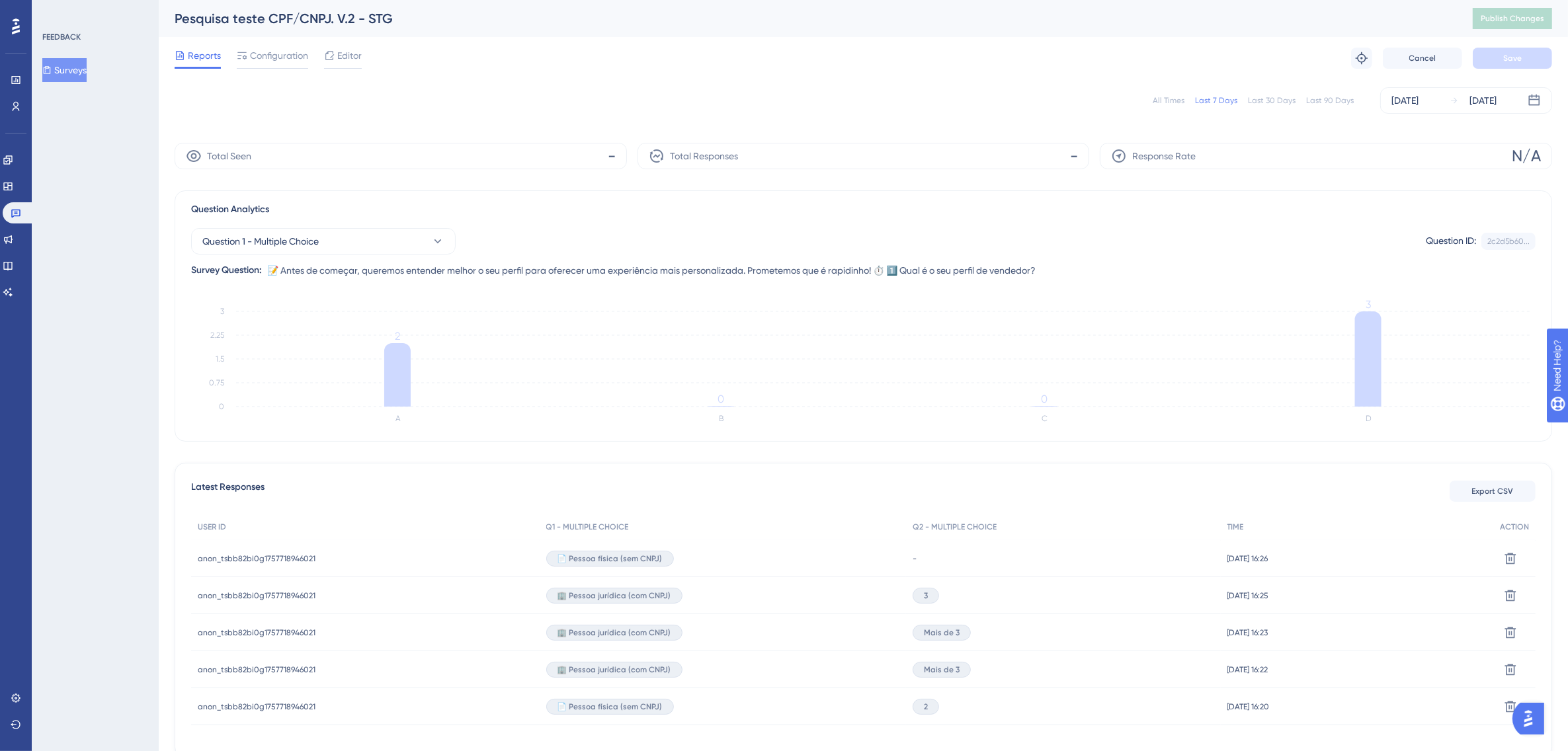
scroll to position [70, 0]
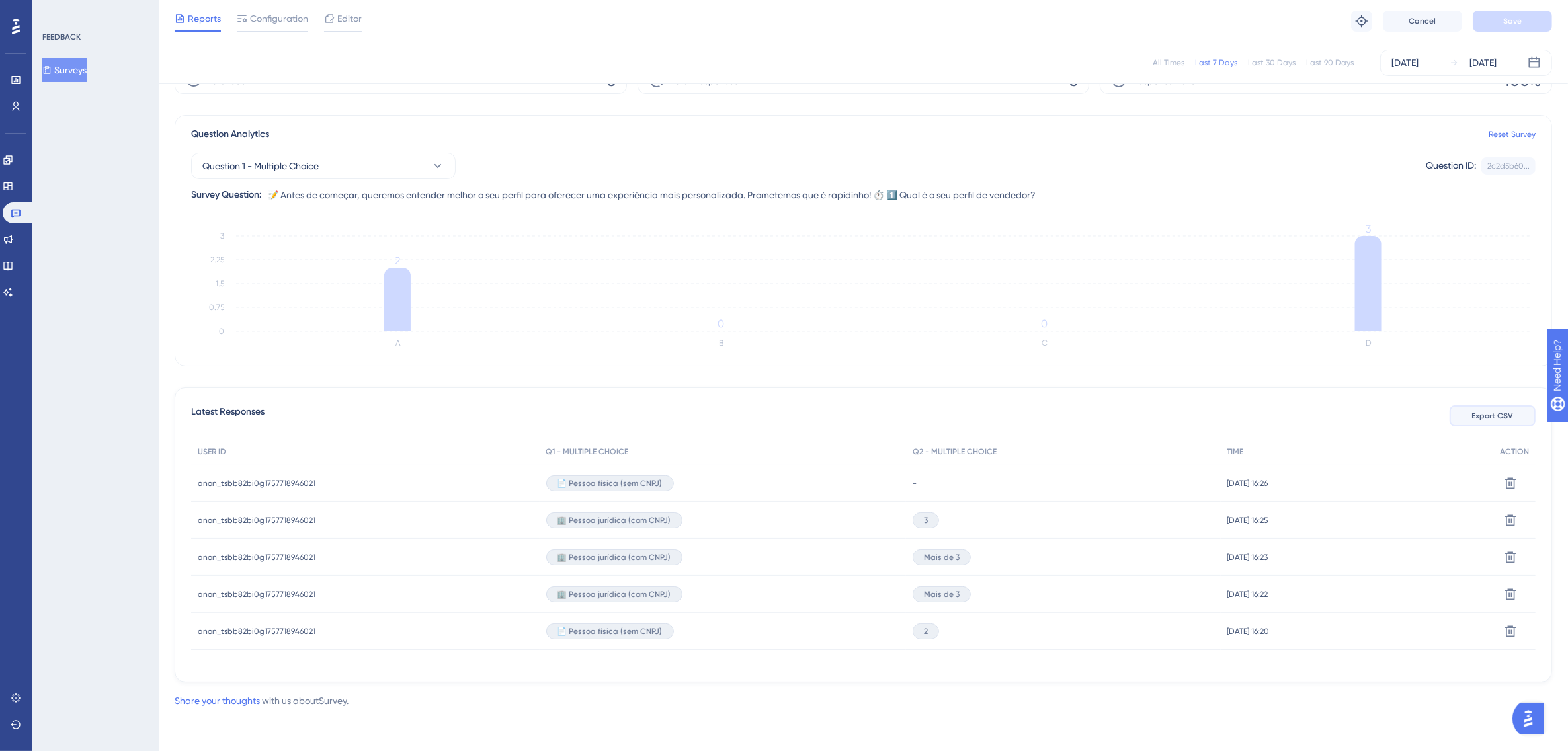
click at [1489, 412] on span "Export CSV" at bounding box center [1493, 416] width 42 height 11
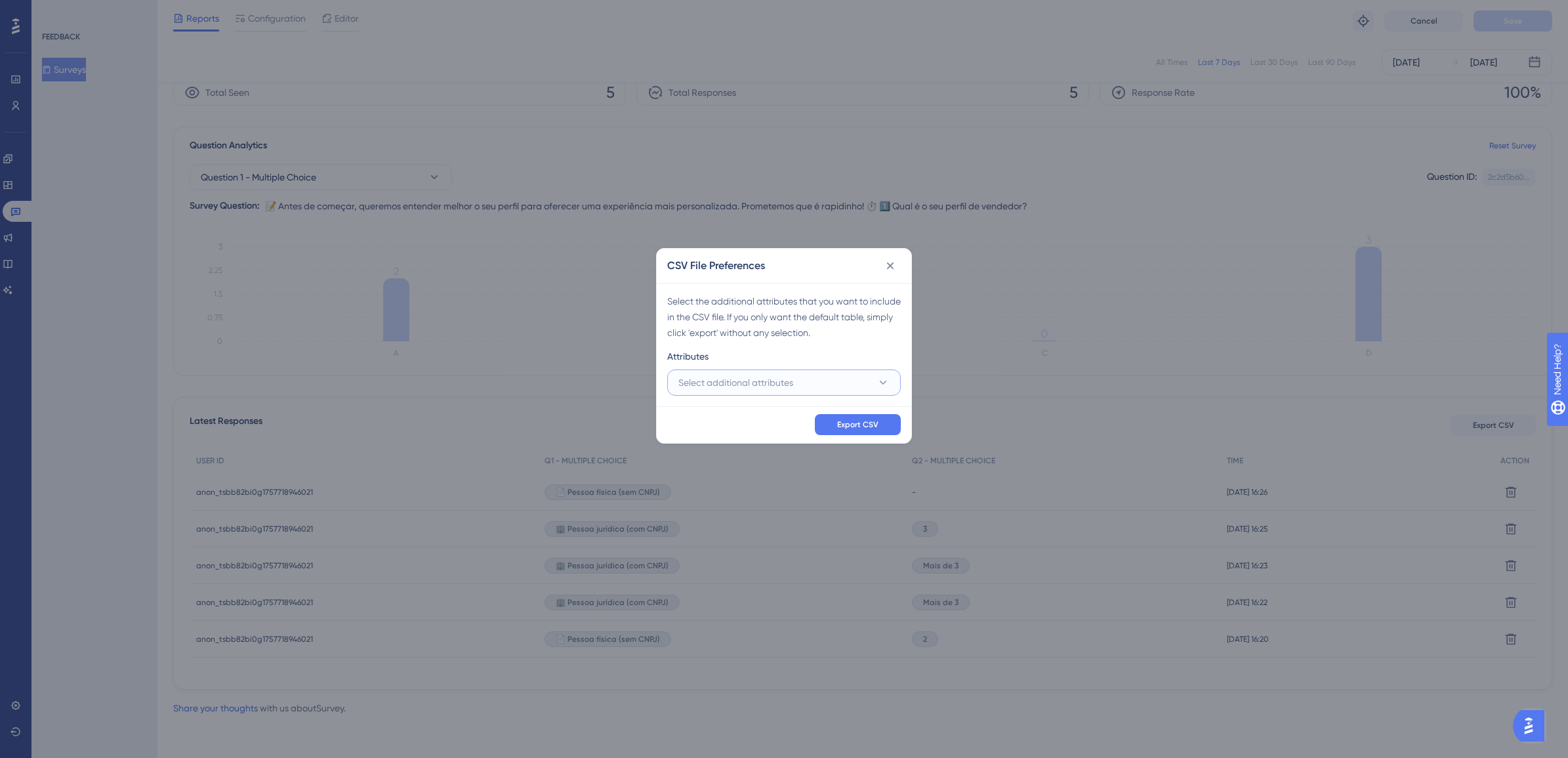
click at [831, 381] on button "Select additional attributes" at bounding box center [784, 383] width 234 height 26
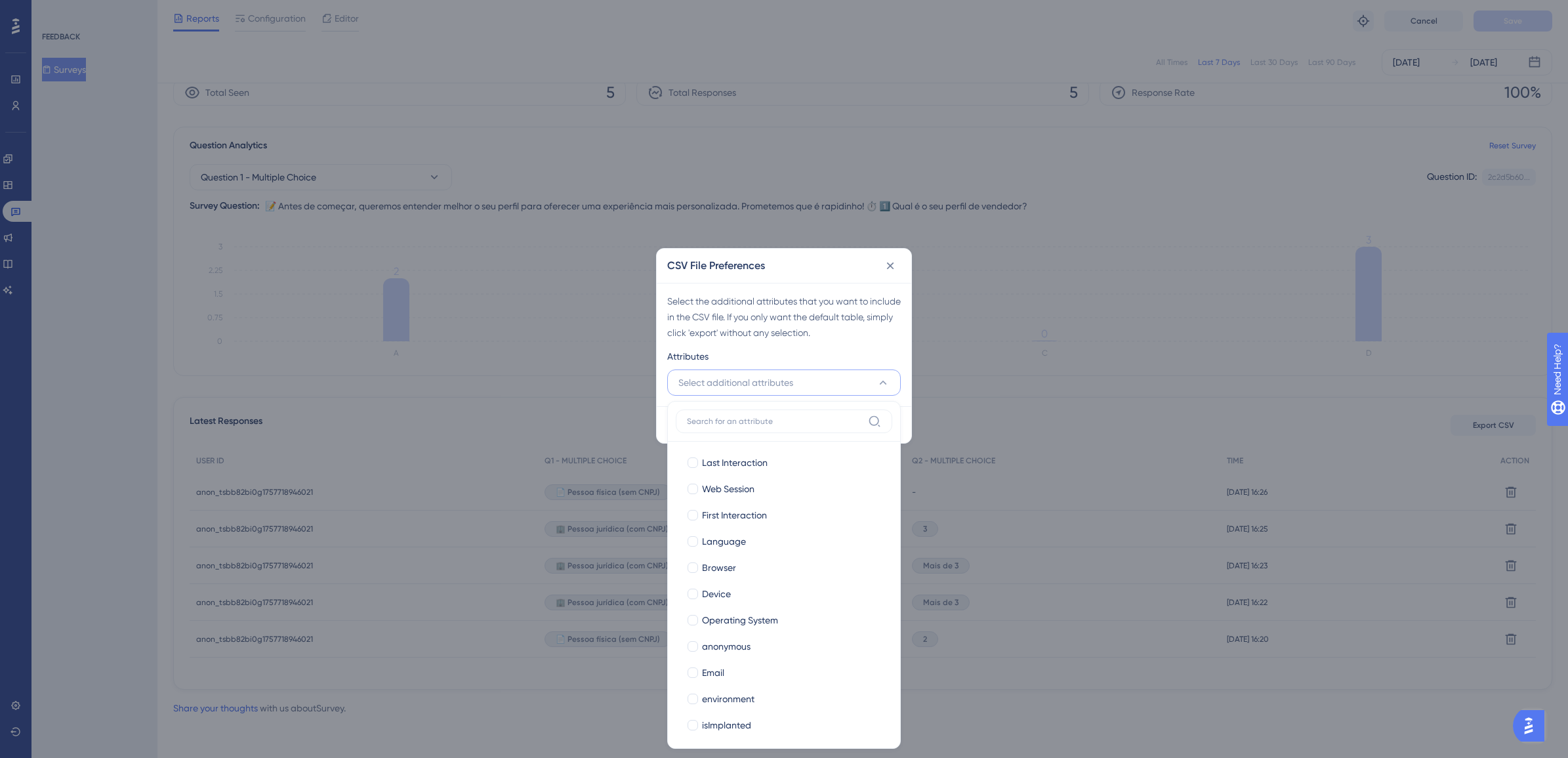
click at [844, 349] on div "Attributes" at bounding box center [784, 359] width 234 height 21
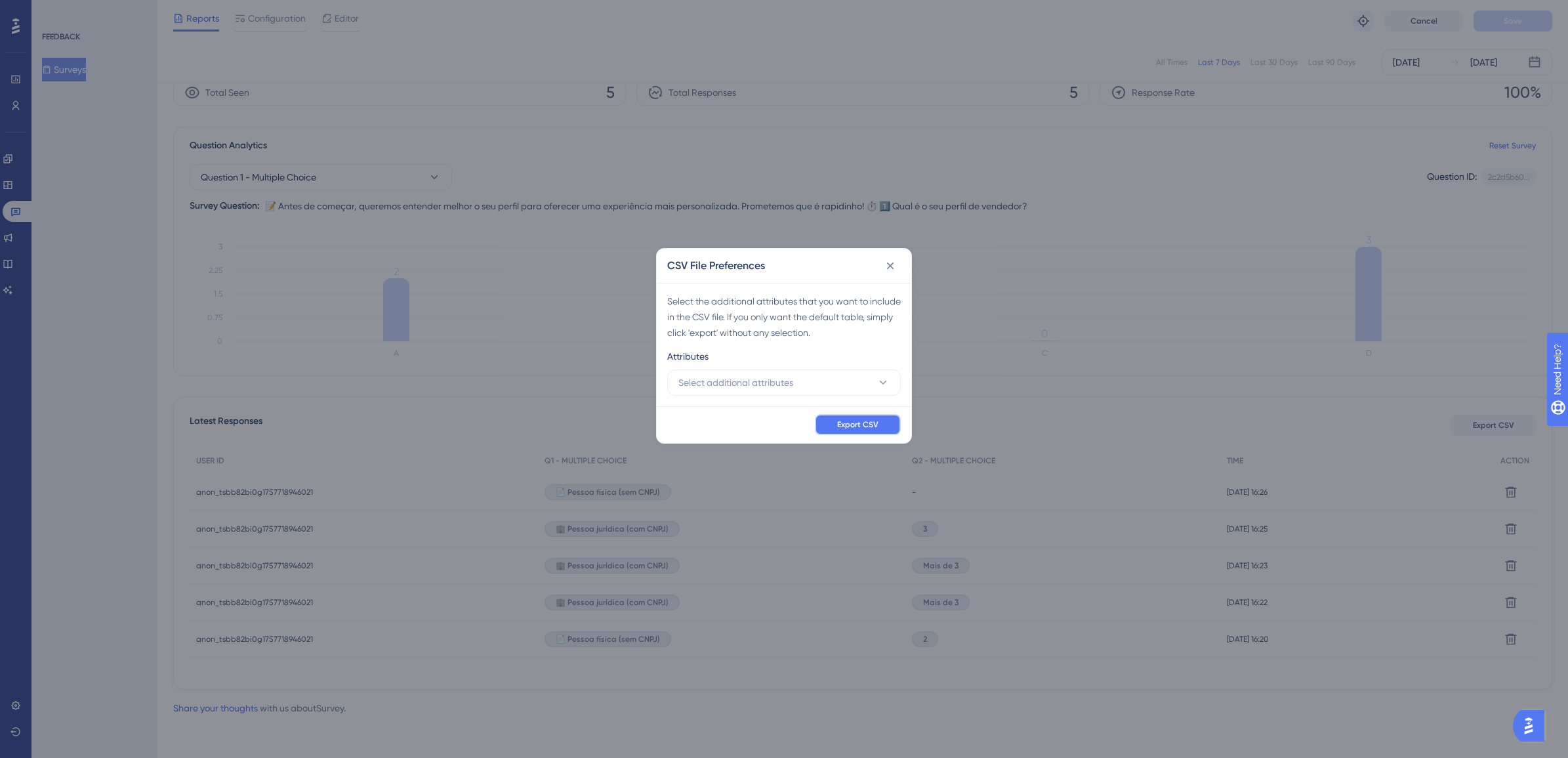
click at [878, 421] on span "Export CSV" at bounding box center [858, 424] width 42 height 11
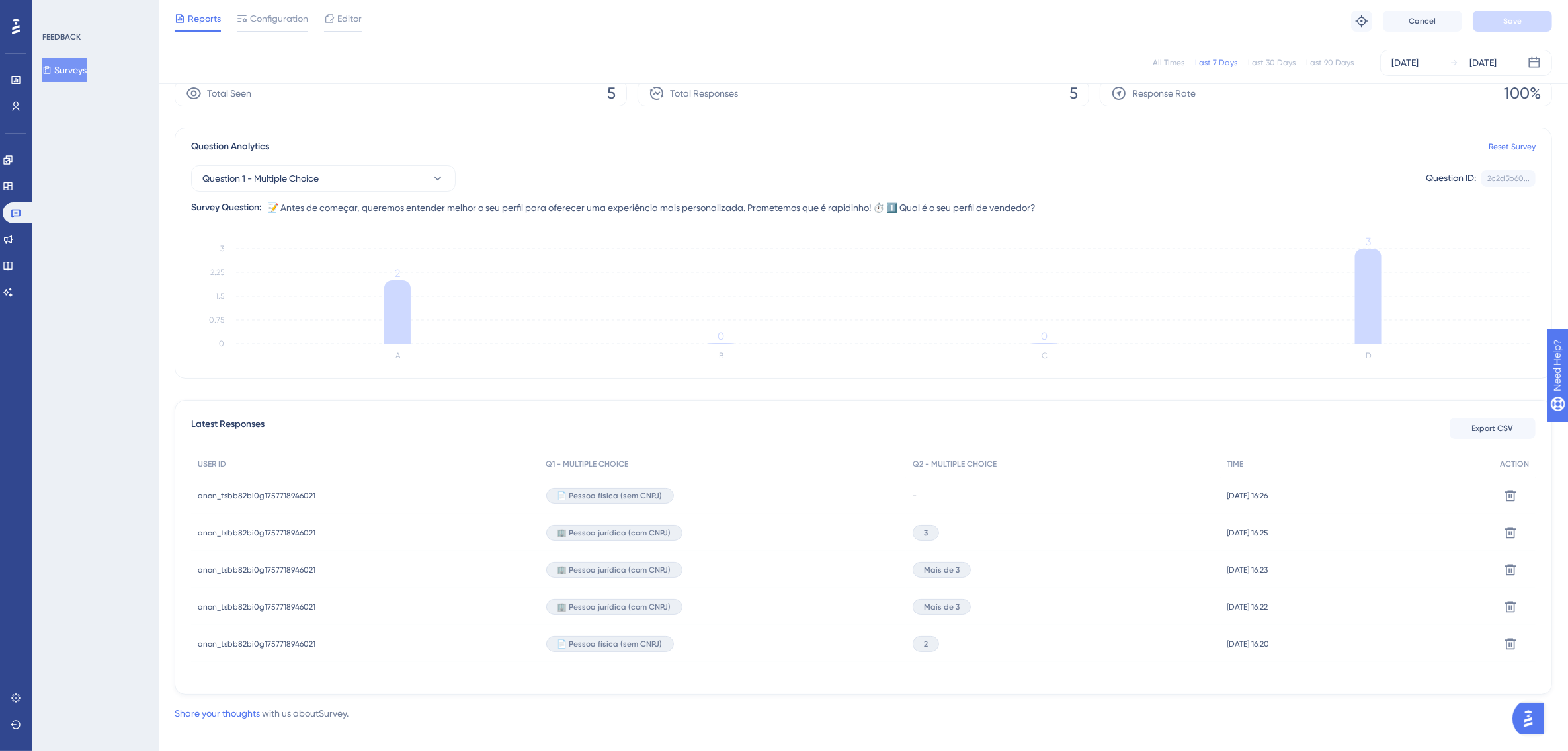
scroll to position [0, 0]
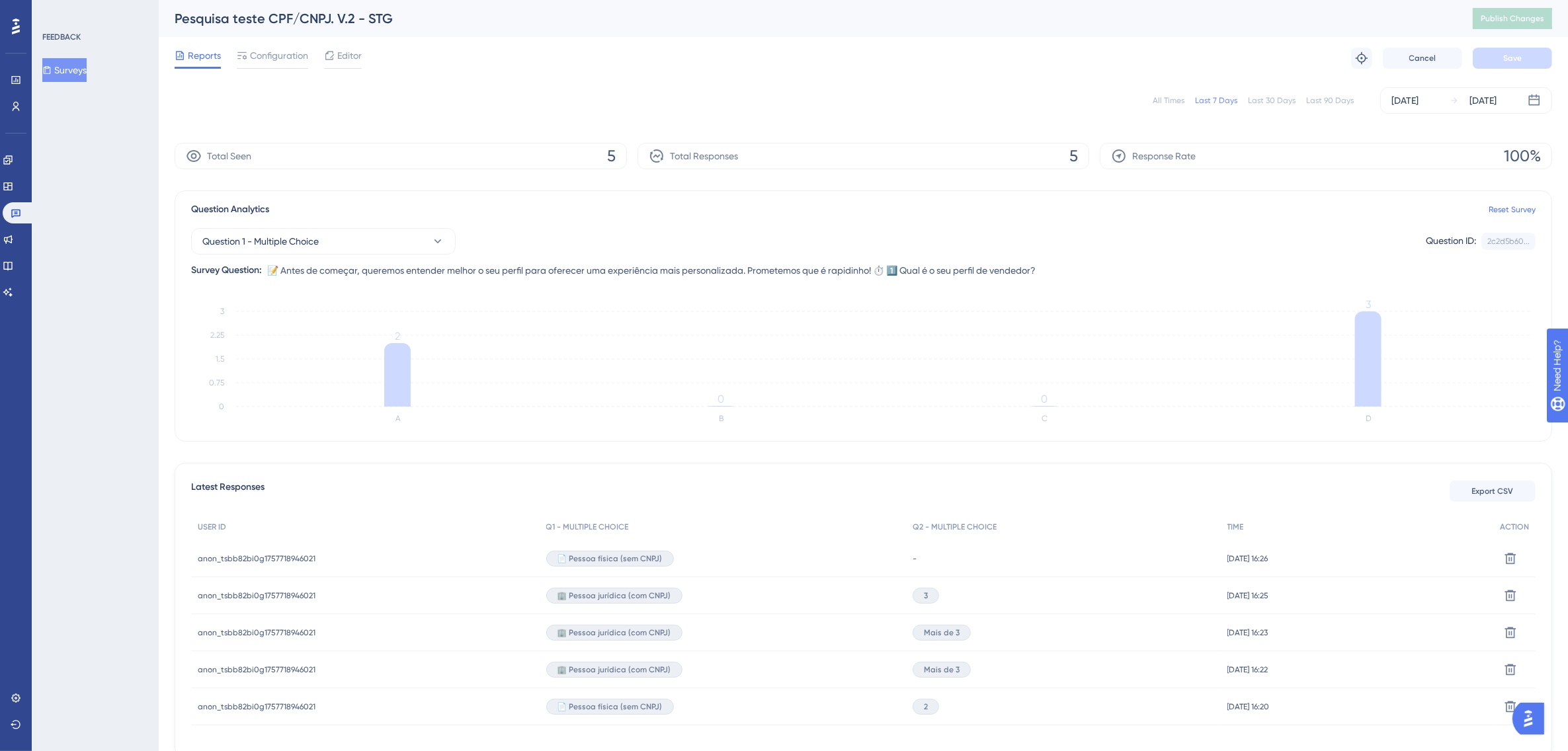
click at [86, 74] on button "Surveys" at bounding box center [64, 70] width 44 height 24
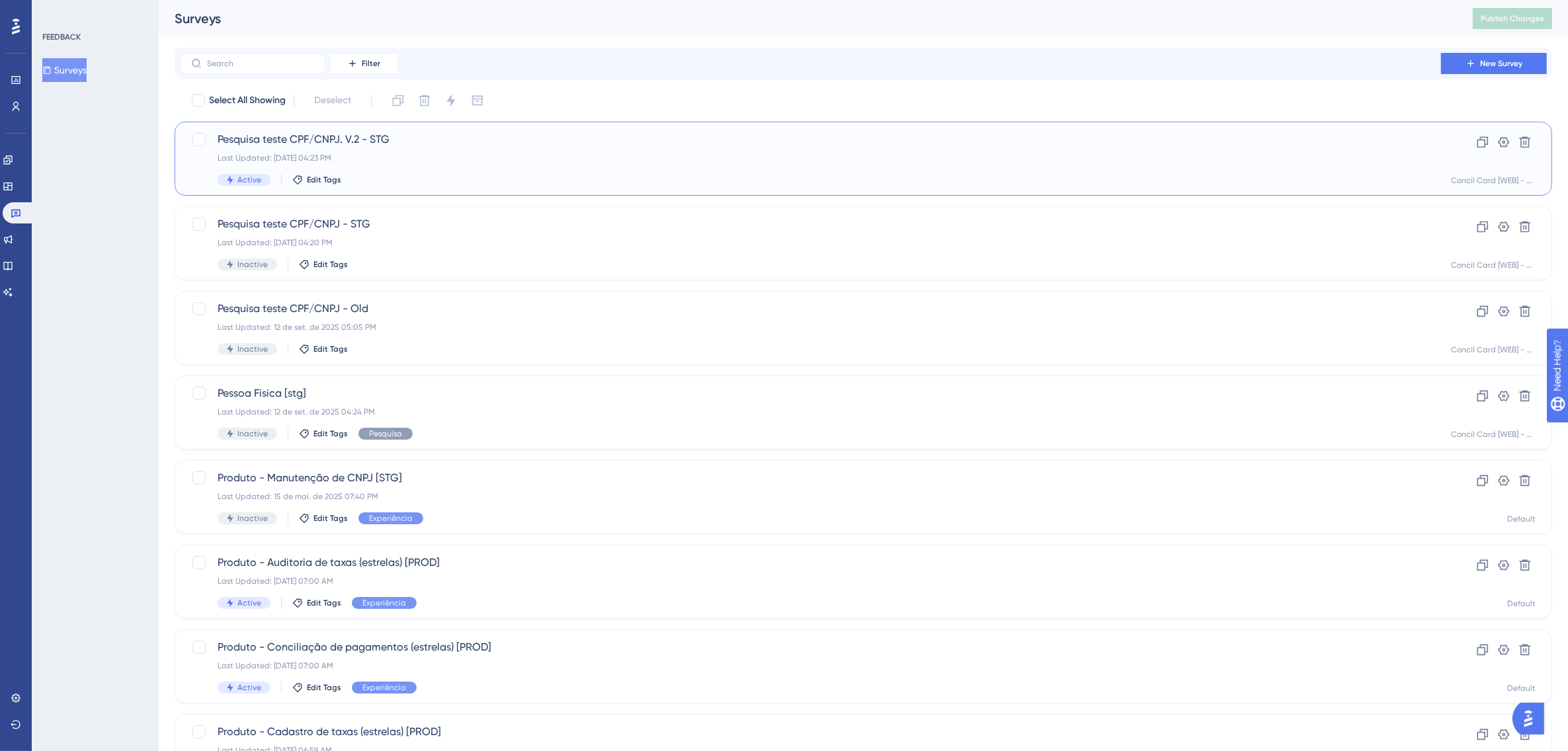
click at [450, 167] on div "Pesquisa teste CPF/CNPJ. V.2 - STG Last Updated: 15 de set. de 2025 04:23 PM Ac…" at bounding box center [811, 159] width 1186 height 54
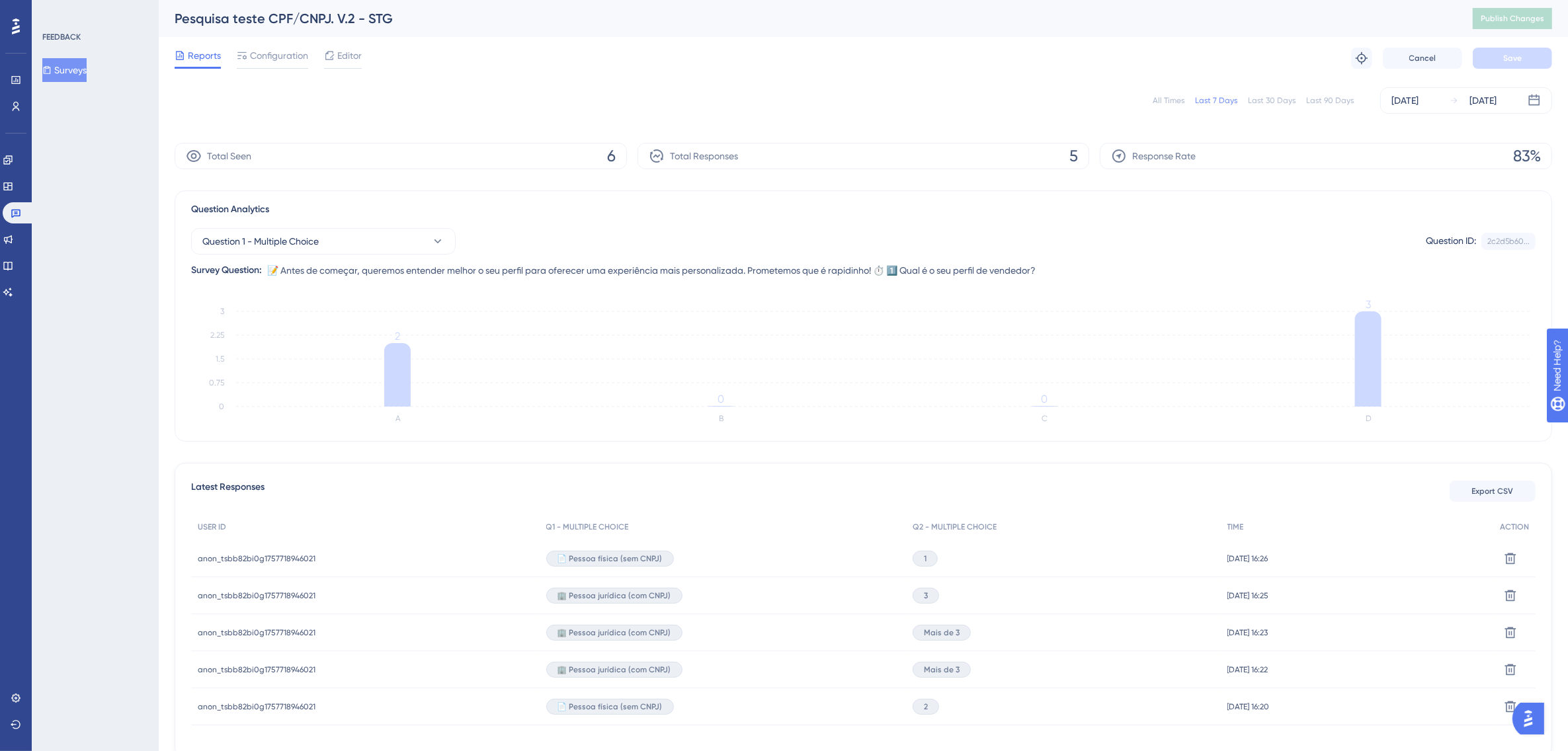
click at [77, 67] on button "Surveys" at bounding box center [64, 70] width 44 height 24
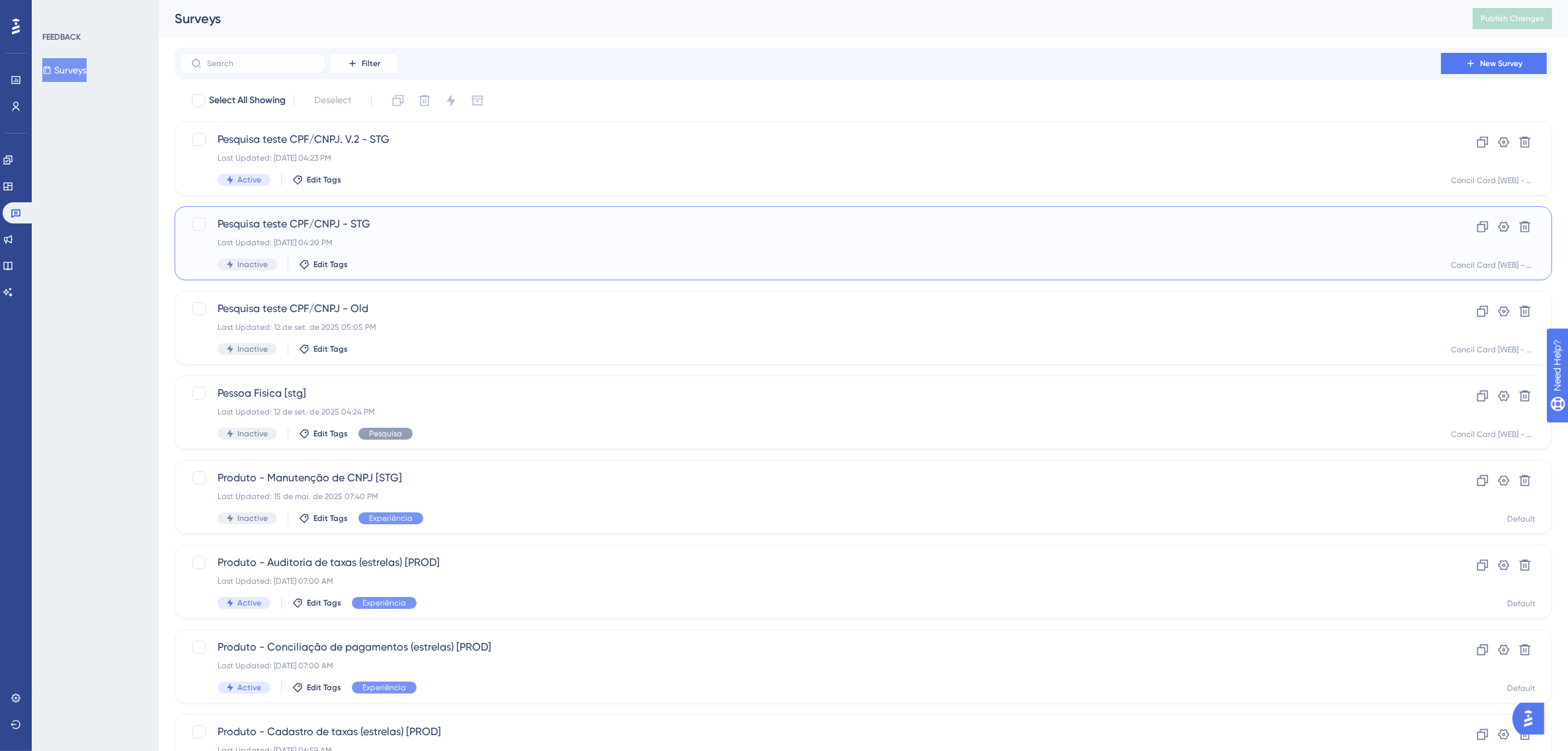
click at [373, 246] on div "Last Updated: 15 de set. de 2025 04:20 PM" at bounding box center [811, 243] width 1186 height 11
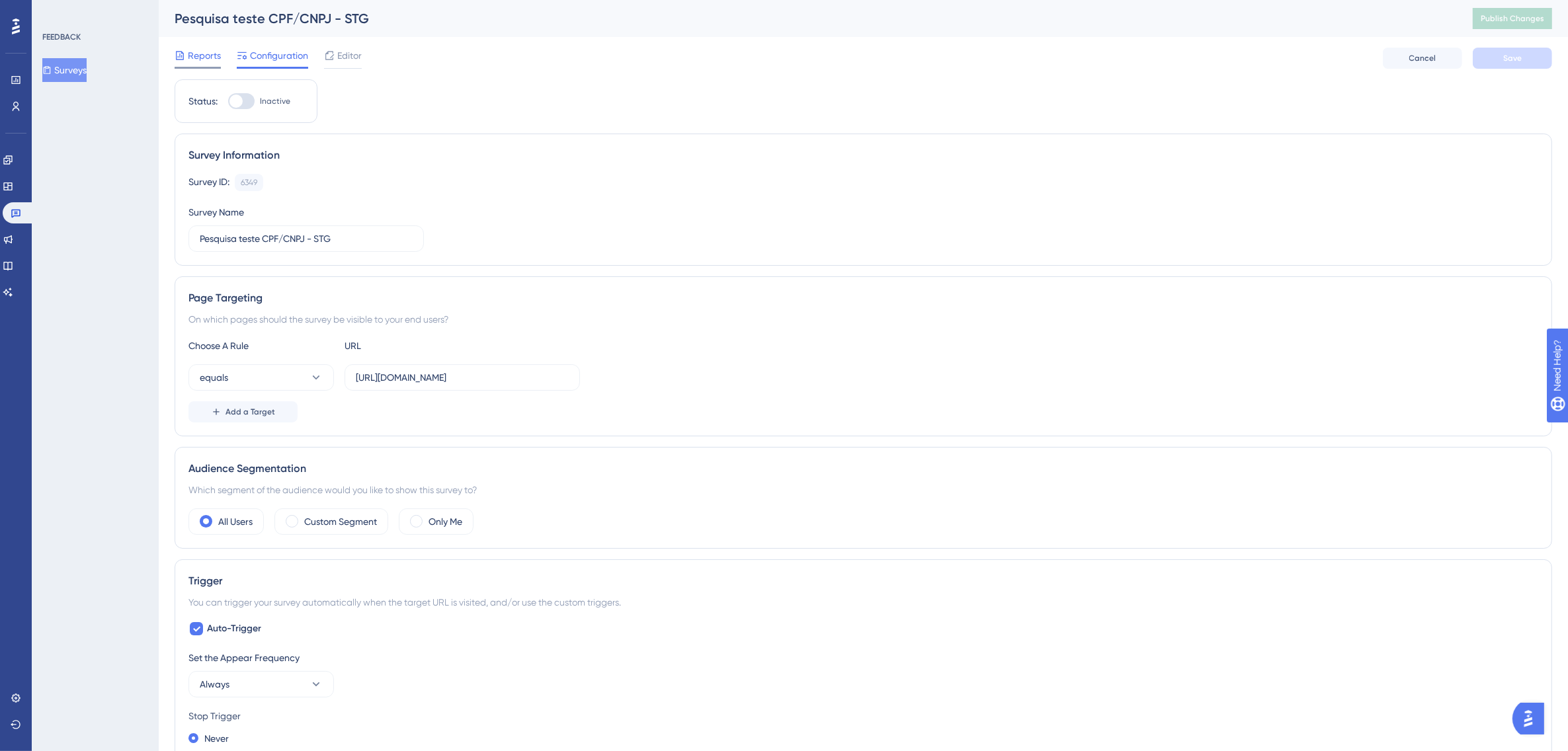
click at [212, 56] on span "Reports" at bounding box center [205, 56] width 33 height 16
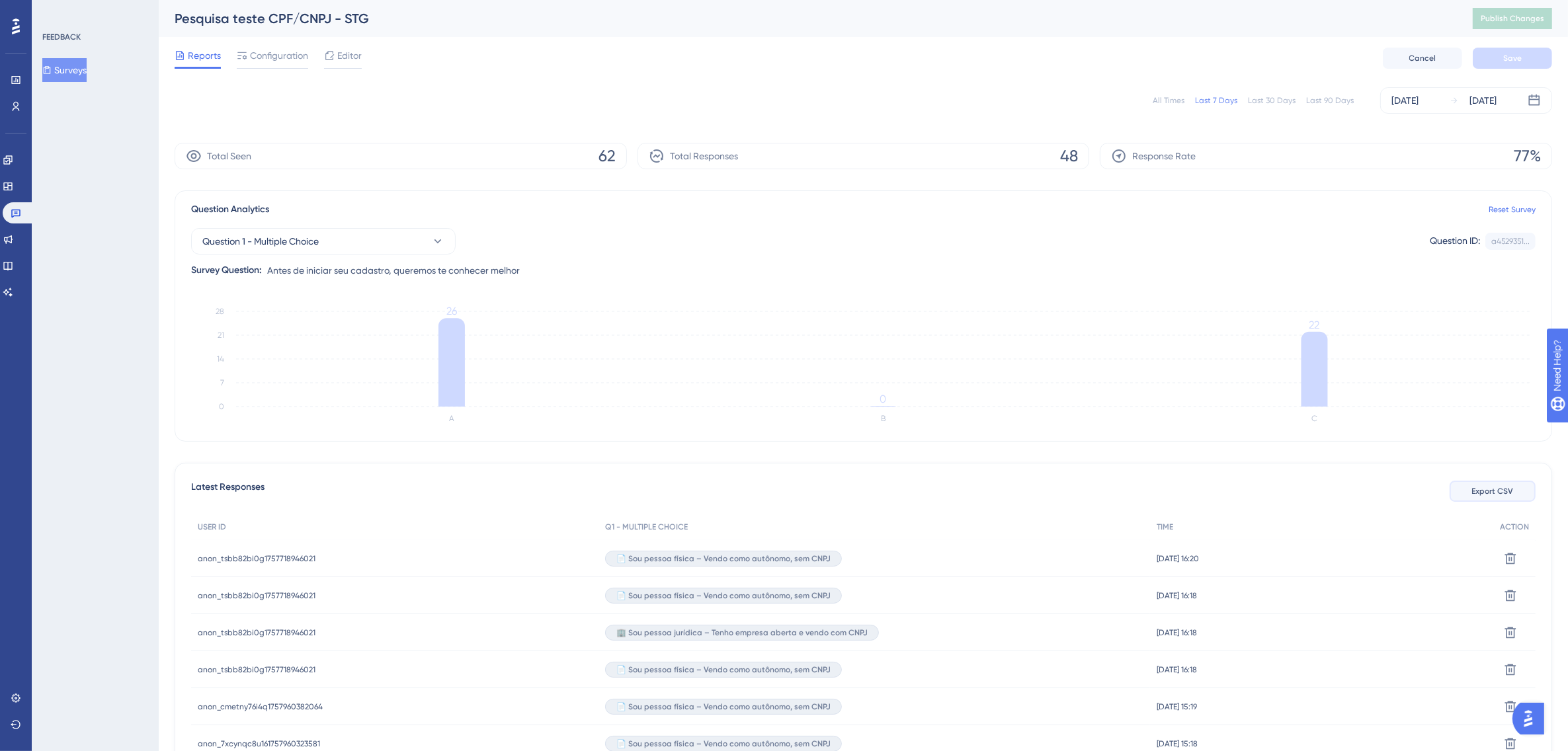
click at [1487, 488] on span "Export CSV" at bounding box center [1493, 491] width 42 height 11
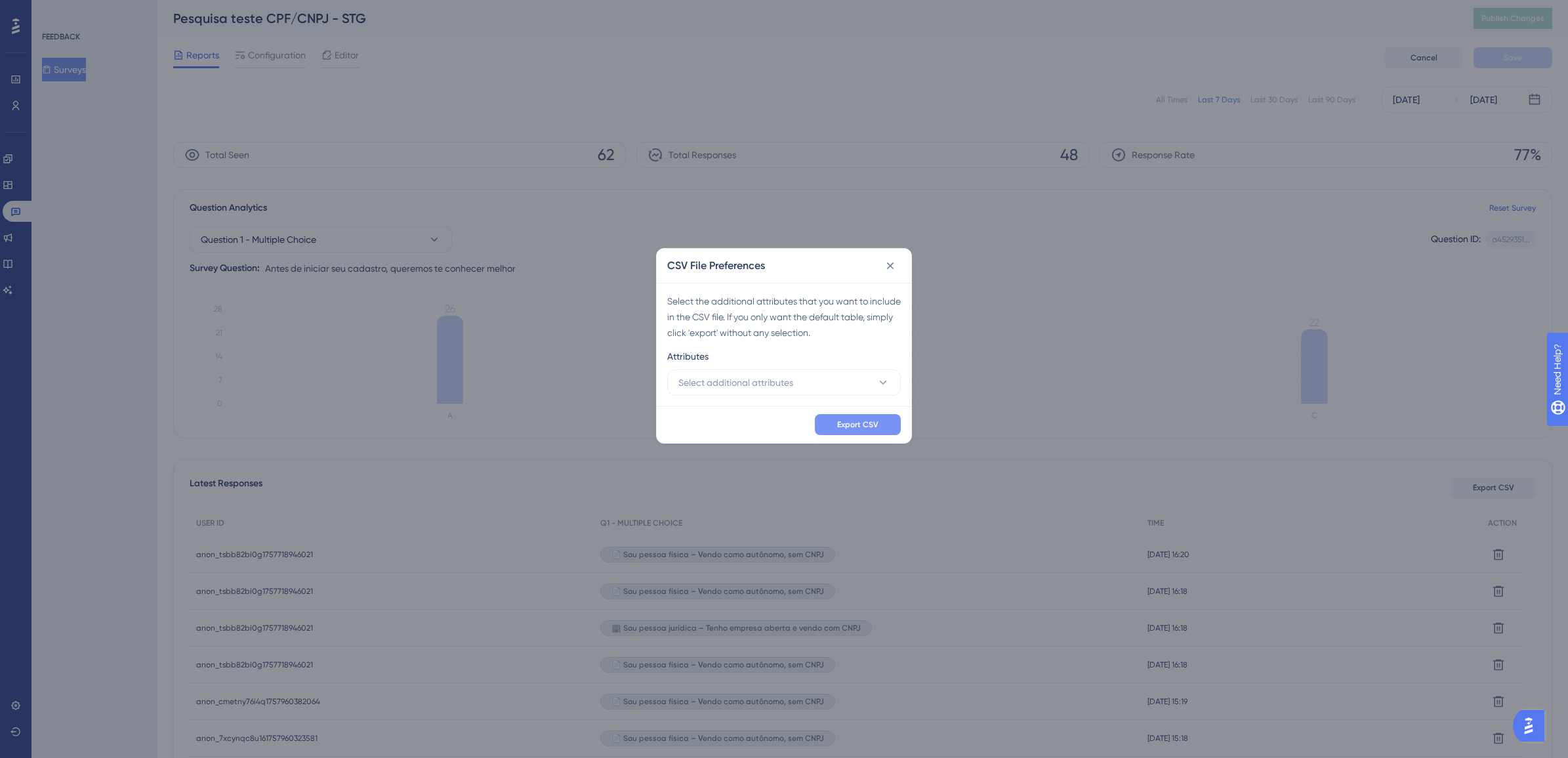
click at [848, 424] on span "Export CSV" at bounding box center [858, 424] width 42 height 11
